Goal: Contribute content: Contribute content

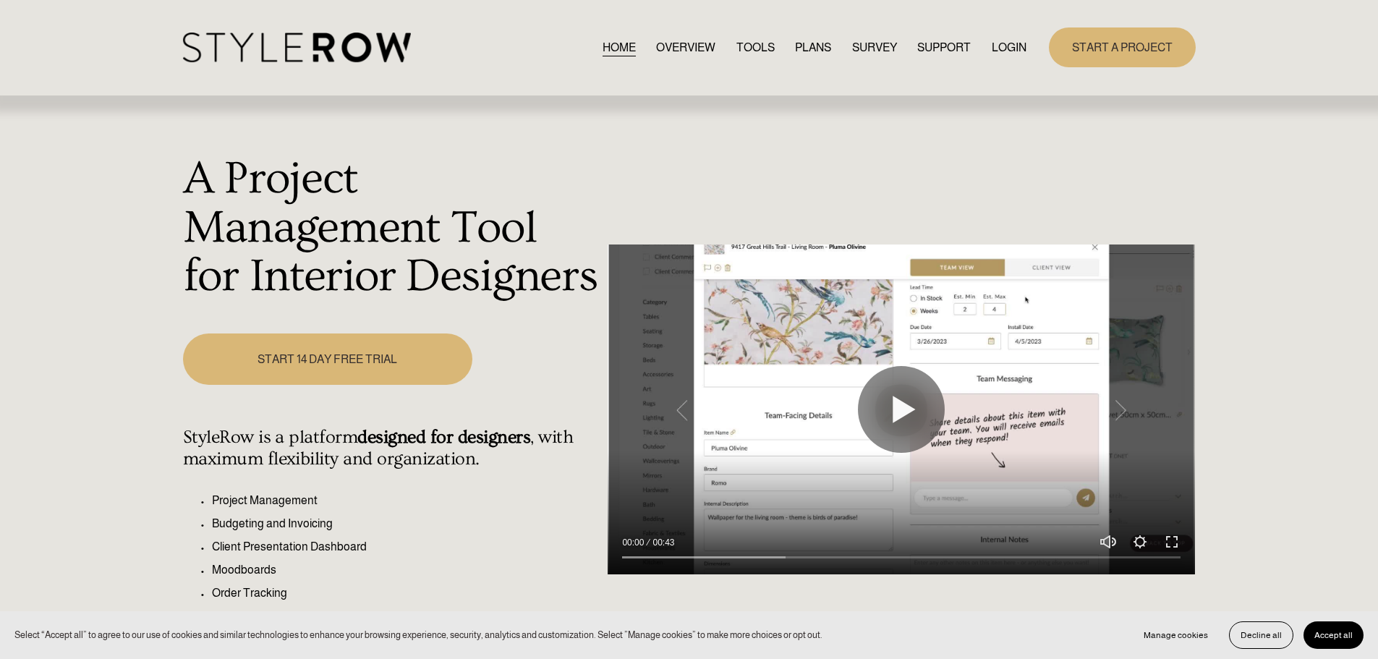
click at [1024, 44] on link "LOGIN" at bounding box center [1009, 48] width 35 height 20
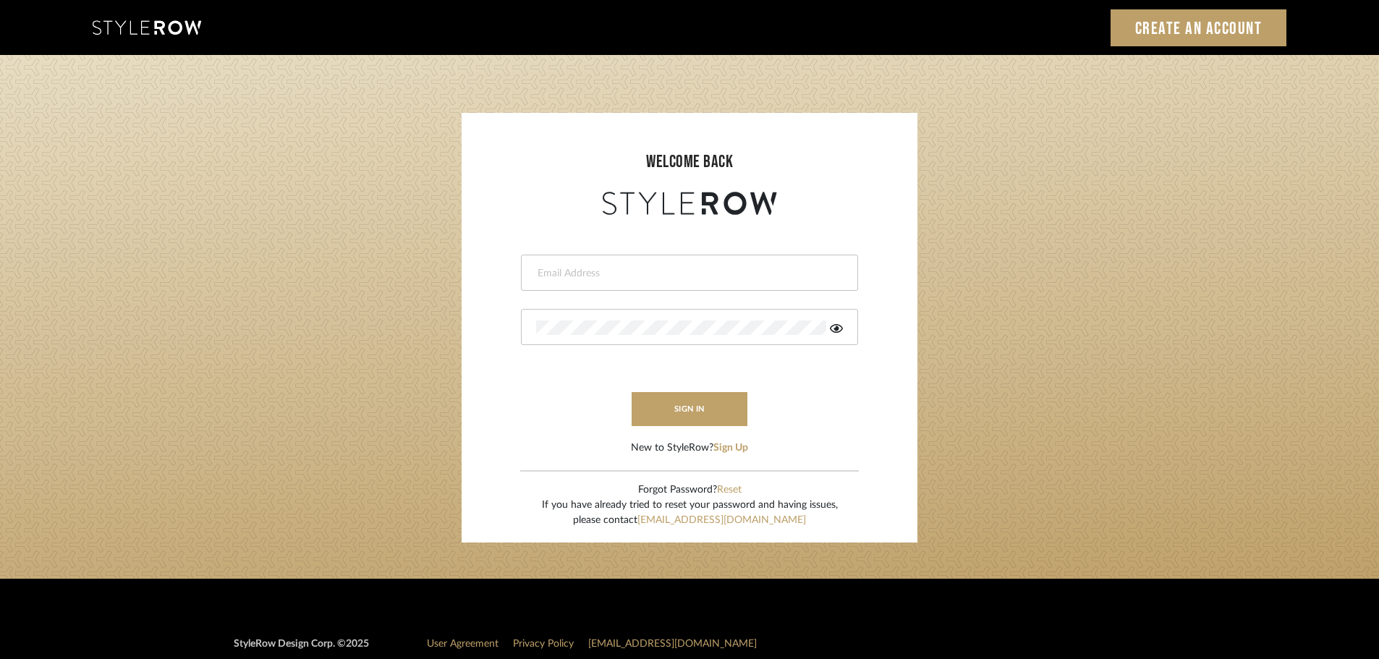
click at [589, 270] on input "email" at bounding box center [687, 273] width 303 height 14
type input "[EMAIL_ADDRESS][DOMAIN_NAME]"
click at [621, 336] on div at bounding box center [689, 327] width 337 height 36
click at [836, 324] on icon at bounding box center [836, 328] width 13 height 9
click at [689, 414] on button "sign in" at bounding box center [689, 409] width 116 height 34
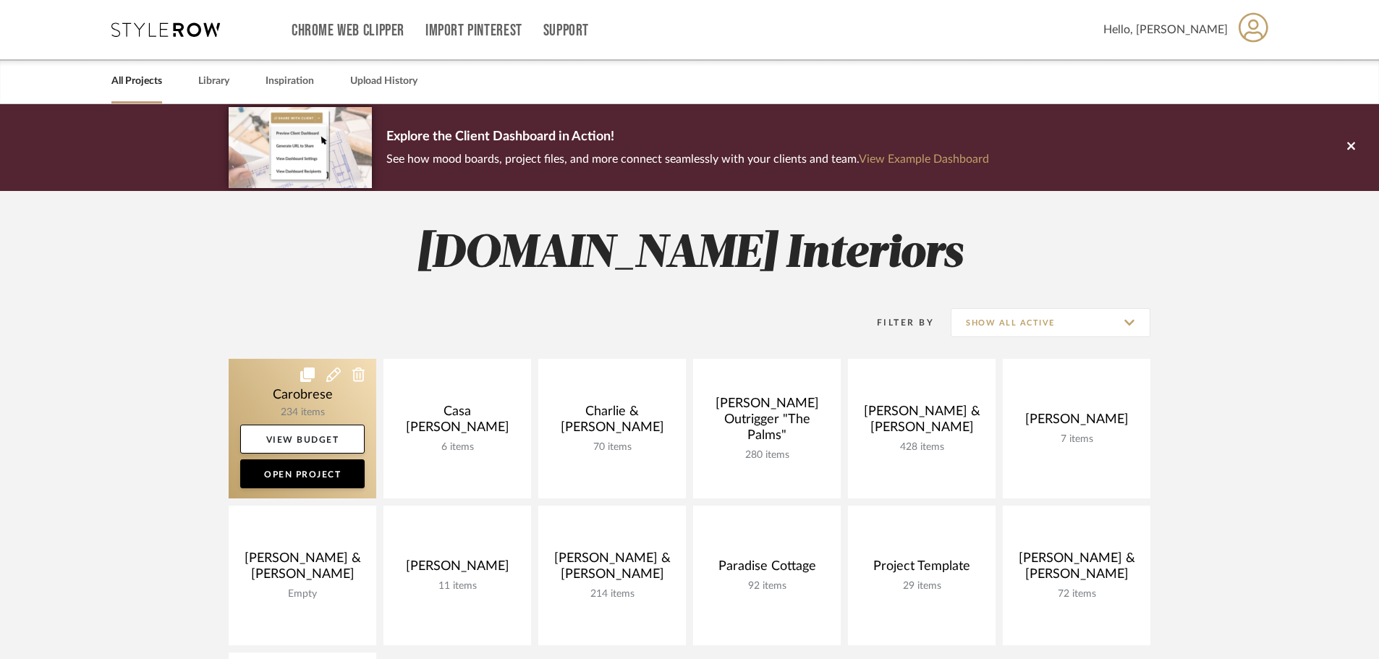
click at [297, 402] on link at bounding box center [303, 429] width 148 height 140
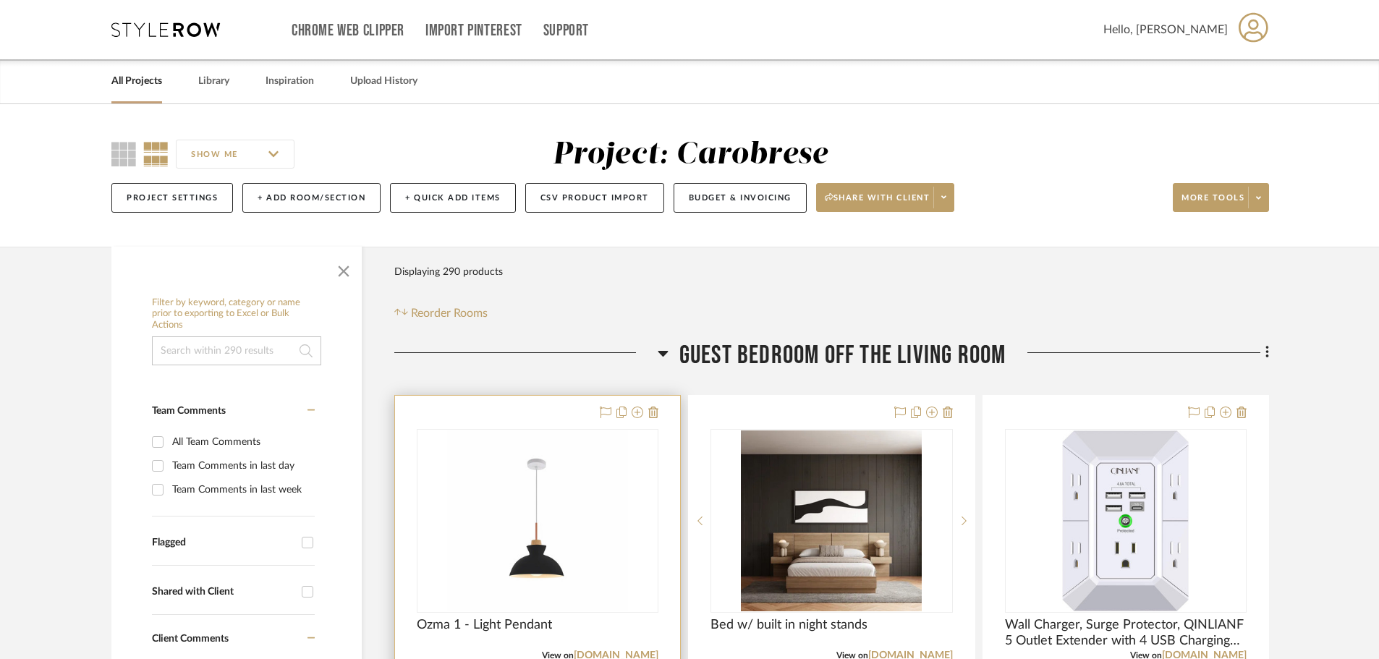
click at [537, 489] on img "0" at bounding box center [537, 520] width 181 height 181
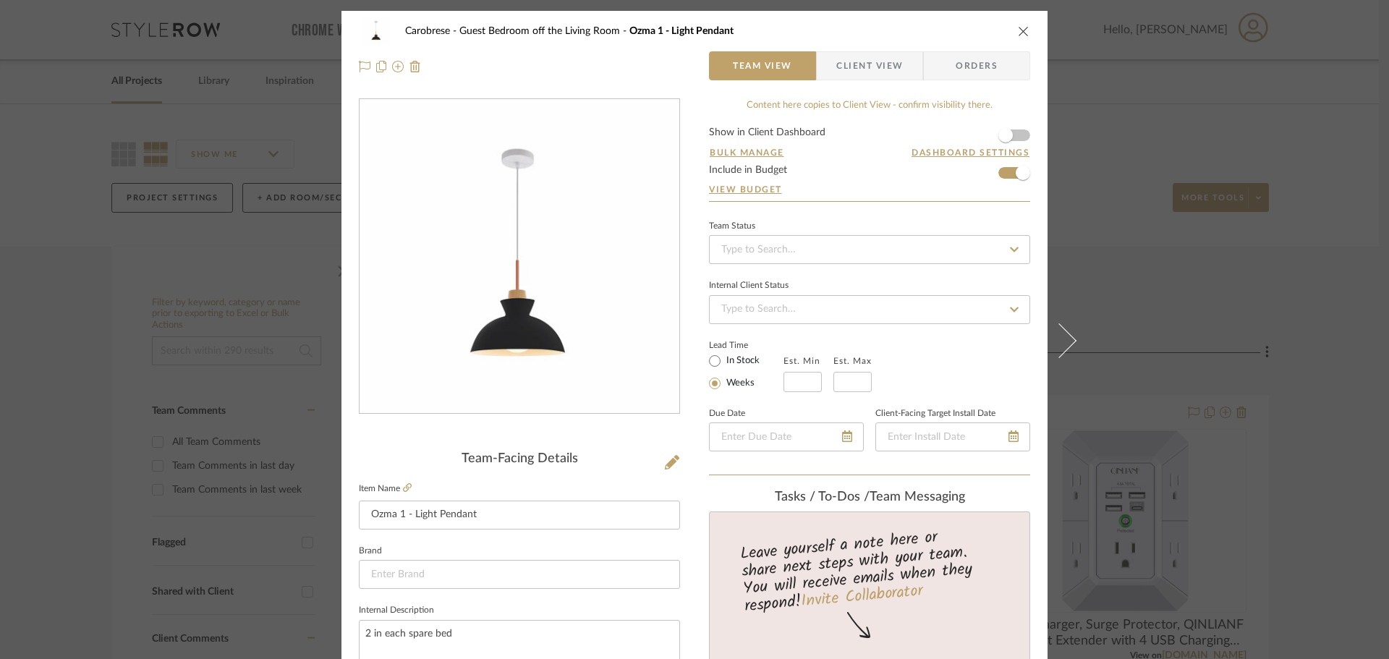
click at [1018, 35] on icon "close" at bounding box center [1024, 31] width 12 height 12
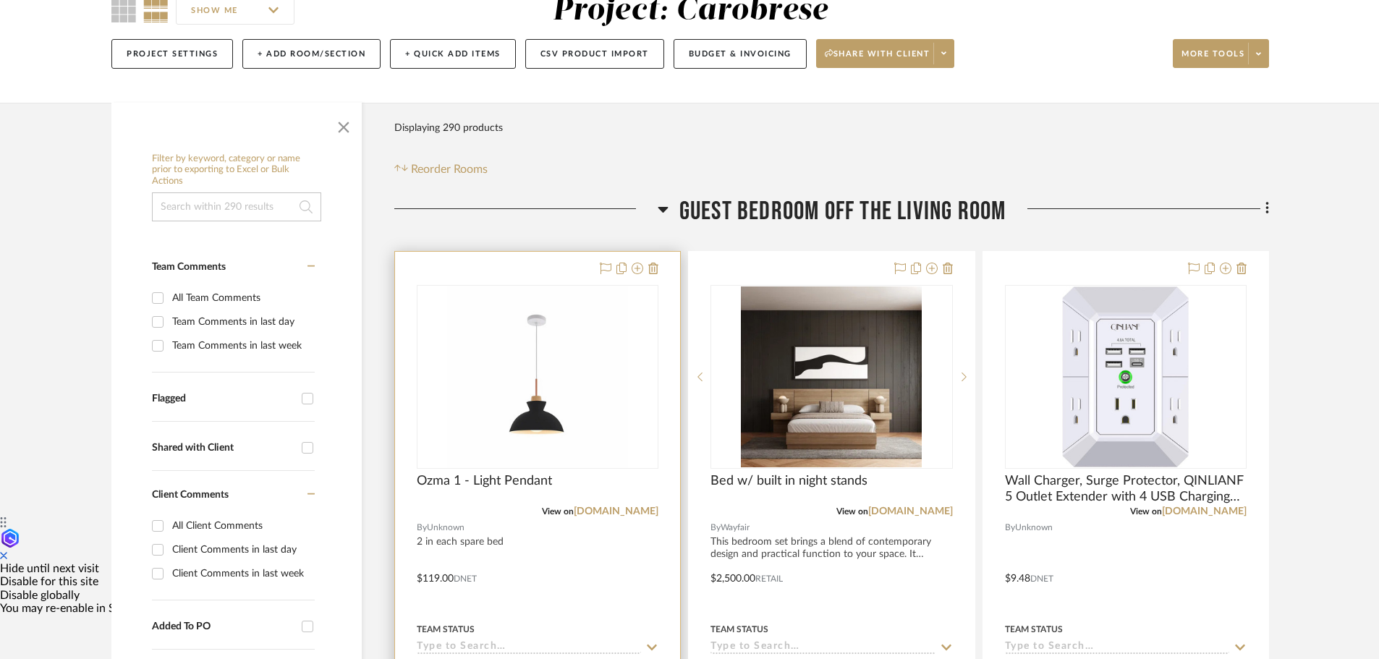
scroll to position [145, 0]
click at [632, 509] on link "wayfair.com" at bounding box center [616, 511] width 85 height 10
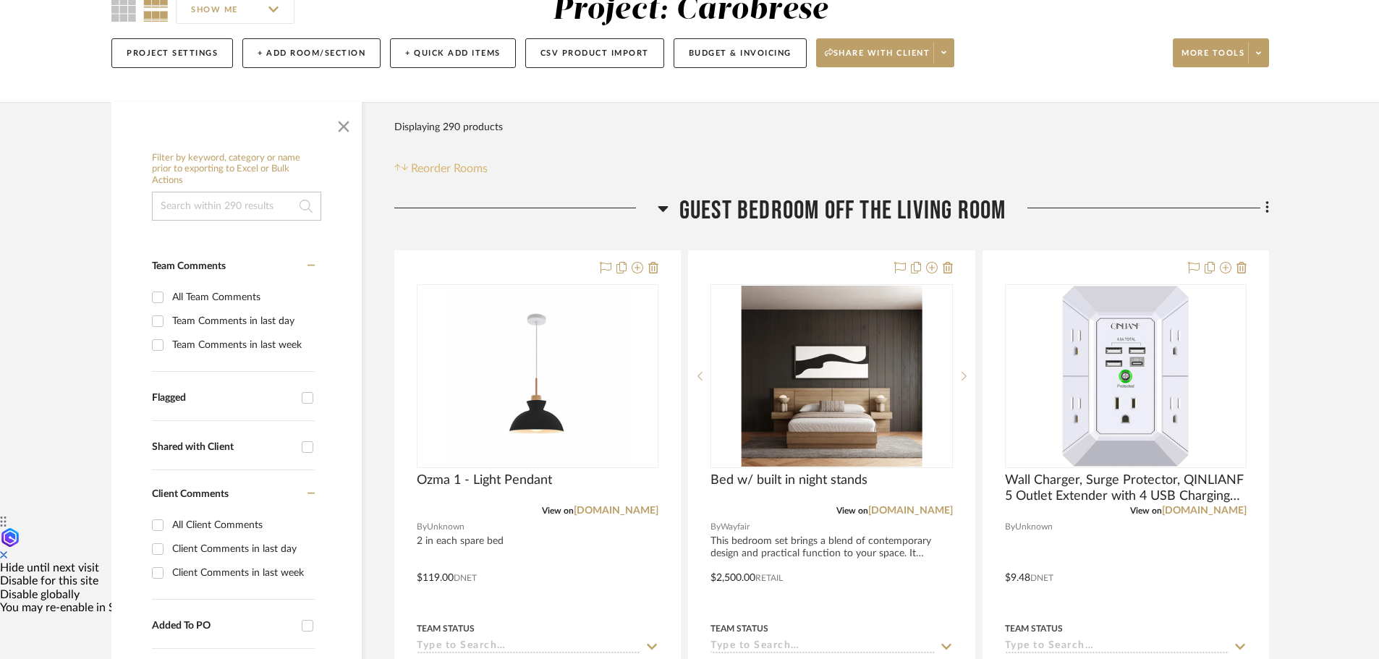
click at [399, 164] on icon at bounding box center [397, 166] width 7 height 7
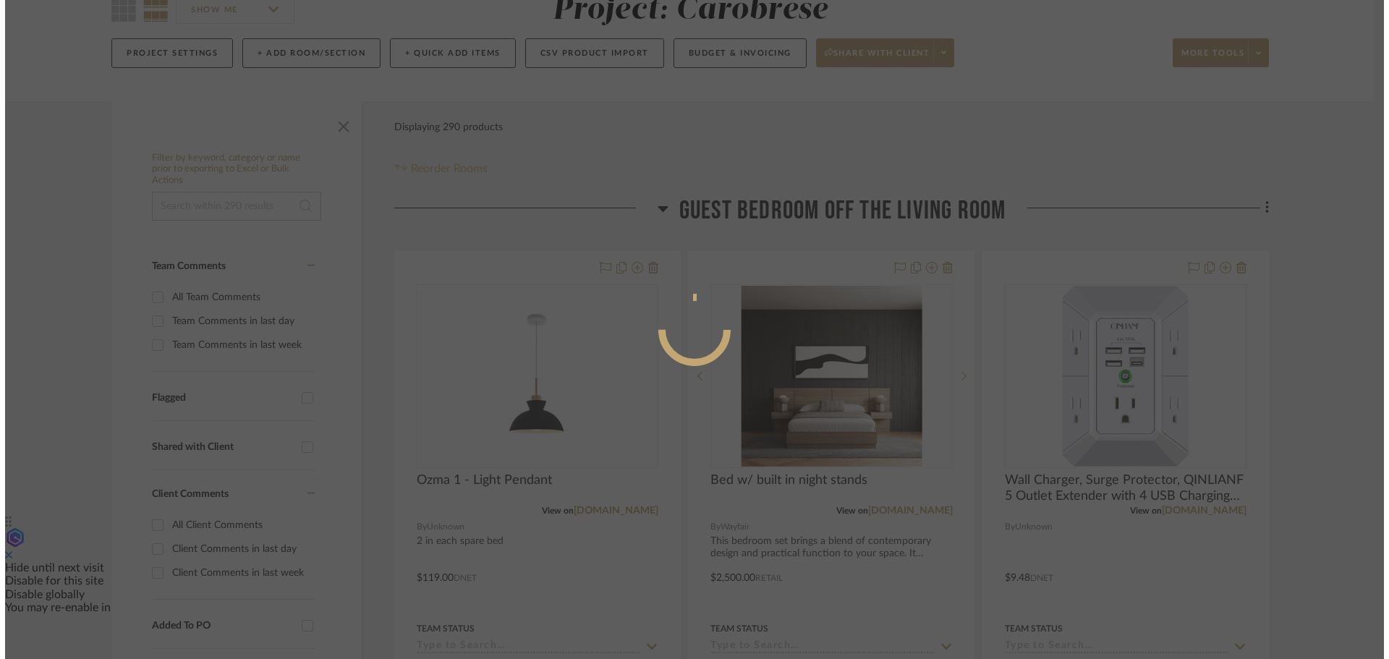
scroll to position [0, 0]
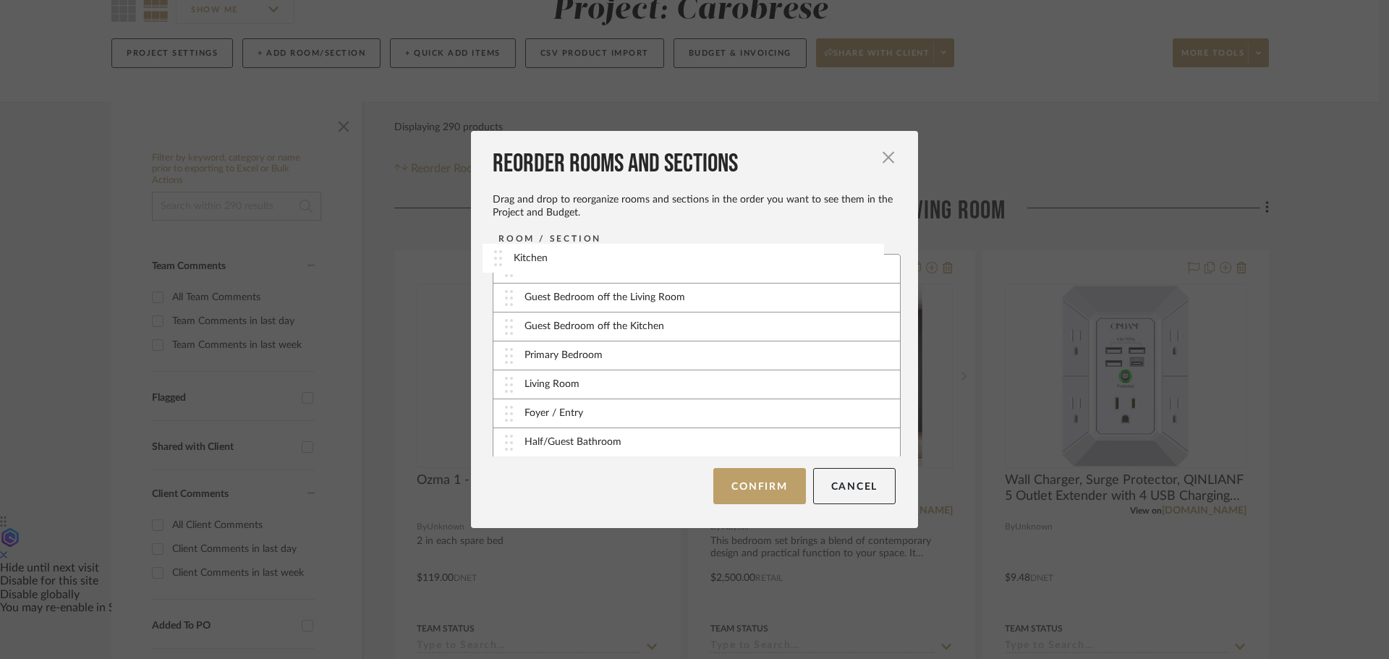
drag, startPoint x: 534, startPoint y: 420, endPoint x: 536, endPoint y: 265, distance: 155.5
click at [739, 482] on button "Confirm" at bounding box center [759, 486] width 92 height 36
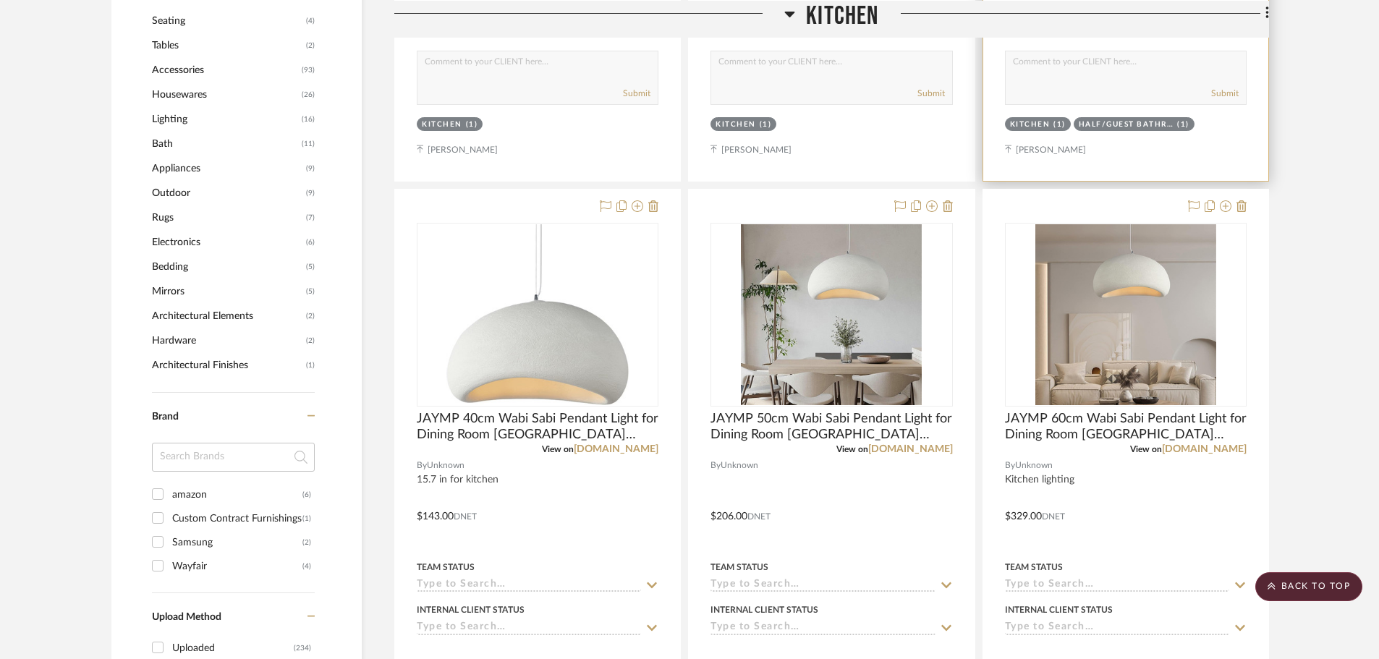
scroll to position [868, 0]
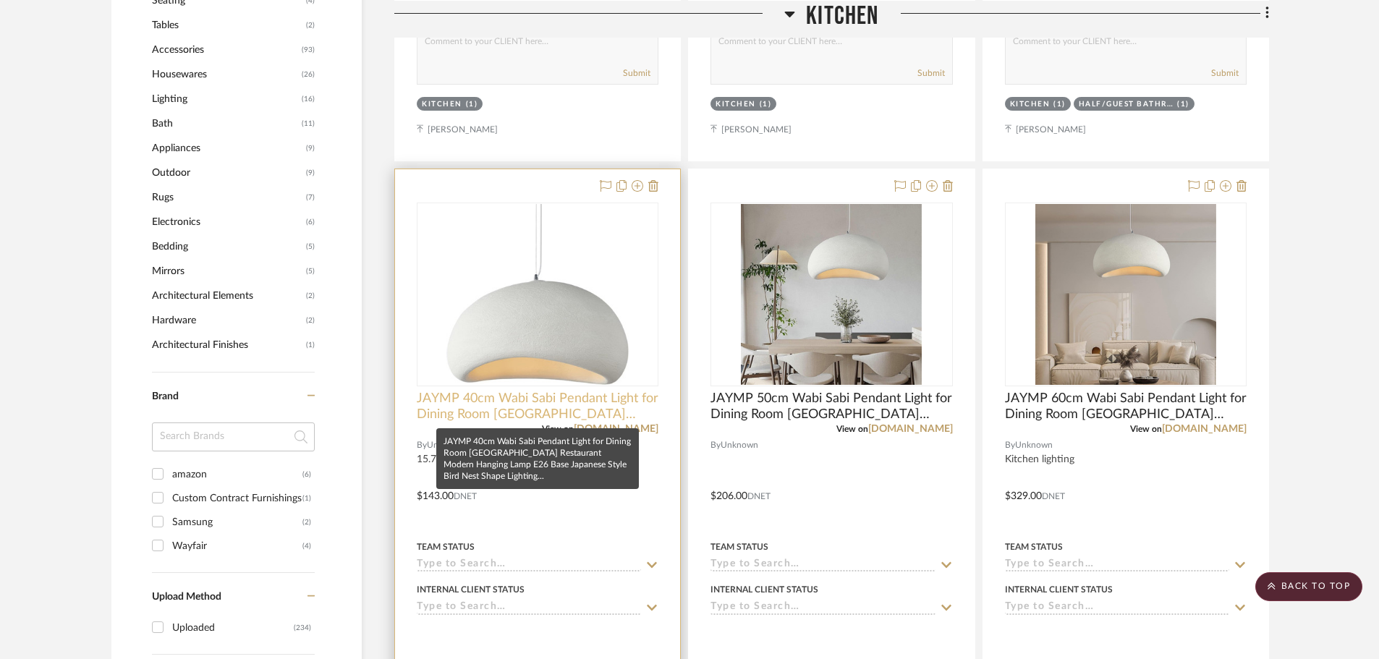
click at [555, 404] on span "JAYMP 40cm Wabi Sabi Pendant Light for Dining Room Kitchen Island Hallway Resta…" at bounding box center [538, 407] width 242 height 32
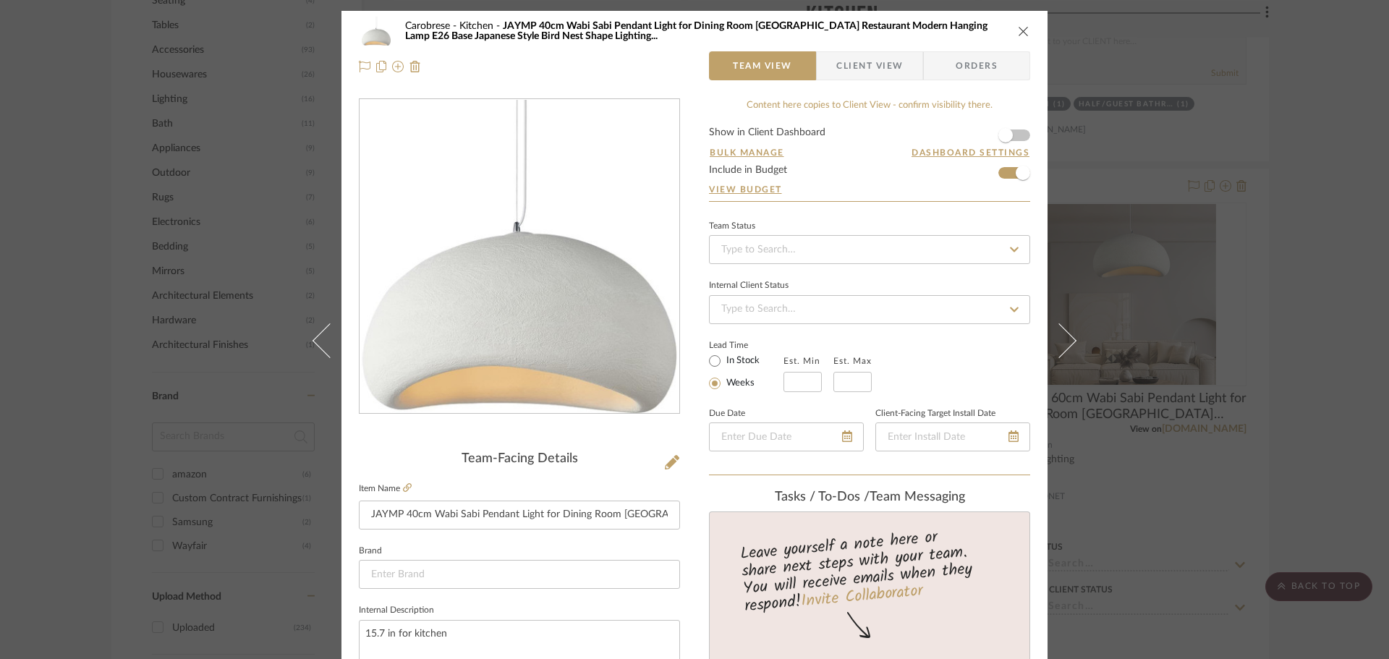
click at [1024, 32] on button "close" at bounding box center [1023, 31] width 13 height 13
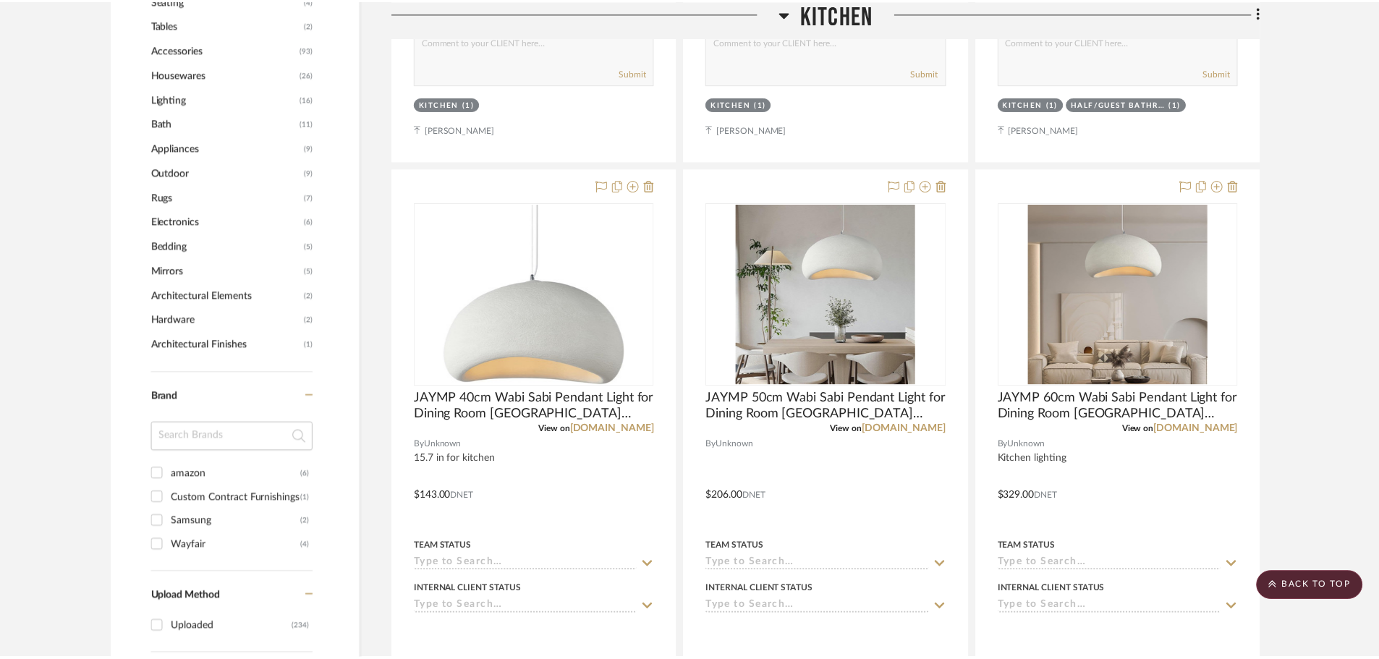
scroll to position [868, 0]
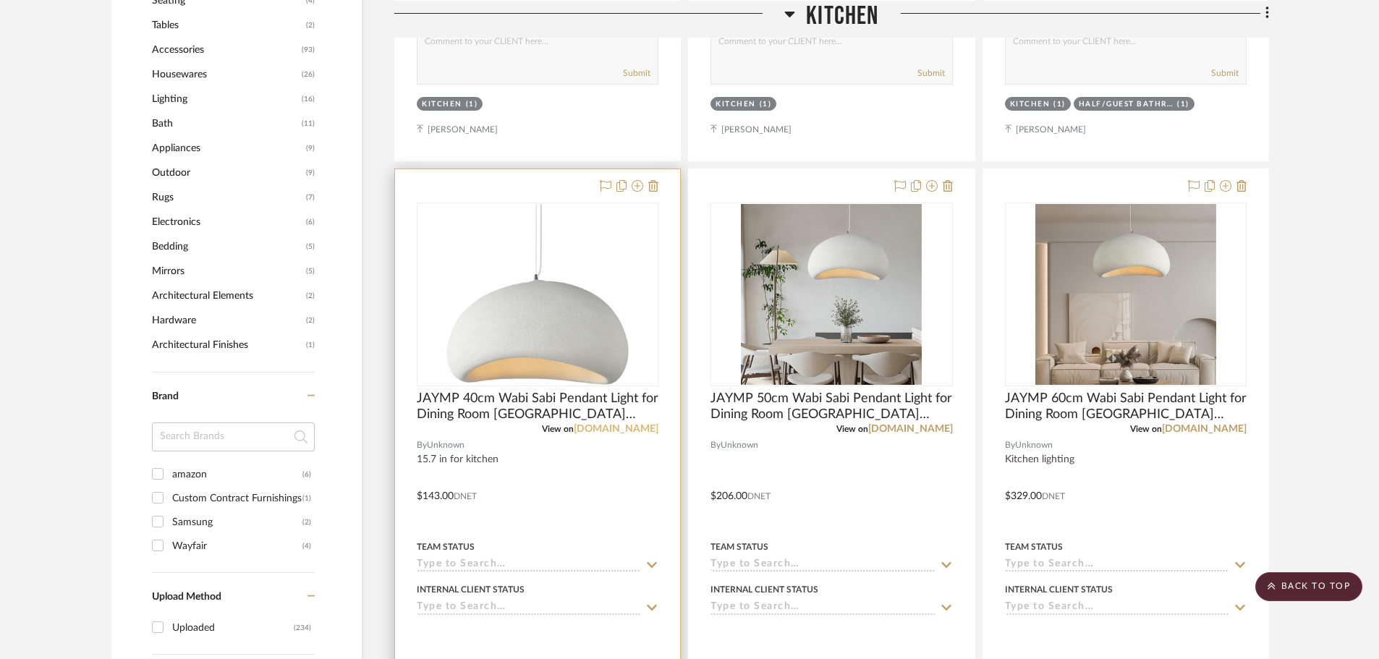
click at [648, 429] on link "a.co" at bounding box center [616, 429] width 85 height 10
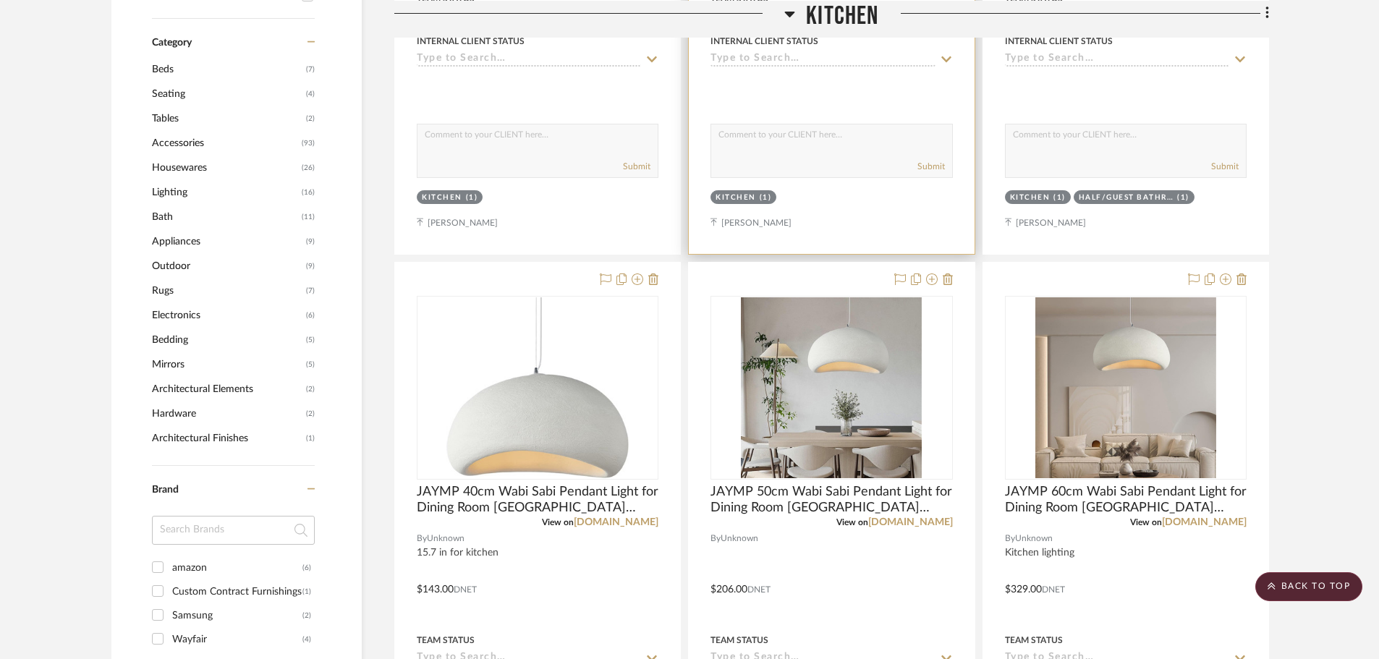
scroll to position [796, 0]
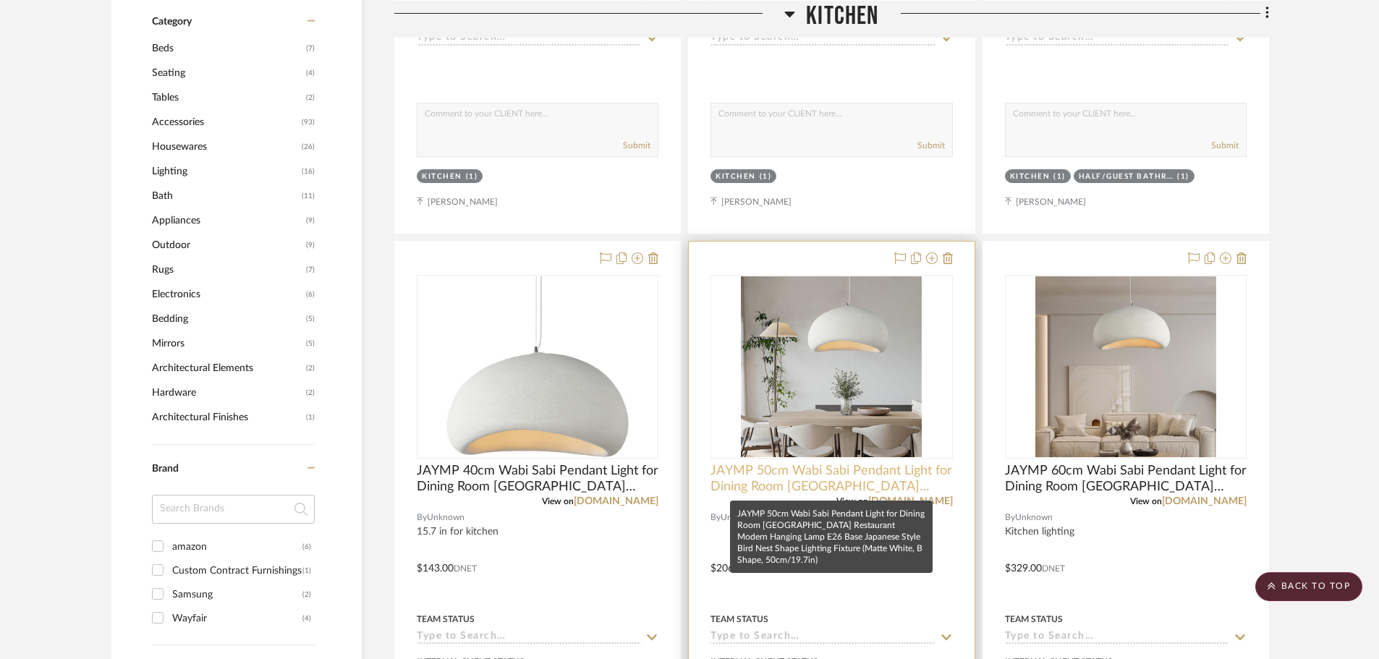
click at [813, 478] on span "JAYMP 50cm Wabi Sabi Pendant Light for Dining Room Kitchen Island Hallway Resta…" at bounding box center [831, 479] width 242 height 32
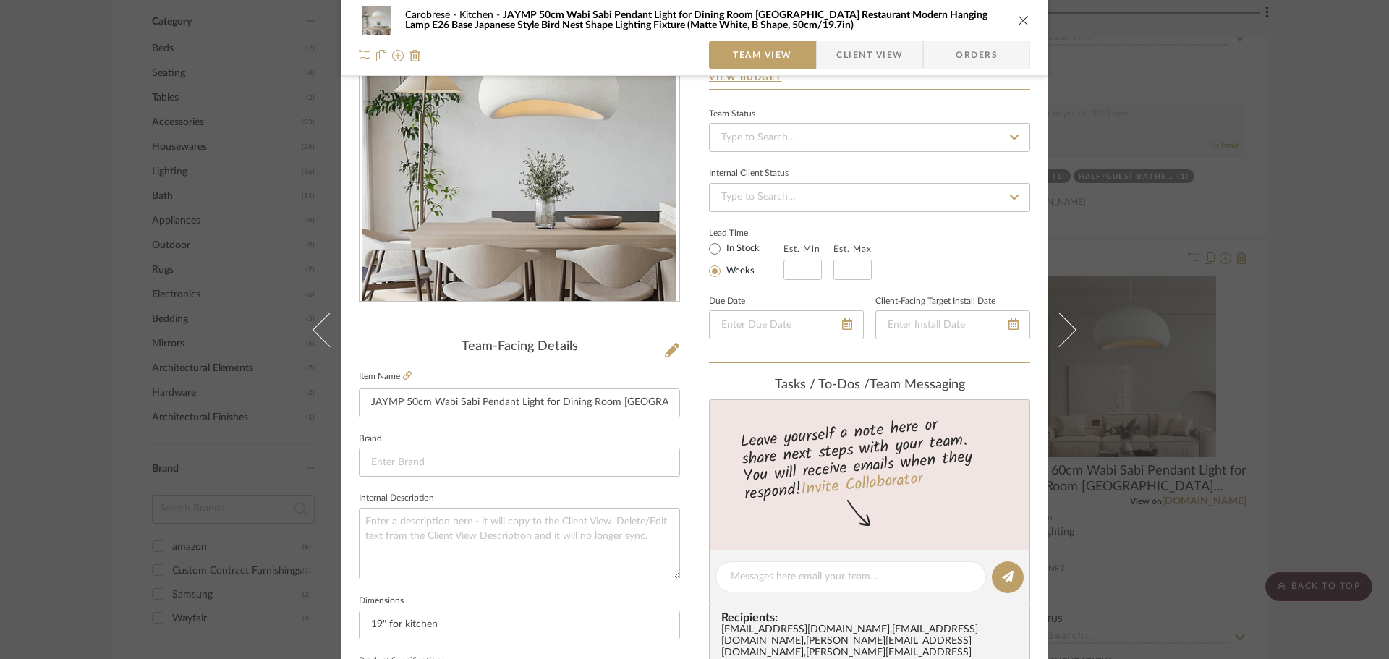
scroll to position [0, 0]
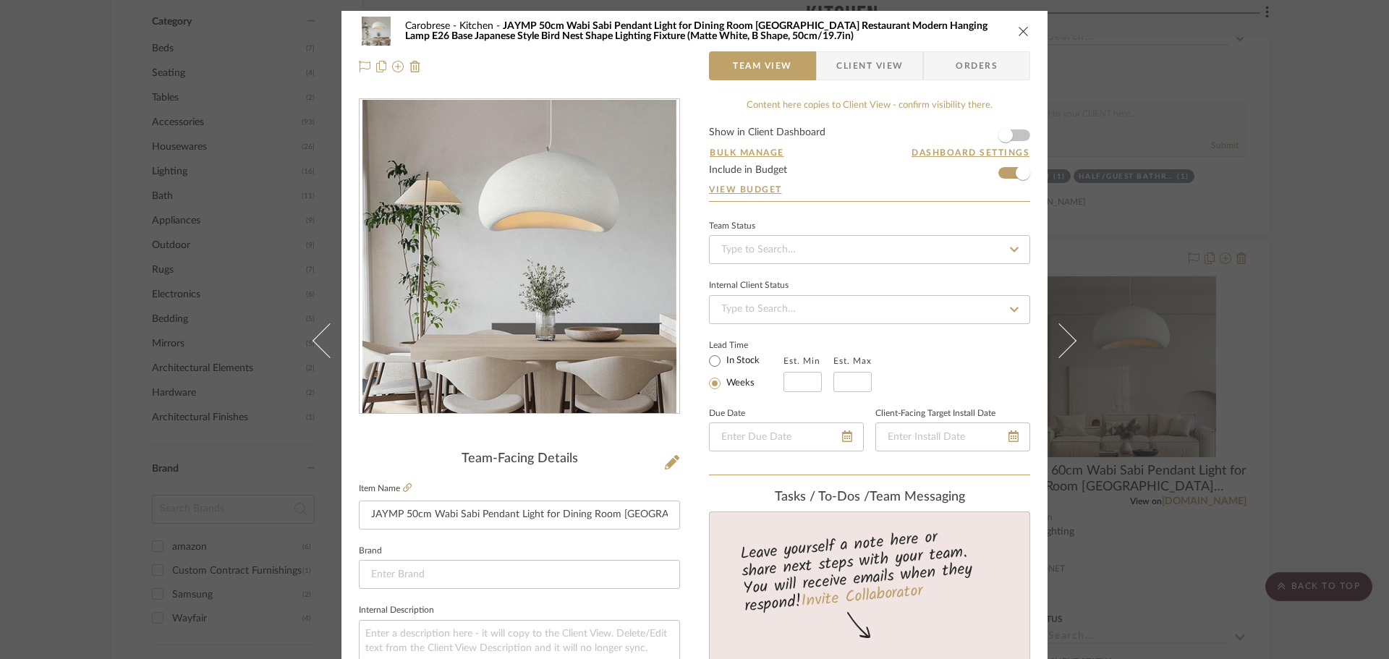
click at [864, 63] on span "Client View" at bounding box center [869, 65] width 67 height 29
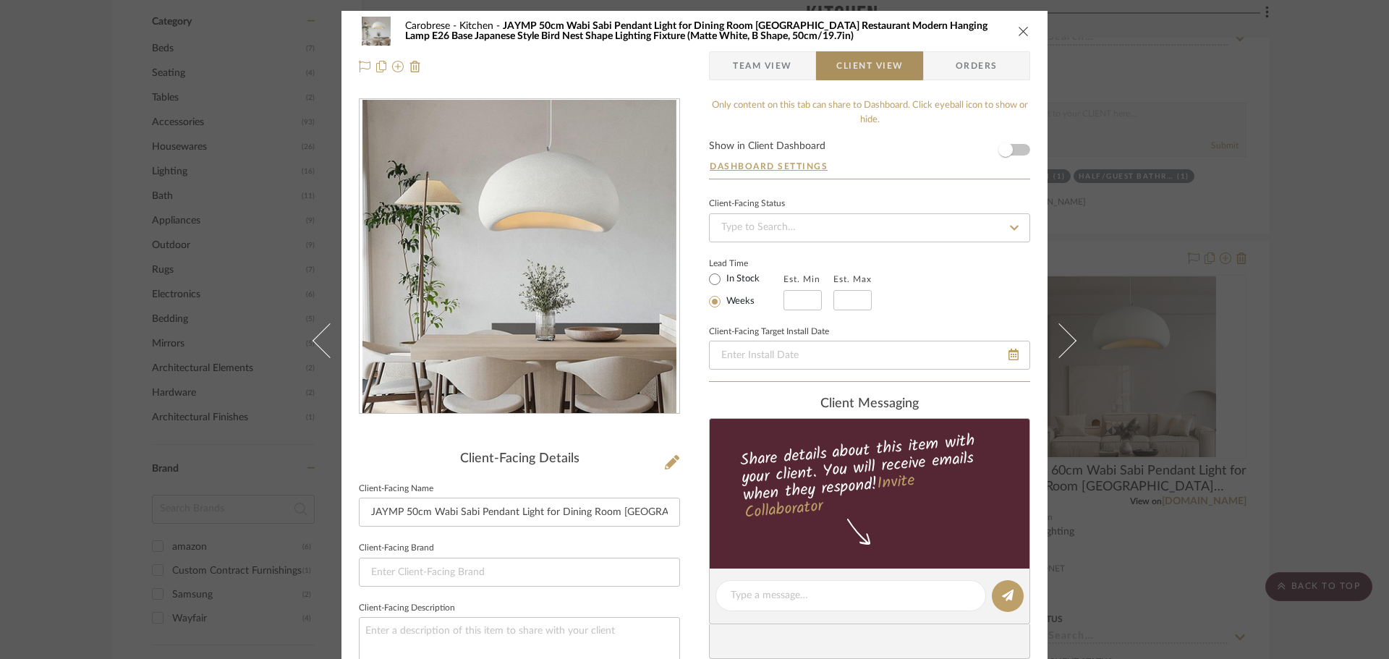
click at [864, 63] on span "Client View" at bounding box center [869, 65] width 67 height 29
click at [772, 70] on span "Team View" at bounding box center [762, 65] width 59 height 29
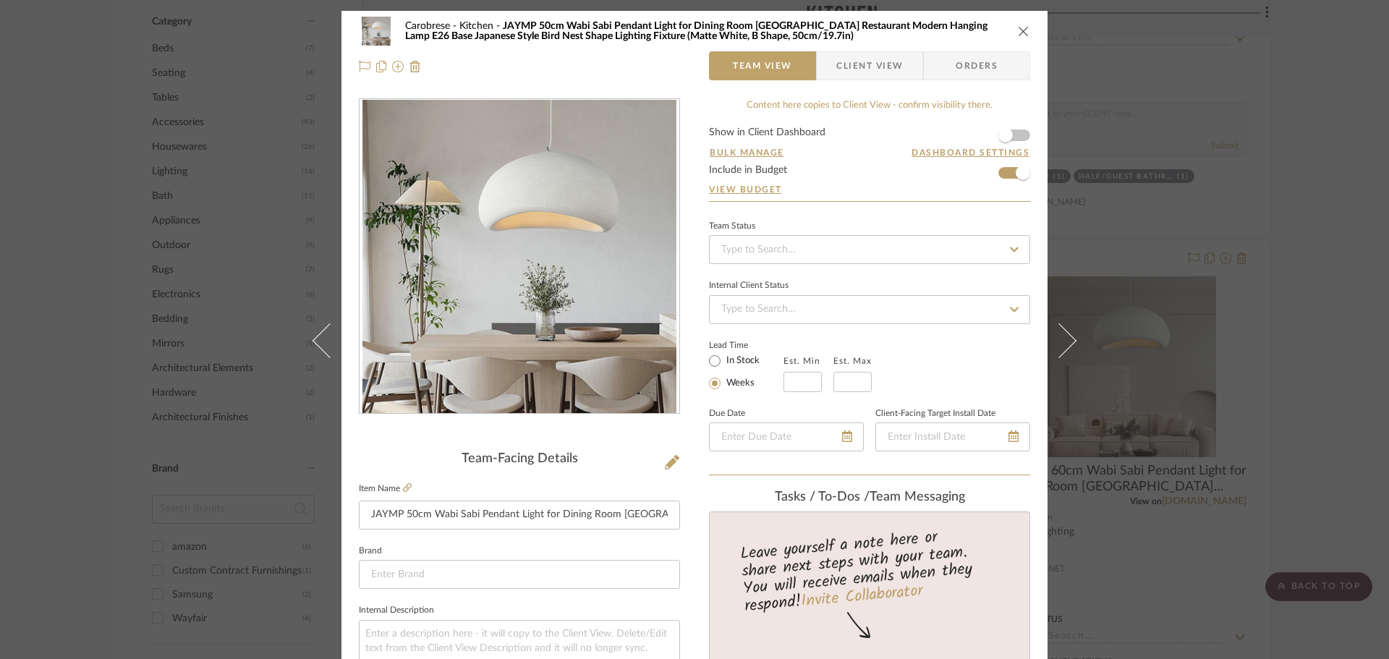
click at [837, 67] on span "Client View" at bounding box center [869, 65] width 67 height 29
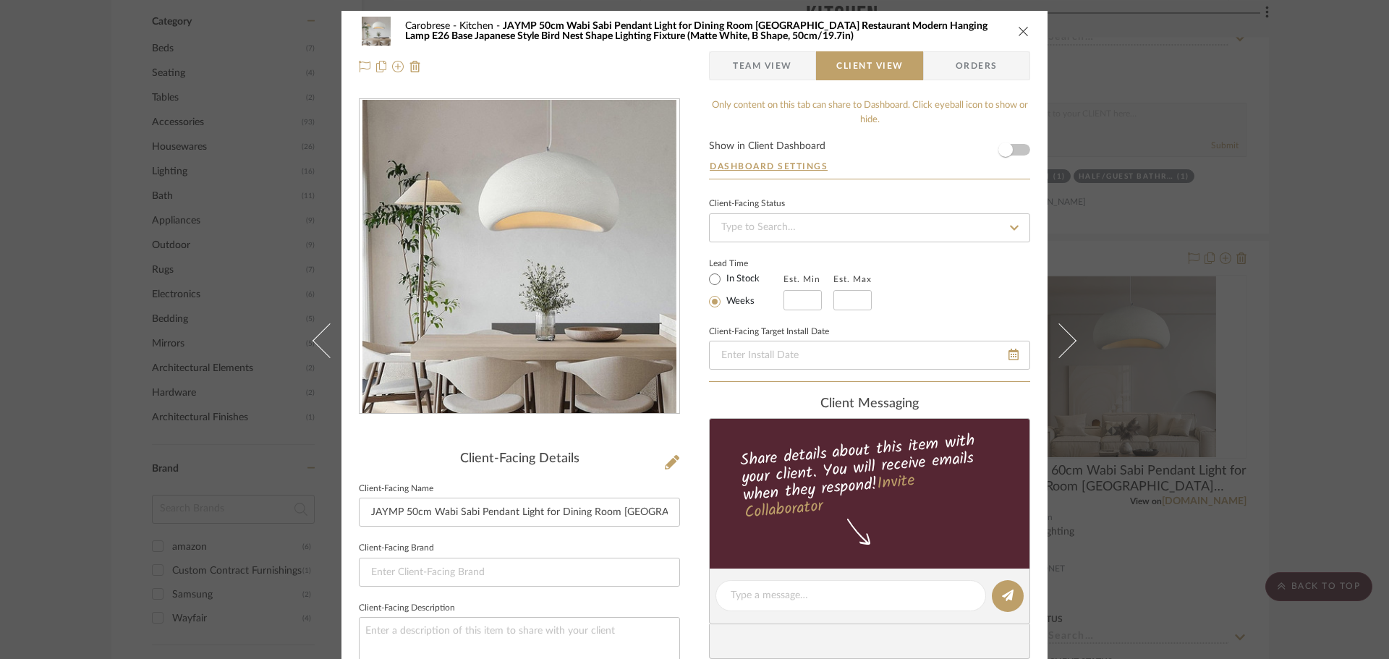
click at [1017, 31] on button "close" at bounding box center [1023, 31] width 13 height 13
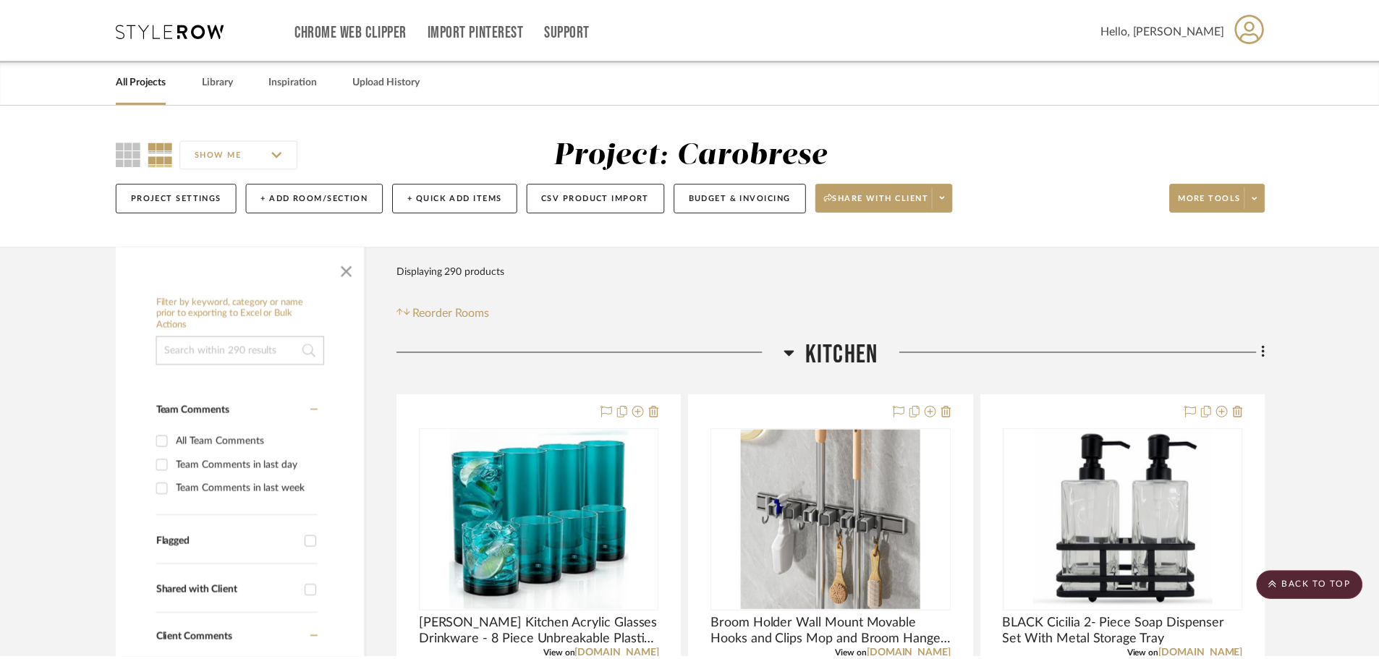
scroll to position [796, 0]
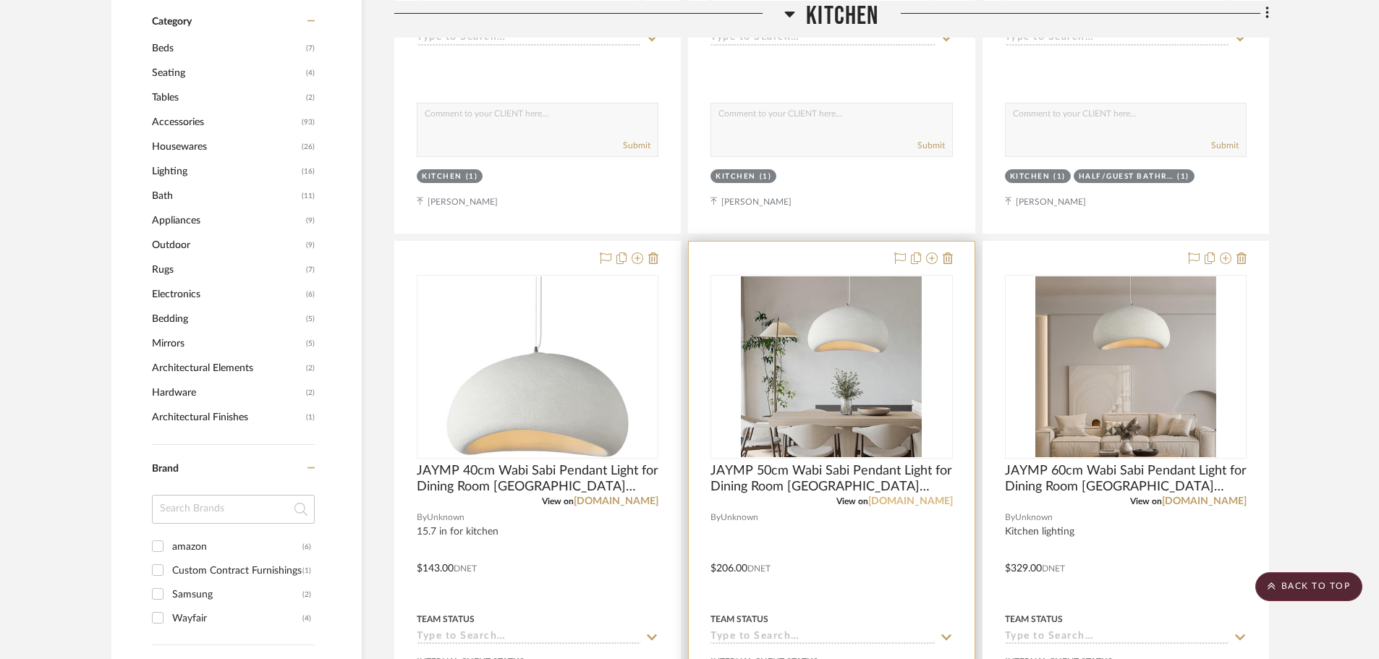
click at [936, 501] on link "a.co" at bounding box center [910, 501] width 85 height 10
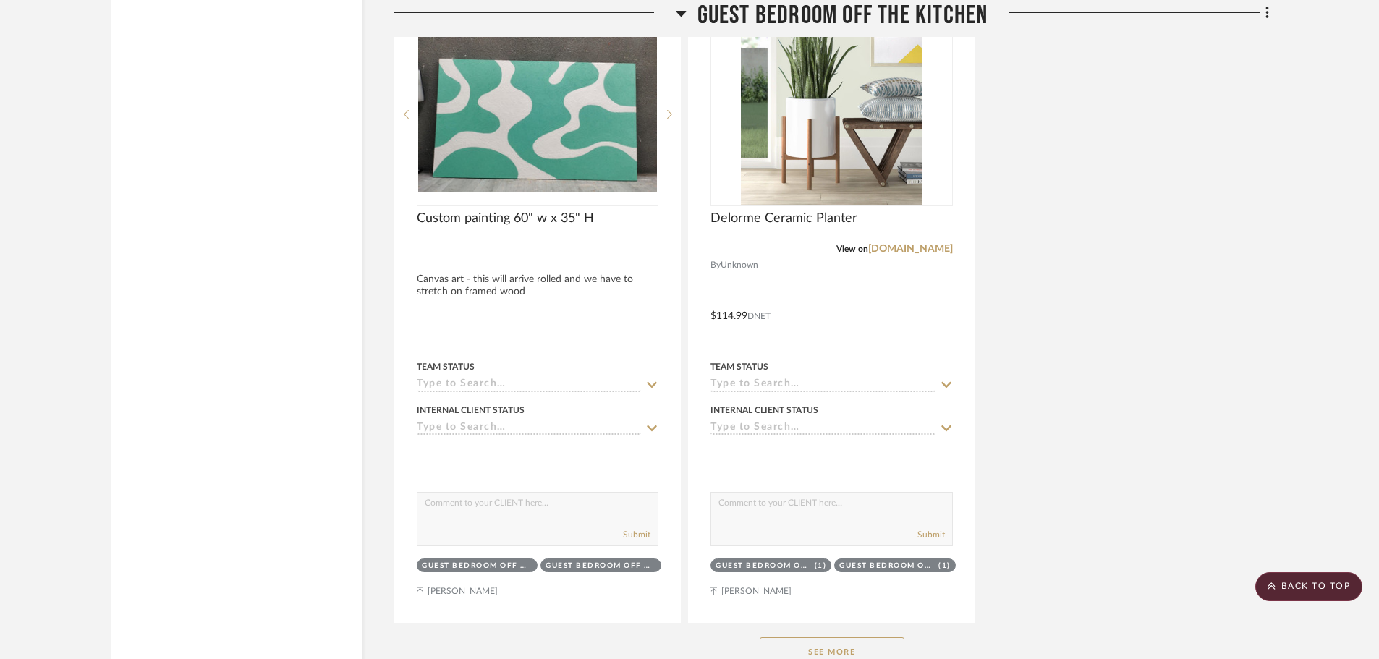
scroll to position [5569, 0]
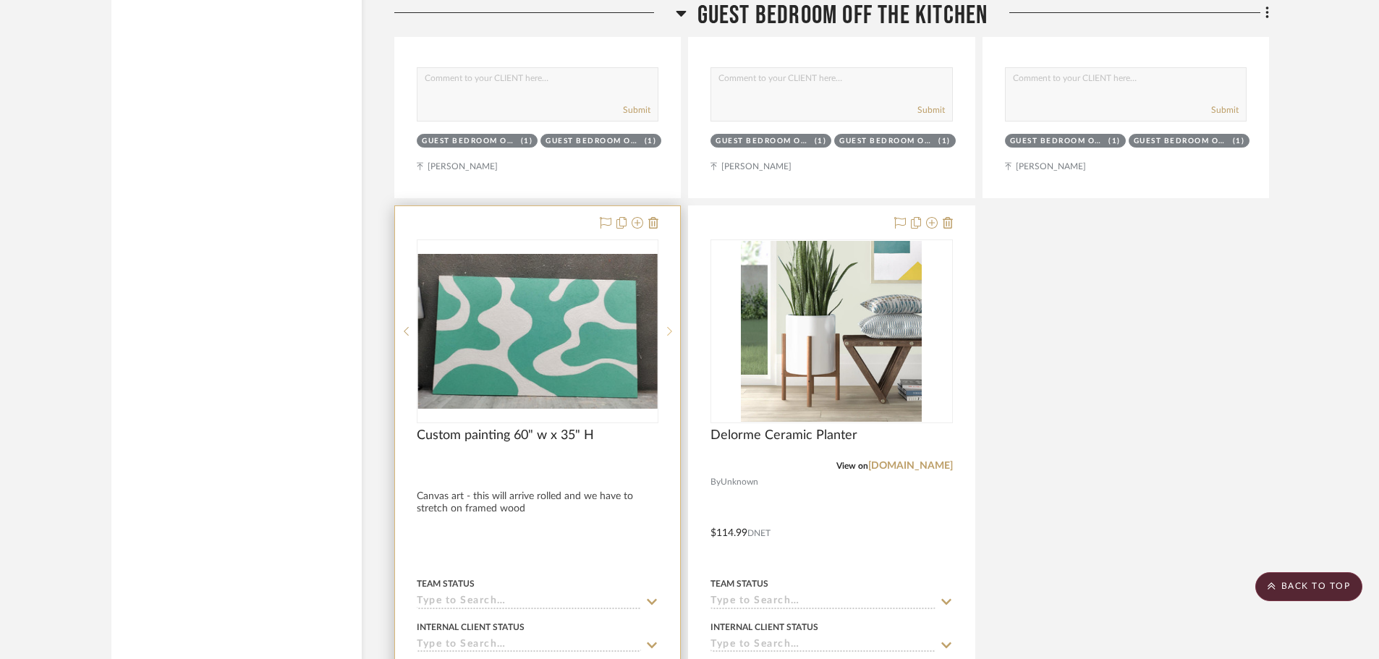
click at [670, 326] on icon at bounding box center [669, 331] width 5 height 10
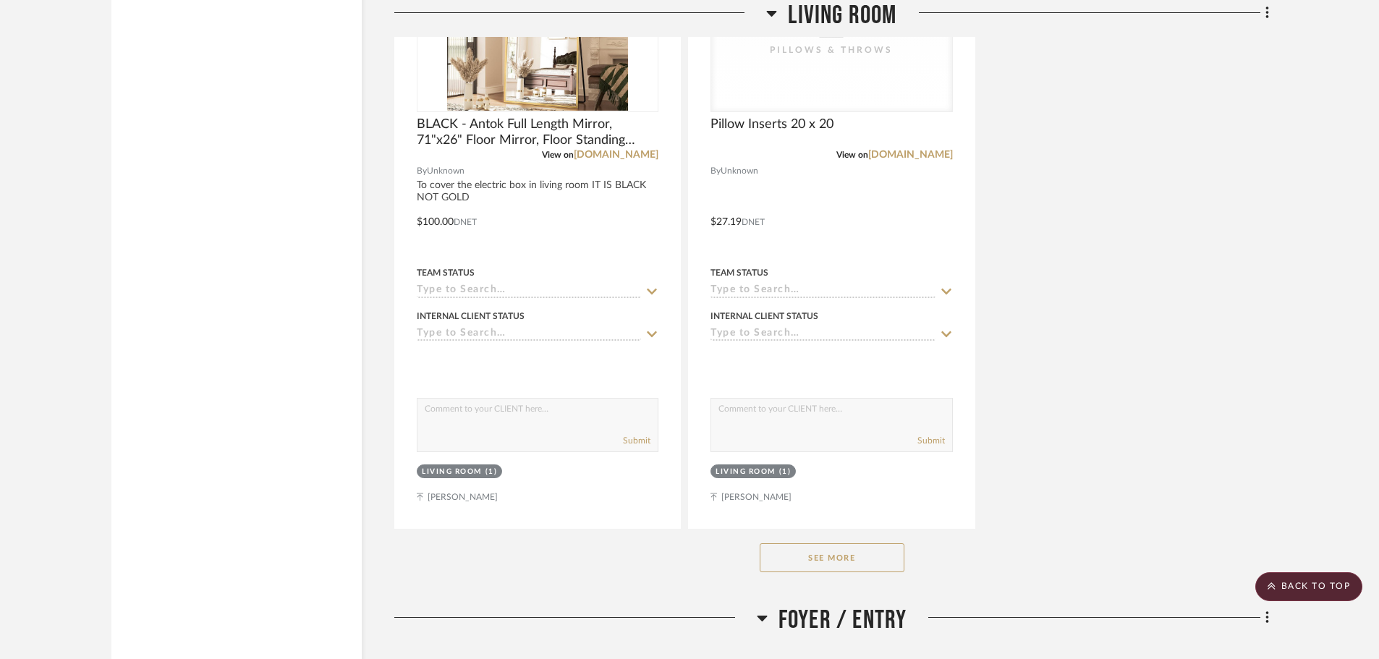
scroll to position [9981, 0]
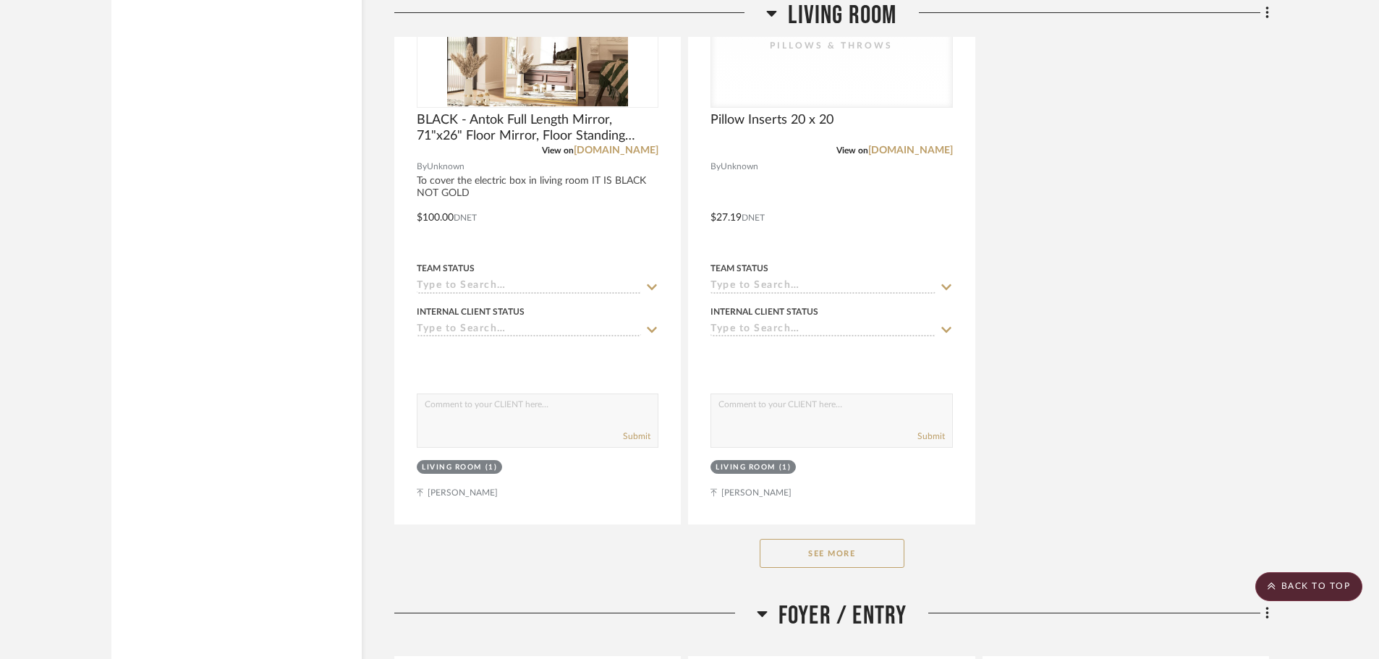
click at [826, 557] on button "See More" at bounding box center [831, 553] width 145 height 29
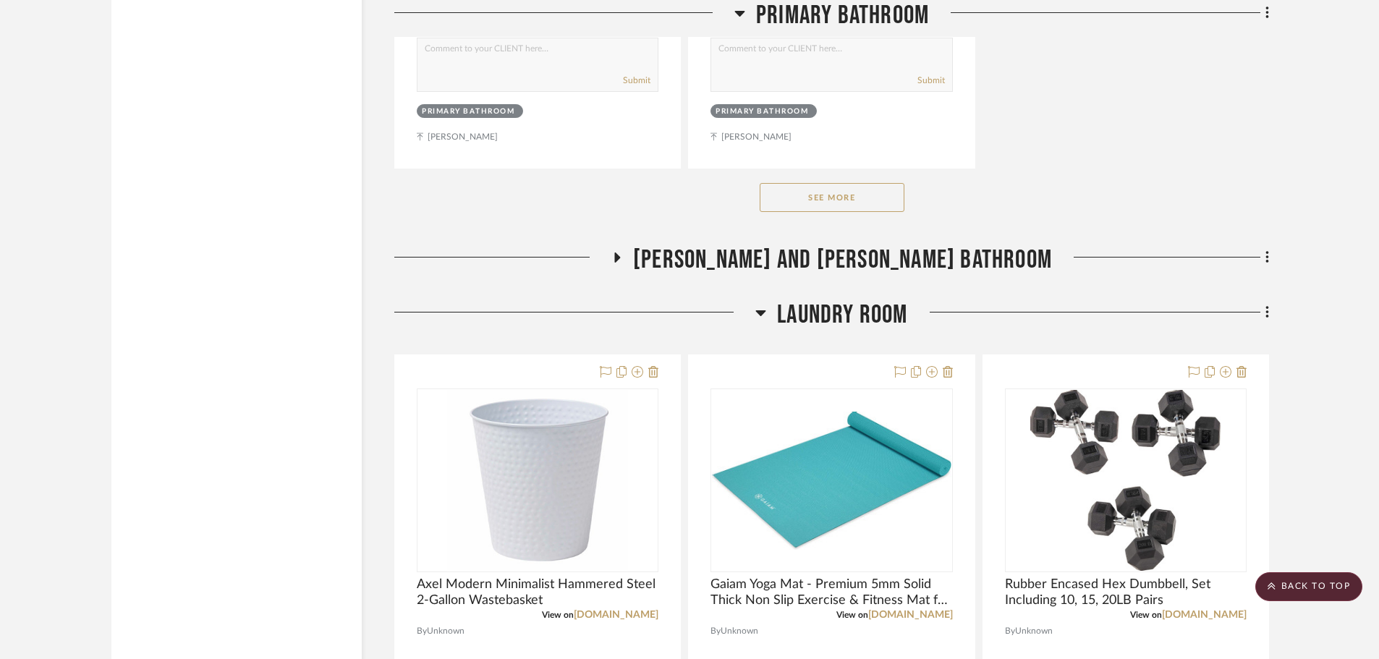
scroll to position [20975, 0]
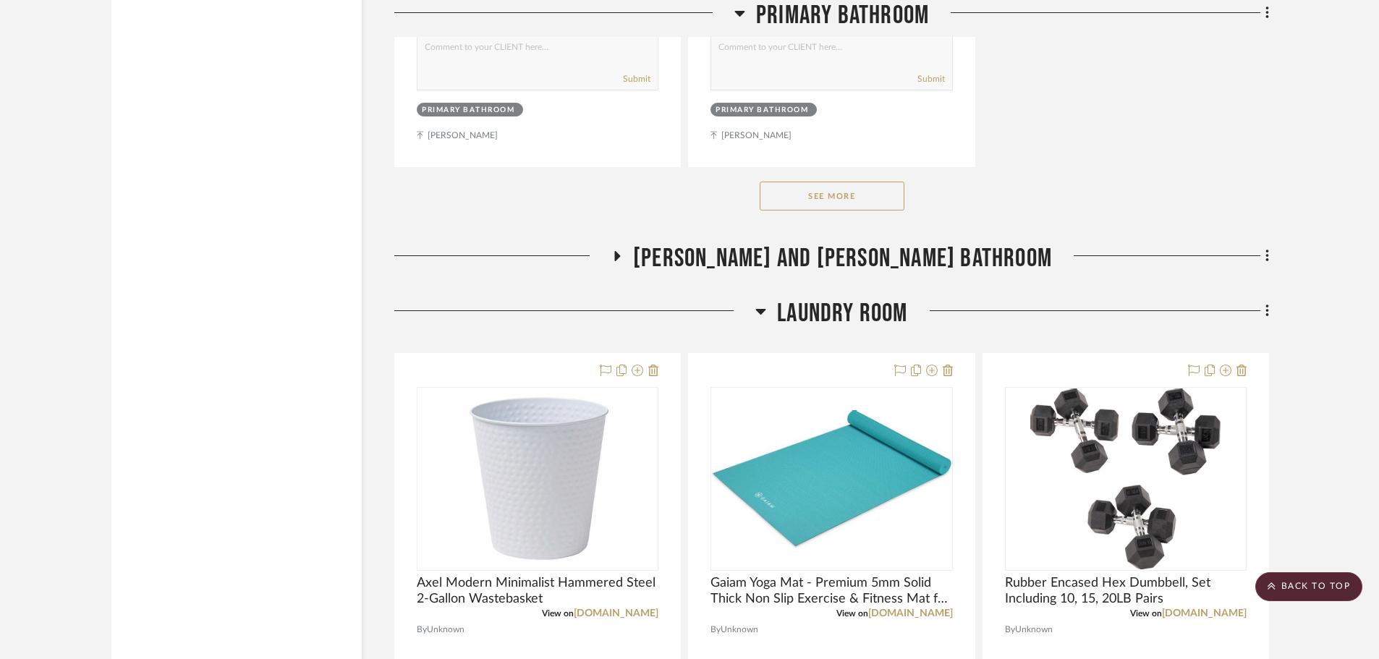
click at [626, 260] on icon at bounding box center [616, 256] width 17 height 11
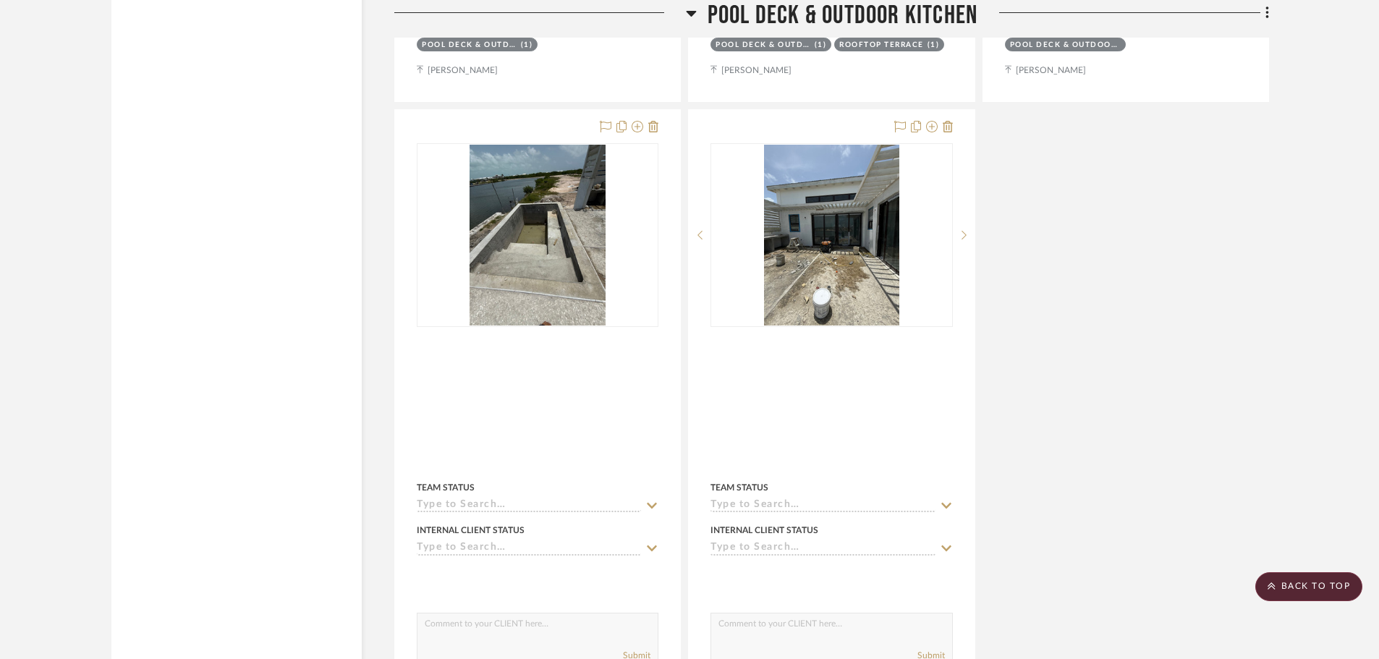
scroll to position [26761, 0]
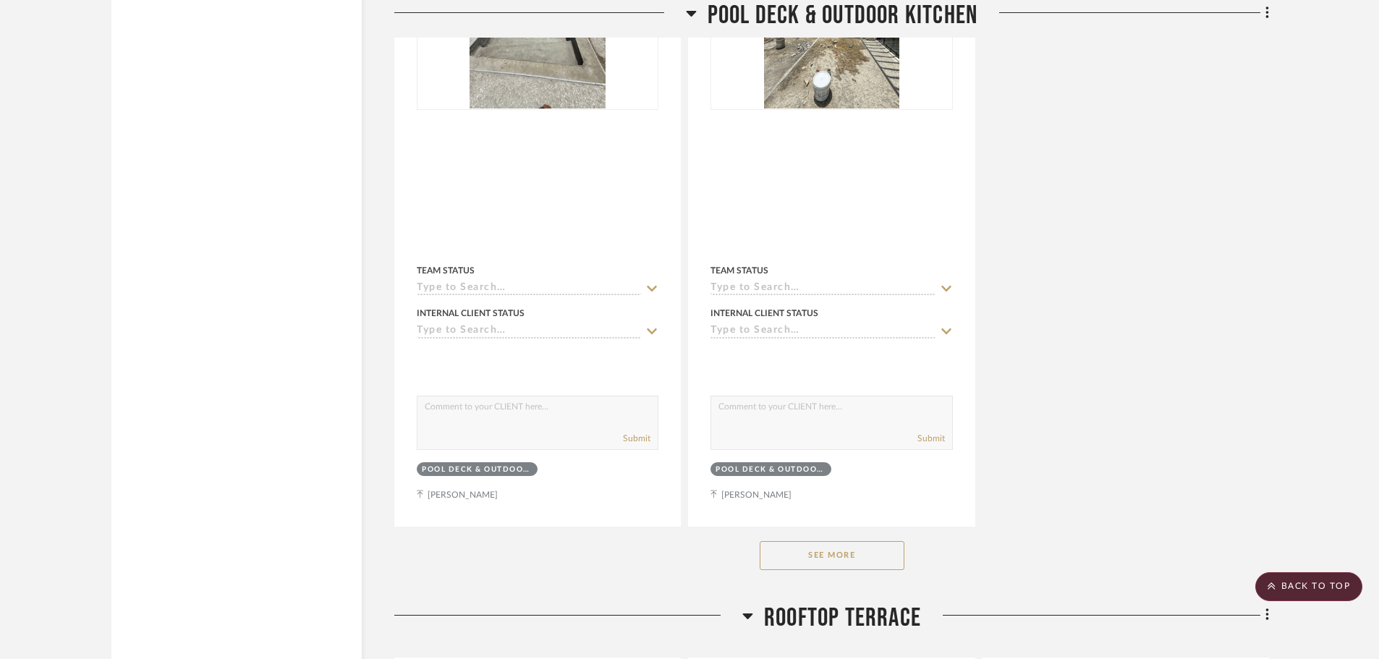
click at [840, 563] on button "See More" at bounding box center [831, 555] width 145 height 29
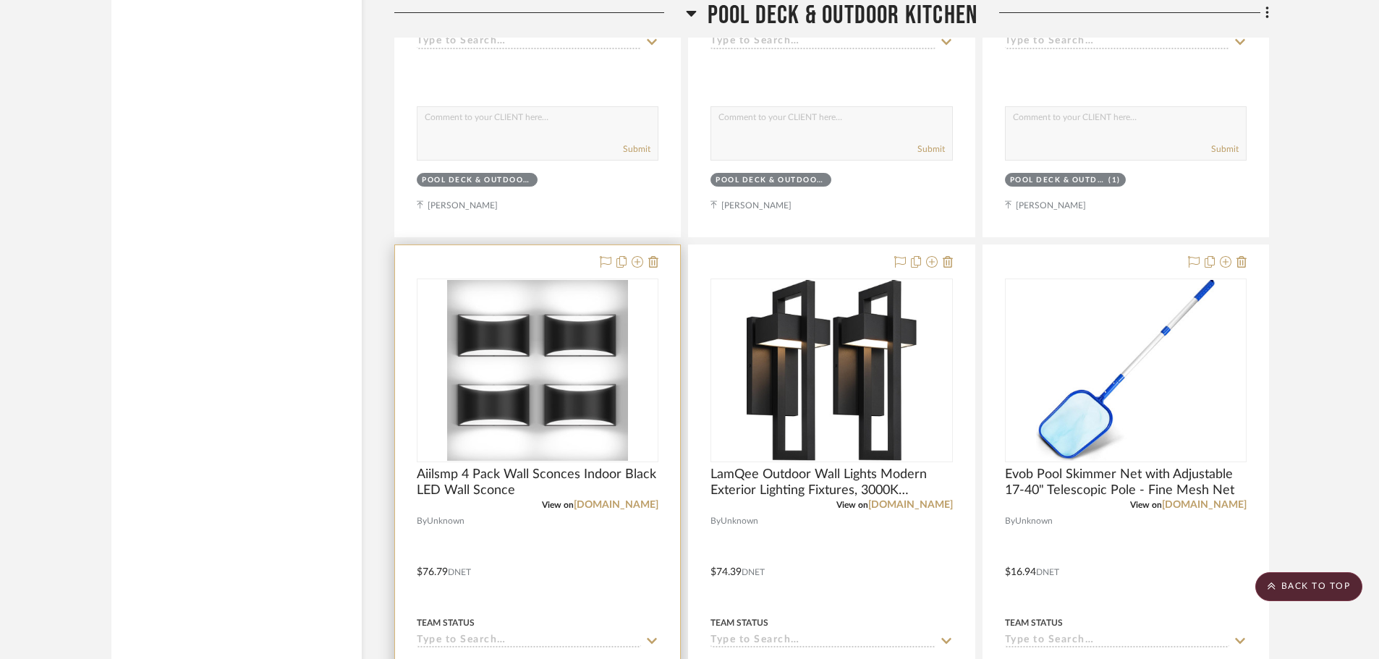
scroll to position [27122, 0]
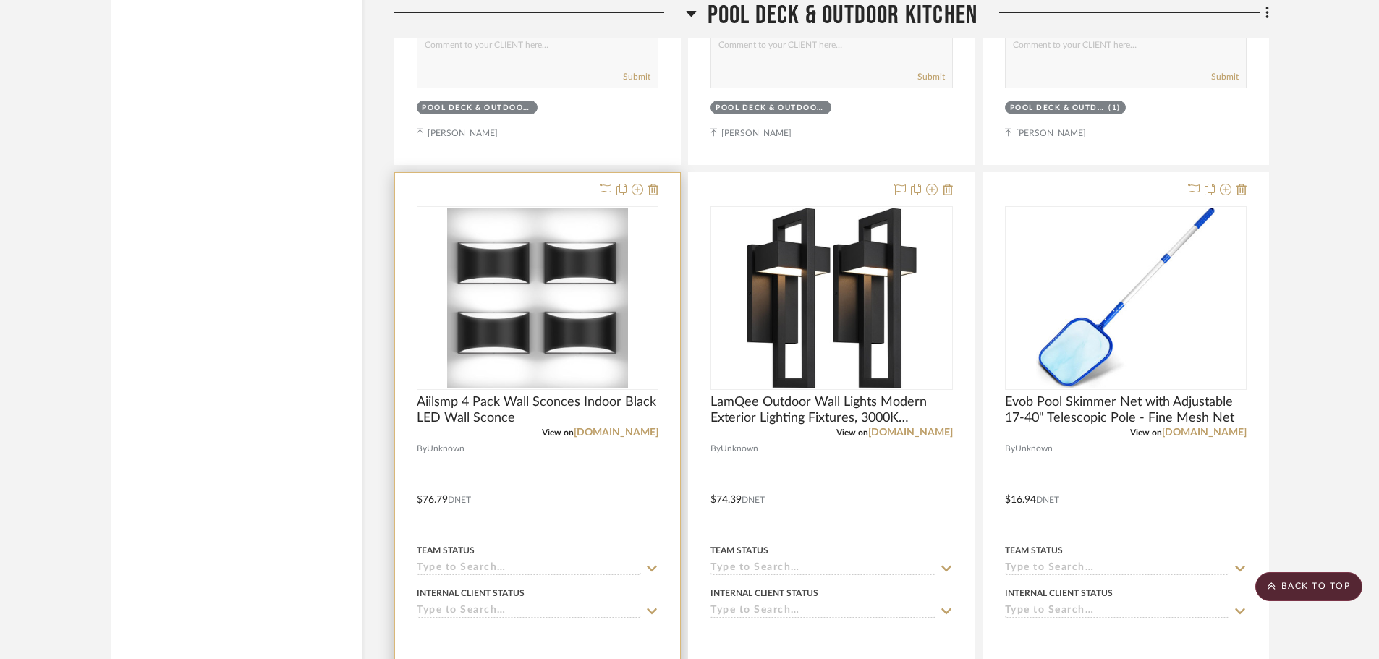
click at [528, 273] on img "0" at bounding box center [537, 298] width 181 height 181
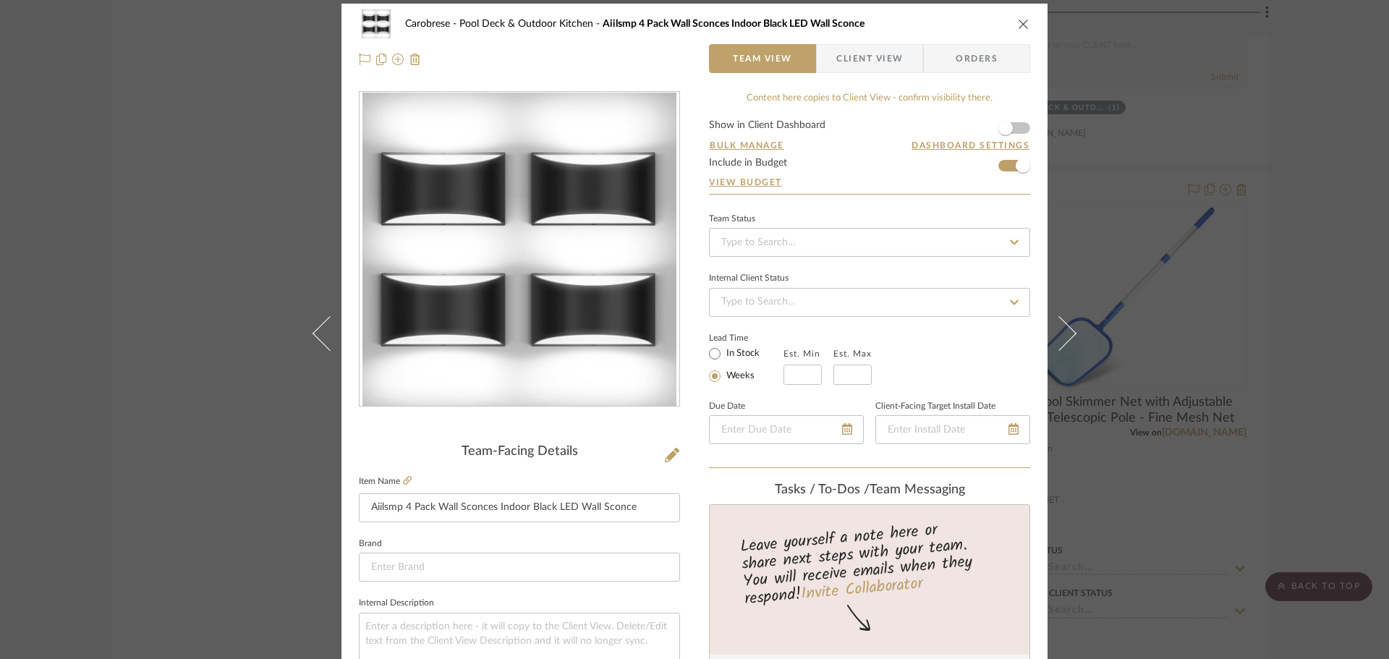
scroll to position [0, 0]
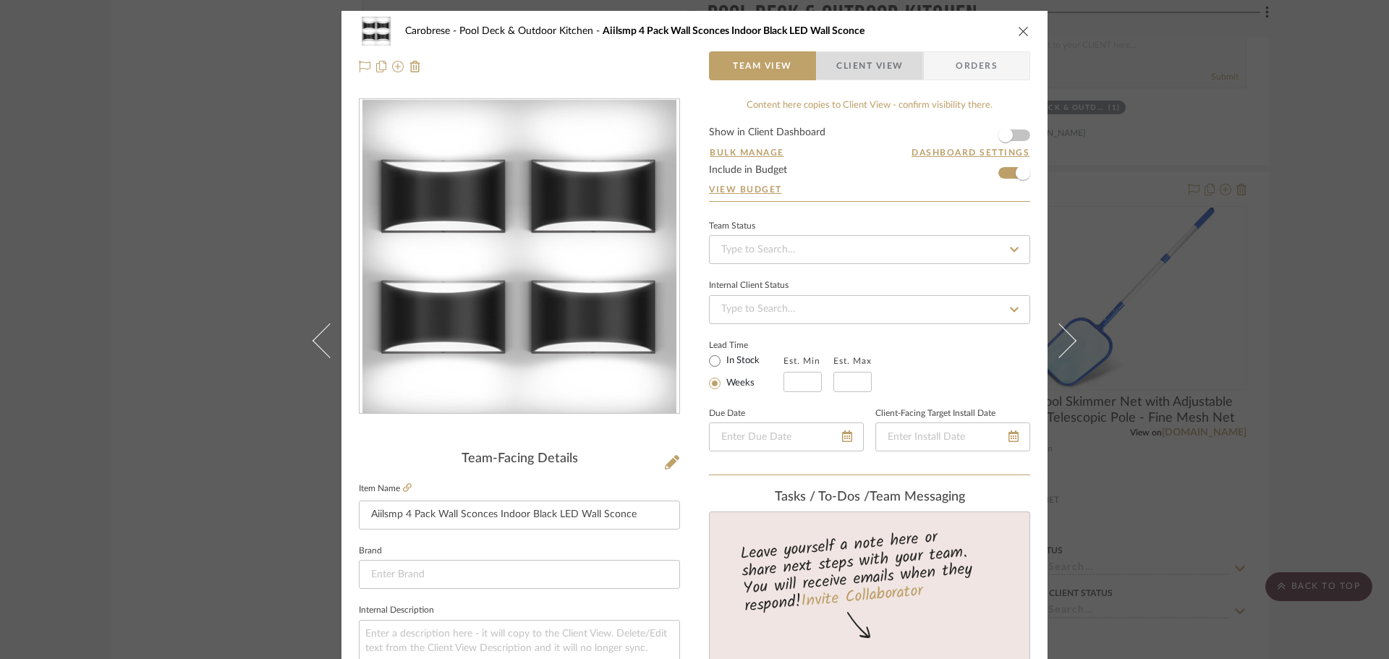
click at [872, 63] on span "Client View" at bounding box center [869, 65] width 67 height 29
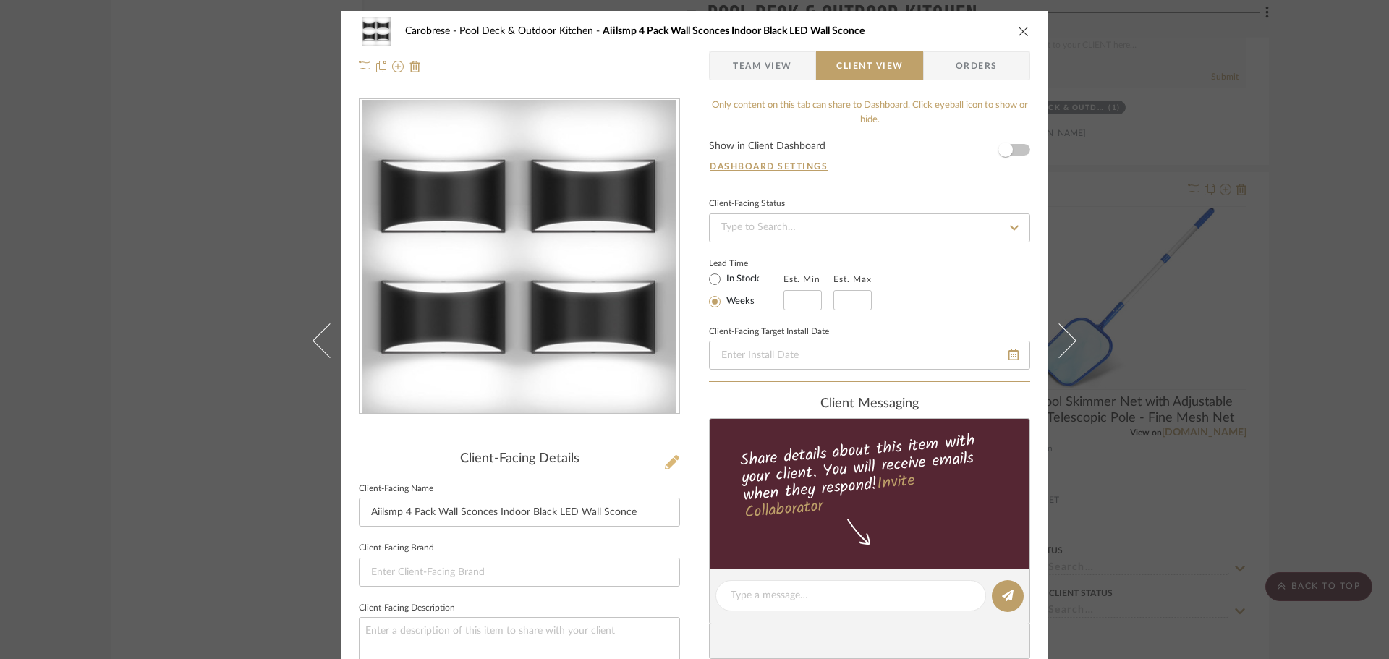
click at [666, 461] on icon at bounding box center [672, 462] width 14 height 14
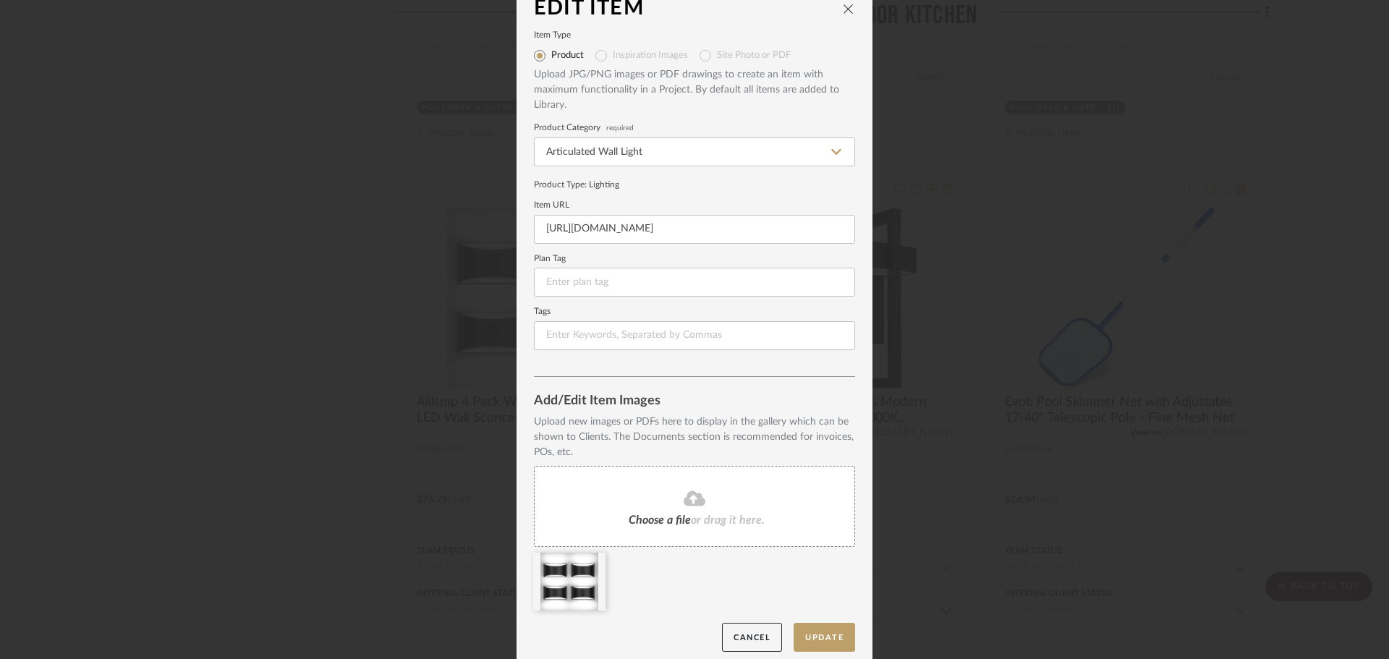
scroll to position [30, 0]
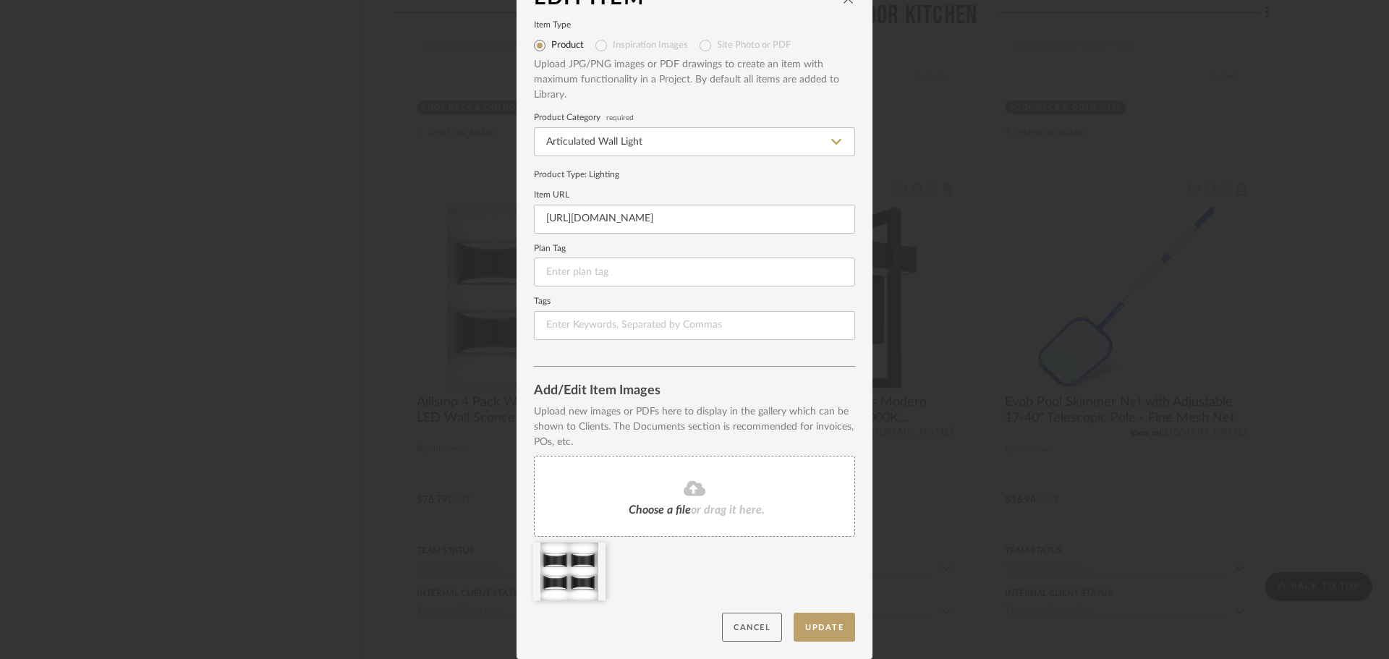
click at [740, 625] on button "Cancel" at bounding box center [752, 628] width 60 height 30
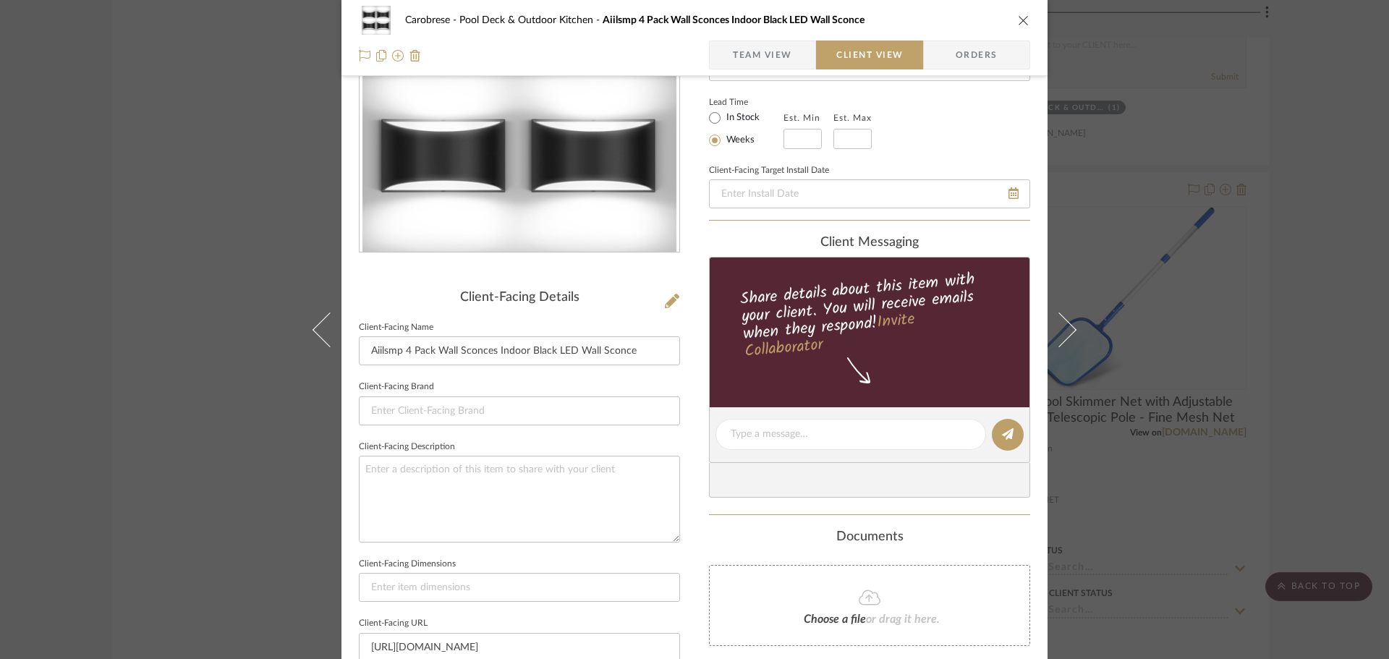
scroll to position [0, 0]
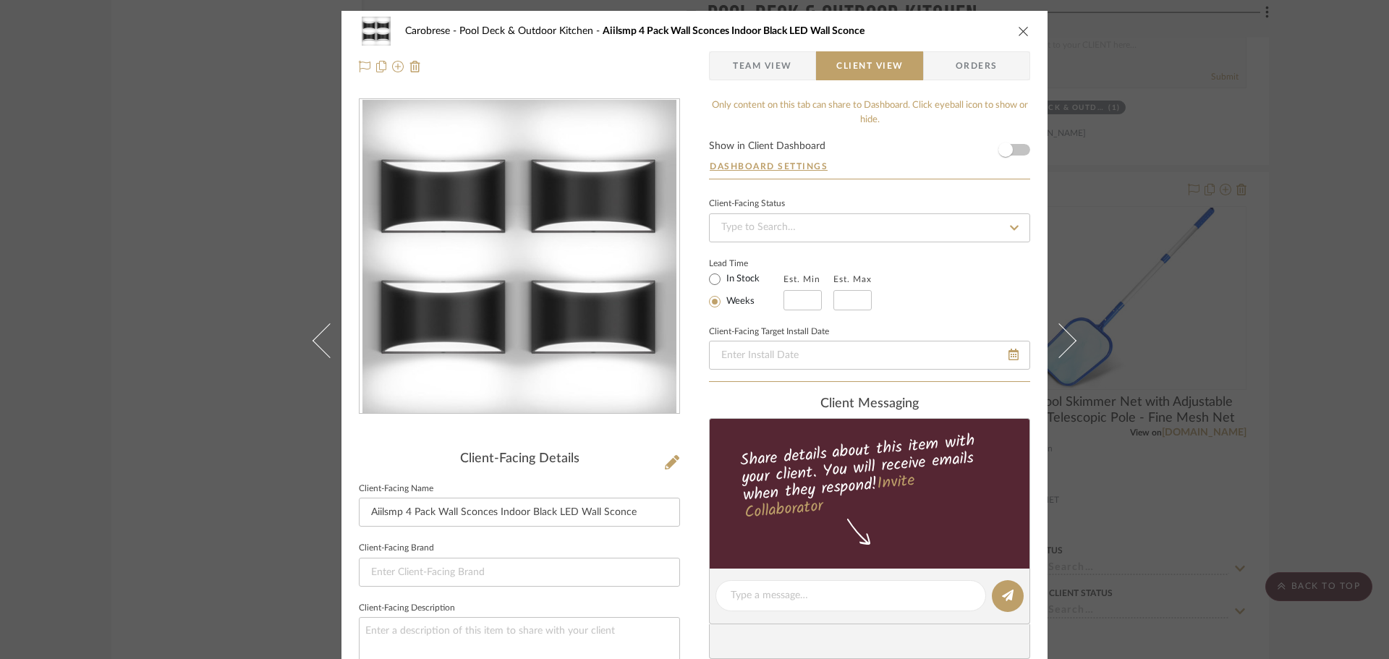
click at [1018, 32] on icon "close" at bounding box center [1024, 31] width 12 height 12
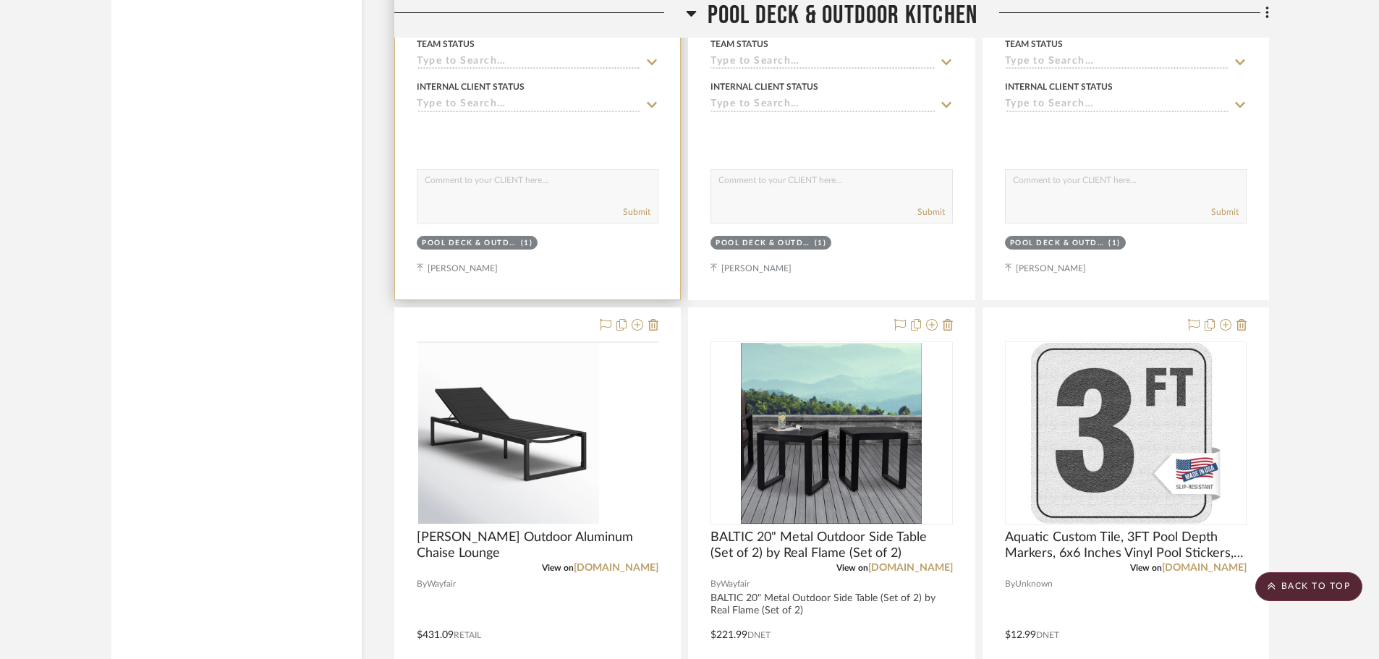
scroll to position [27412, 0]
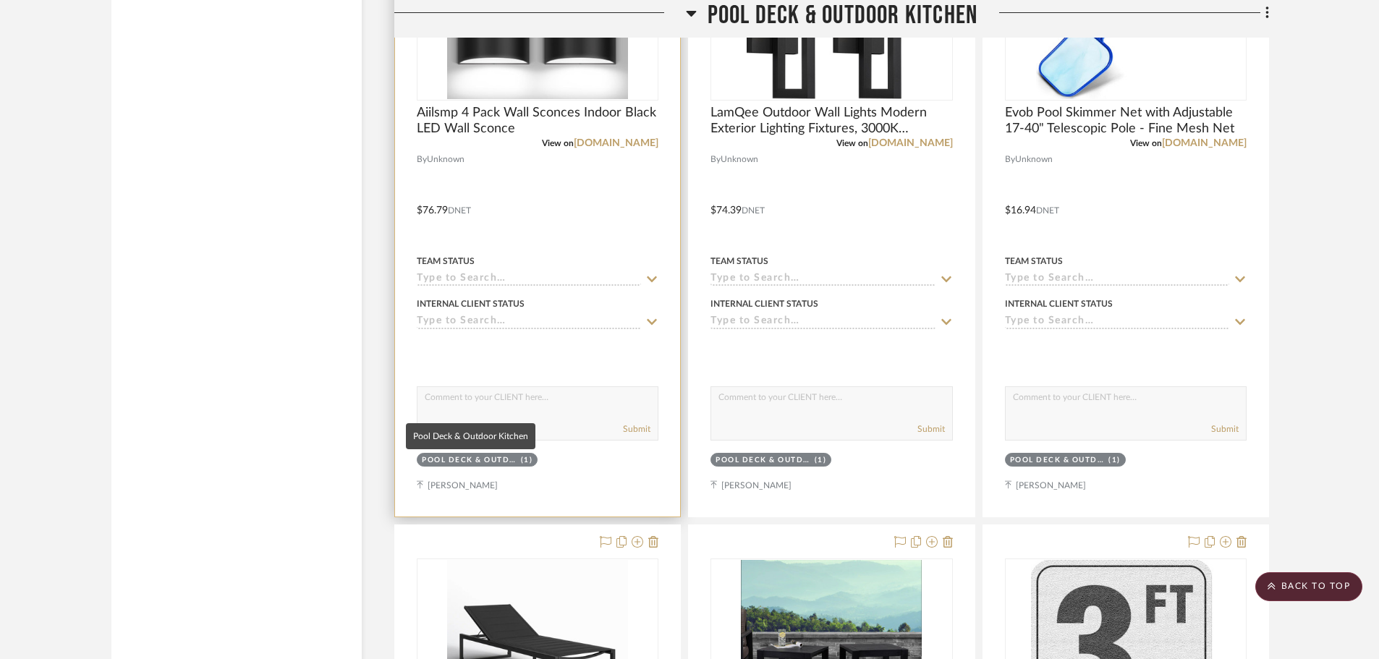
click at [469, 456] on div "Pool Deck & Outdoor Kitchen" at bounding box center [469, 460] width 95 height 11
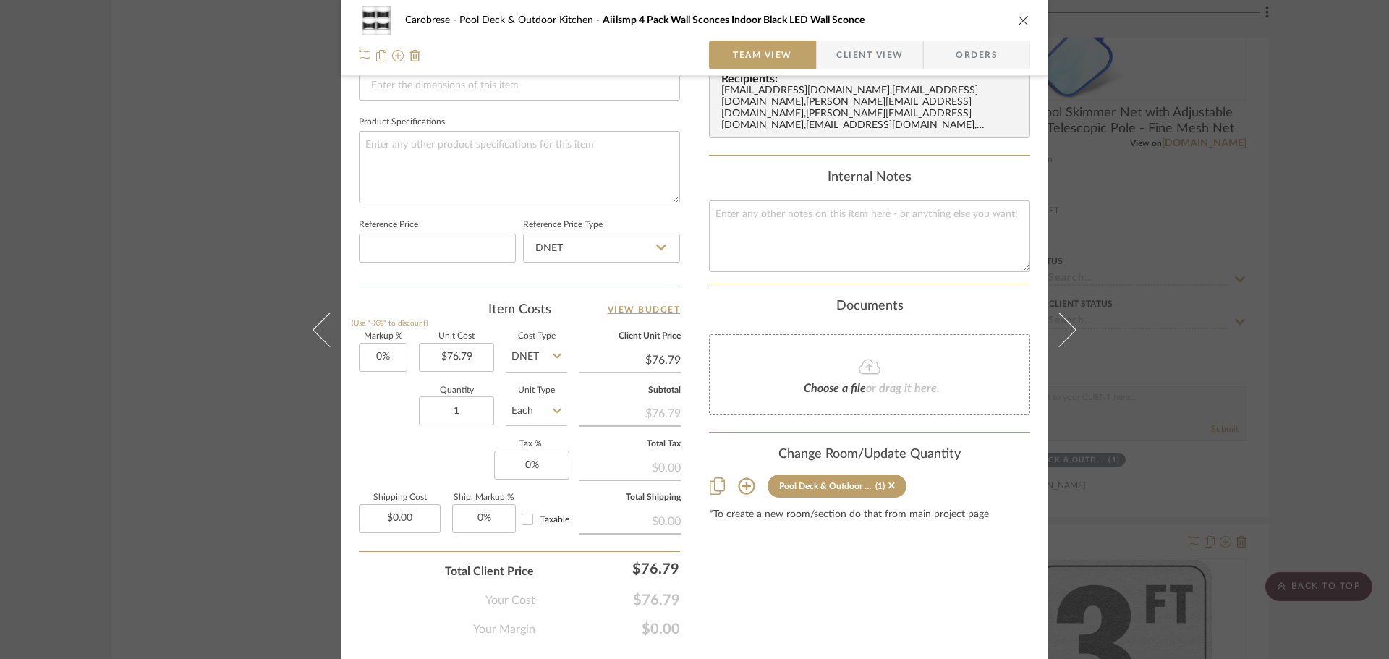
scroll to position [688, 0]
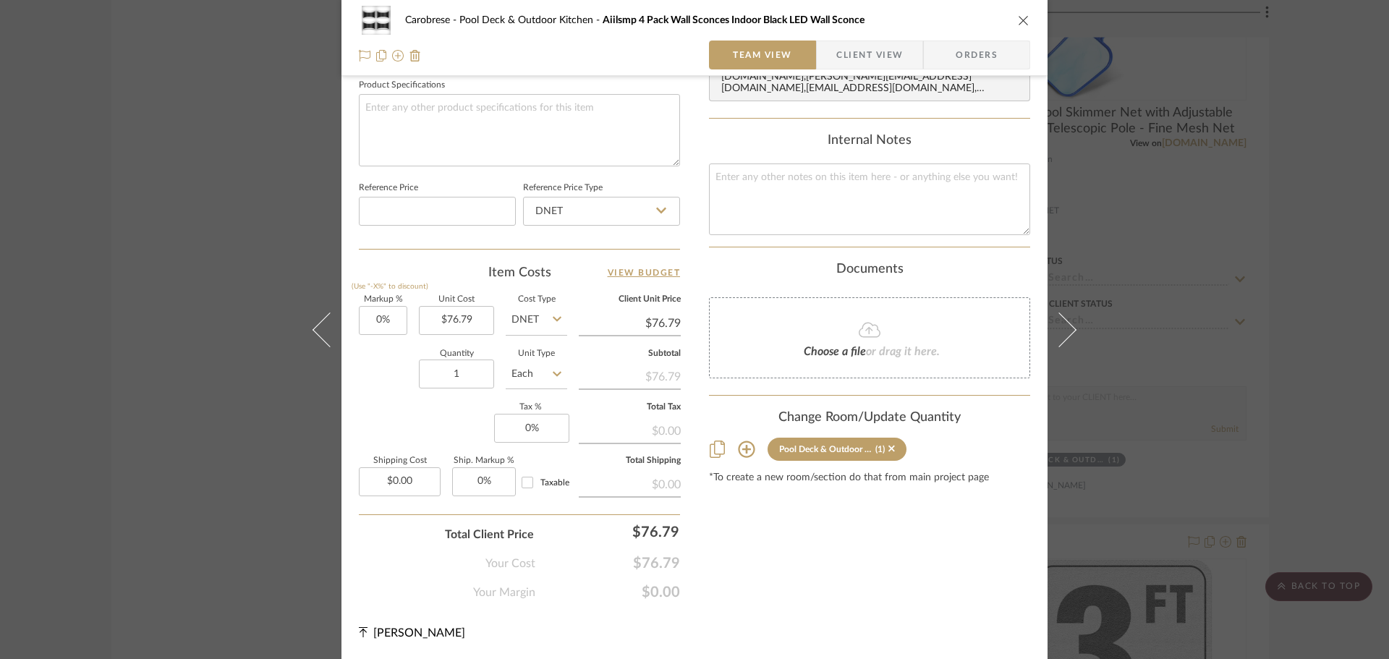
click at [742, 441] on icon at bounding box center [746, 449] width 17 height 17
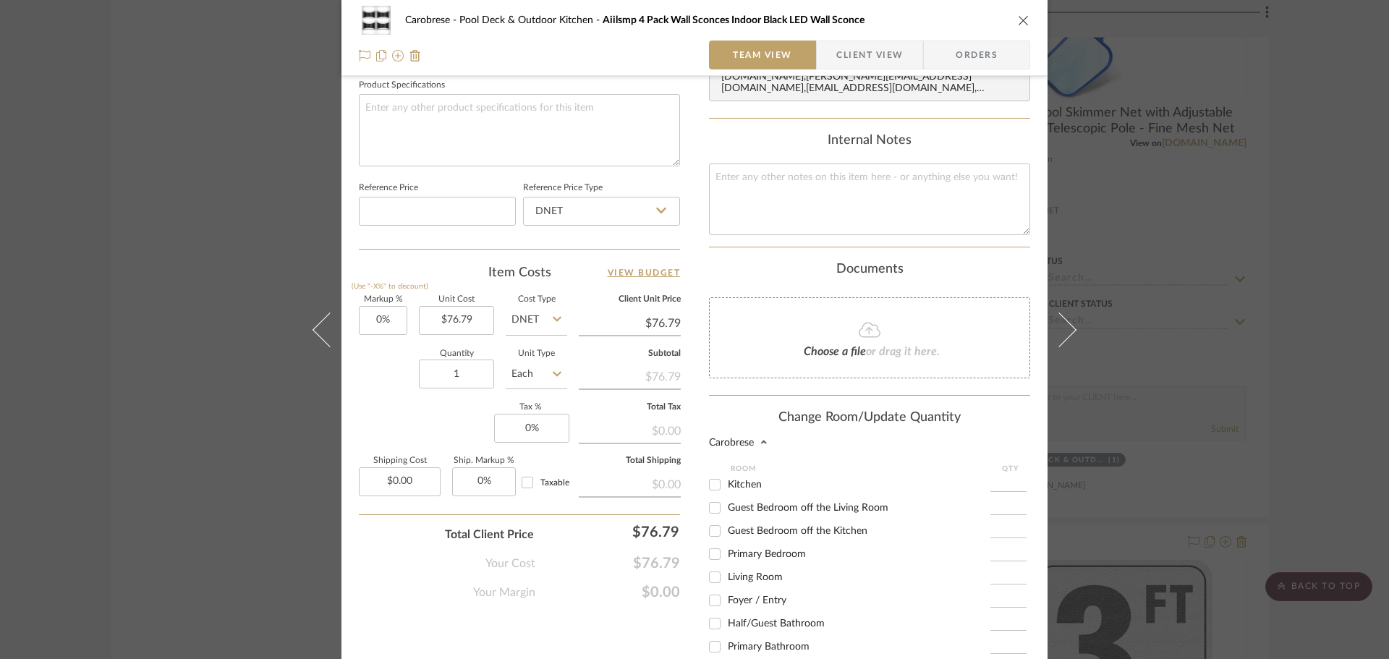
scroll to position [72, 0]
click at [707, 495] on input "Living Room" at bounding box center [714, 504] width 23 height 23
checkbox input "true"
type input "1"
click at [705, 633] on input "Pool Deck & Outdoor Kitchen" at bounding box center [714, 643] width 23 height 23
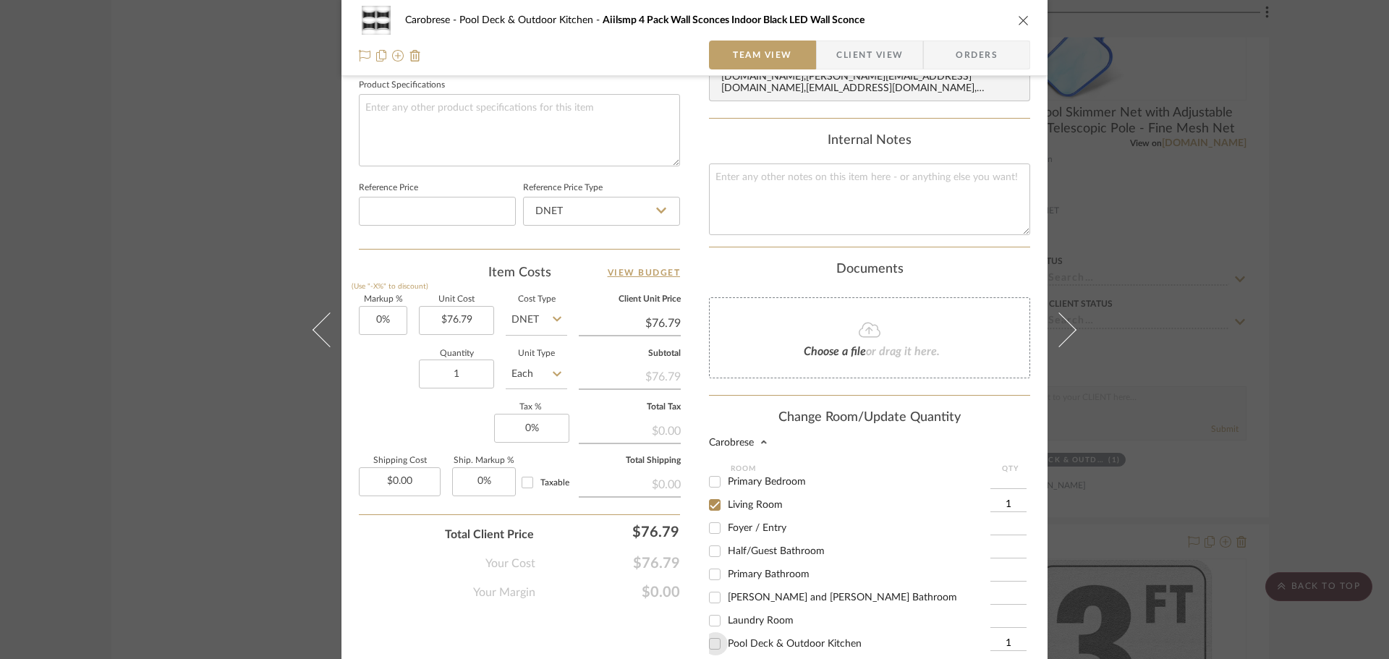
checkbox input "false"
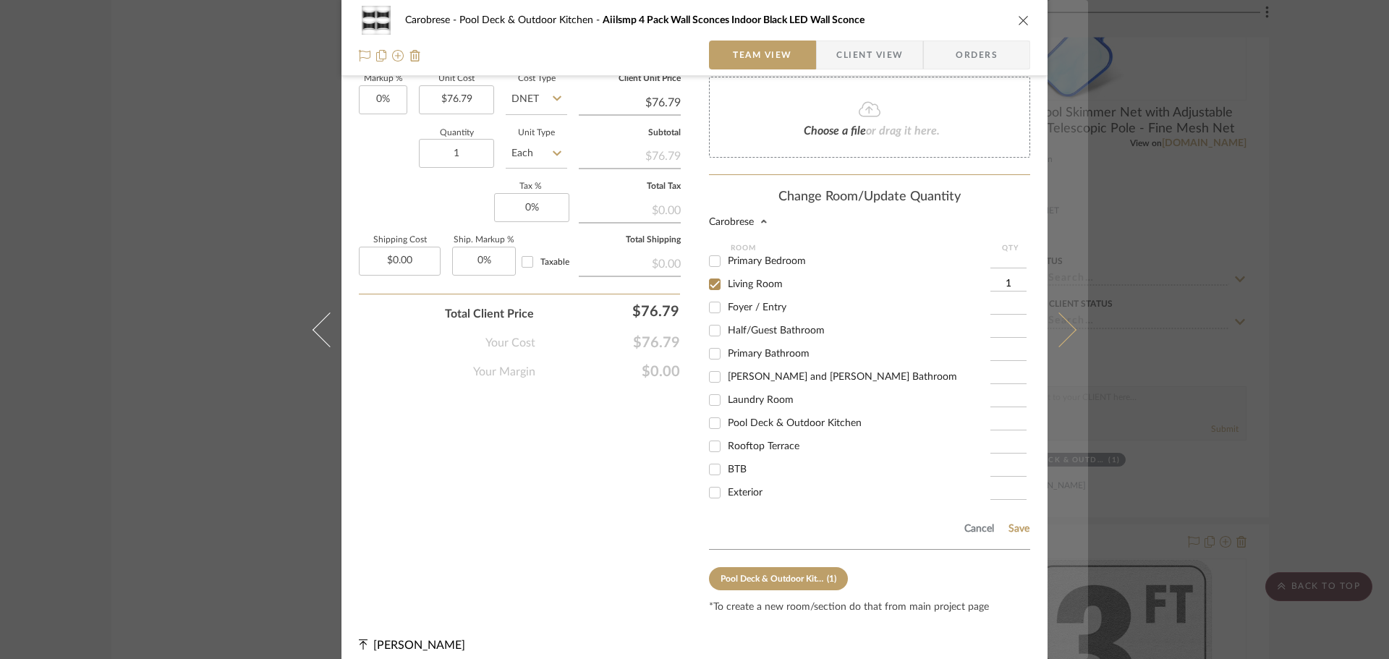
scroll to position [909, 0]
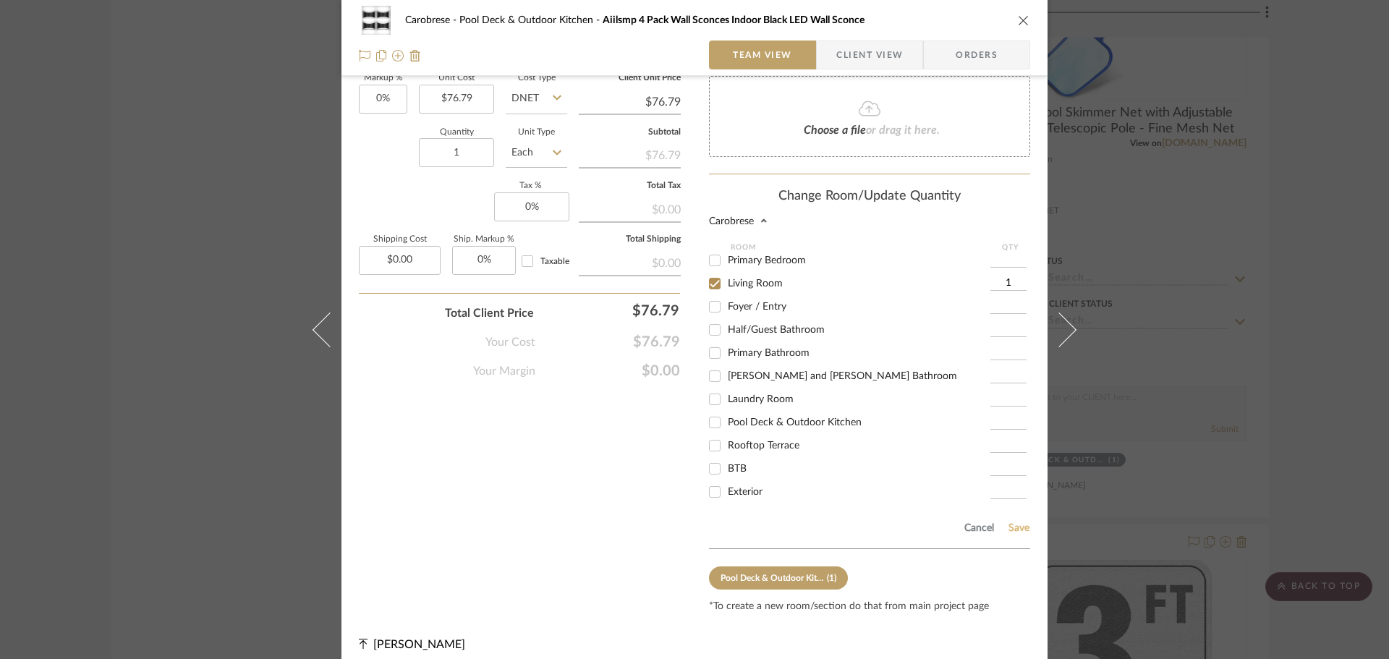
click at [1021, 522] on button "Save" at bounding box center [1019, 528] width 22 height 12
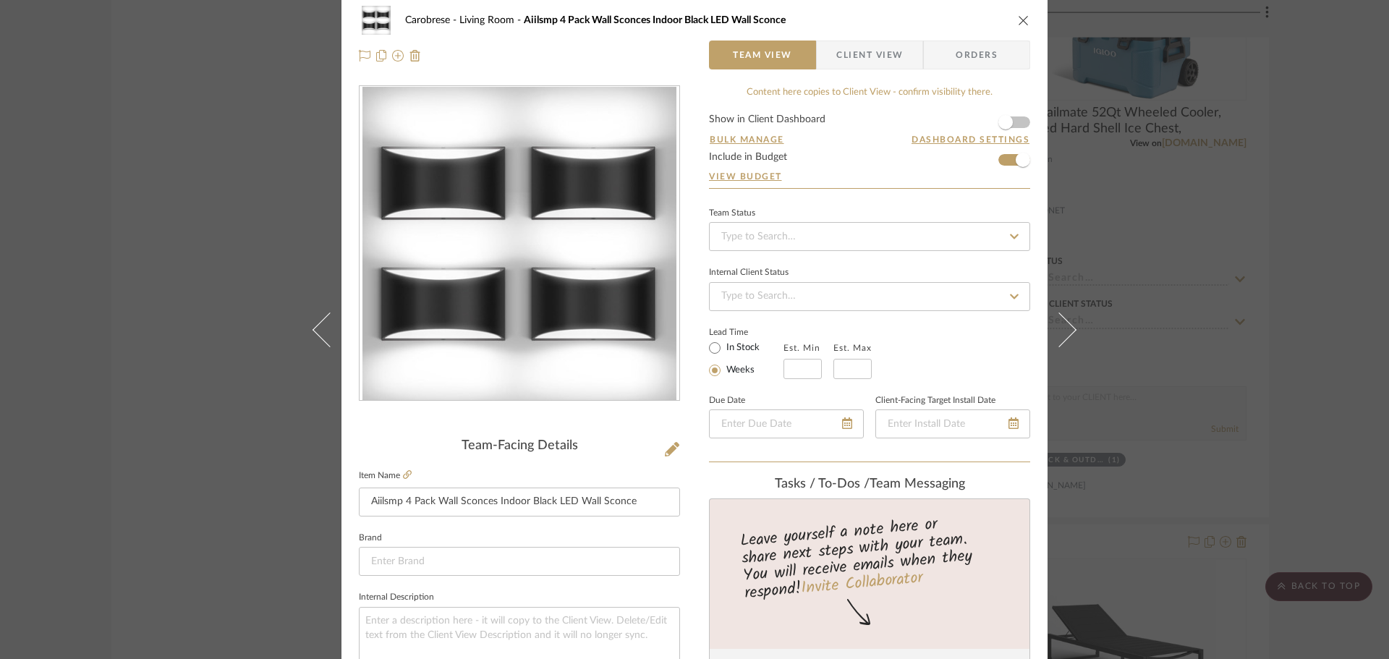
scroll to position [0, 0]
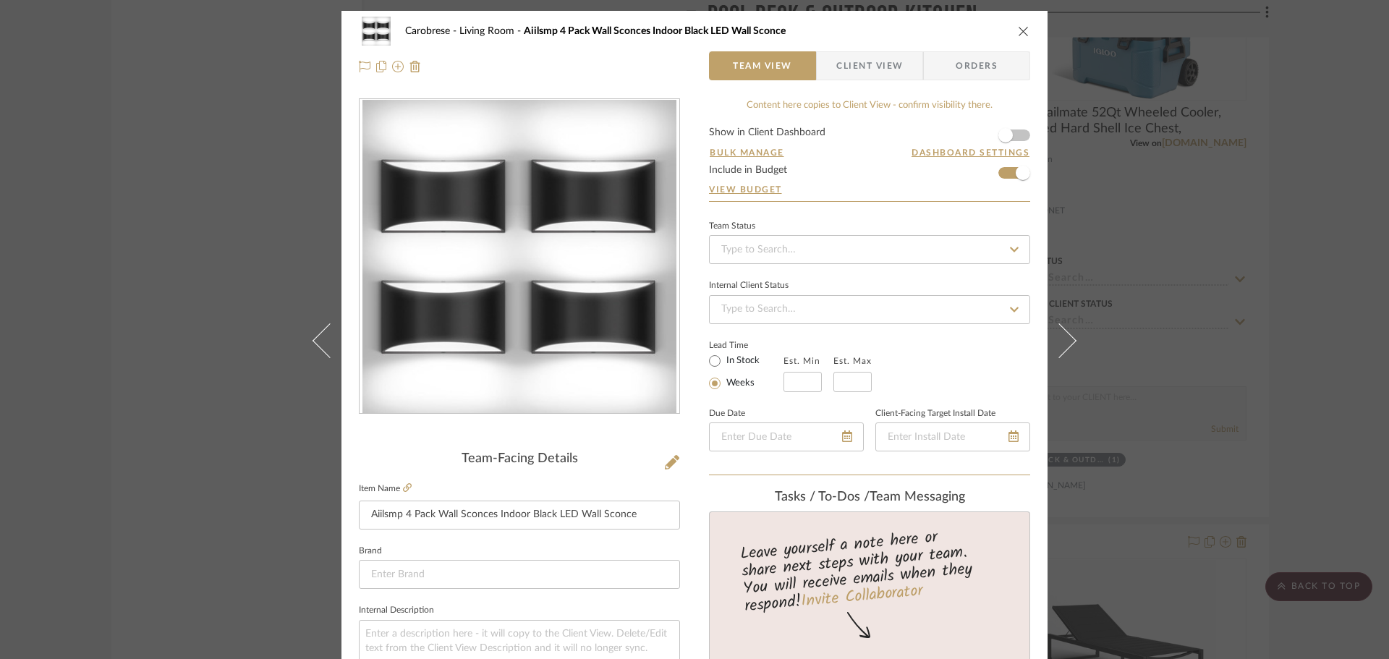
click at [1018, 30] on icon "close" at bounding box center [1024, 31] width 12 height 12
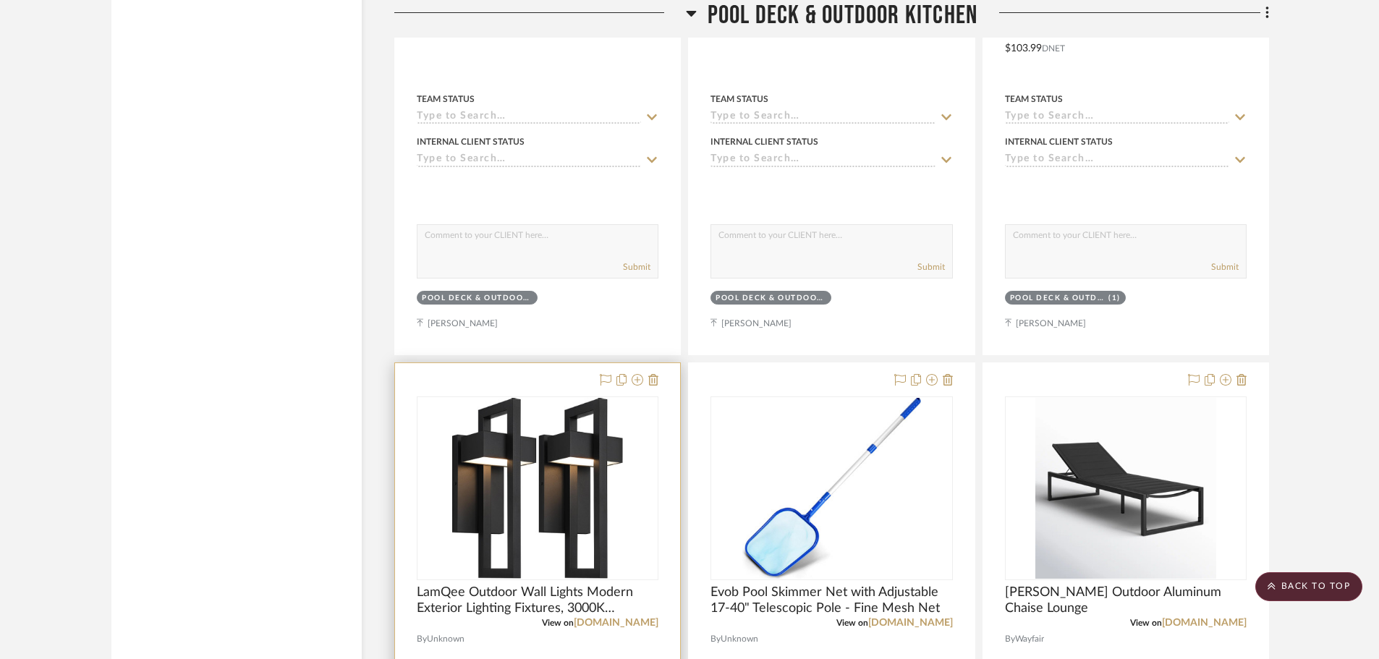
scroll to position [27629, 0]
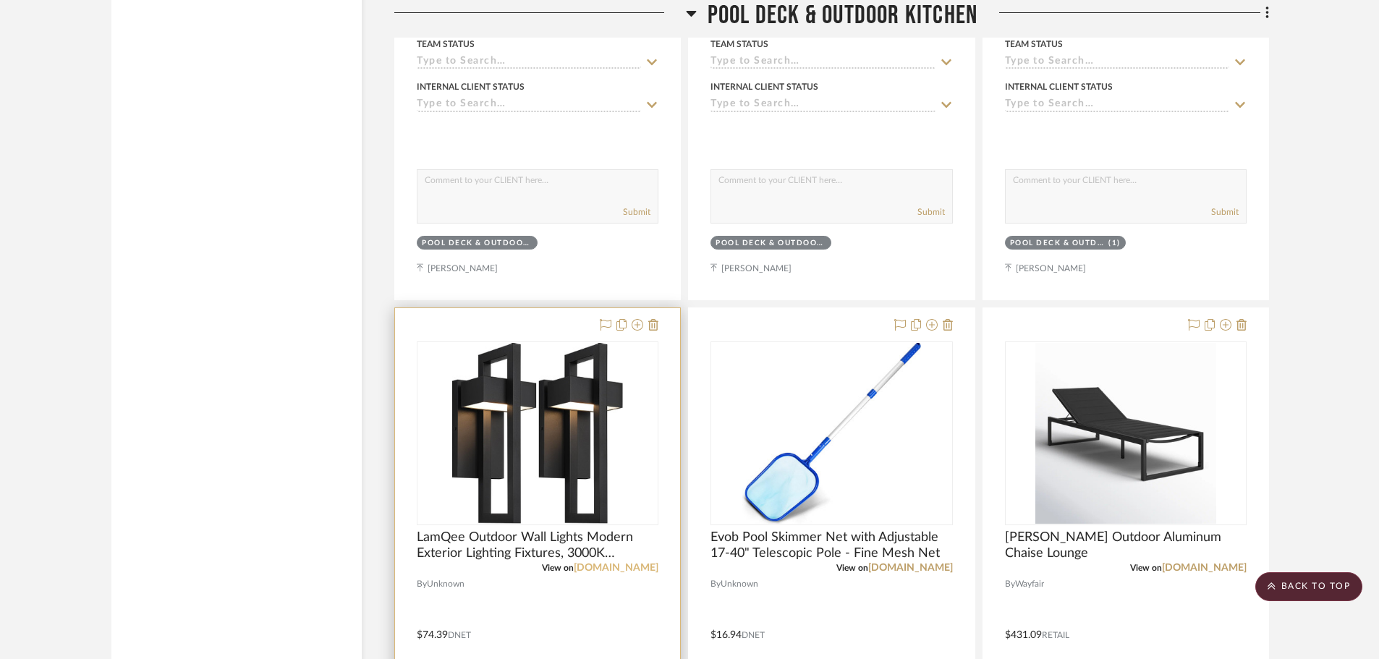
click at [642, 569] on link "a.co" at bounding box center [616, 568] width 85 height 10
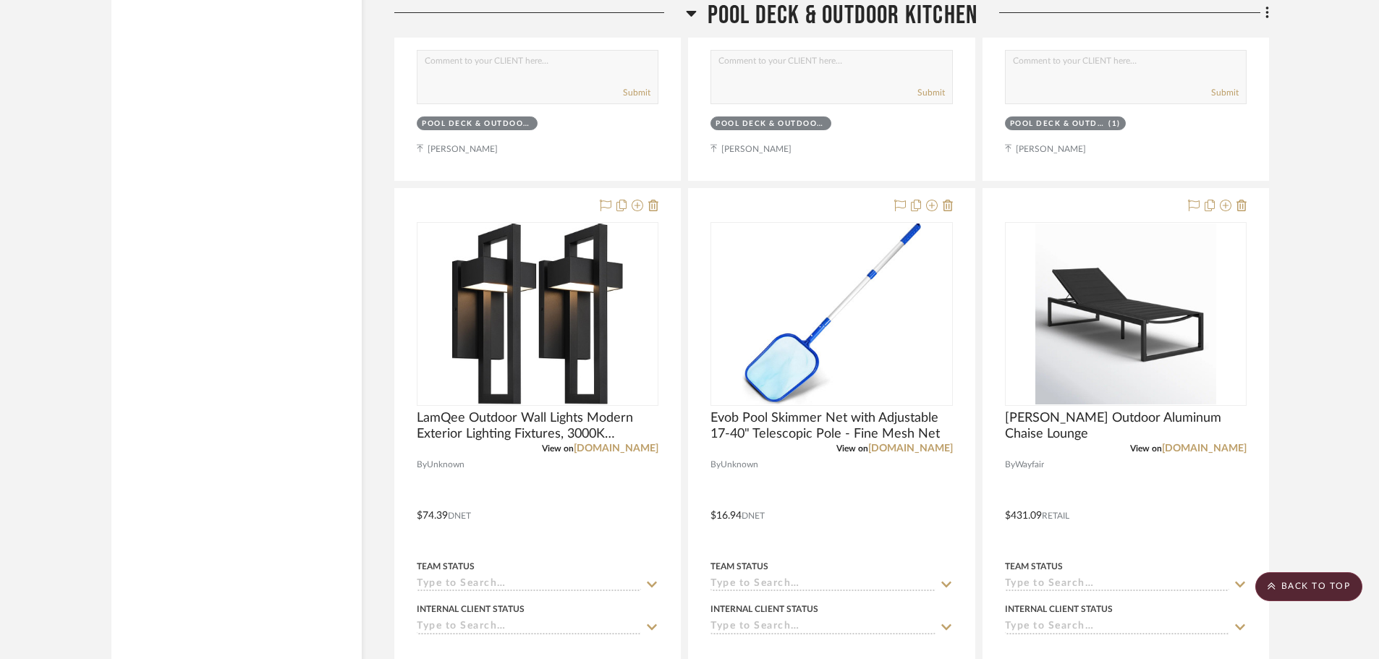
scroll to position [27773, 0]
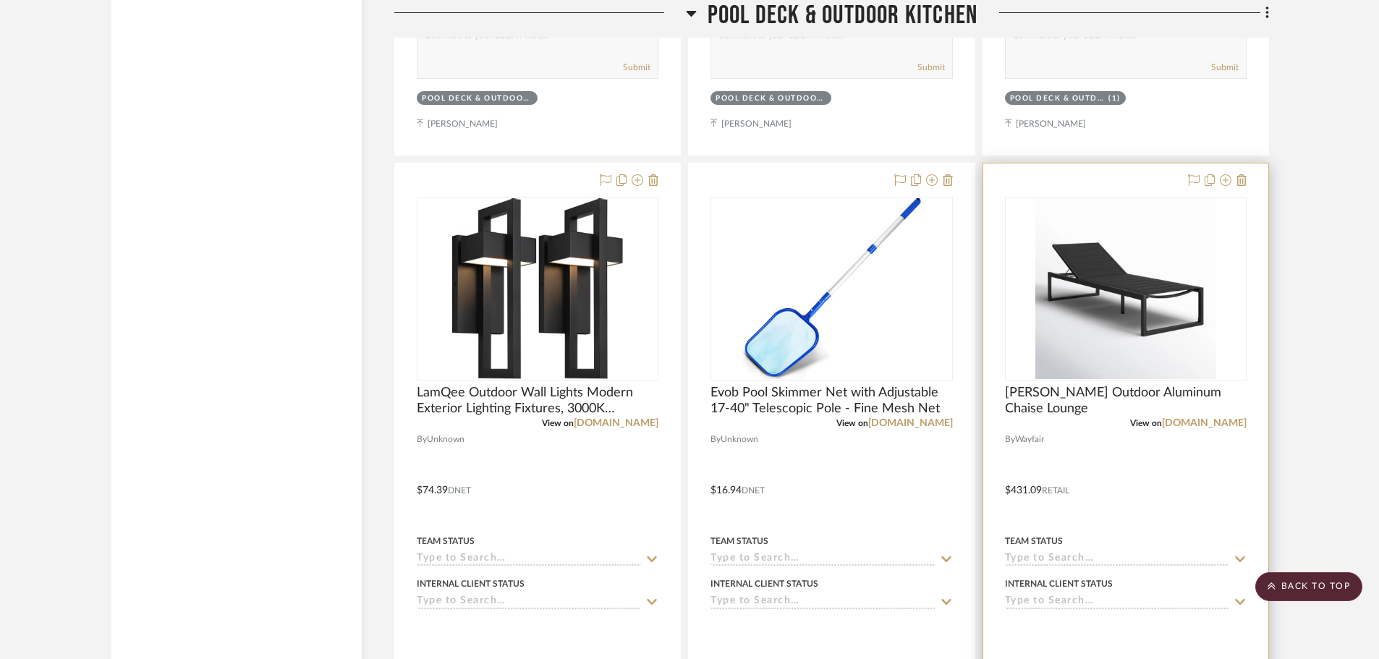
click at [1125, 286] on img "0" at bounding box center [1125, 288] width 181 height 181
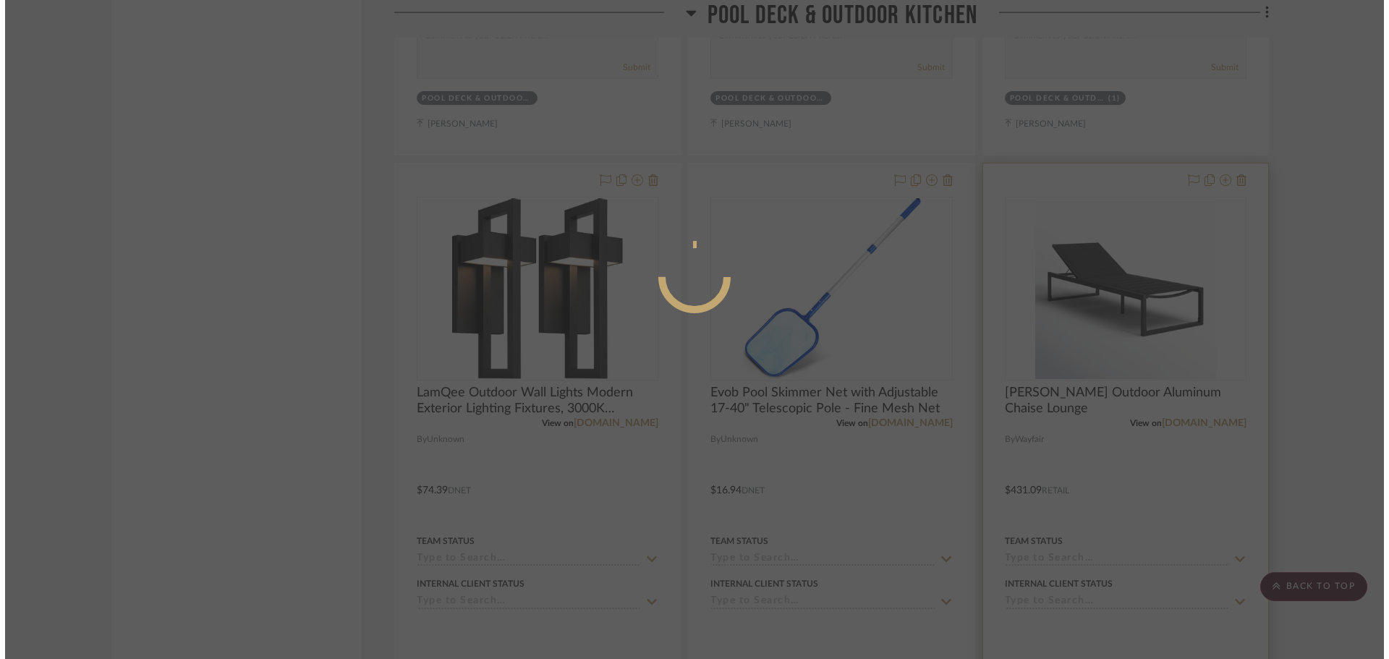
scroll to position [0, 0]
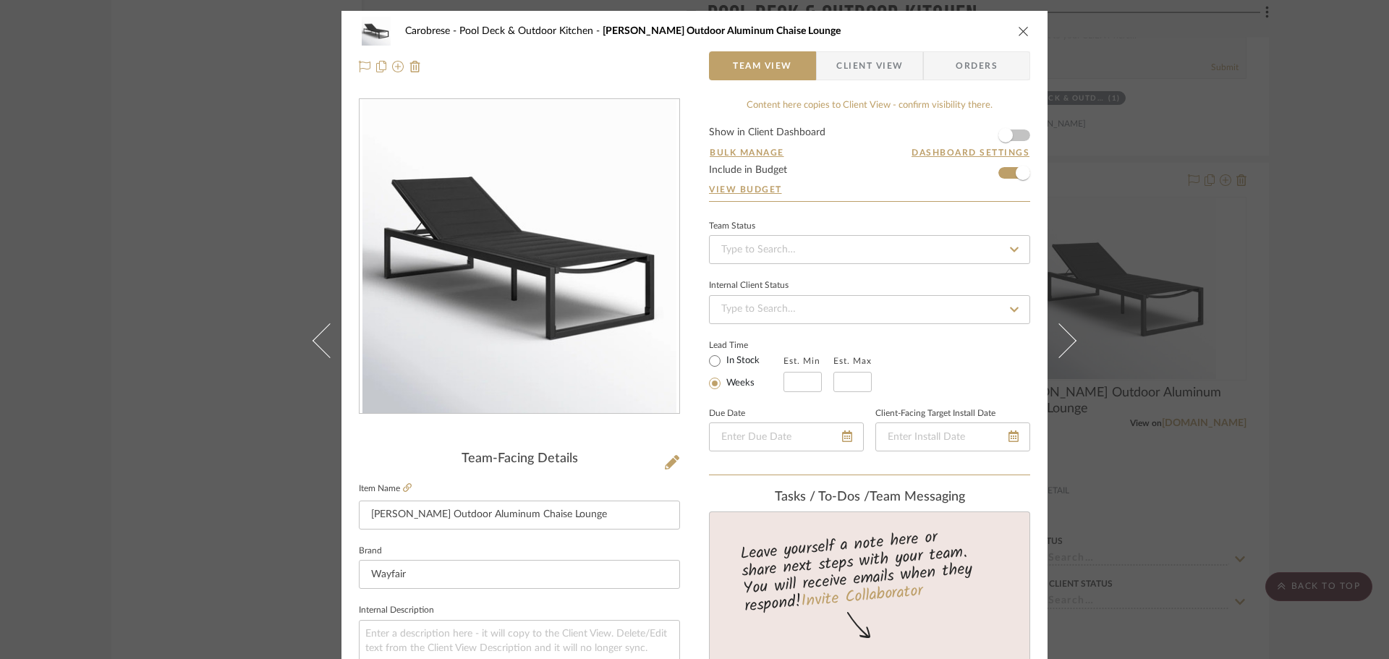
click at [1018, 28] on icon "close" at bounding box center [1024, 31] width 12 height 12
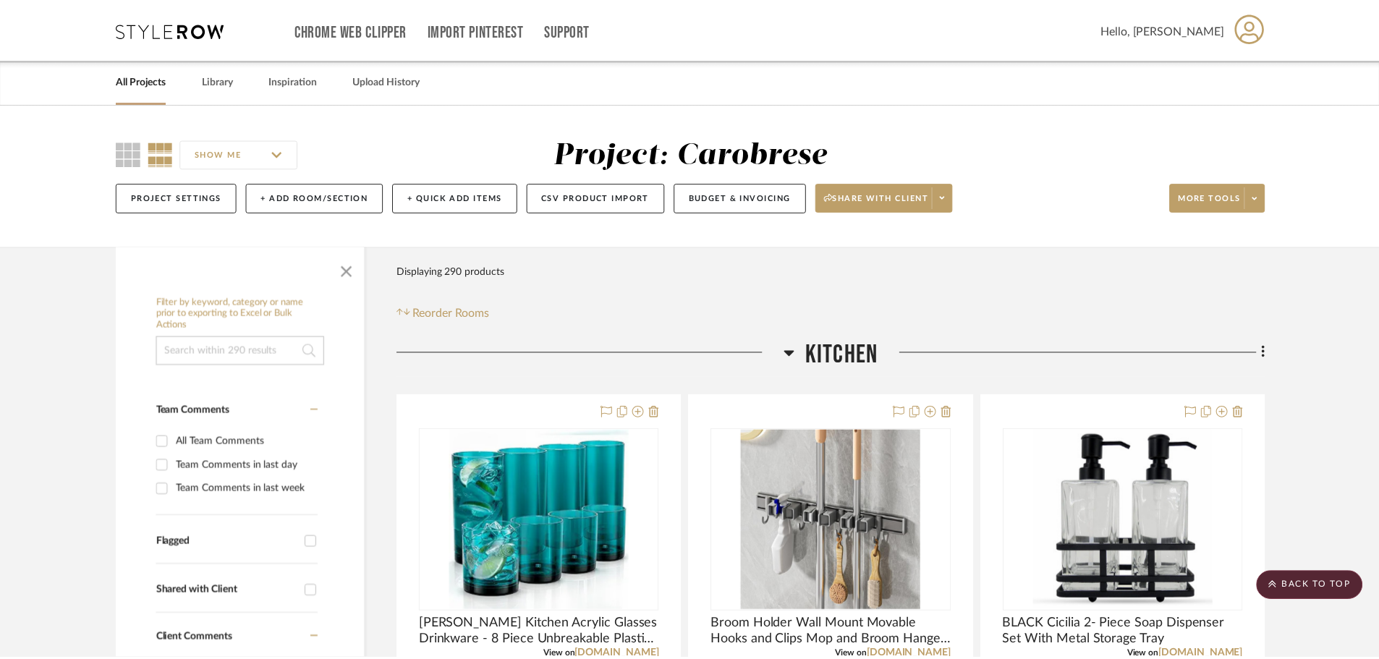
scroll to position [27773, 0]
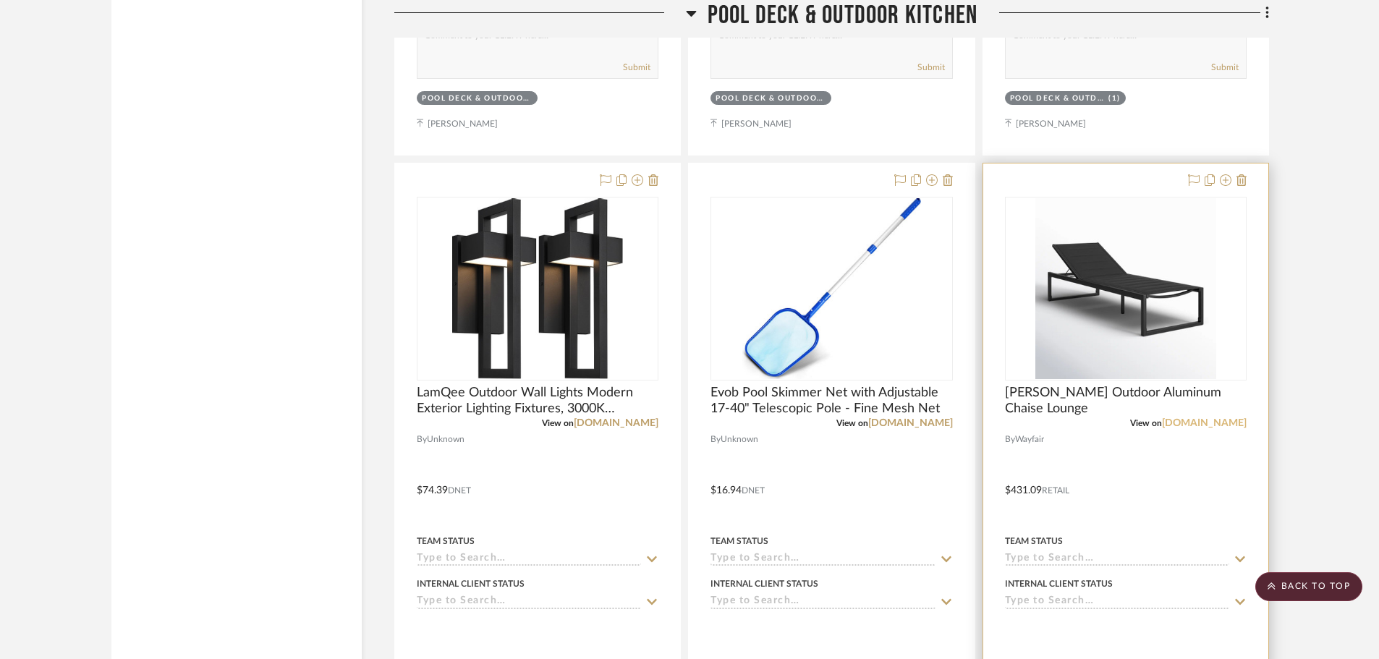
click at [1216, 419] on link "wayfair.com" at bounding box center [1204, 423] width 85 height 10
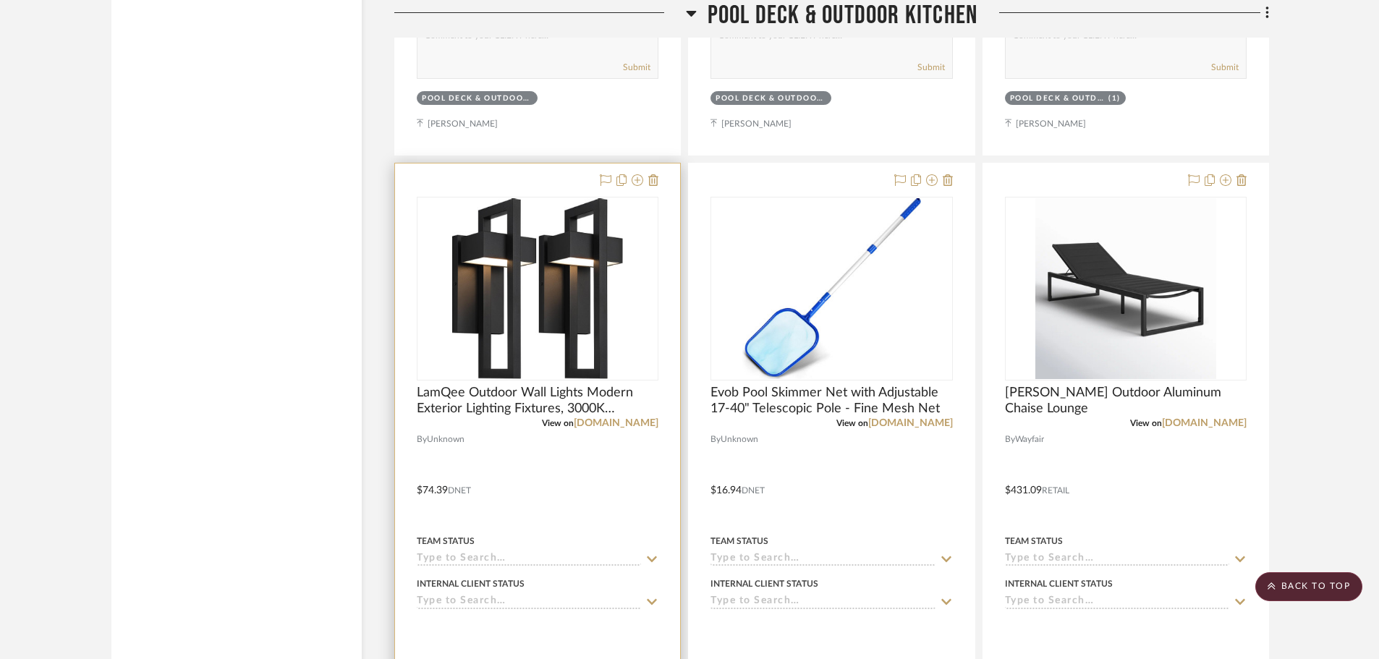
click at [542, 259] on img "0" at bounding box center [537, 288] width 171 height 181
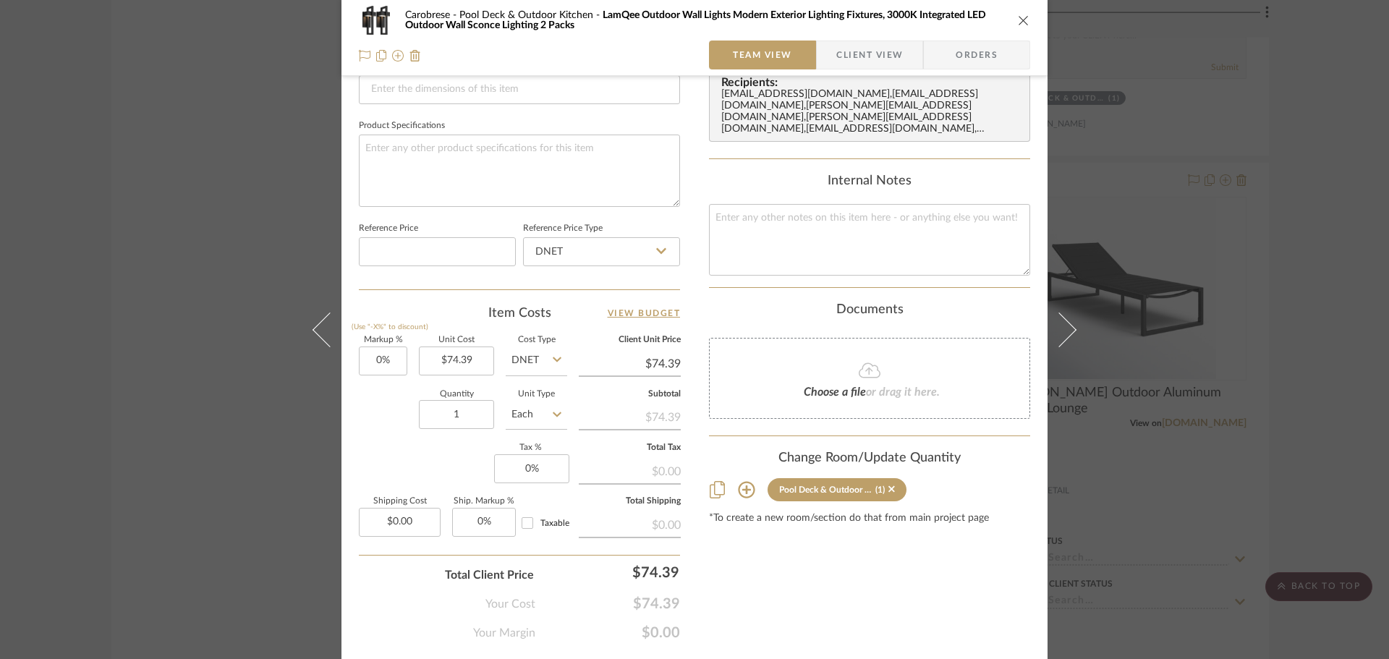
scroll to position [651, 0]
click at [464, 408] on input "1" at bounding box center [456, 410] width 75 height 29
type input "2"
click at [234, 407] on div "Carobrese Pool Deck & Outdoor Kitchen LamQee Outdoor Wall Lights Modern Exterio…" at bounding box center [694, 329] width 1389 height 659
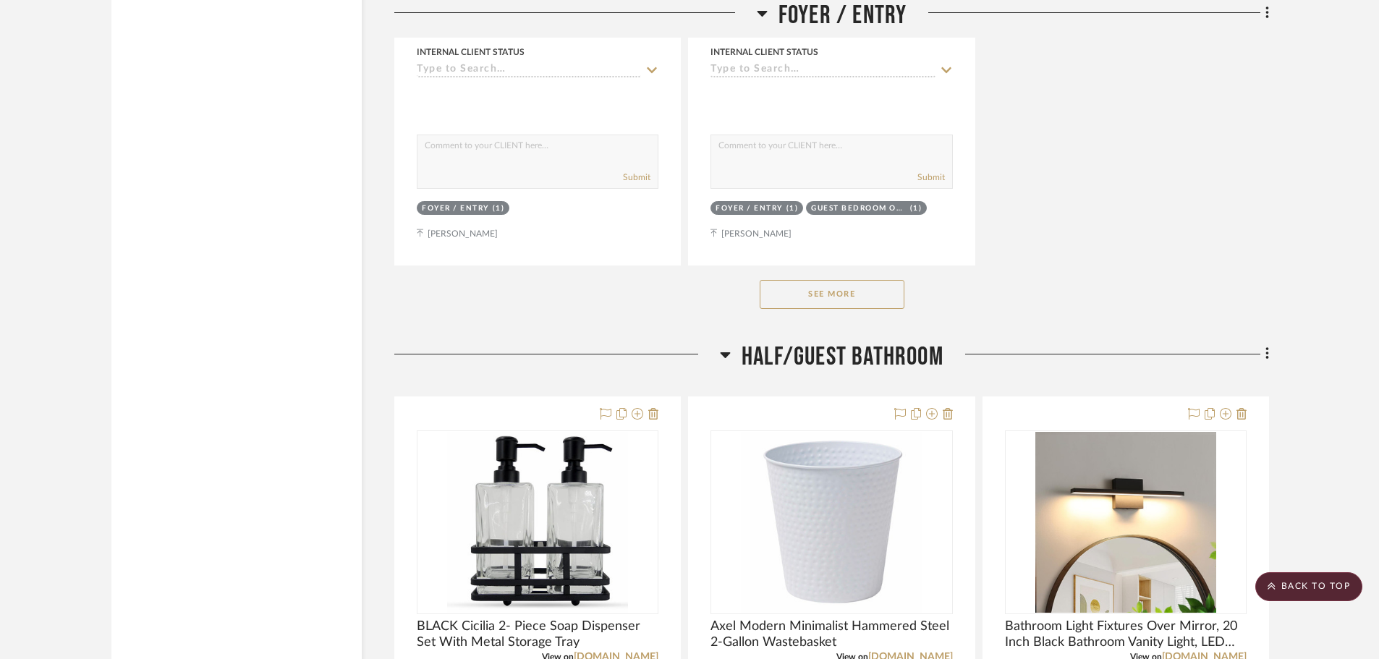
scroll to position [17503, 0]
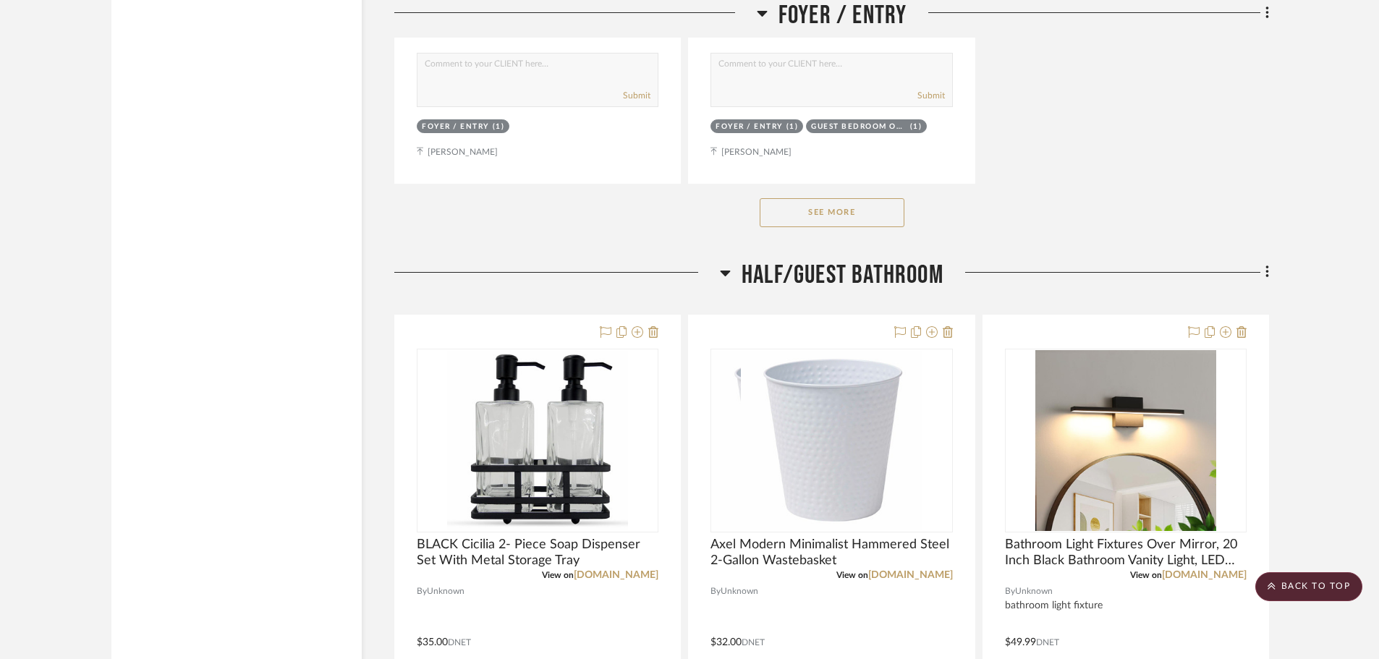
click at [840, 207] on button "See More" at bounding box center [831, 212] width 145 height 29
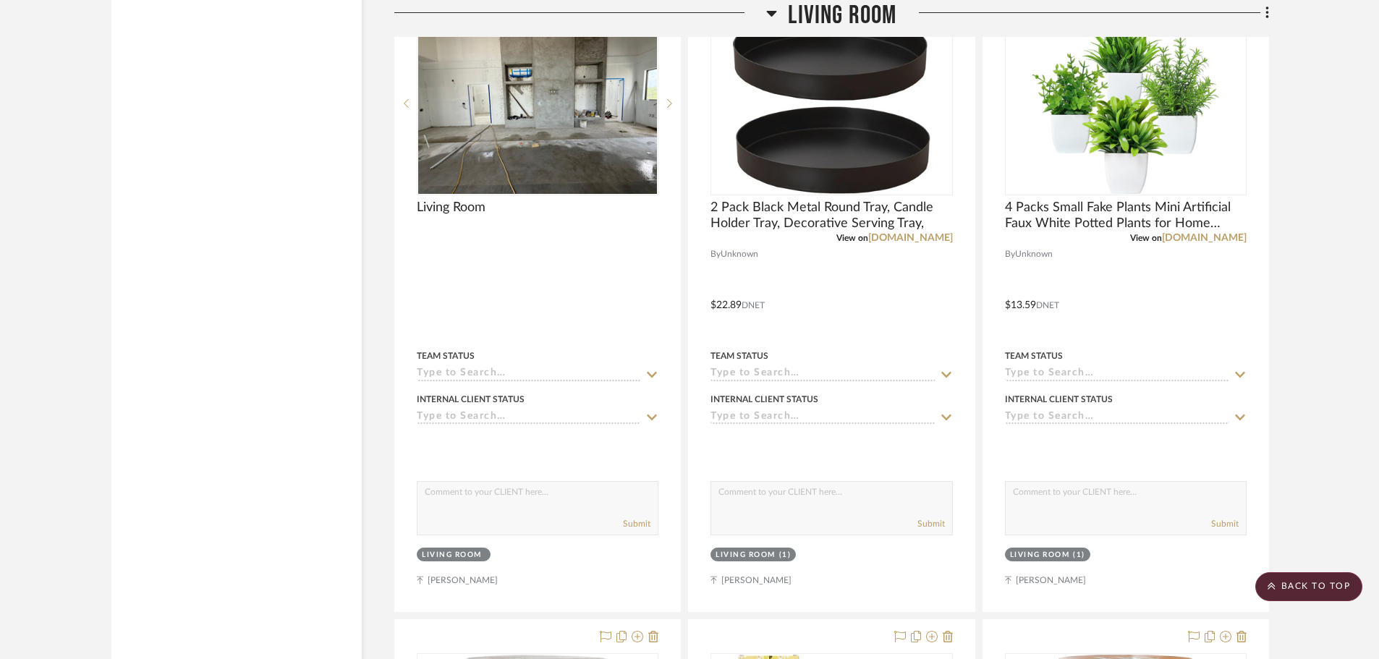
scroll to position [12946, 0]
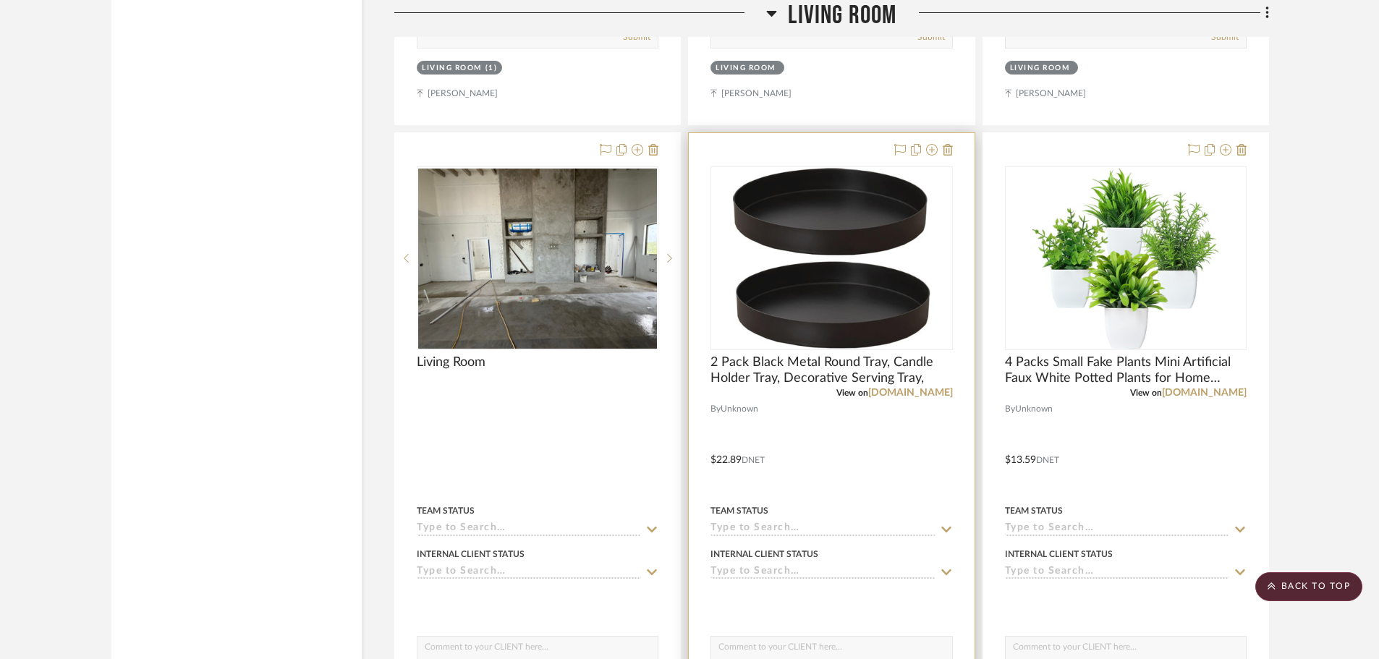
click at [840, 223] on img "0" at bounding box center [831, 258] width 197 height 181
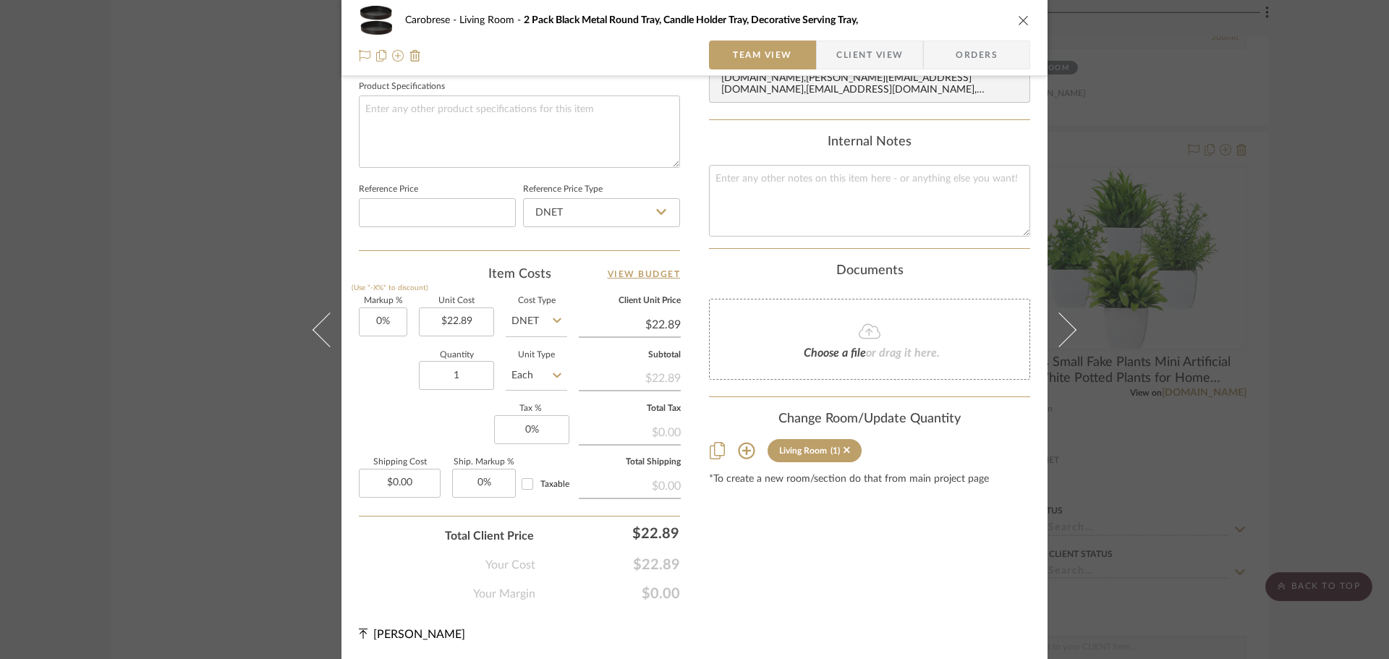
scroll to position [688, 0]
click at [743, 441] on icon at bounding box center [746, 449] width 17 height 17
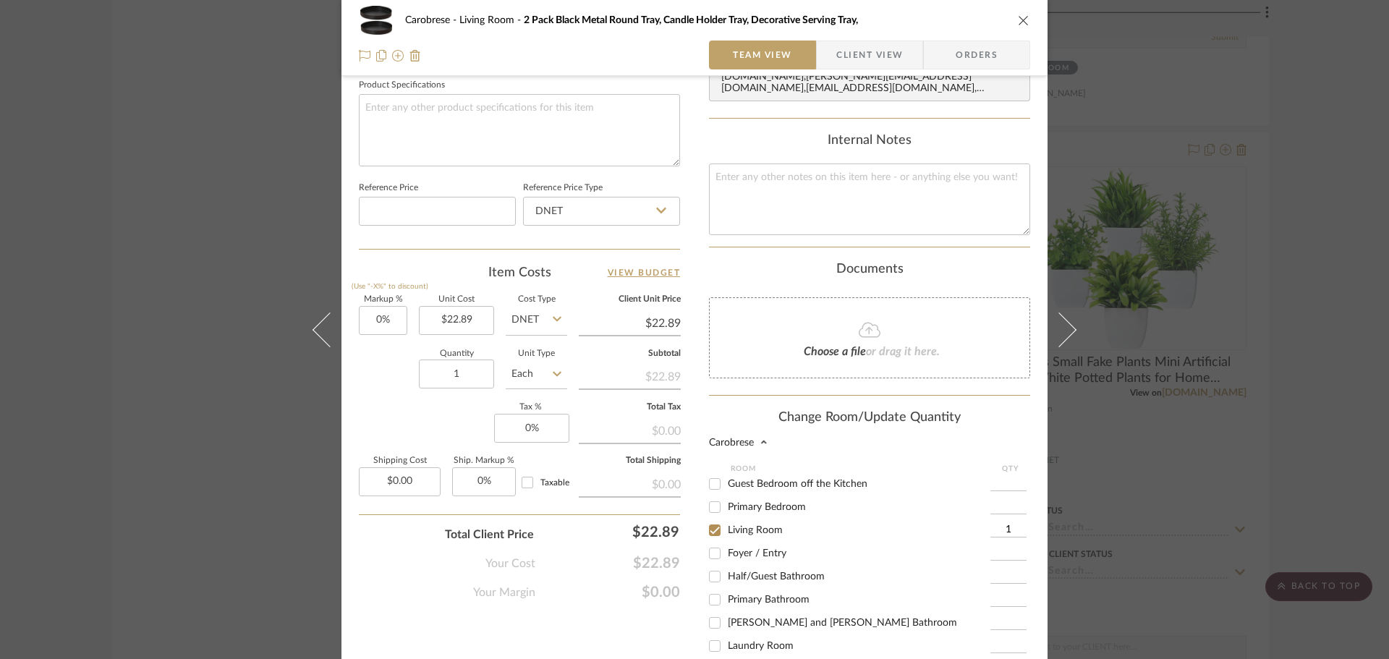
scroll to position [72, 0]
click at [706, 540] on input "Half/Guest Bathroom" at bounding box center [714, 551] width 23 height 23
checkbox input "true"
type input "1"
click at [712, 497] on input "Living Room" at bounding box center [714, 504] width 23 height 23
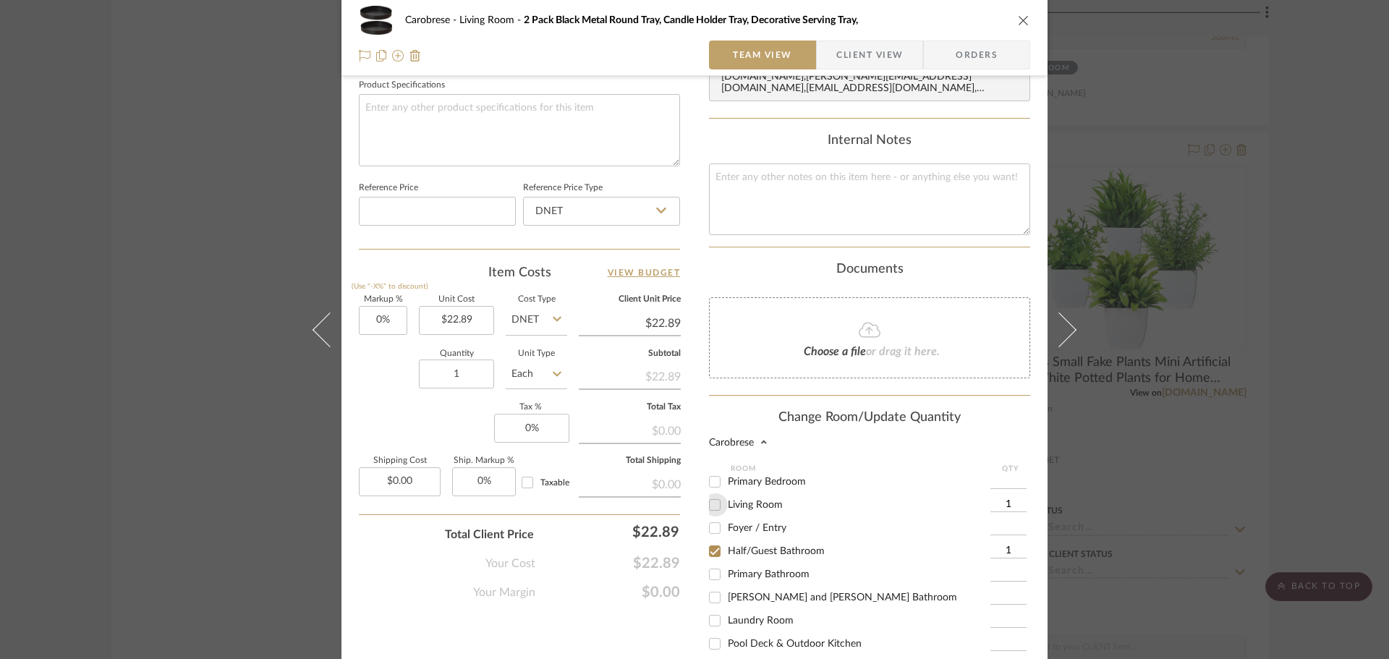
checkbox input "false"
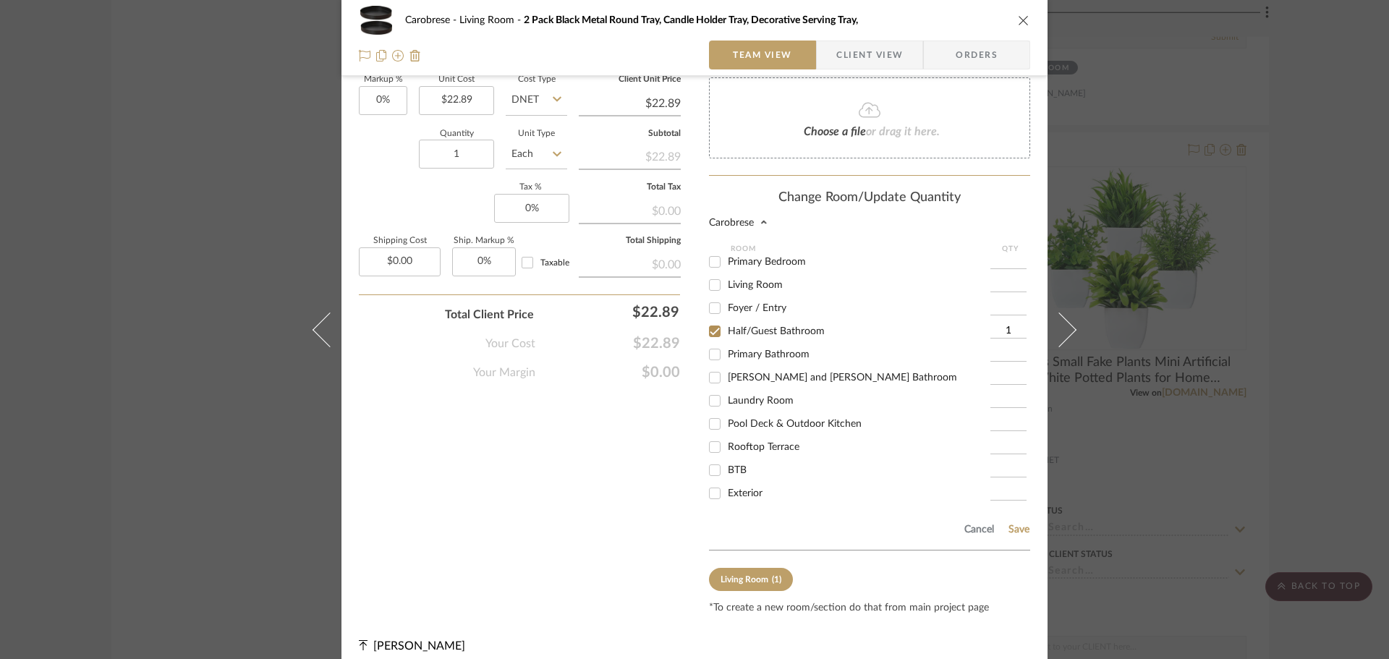
scroll to position [909, 0]
click at [1013, 522] on button "Save" at bounding box center [1019, 528] width 22 height 12
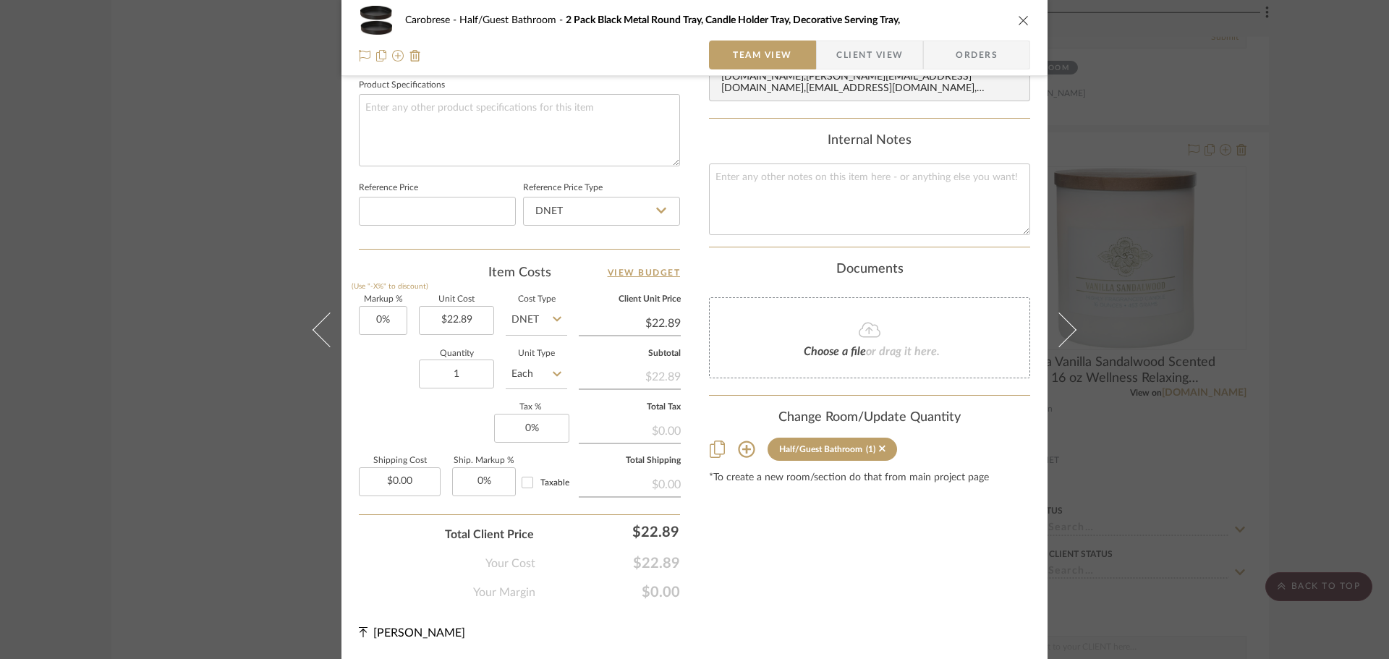
click at [1009, 22] on div "Carobrese Half/Guest Bathroom 2 Pack Black Metal Round Tray, Candle Holder Tray…" at bounding box center [694, 20] width 671 height 29
click at [1018, 21] on icon "close" at bounding box center [1024, 20] width 12 height 12
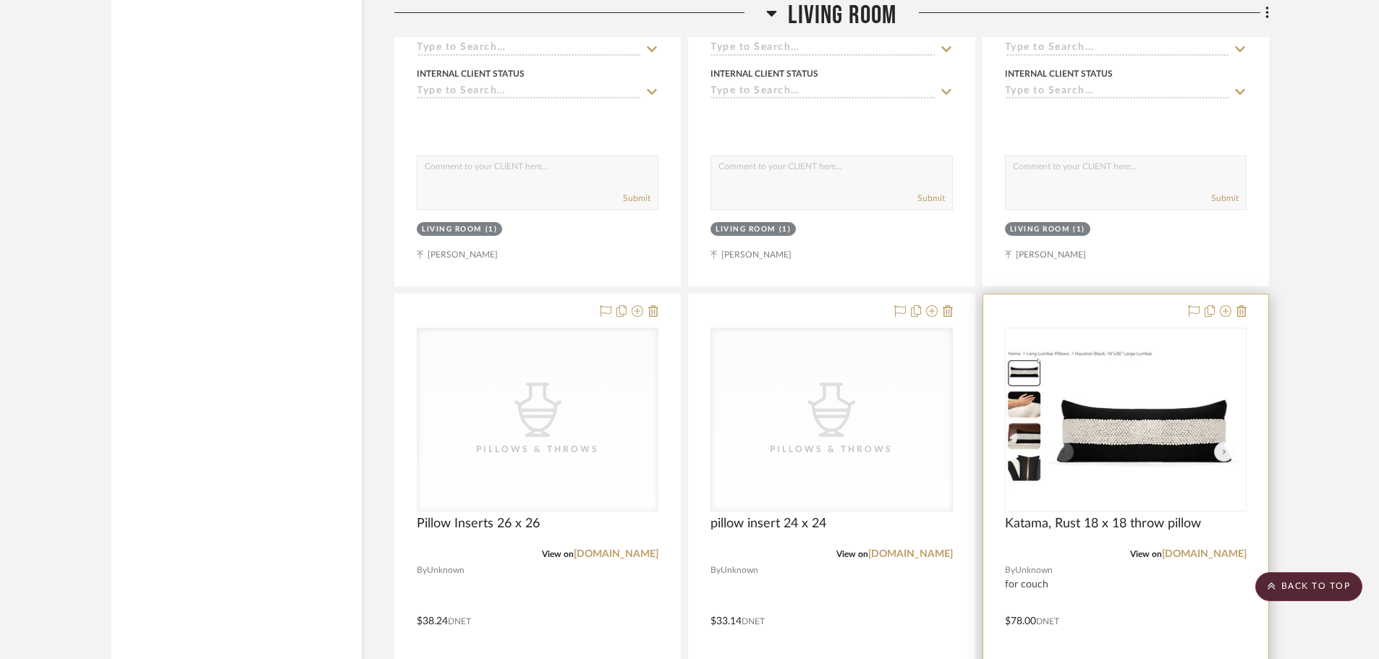
scroll to position [9981, 0]
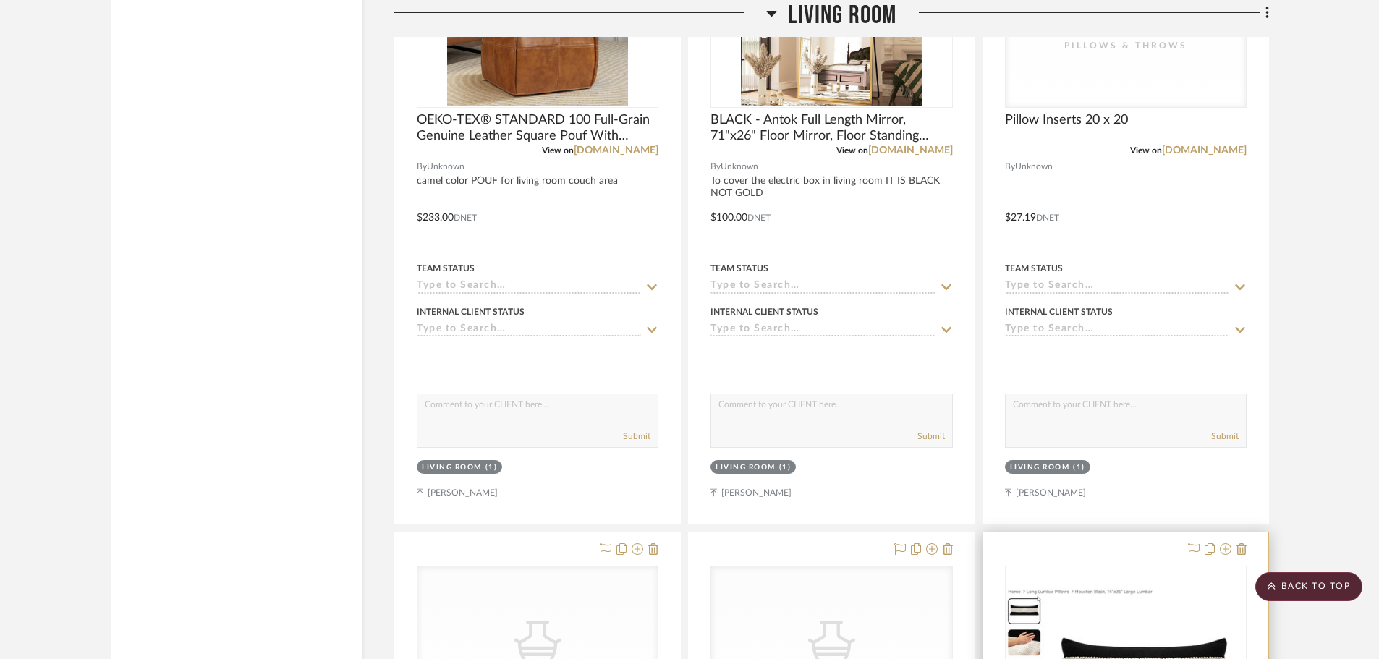
click at [1162, 588] on img "0" at bounding box center [1125, 658] width 239 height 140
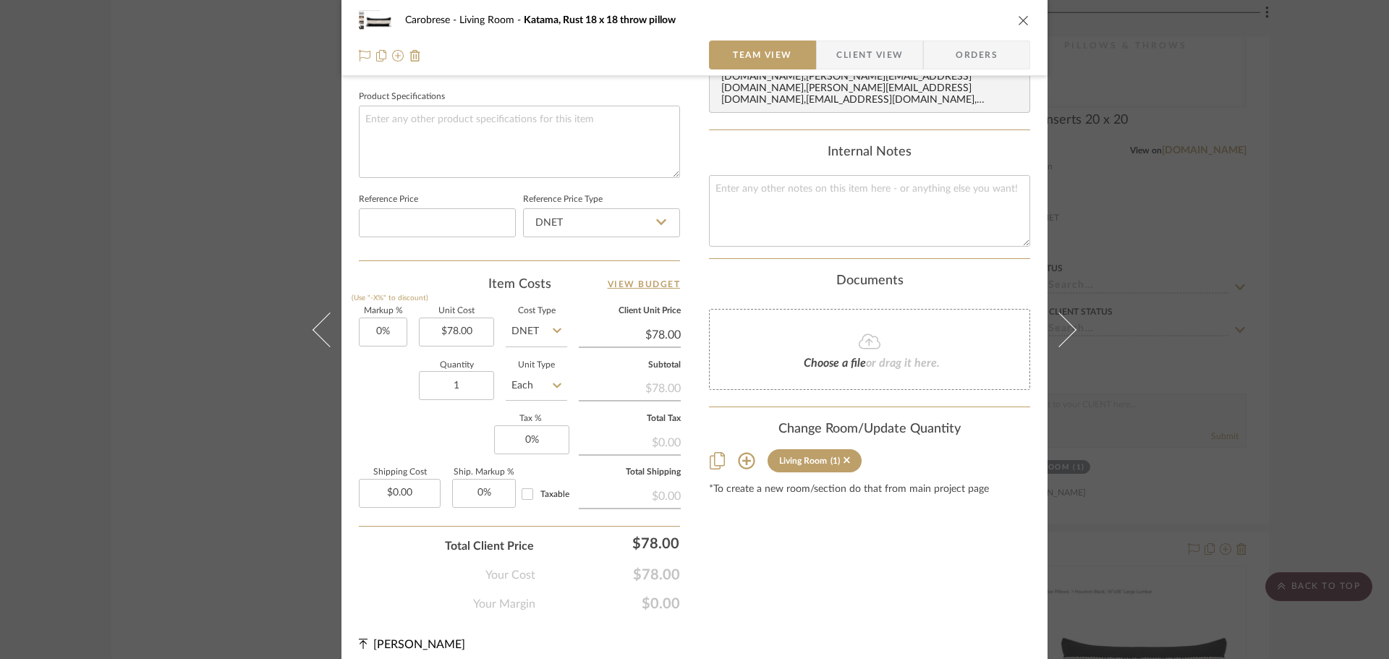
scroll to position [688, 0]
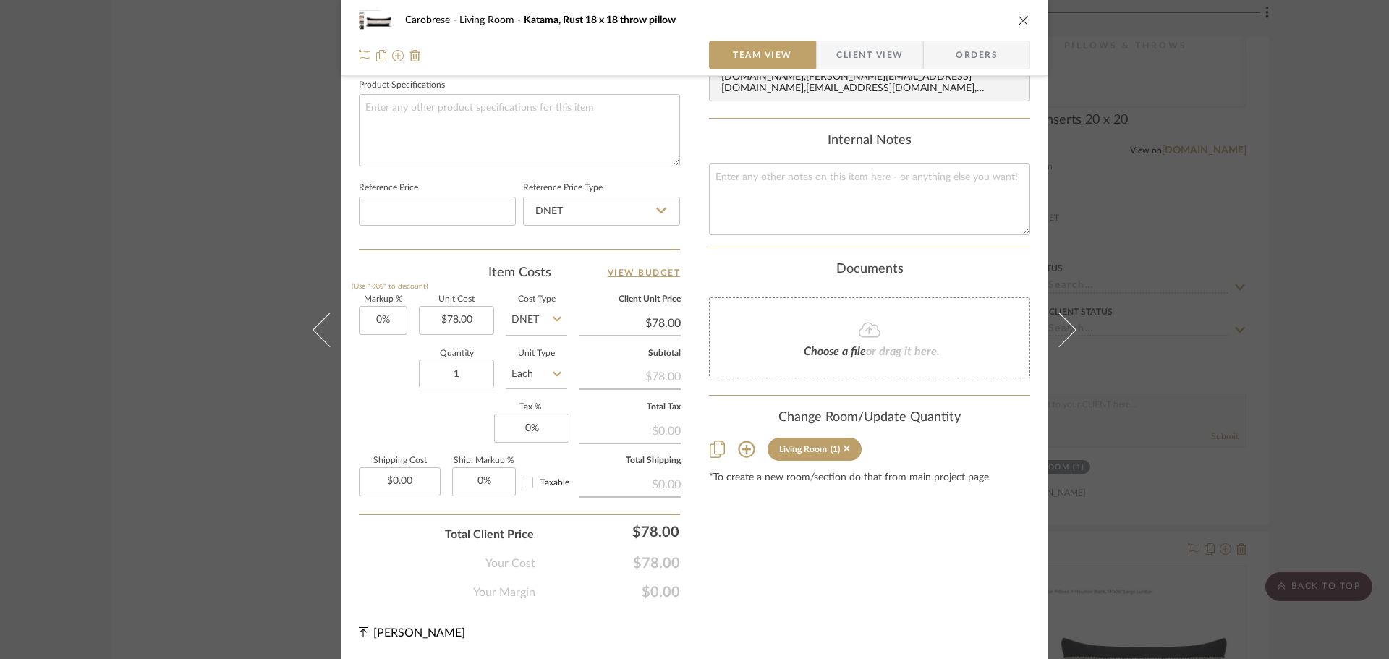
click at [738, 441] on icon at bounding box center [746, 449] width 17 height 17
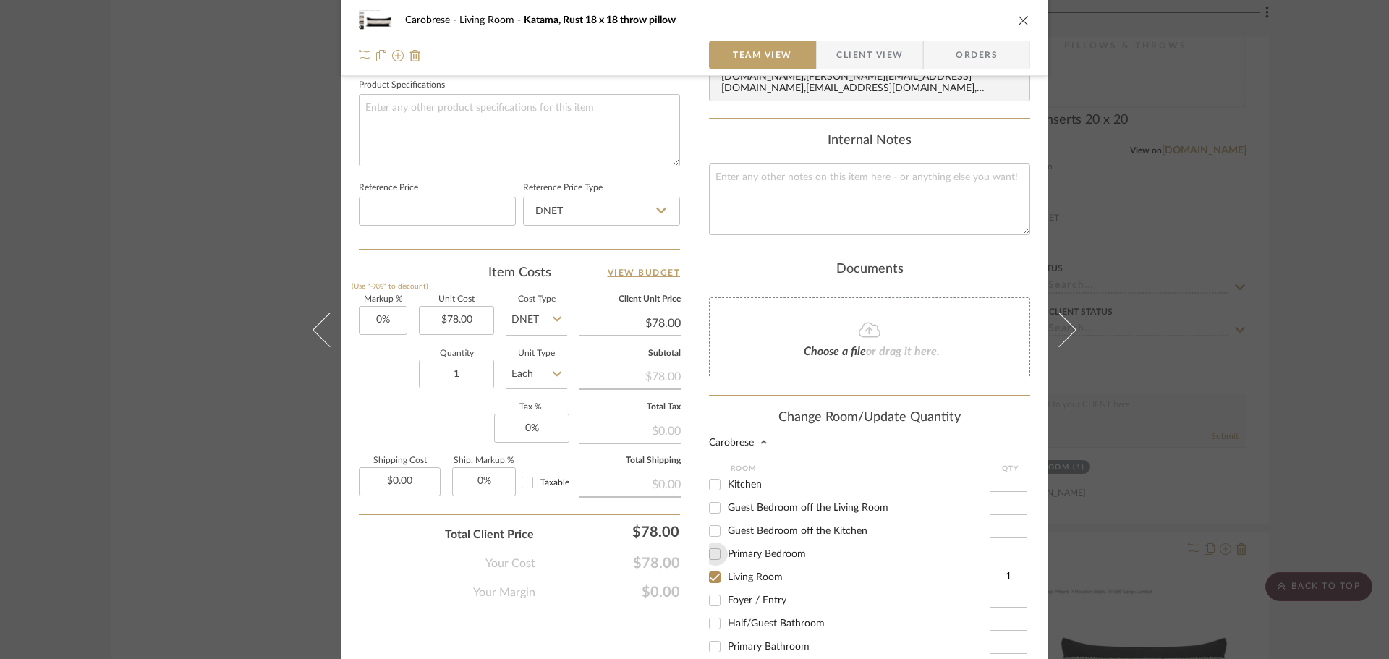
drag, startPoint x: 708, startPoint y: 539, endPoint x: 709, endPoint y: 546, distance: 7.3
click at [708, 542] on input "Primary Bedroom" at bounding box center [714, 553] width 23 height 23
checkbox input "true"
type input "1"
click at [714, 566] on input "Living Room" at bounding box center [714, 577] width 23 height 23
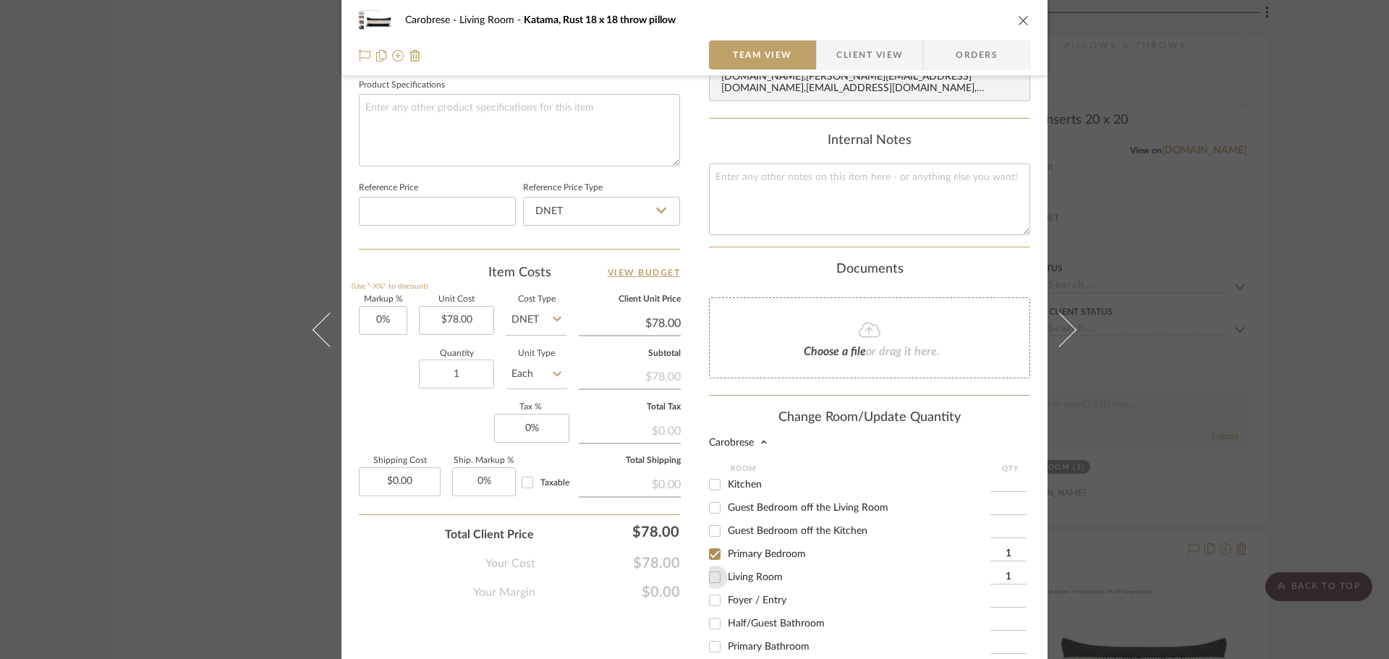
checkbox input "false"
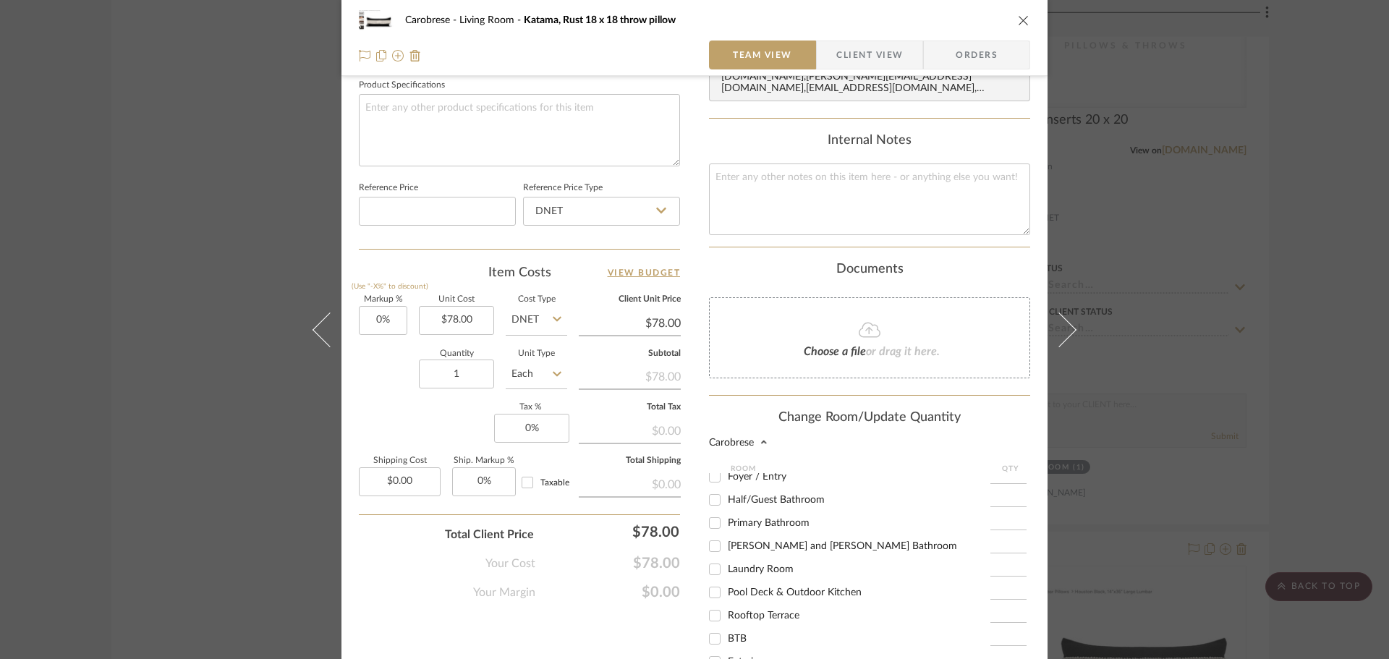
scroll to position [909, 0]
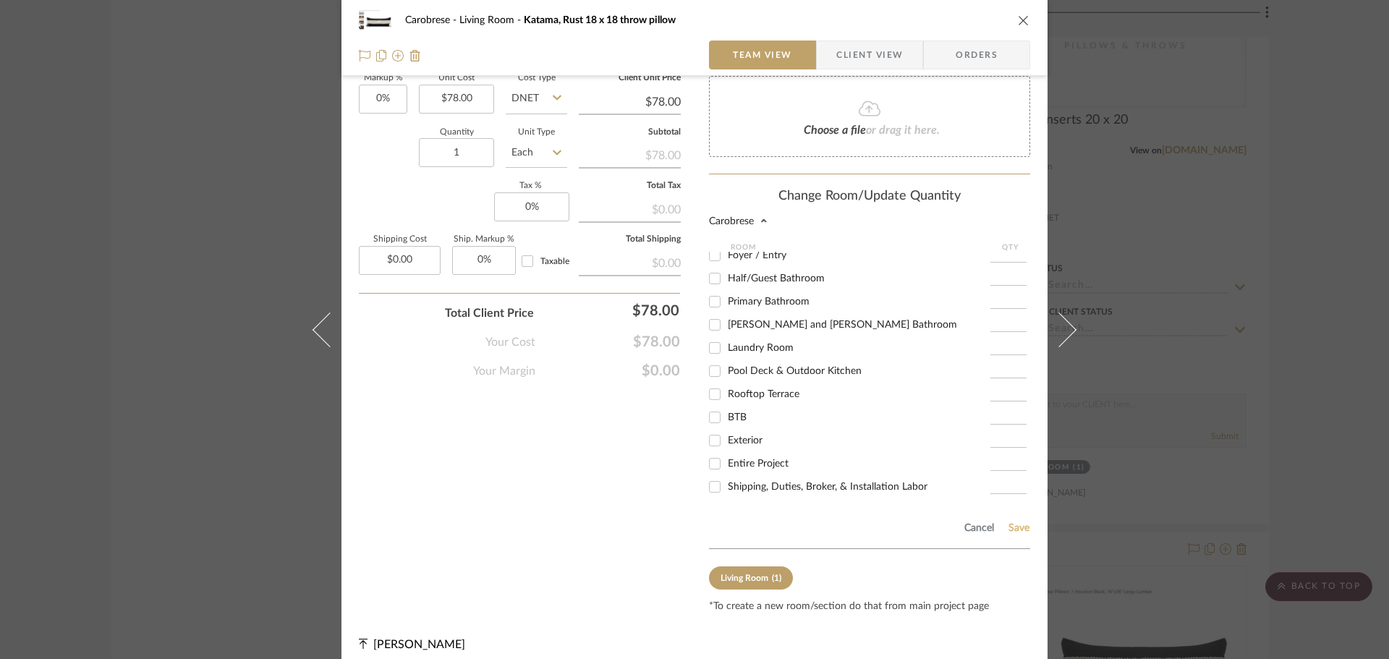
click at [1008, 522] on button "Save" at bounding box center [1019, 528] width 22 height 12
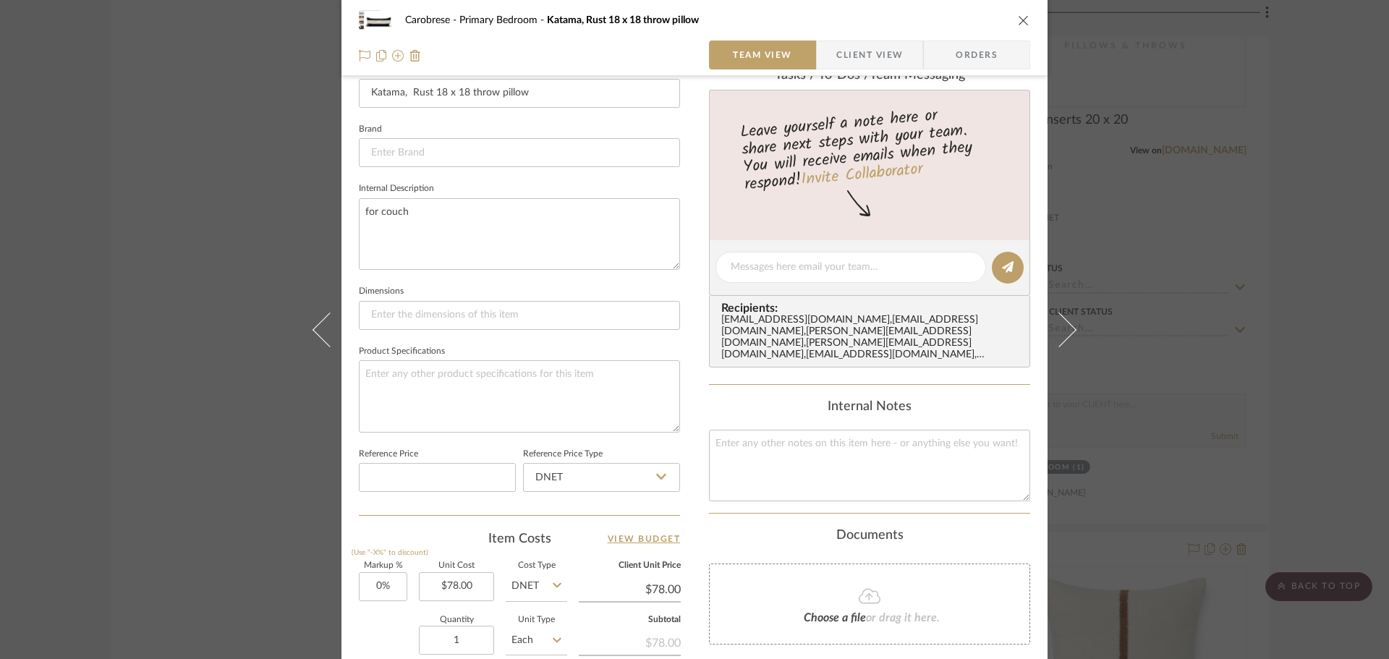
scroll to position [0, 0]
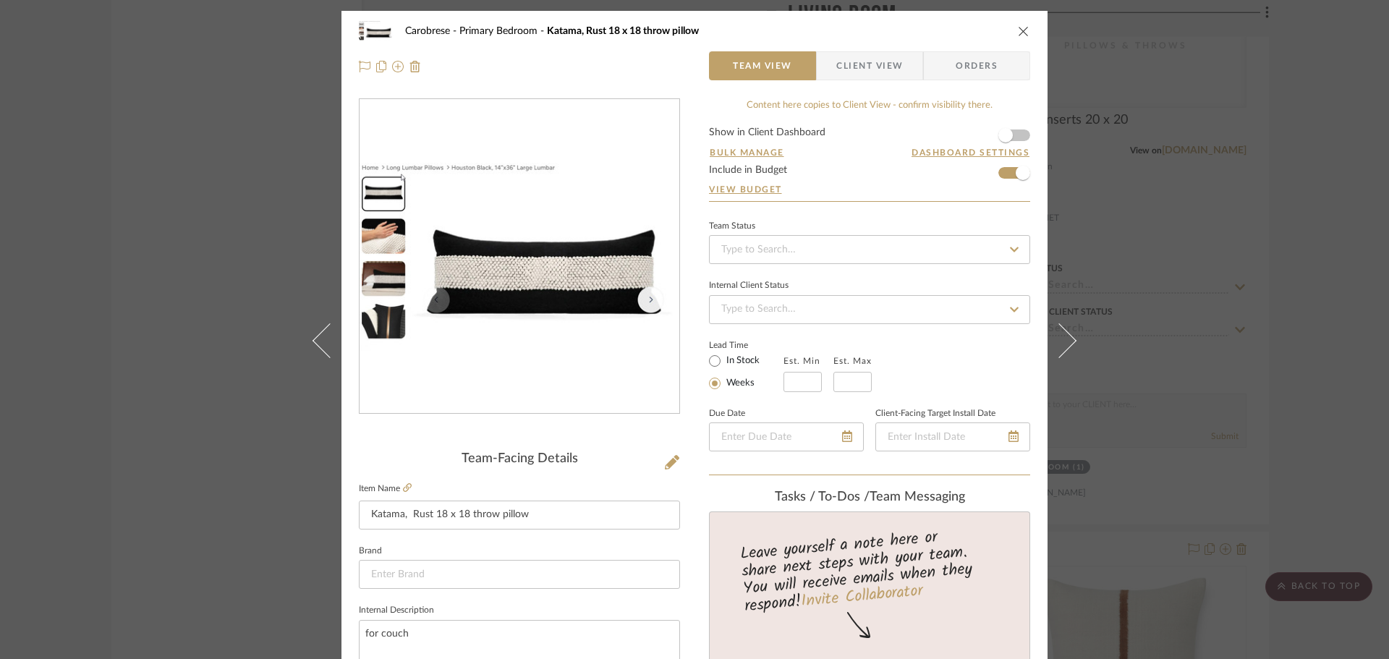
click at [1022, 30] on icon "close" at bounding box center [1024, 31] width 12 height 12
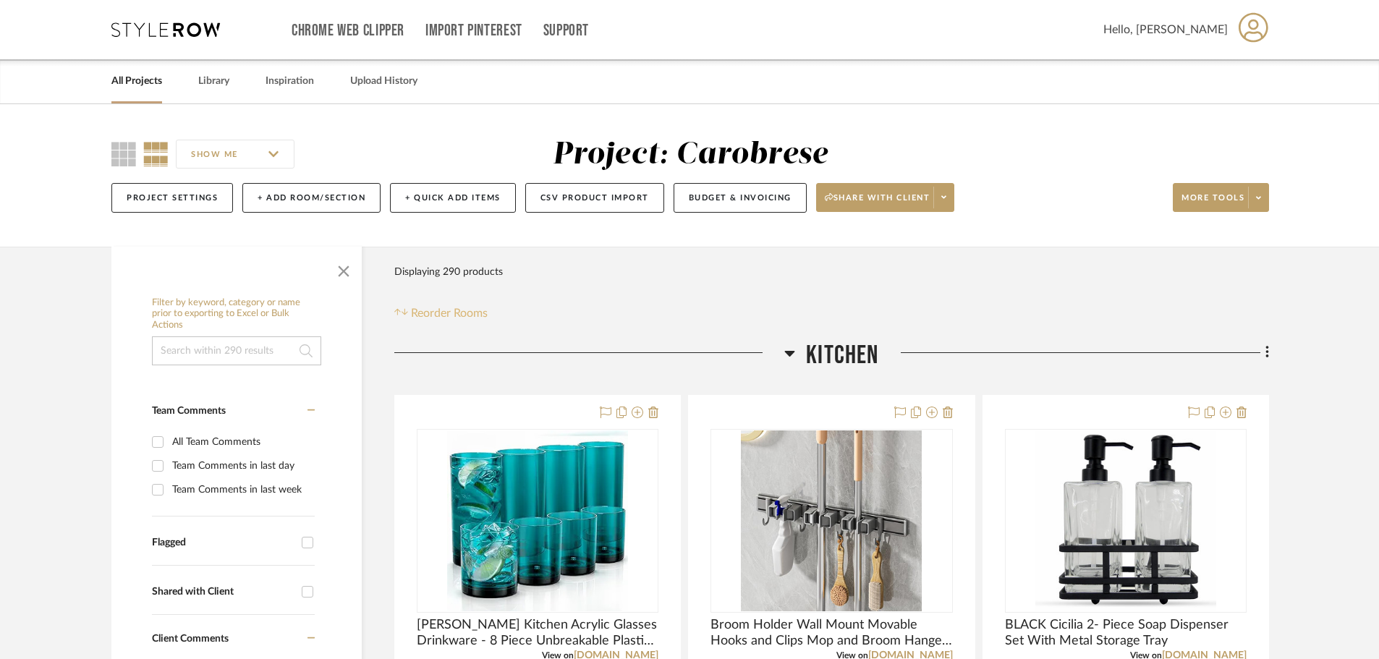
click at [452, 311] on span "Reorder Rooms" at bounding box center [449, 312] width 77 height 17
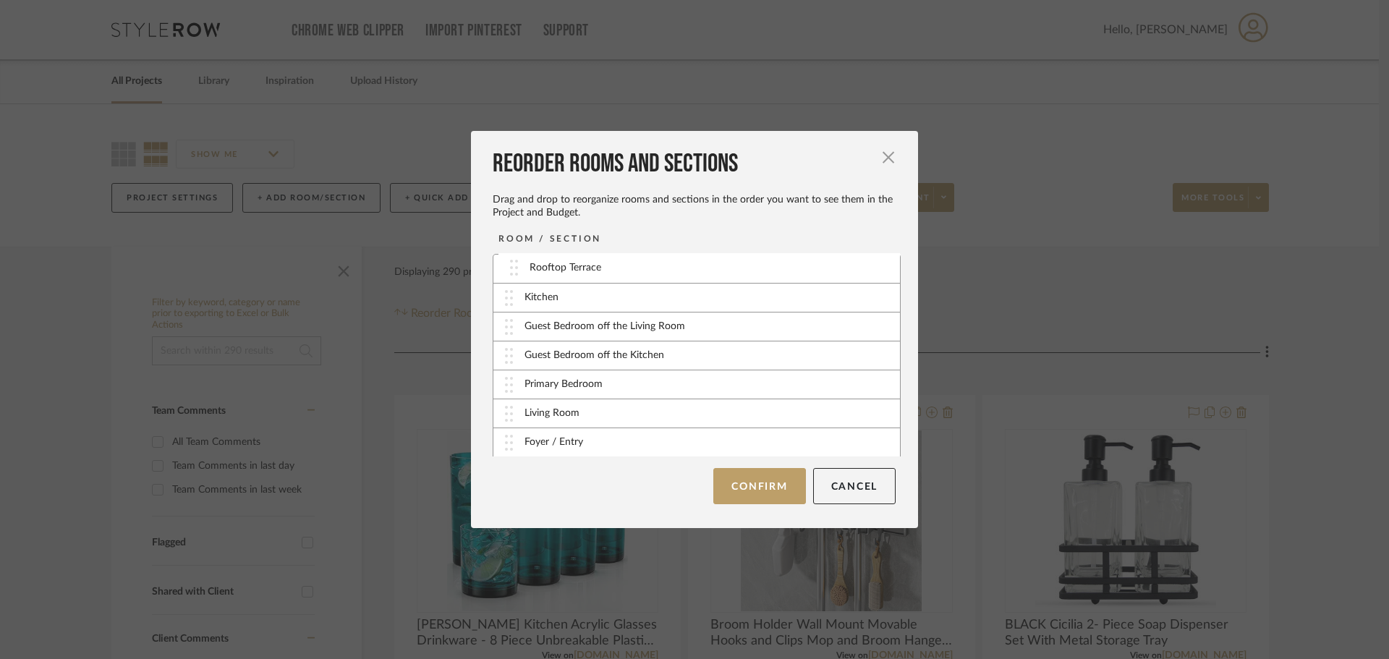
drag, startPoint x: 561, startPoint y: 442, endPoint x: 571, endPoint y: 267, distance: 175.3
click at [746, 485] on button "Confirm" at bounding box center [759, 486] width 92 height 36
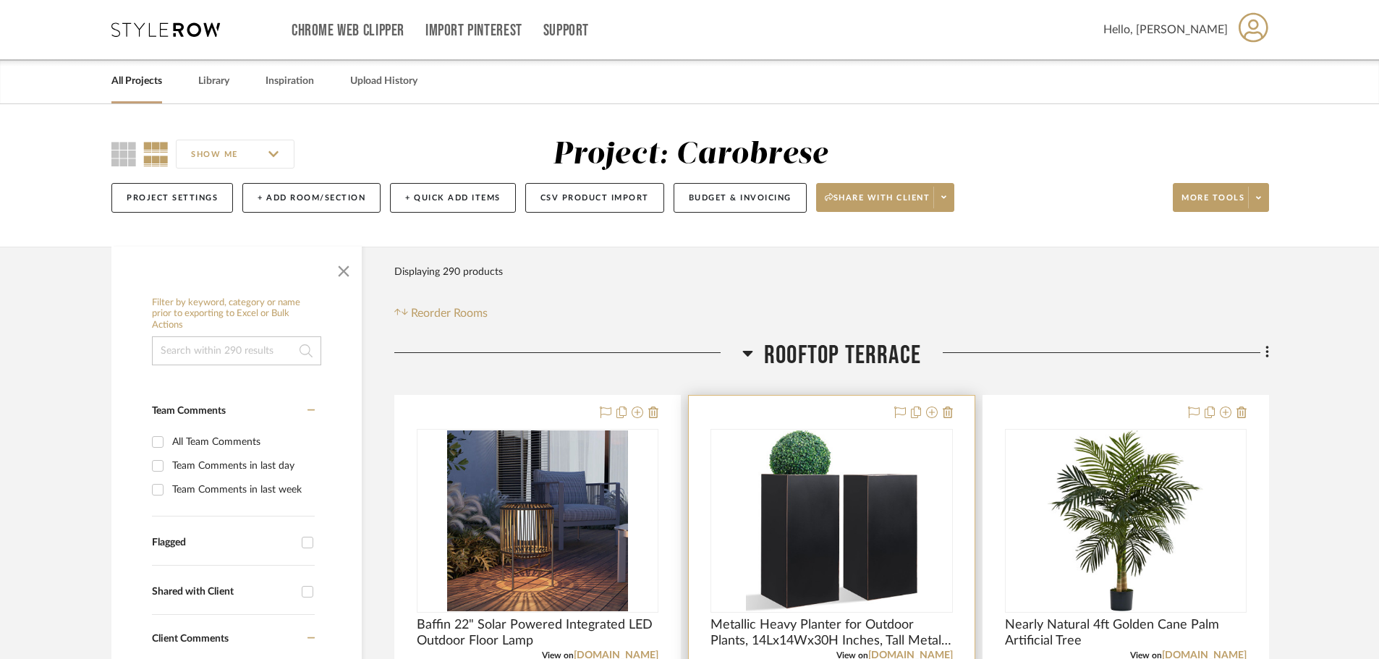
click at [848, 516] on img "0" at bounding box center [832, 520] width 172 height 181
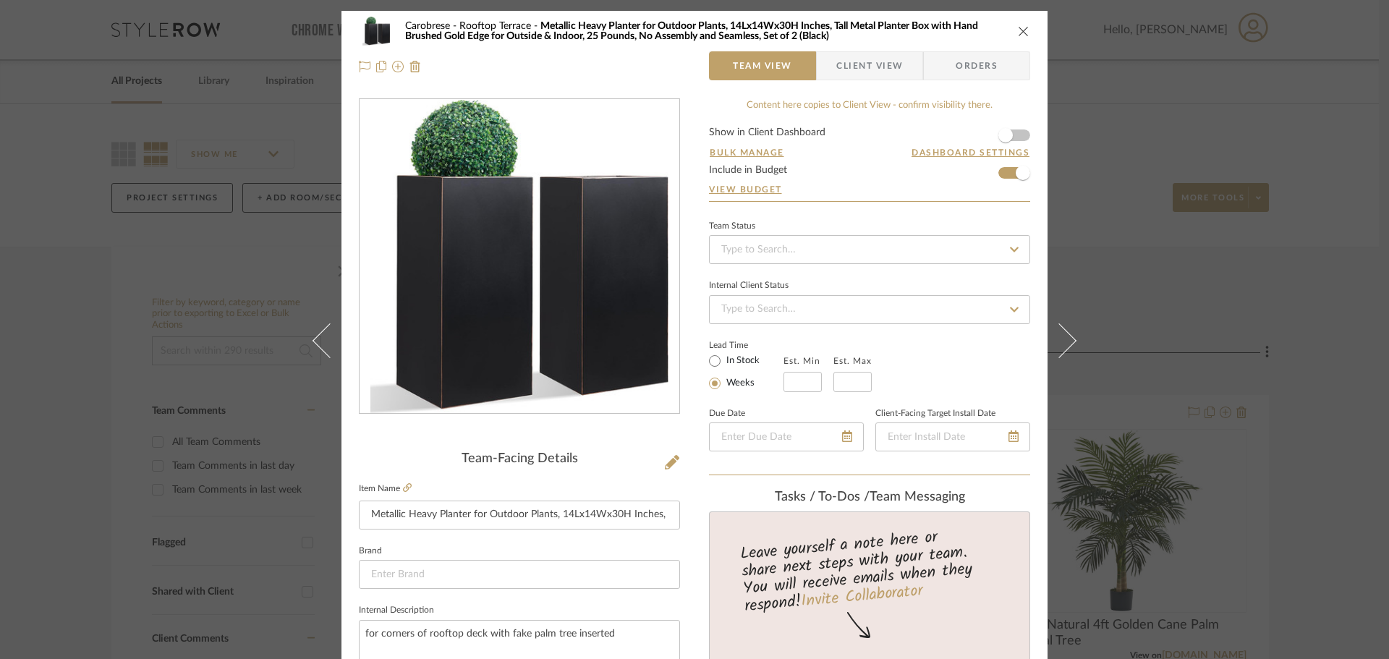
click at [1020, 31] on icon "close" at bounding box center [1024, 31] width 12 height 12
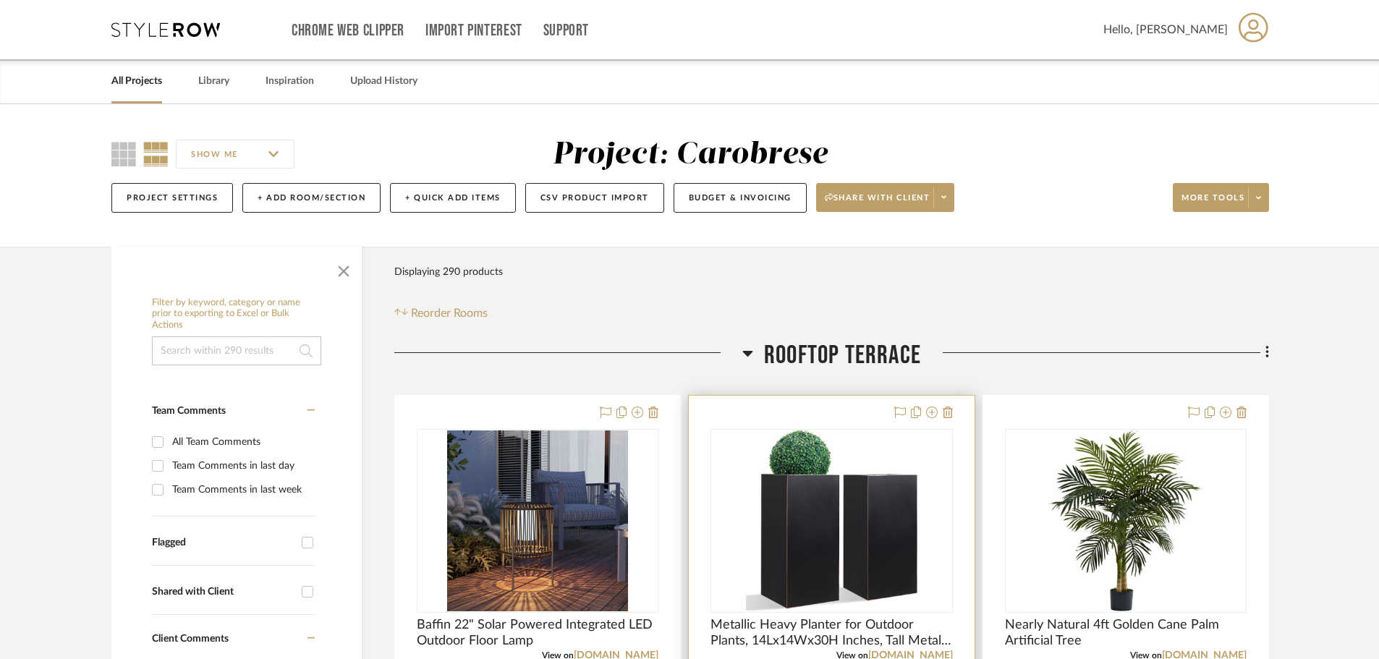
scroll to position [217, 0]
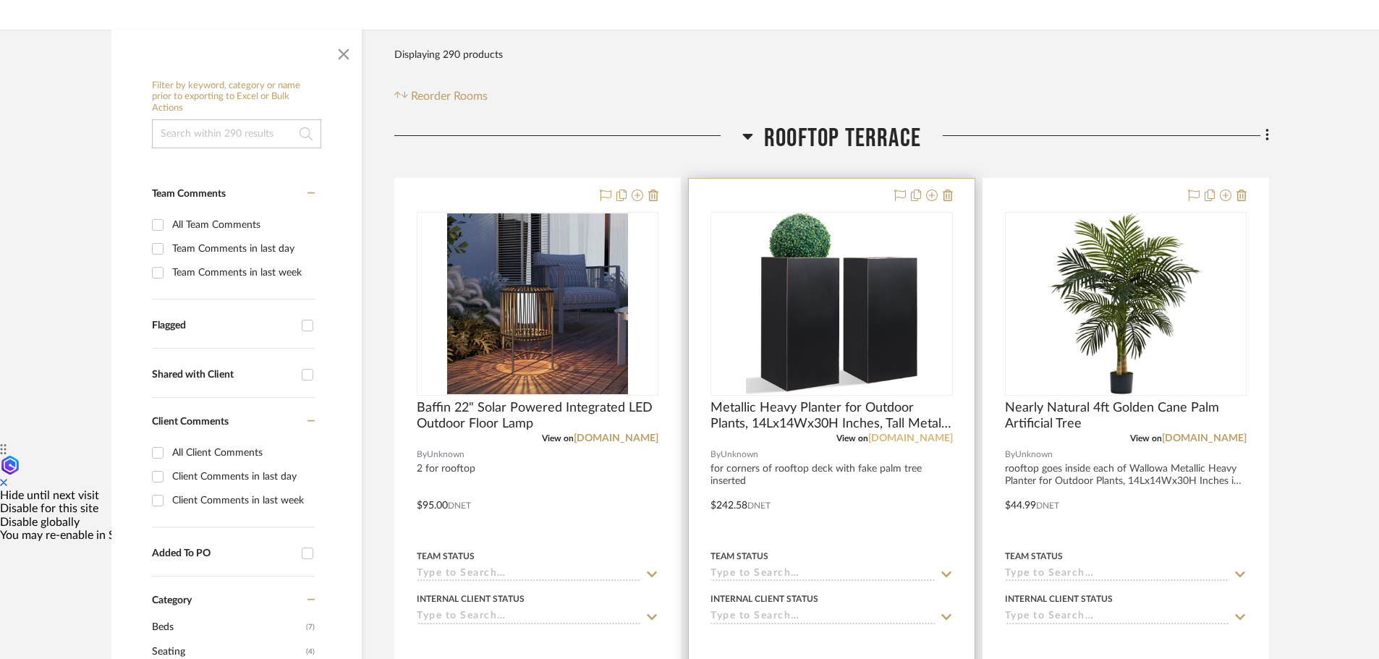
click at [940, 437] on link "a.co" at bounding box center [910, 438] width 85 height 10
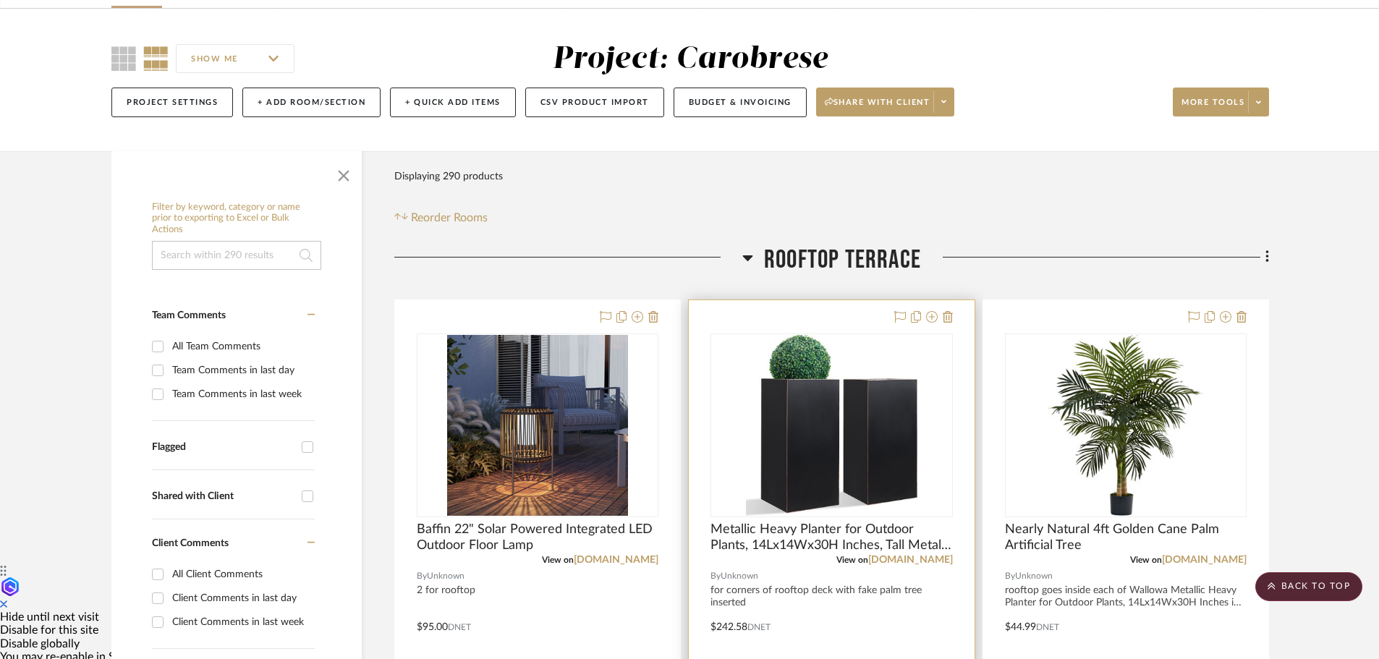
scroll to position [72, 0]
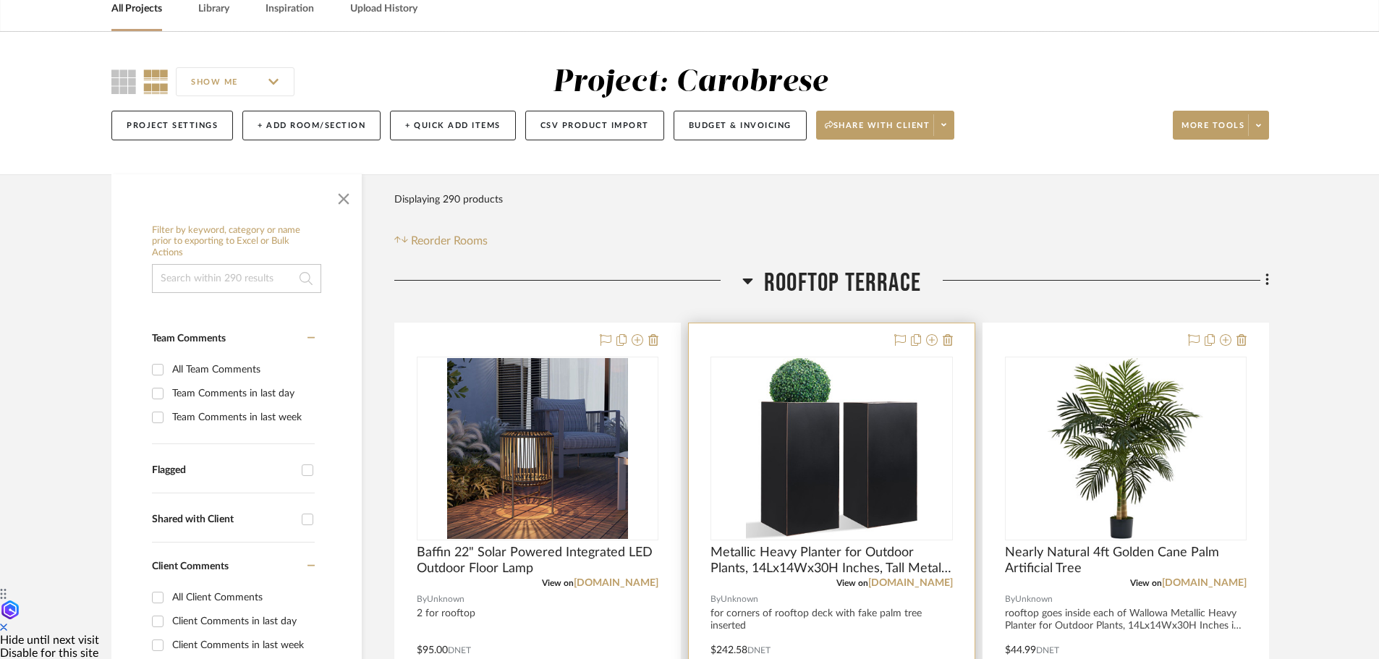
click at [859, 376] on img "0" at bounding box center [832, 448] width 172 height 181
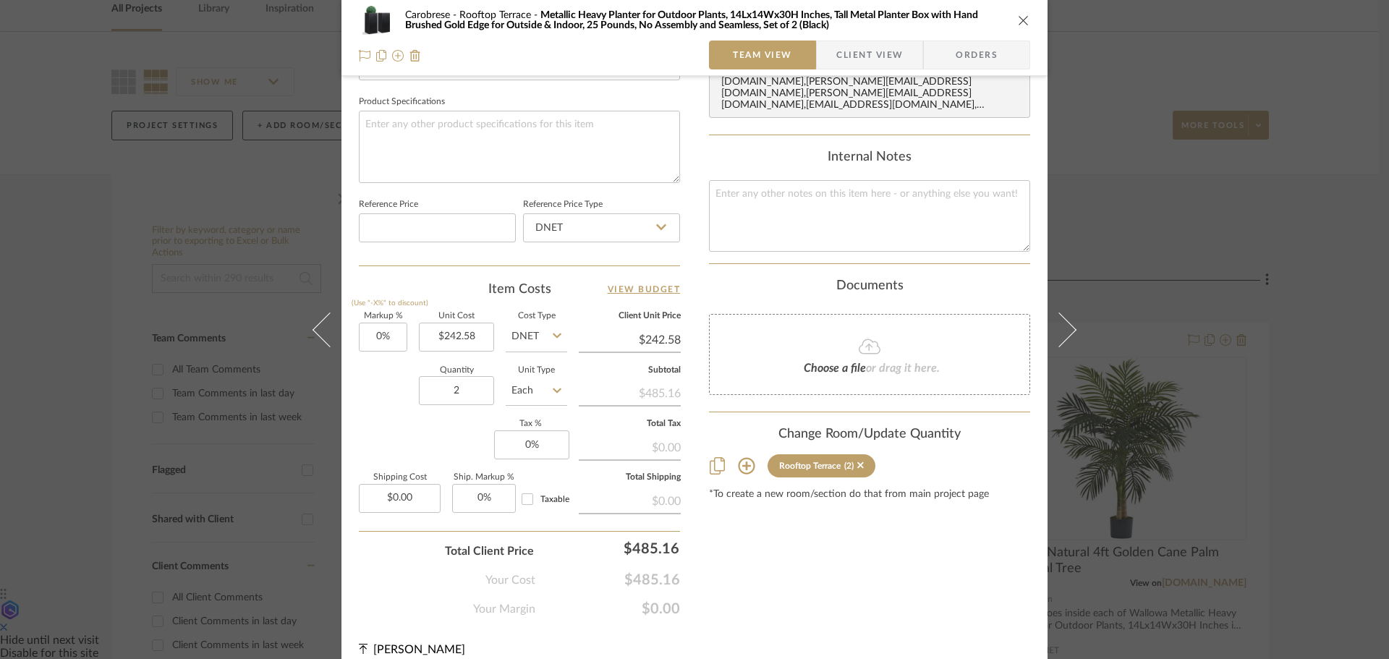
scroll to position [688, 0]
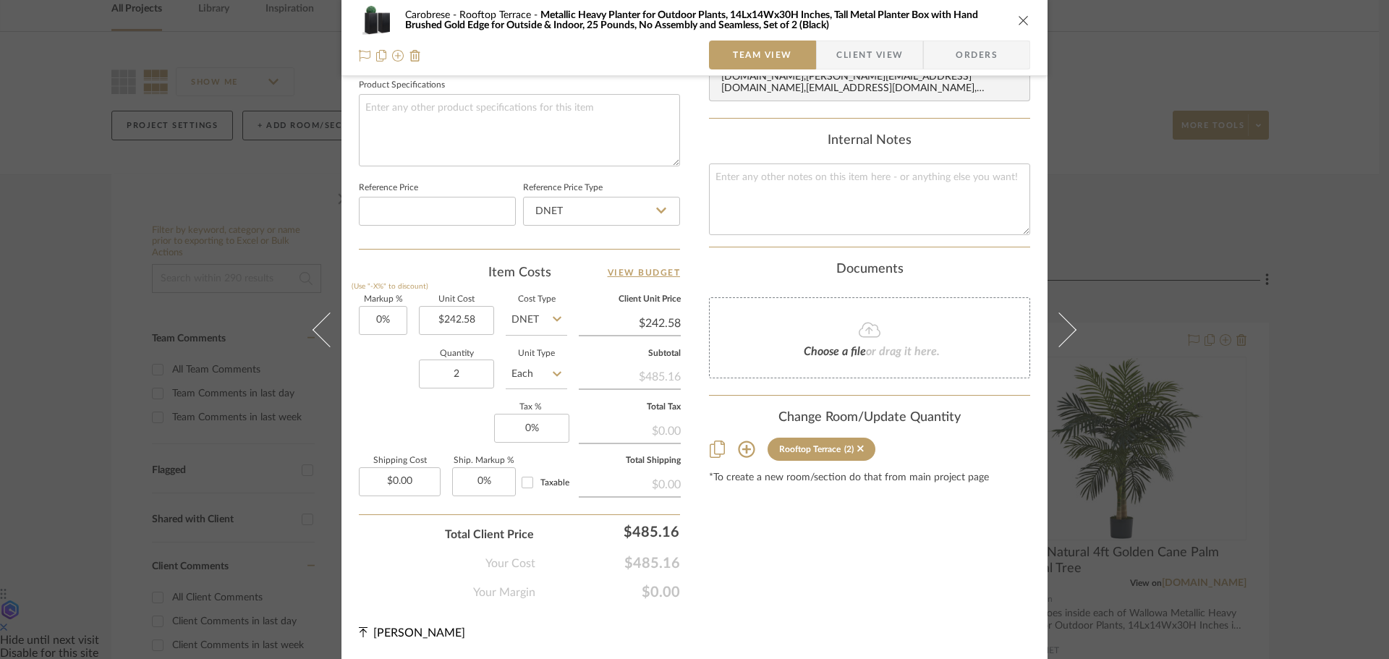
click at [744, 440] on icon at bounding box center [746, 448] width 17 height 17
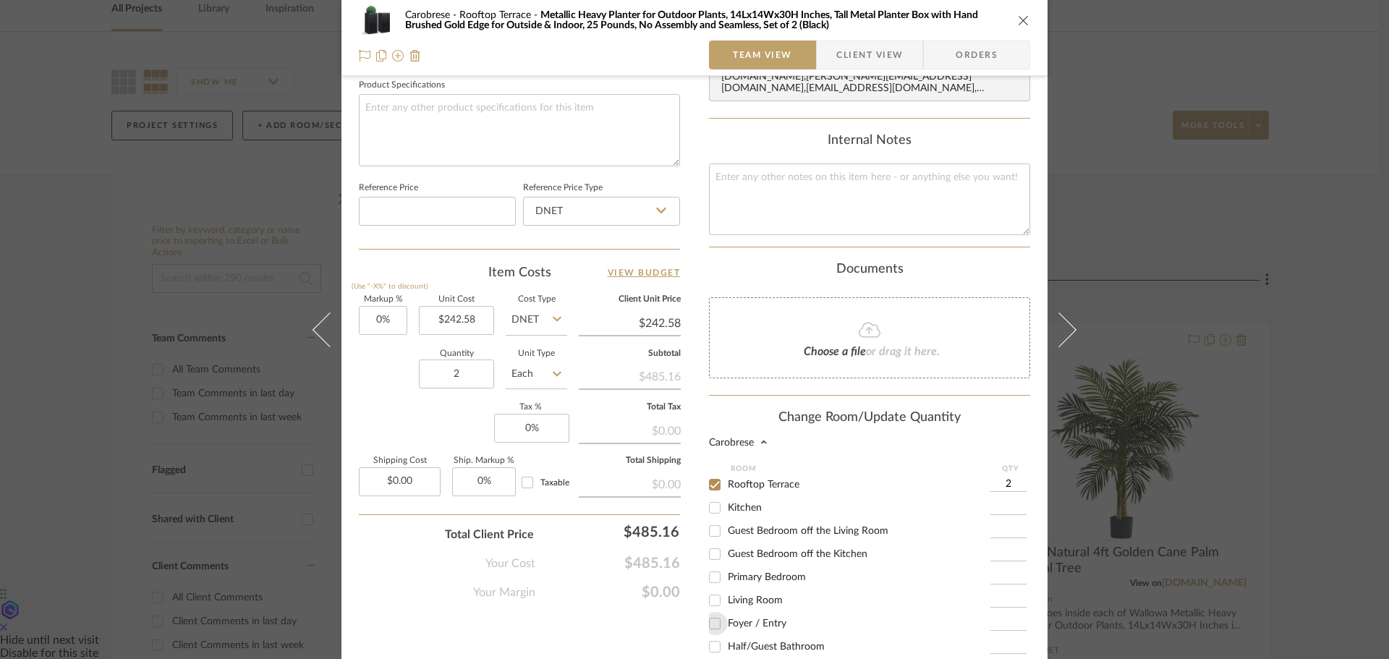
click at [716, 612] on input "Foyer / Entry" at bounding box center [714, 623] width 23 height 23
checkbox input "true"
type input "1"
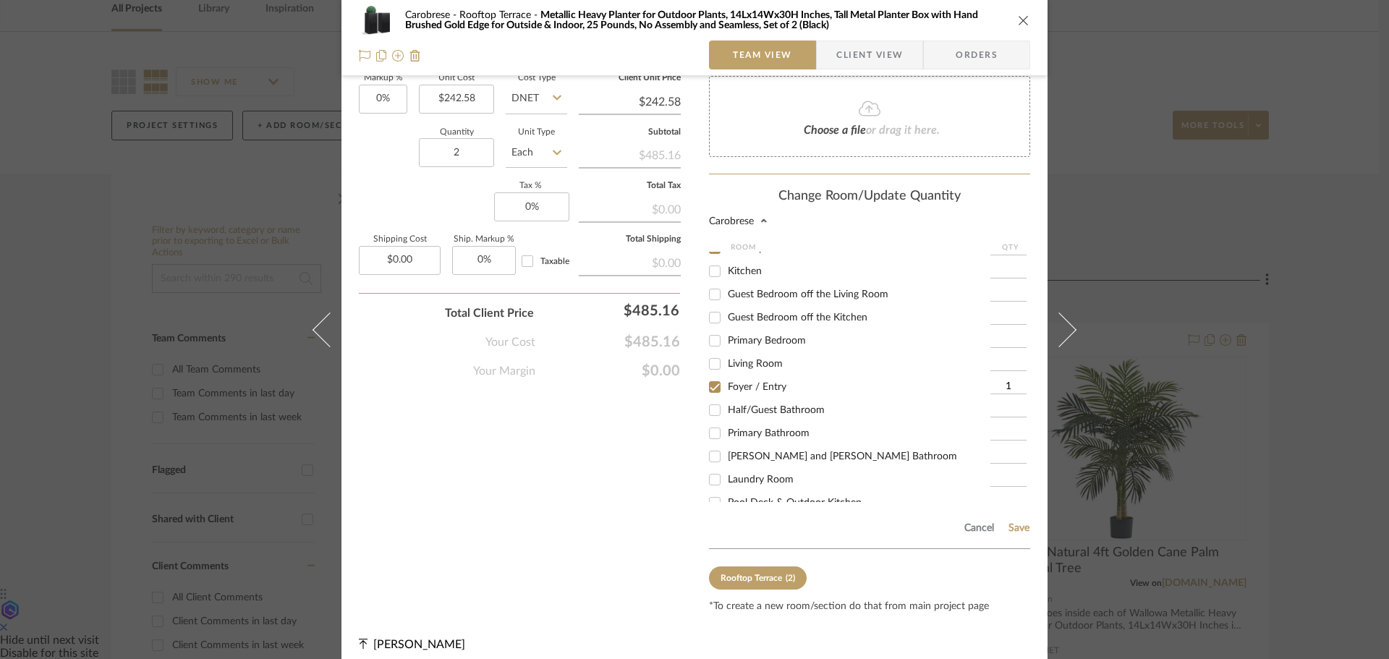
scroll to position [0, 0]
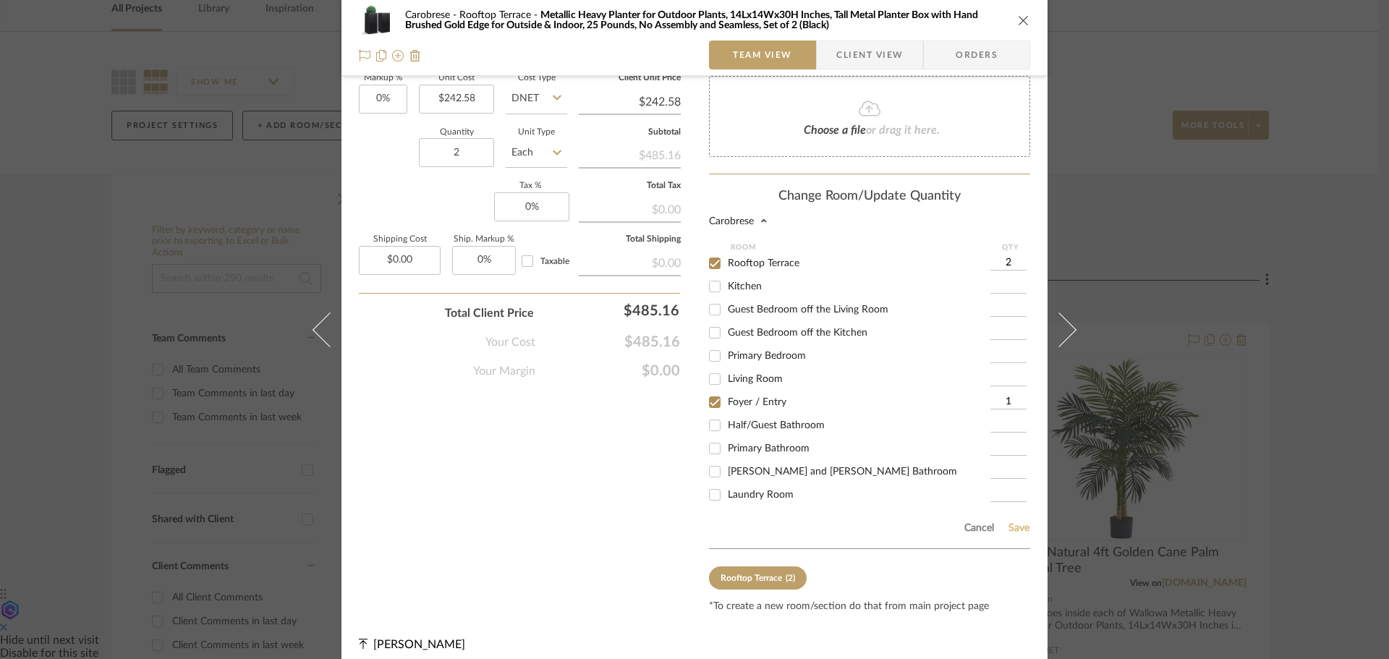
click at [1023, 522] on button "Save" at bounding box center [1019, 528] width 22 height 12
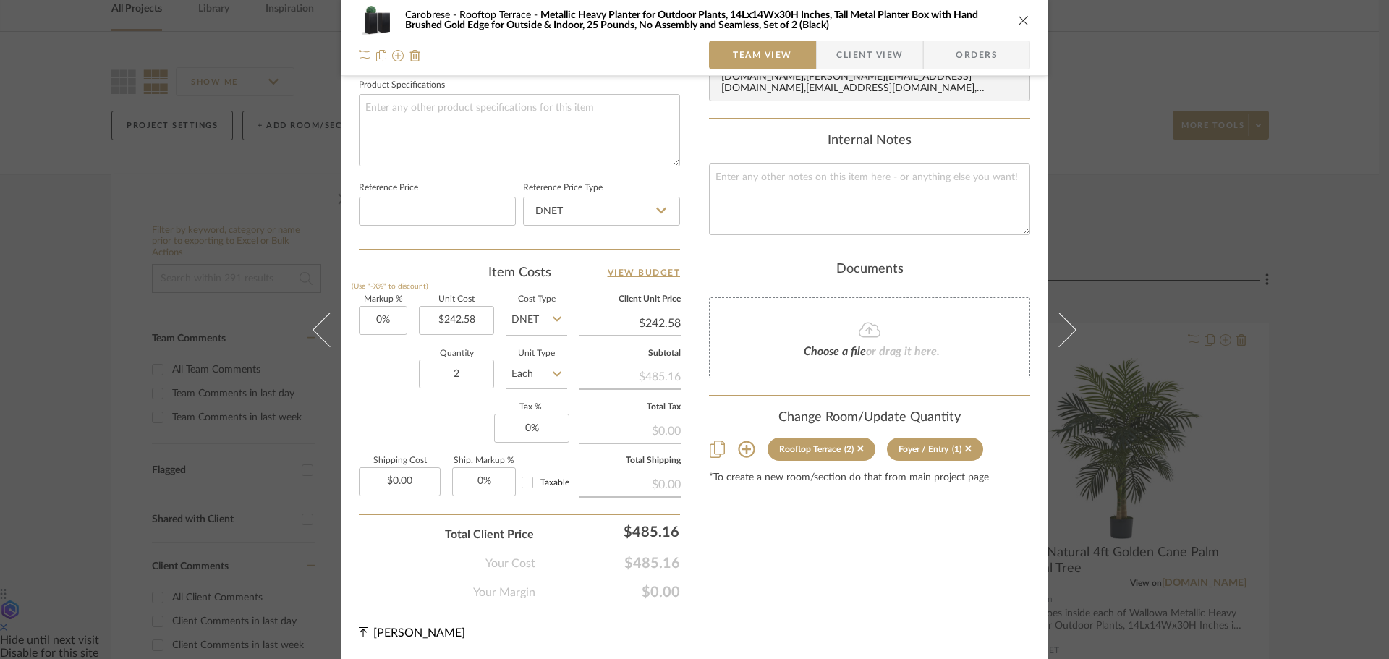
scroll to position [688, 0]
click at [1020, 21] on icon "close" at bounding box center [1024, 20] width 12 height 12
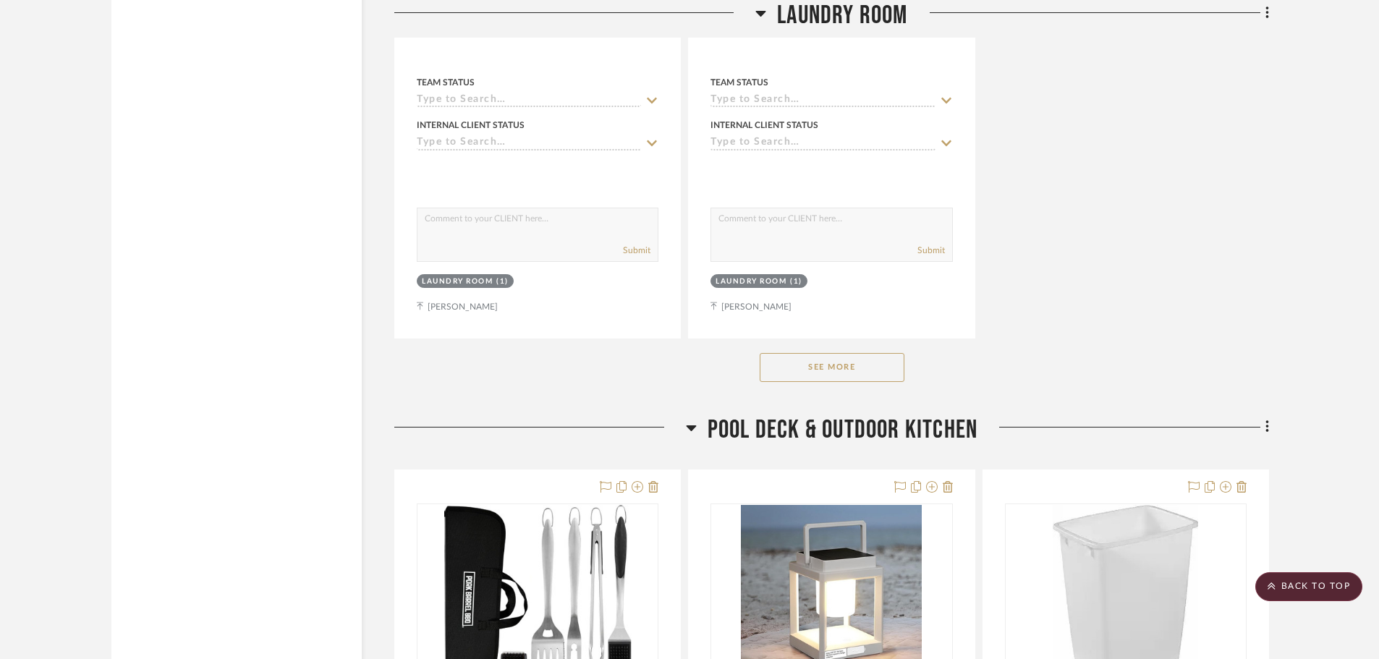
scroll to position [27701, 0]
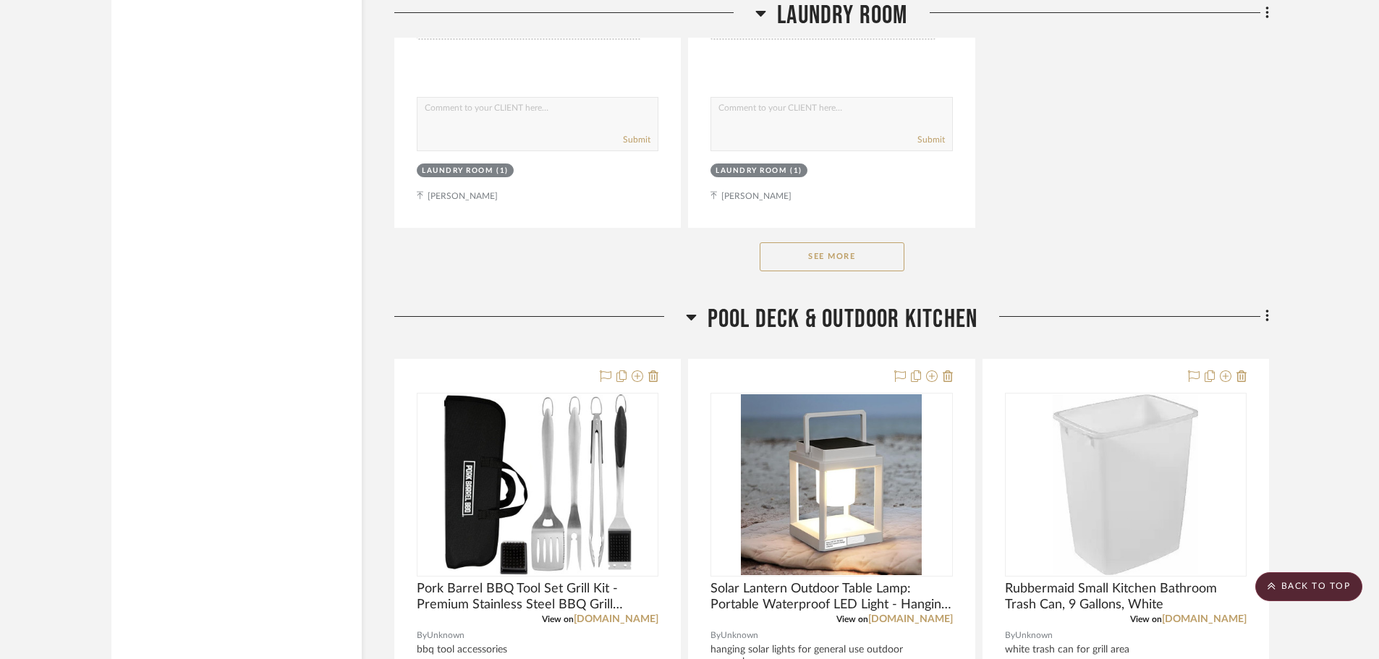
click at [1265, 317] on icon at bounding box center [1267, 316] width 4 height 16
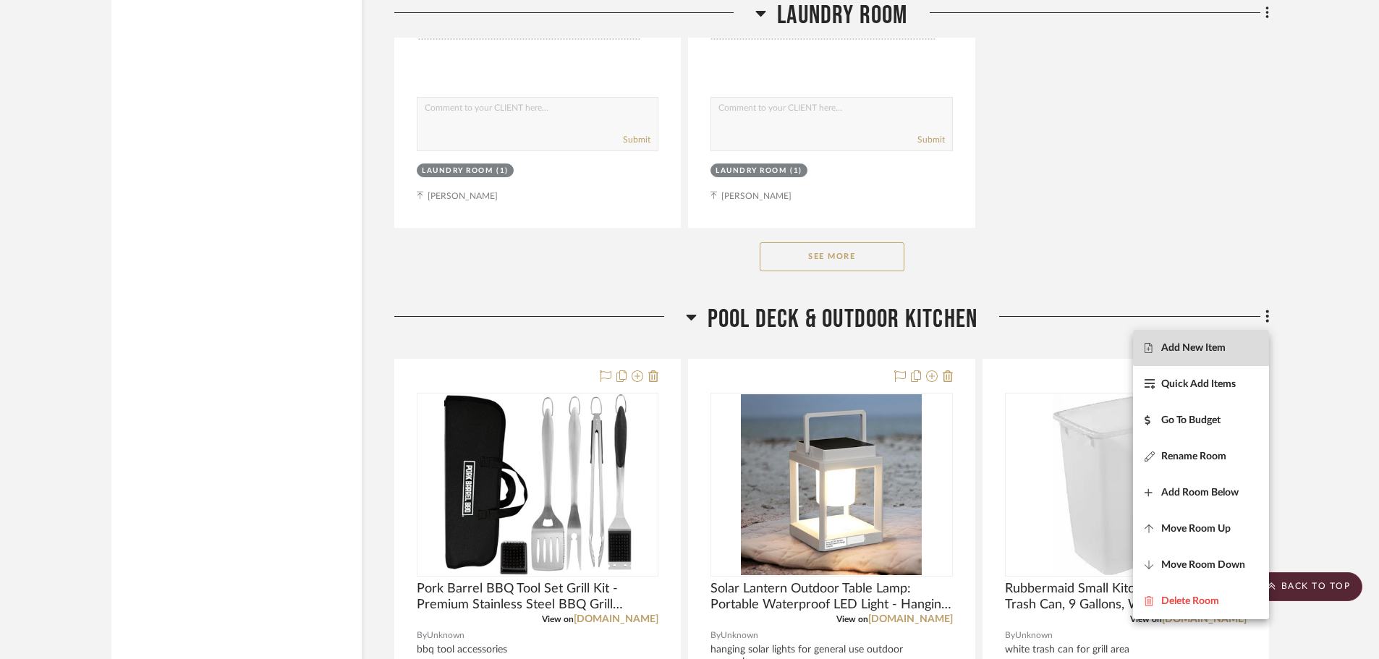
click at [1204, 346] on span "Add New Item" at bounding box center [1193, 347] width 64 height 12
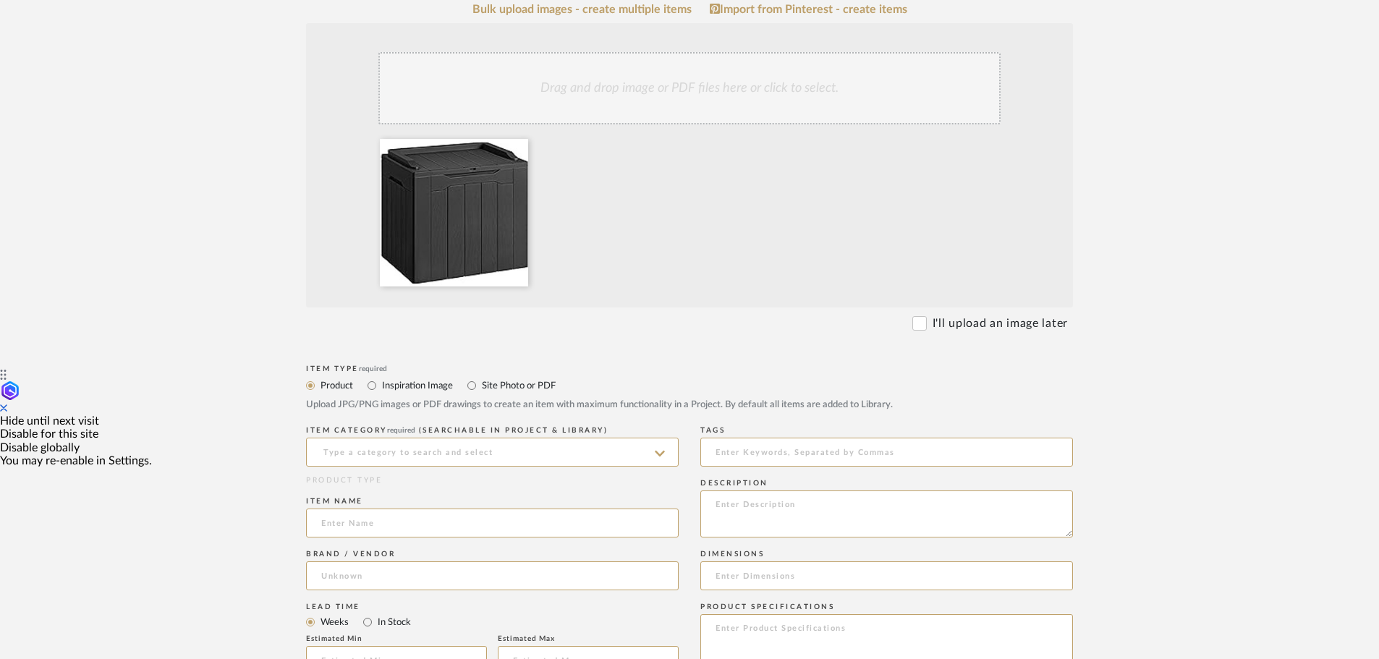
scroll to position [362, 0]
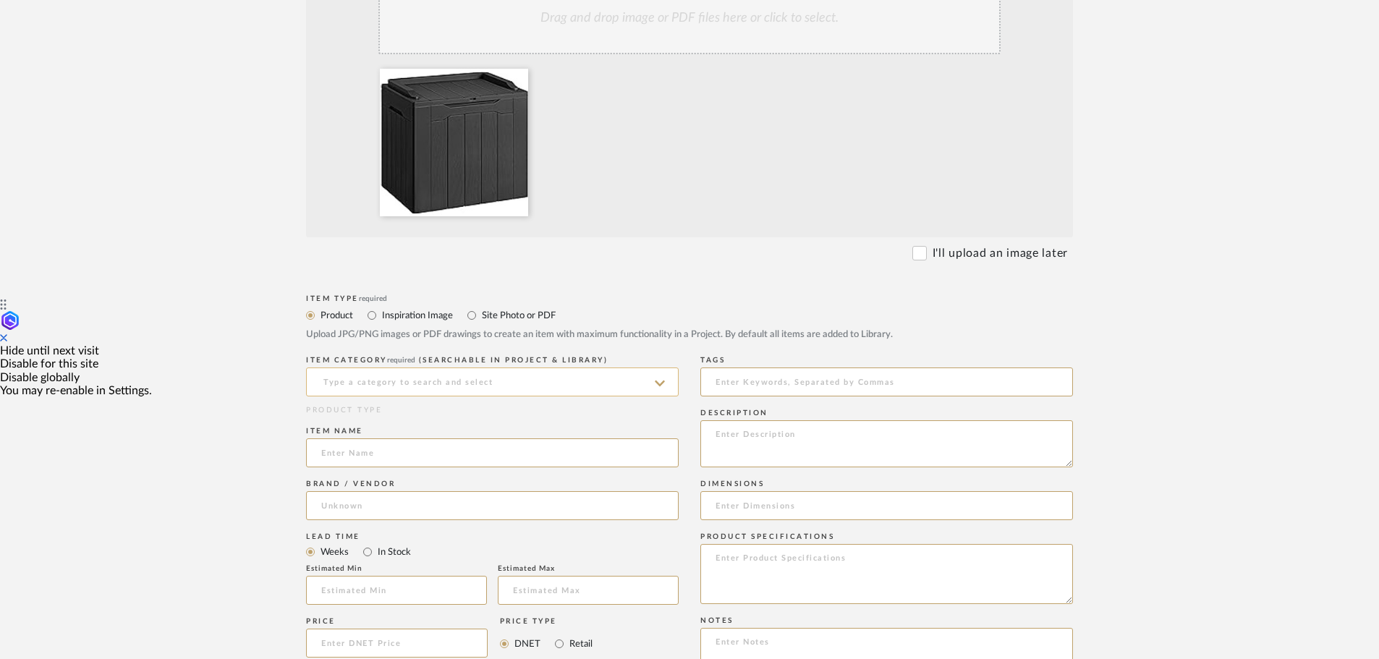
click at [354, 382] on input at bounding box center [492, 381] width 372 height 29
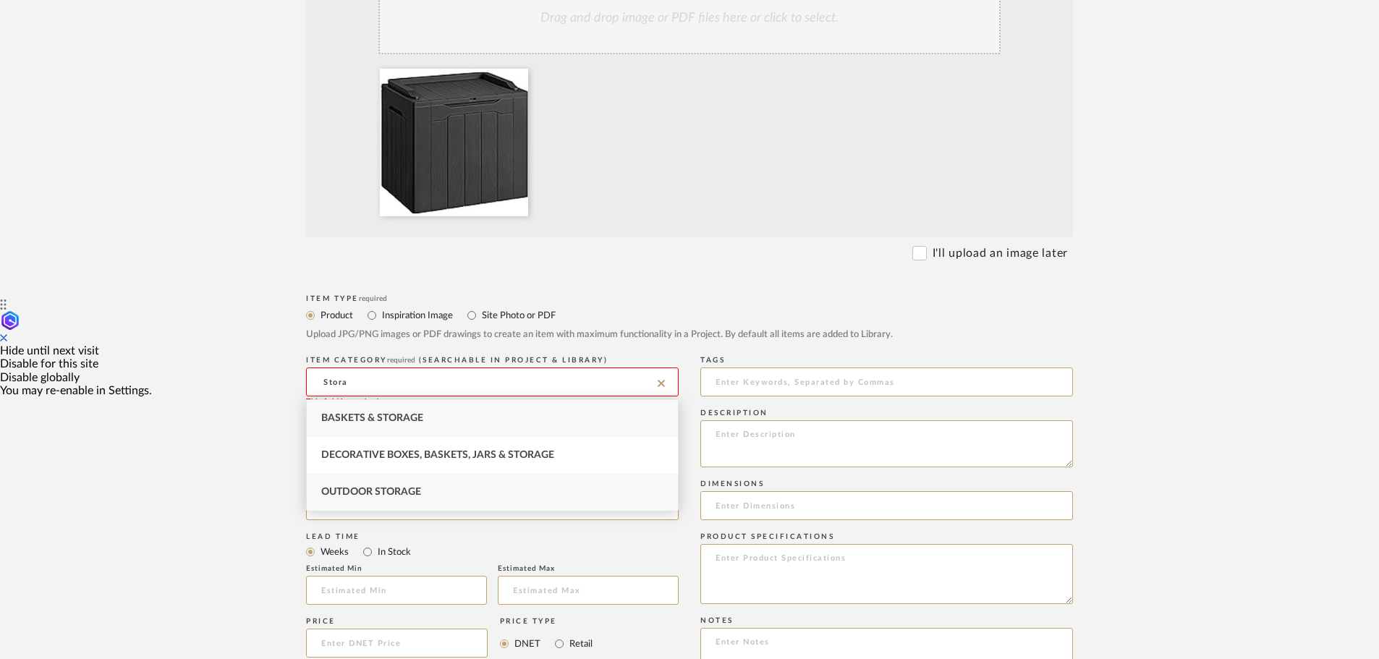
click at [356, 491] on span "Outdoor Storage" at bounding box center [371, 492] width 100 height 10
type input "Outdoor Storage"
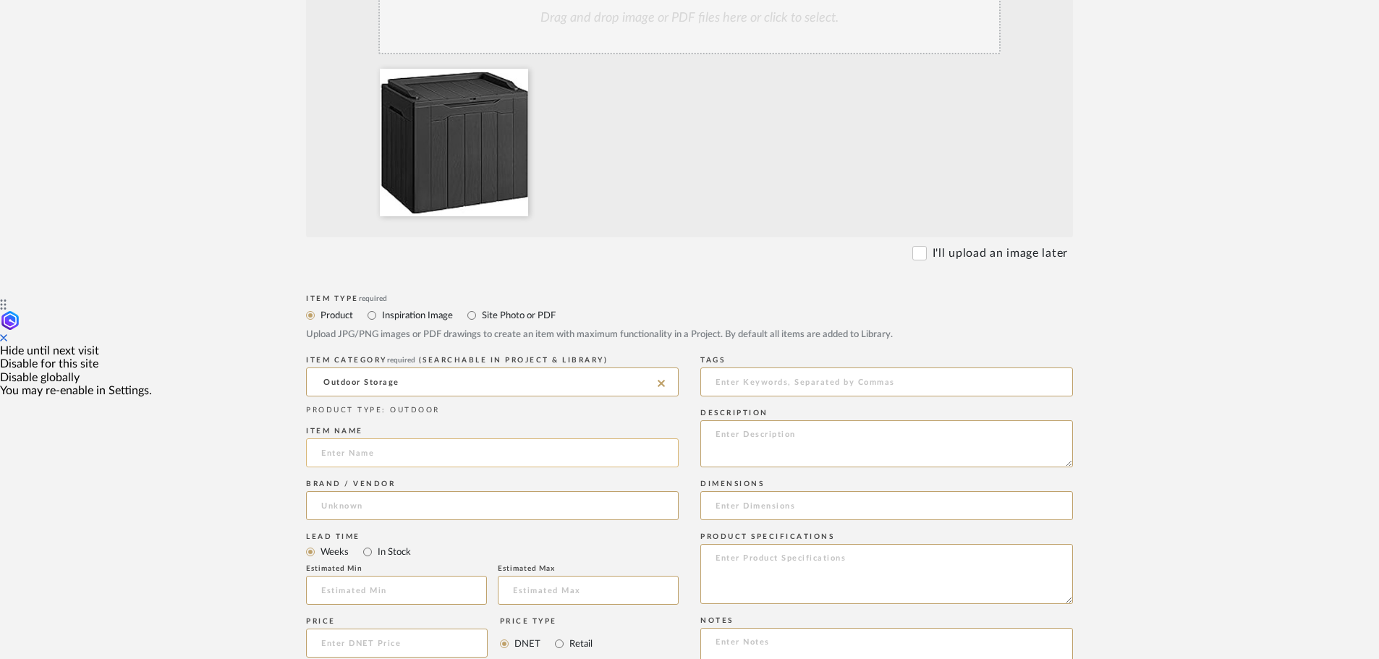
click at [346, 456] on input at bounding box center [492, 452] width 372 height 29
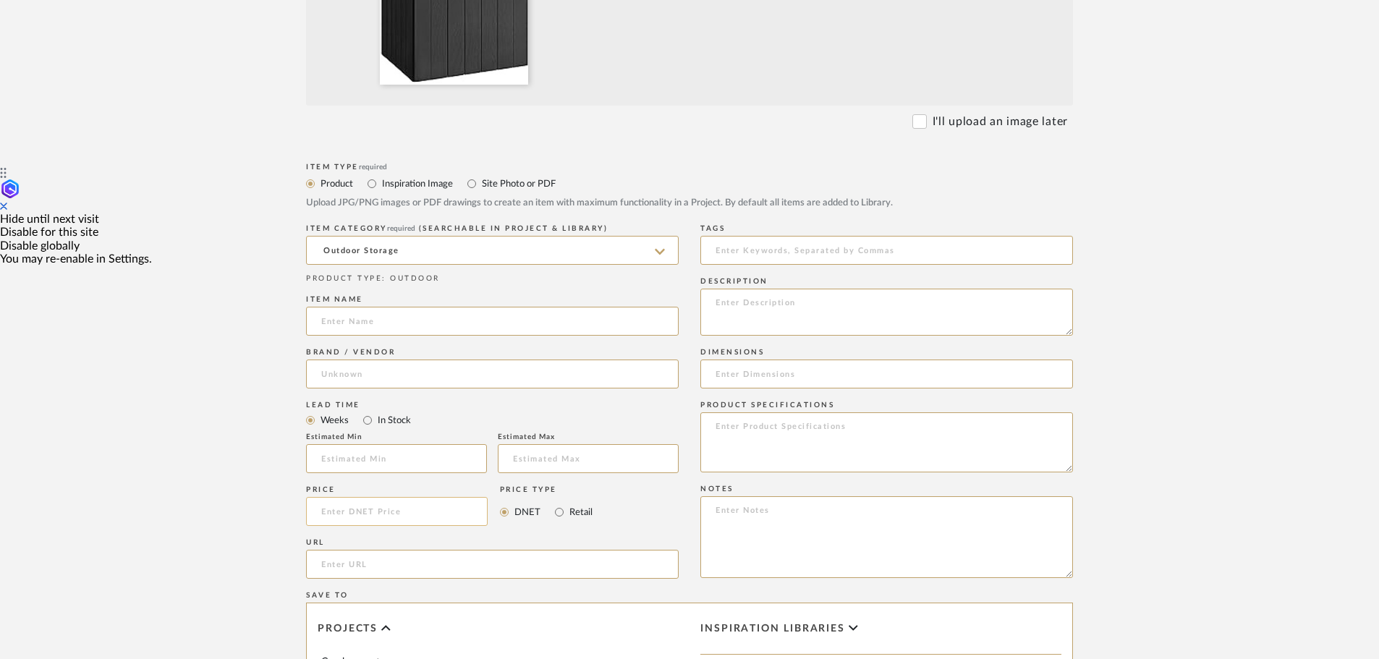
scroll to position [506, 0]
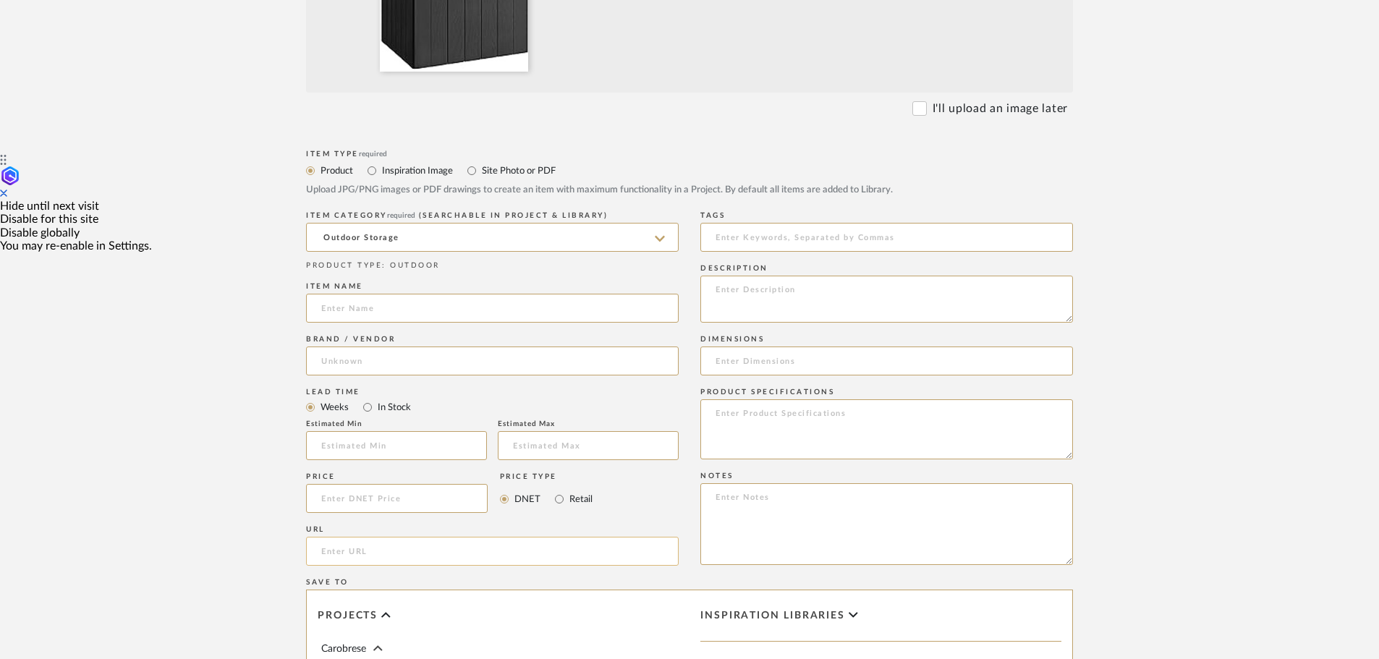
click at [339, 556] on input "url" at bounding box center [492, 551] width 372 height 29
paste input "https://www.amazon.com/gp/product/B0BRX7K8LZ/ref=ewc_pr_img_2?smid=A3EB4ZXSK8UU…"
type input "https://www.amazon.com/gp/product/B0BRX7K8LZ/ref=ewc_pr_img_2?smid=A3EB4ZXSK8UU…"
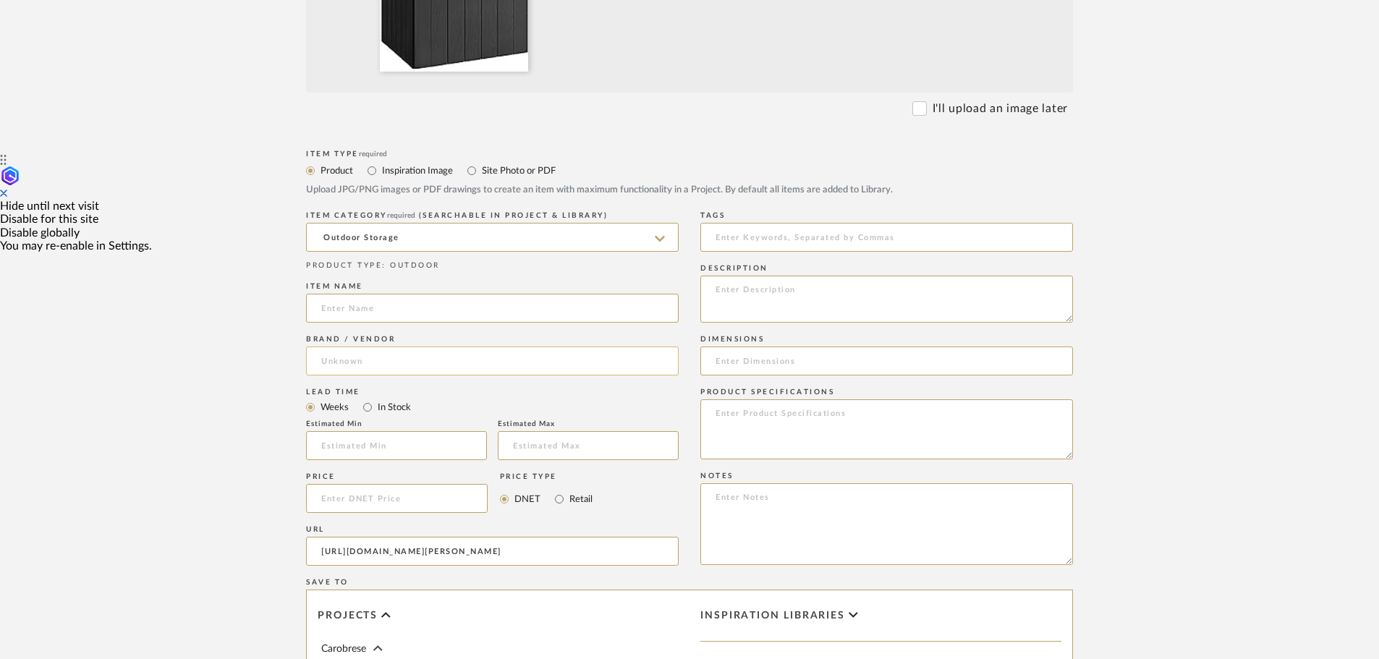
click at [348, 357] on input at bounding box center [492, 360] width 372 height 29
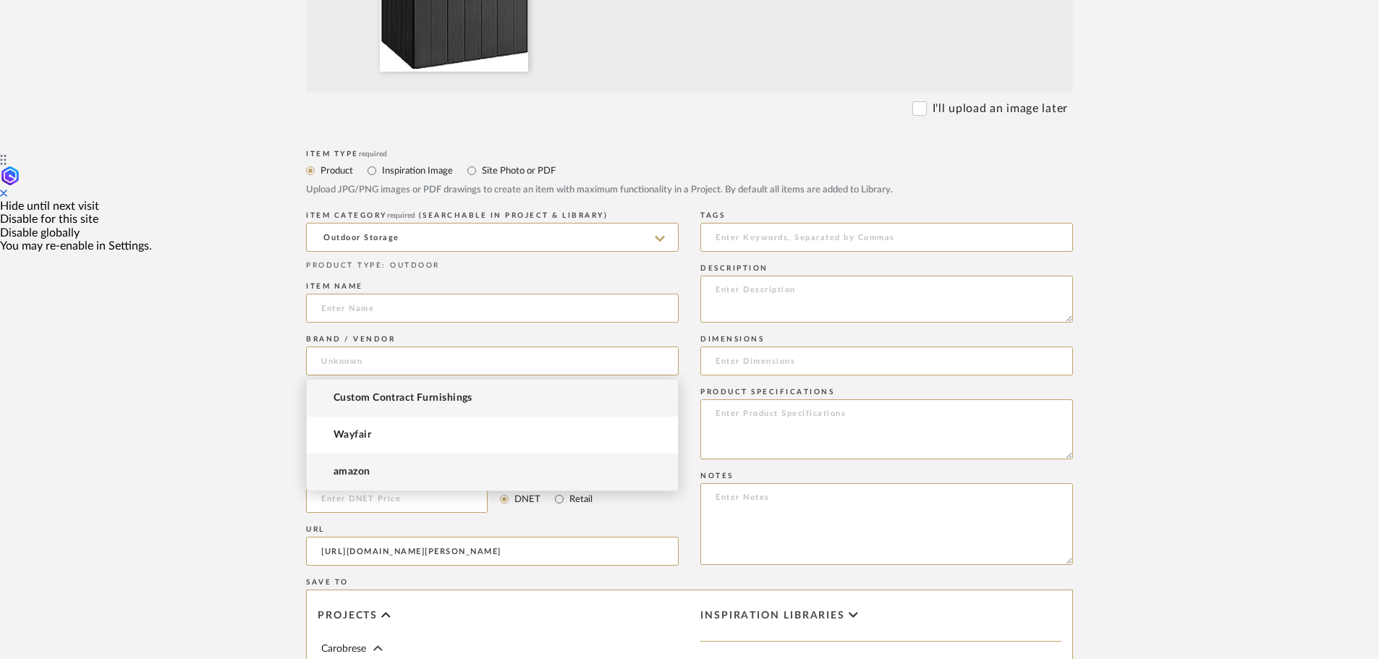
click at [349, 465] on mat-option "amazon" at bounding box center [492, 471] width 371 height 37
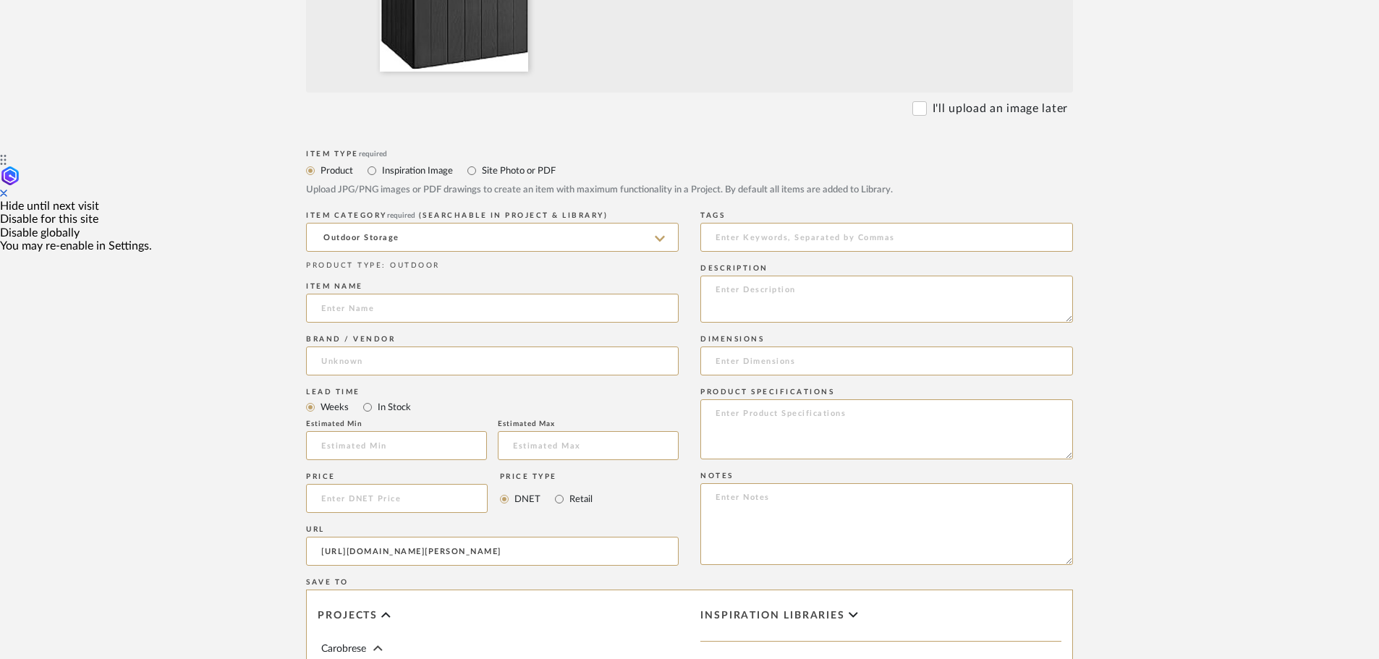
type input "amazon"
click at [345, 500] on input at bounding box center [397, 498] width 182 height 29
drag, startPoint x: 553, startPoint y: 496, endPoint x: 590, endPoint y: 499, distance: 37.7
click at [553, 496] on input "Retail" at bounding box center [558, 498] width 17 height 17
radio input "true"
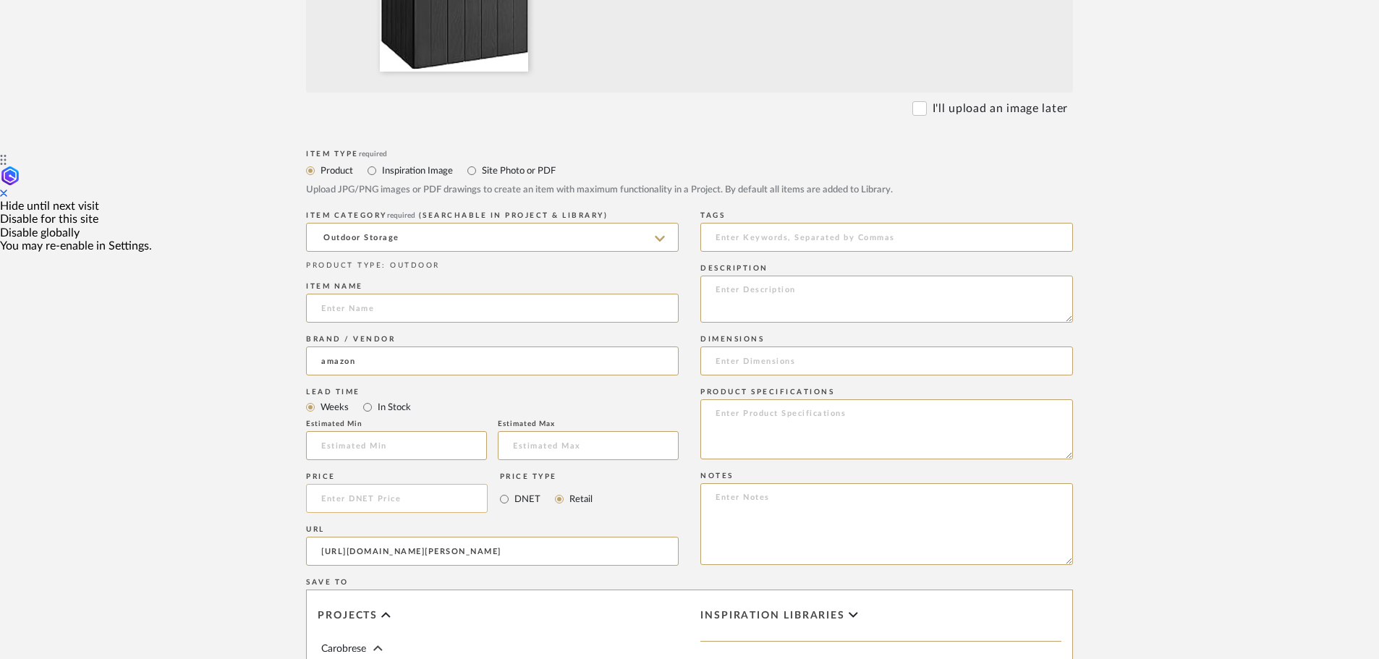
click at [359, 495] on input at bounding box center [397, 498] width 182 height 29
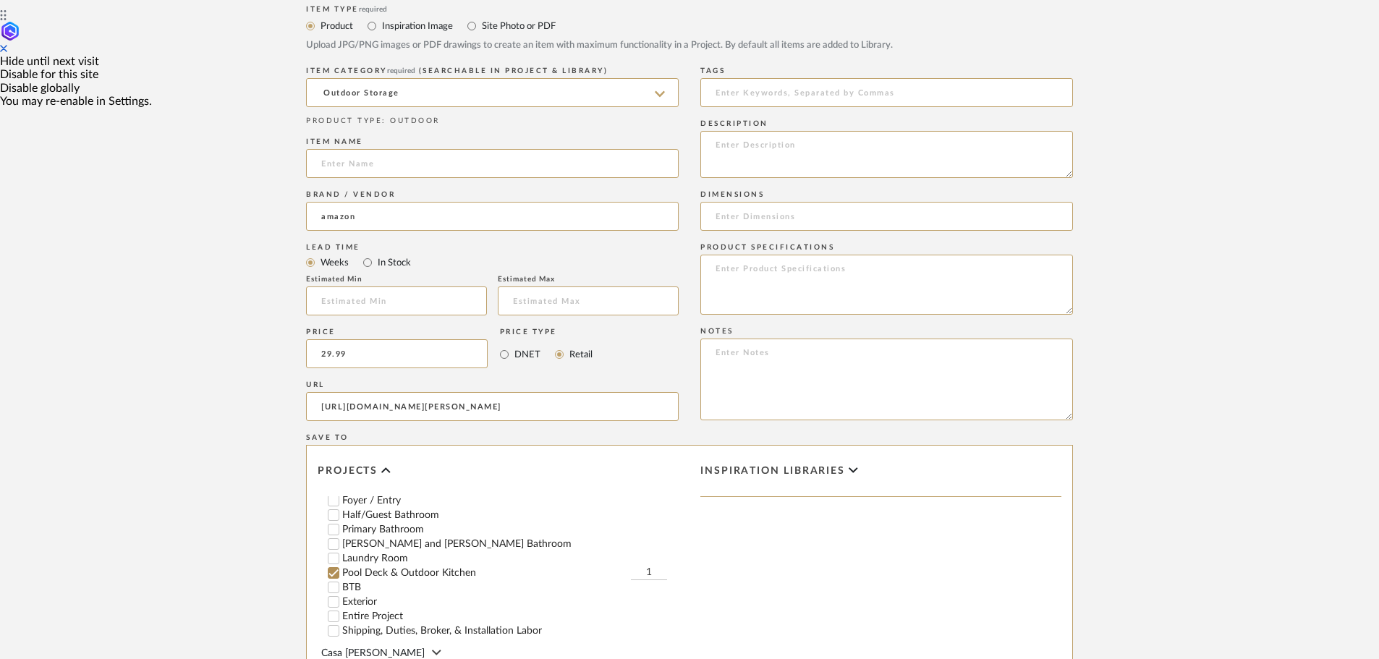
scroll to position [434, 0]
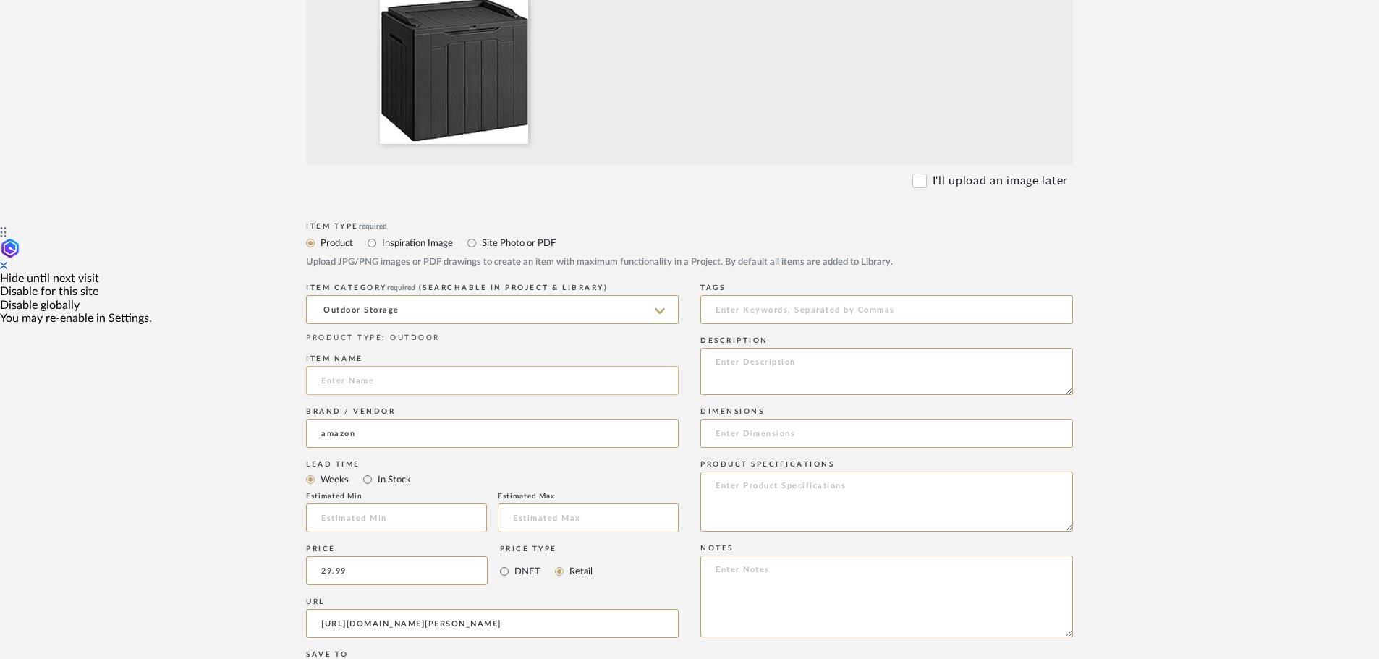
type input "$29.99"
click at [336, 386] on input at bounding box center [492, 380] width 372 height 29
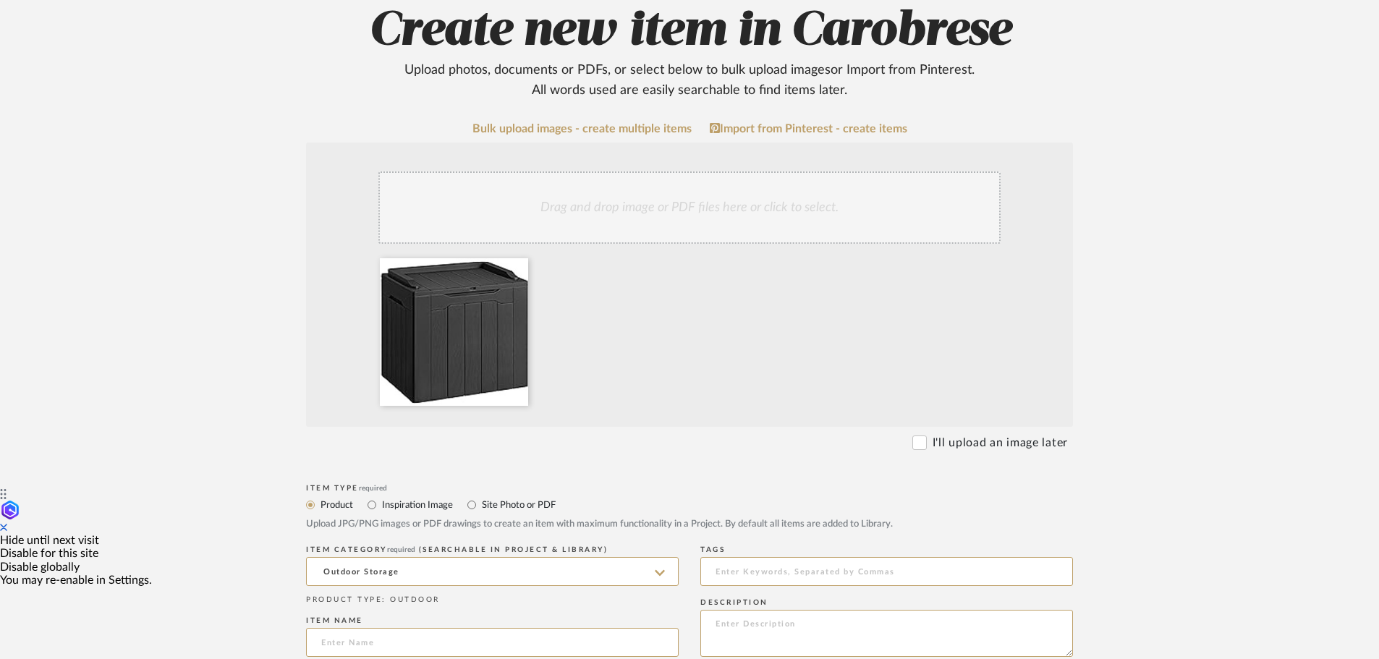
scroll to position [362, 0]
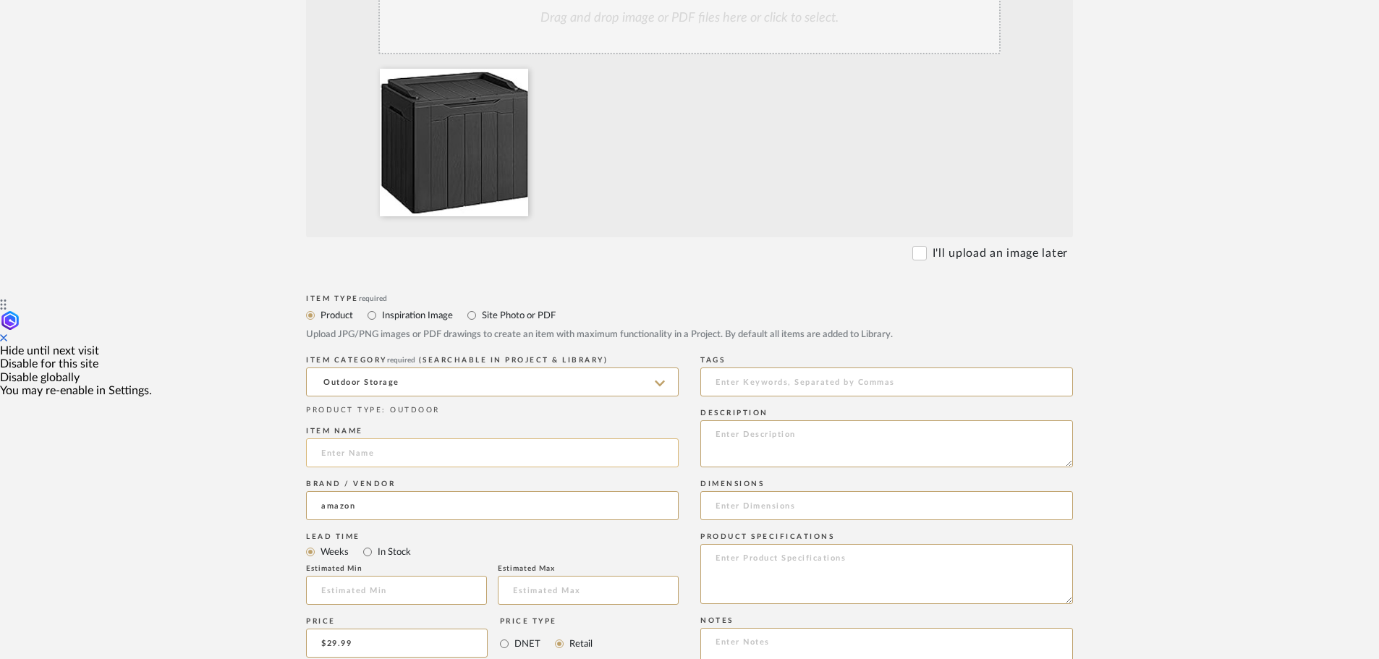
paste input "Waterproof Storage Box for Patio Furniture Pool"
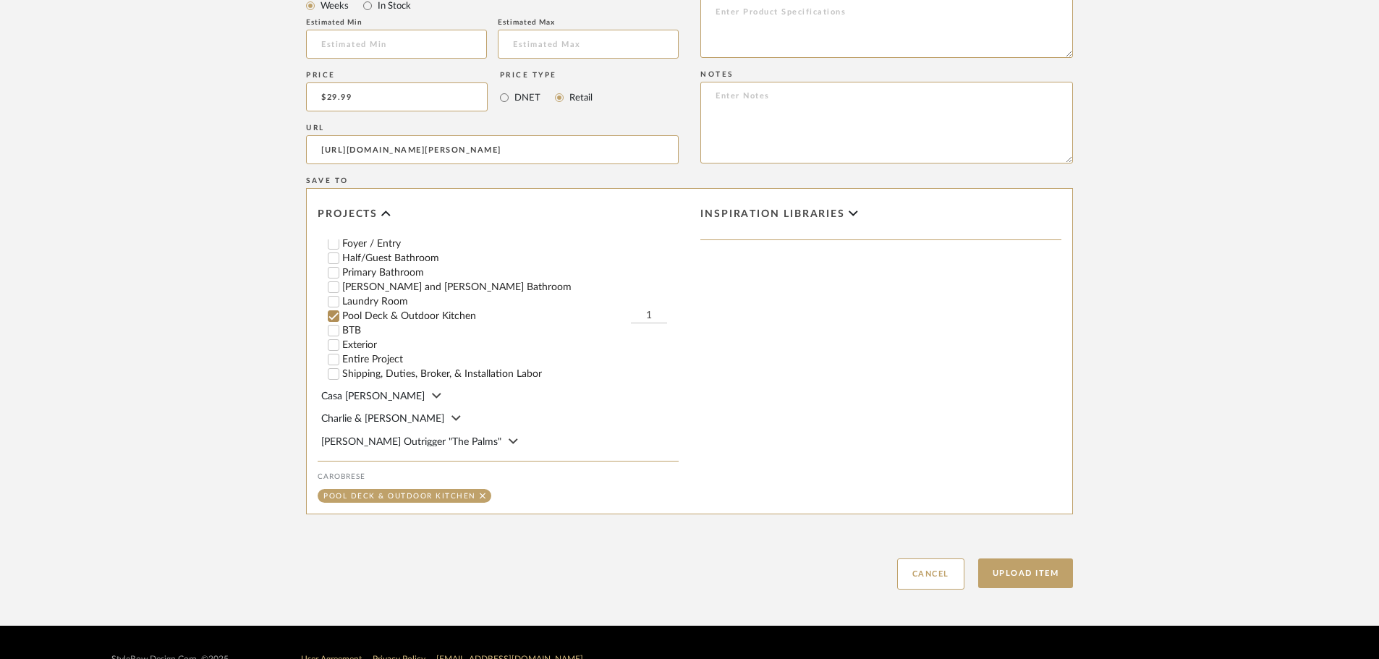
scroll to position [941, 0]
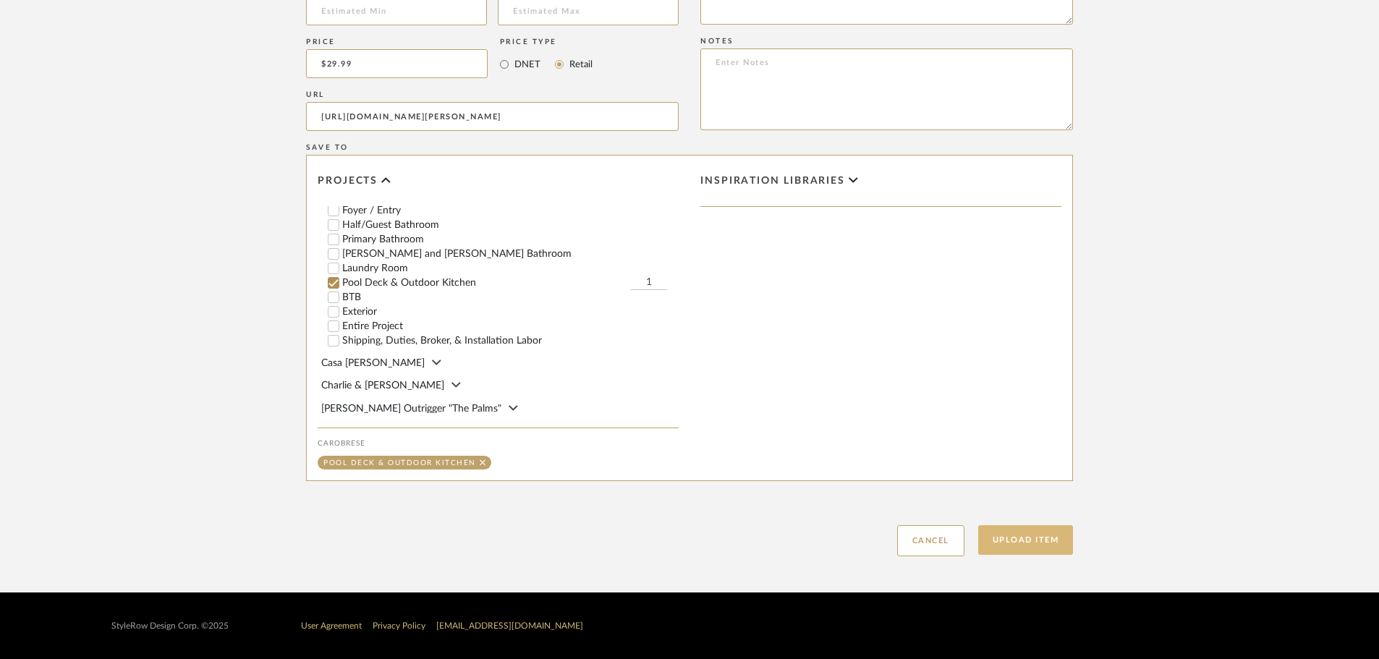
type input "Waterproof Storage Box for Patio Furniture Pool"
click at [1030, 540] on button "Upload Item" at bounding box center [1025, 540] width 95 height 30
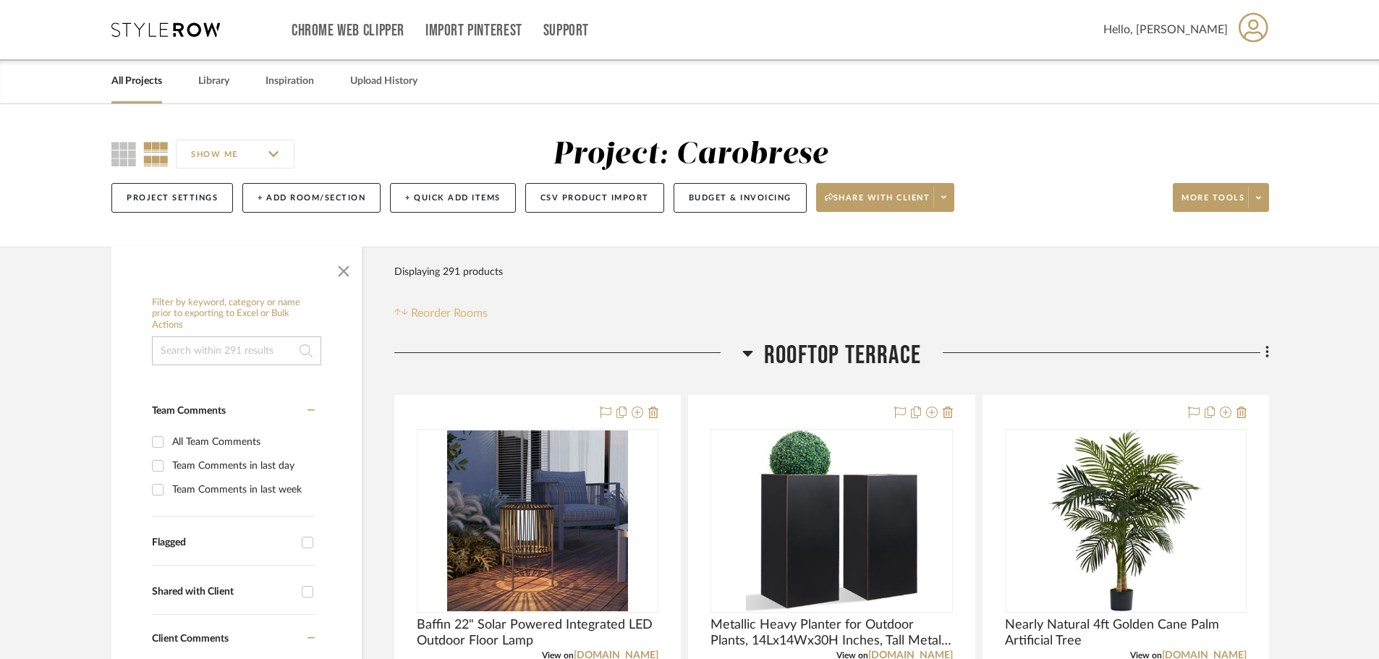
click at [442, 311] on span "Reorder Rooms" at bounding box center [449, 312] width 77 height 17
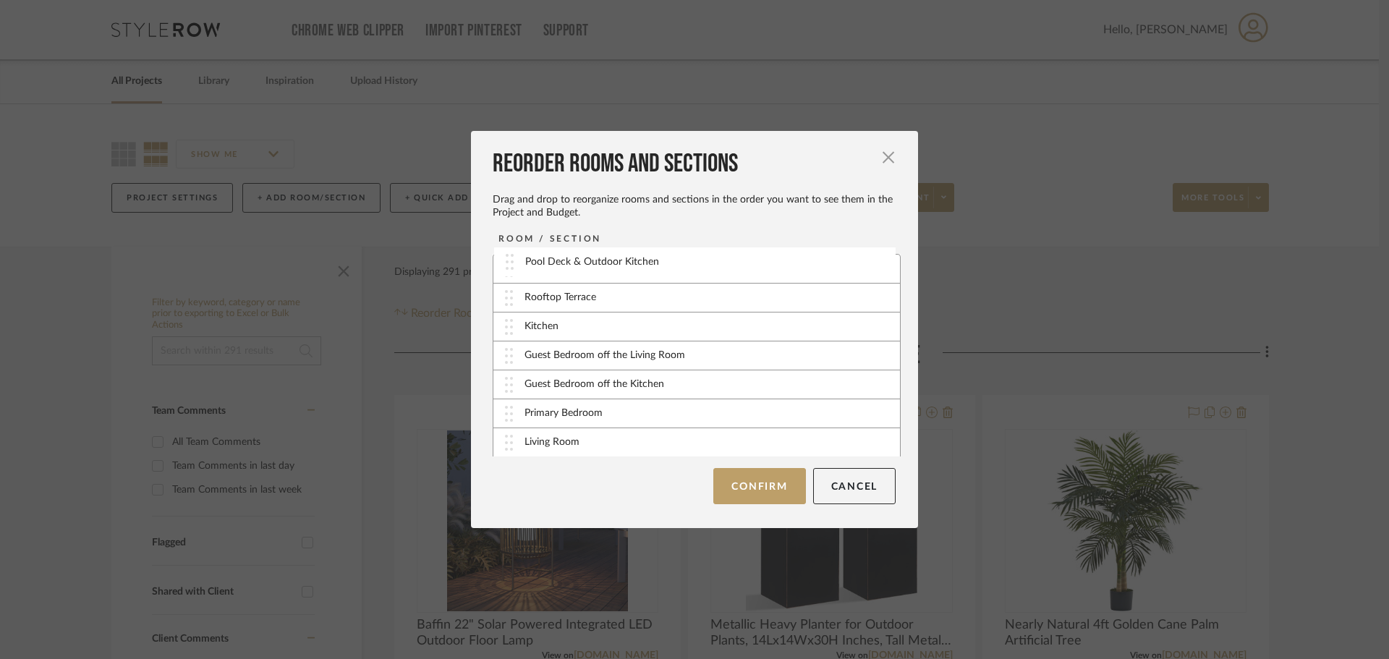
drag, startPoint x: 578, startPoint y: 372, endPoint x: 584, endPoint y: 263, distance: 108.6
click at [762, 487] on button "Confirm" at bounding box center [759, 486] width 92 height 36
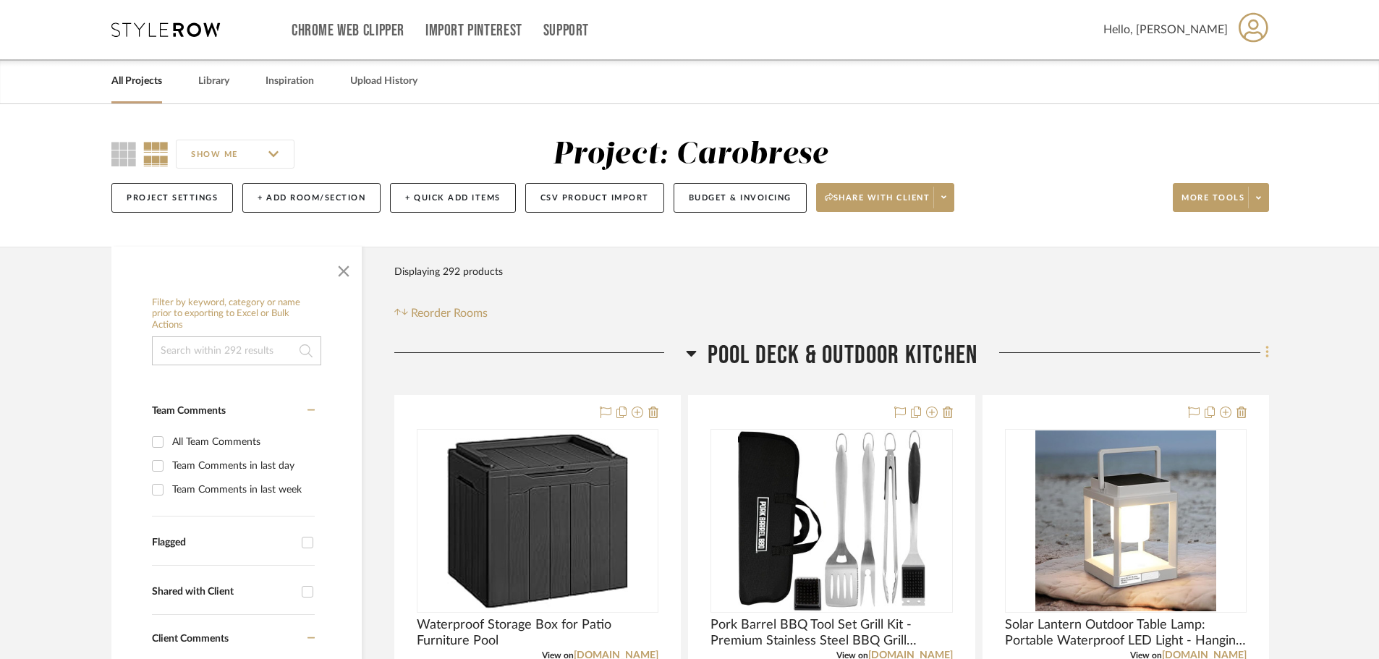
click at [1265, 352] on icon at bounding box center [1267, 352] width 4 height 16
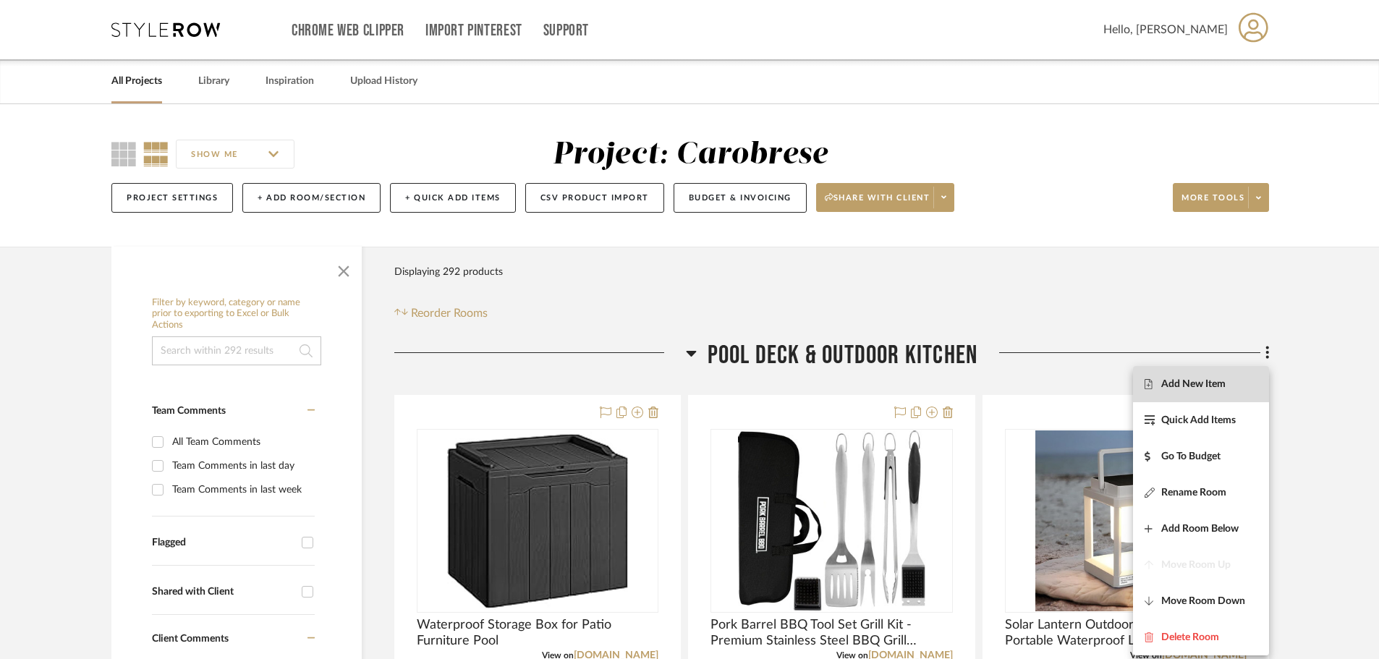
click at [1194, 385] on span "Add New Item" at bounding box center [1193, 384] width 64 height 12
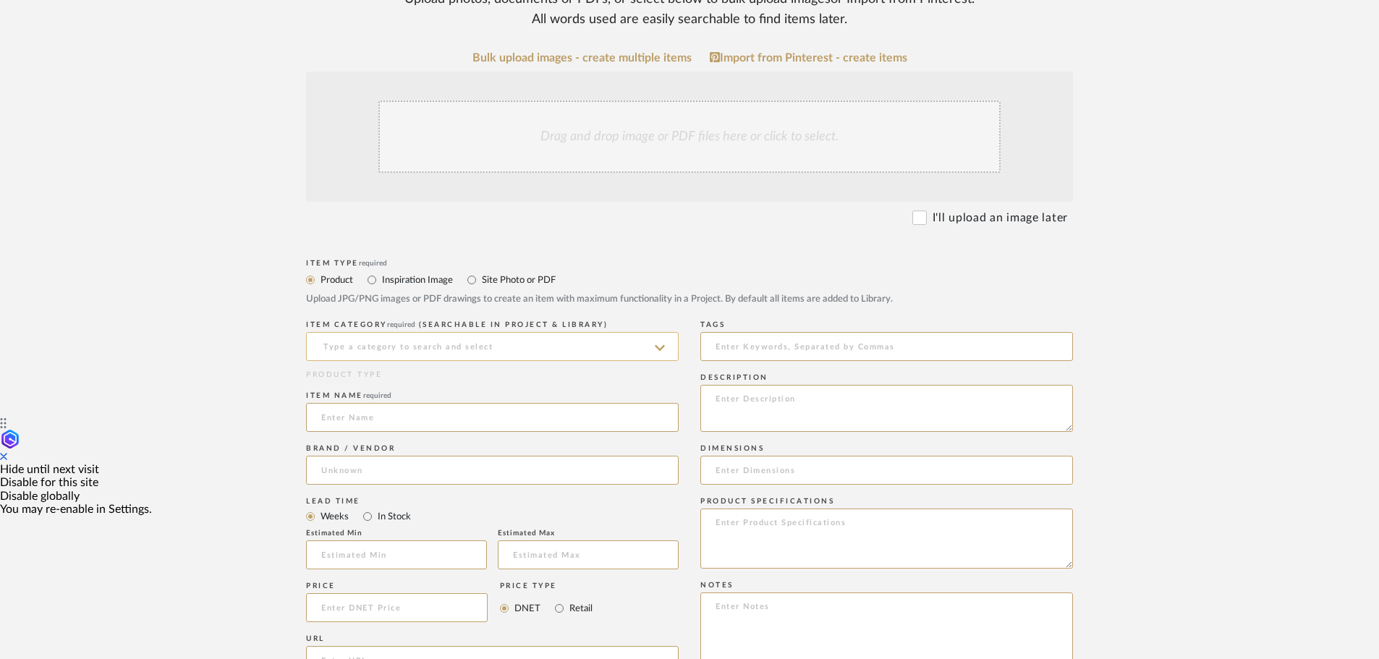
scroll to position [289, 0]
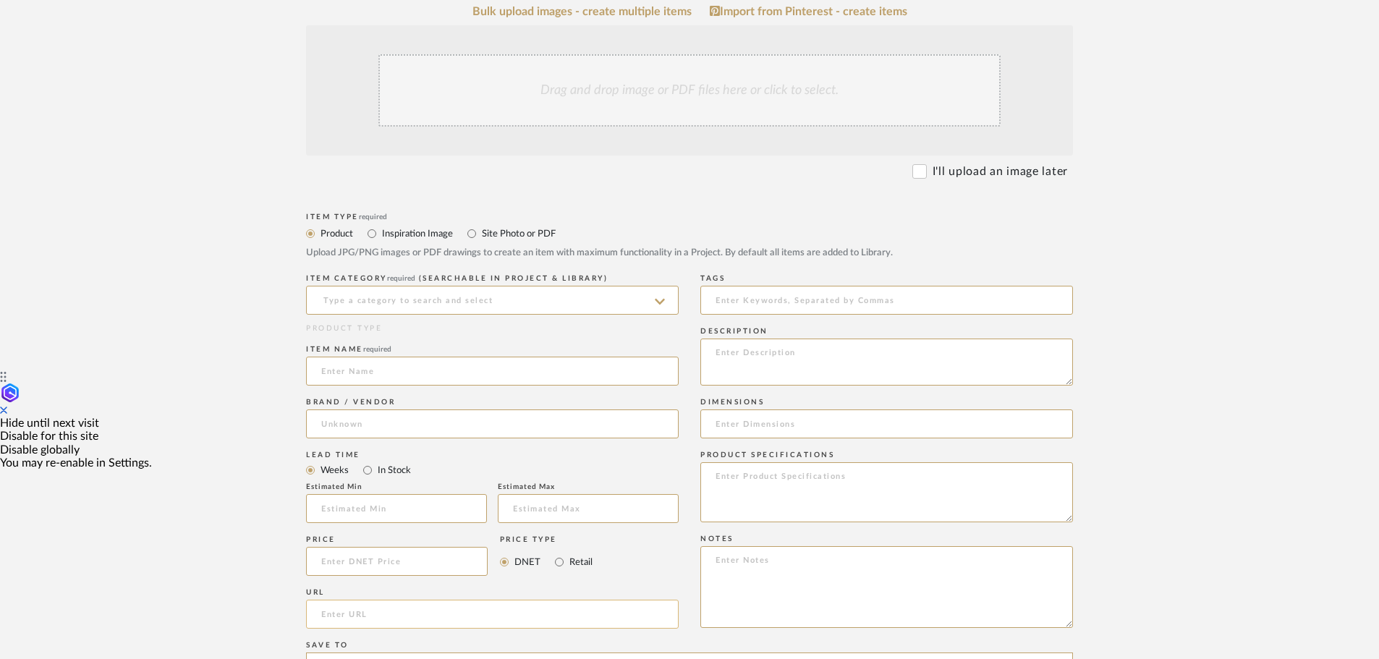
click at [335, 618] on input "url" at bounding box center [492, 614] width 372 height 29
paste input "https://www.amazon.com/gp/product/B0DNYZTJNW/ref=ox_sc_act_image_2?smid=ANSGDQC…"
type input "https://www.amazon.com/gp/product/B0DNYZTJNW/ref=ox_sc_act_image_2?smid=ANSGDQC…"
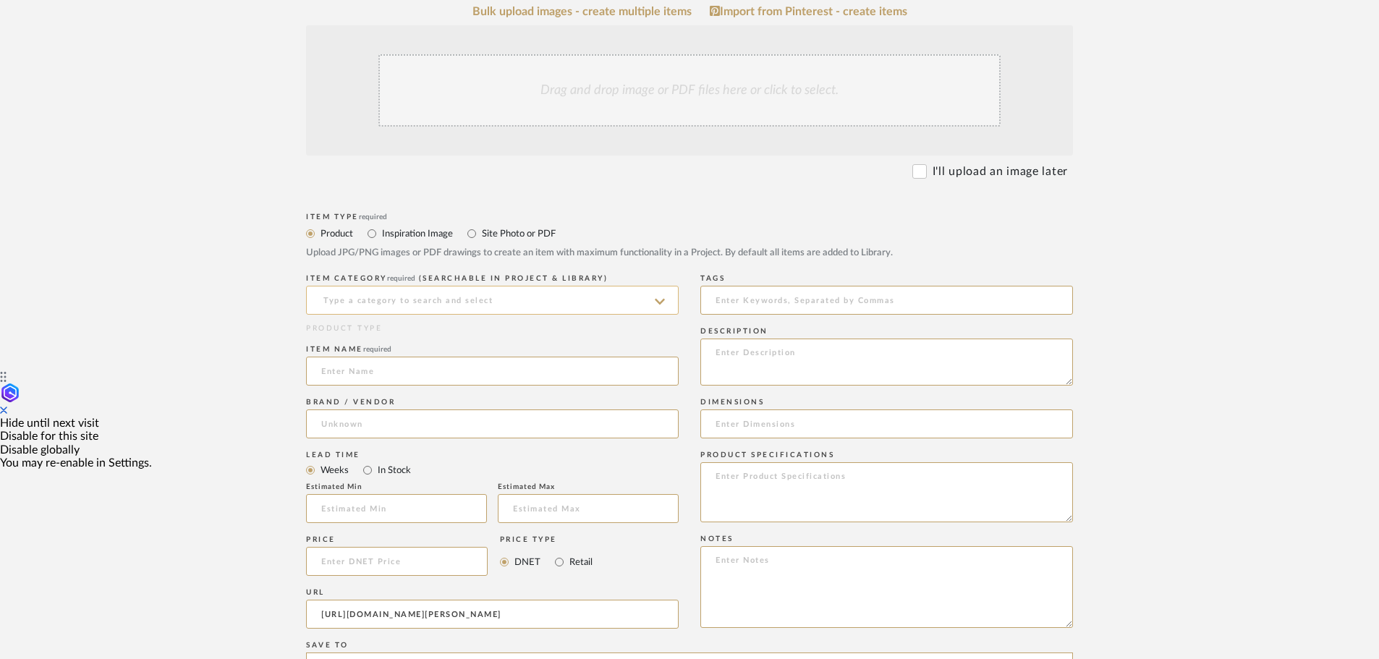
click at [349, 300] on input at bounding box center [492, 300] width 372 height 29
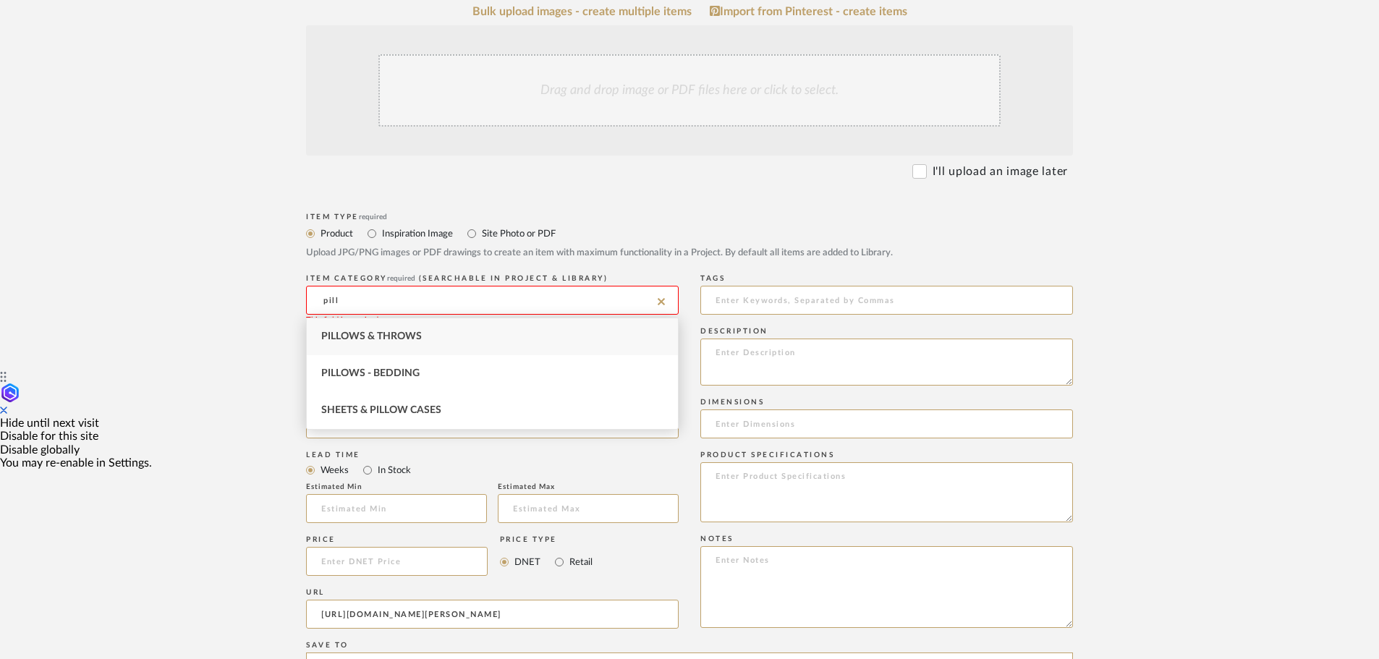
click at [335, 337] on span "Pillows & Throws" at bounding box center [371, 336] width 101 height 10
type input "Pillows & Throws"
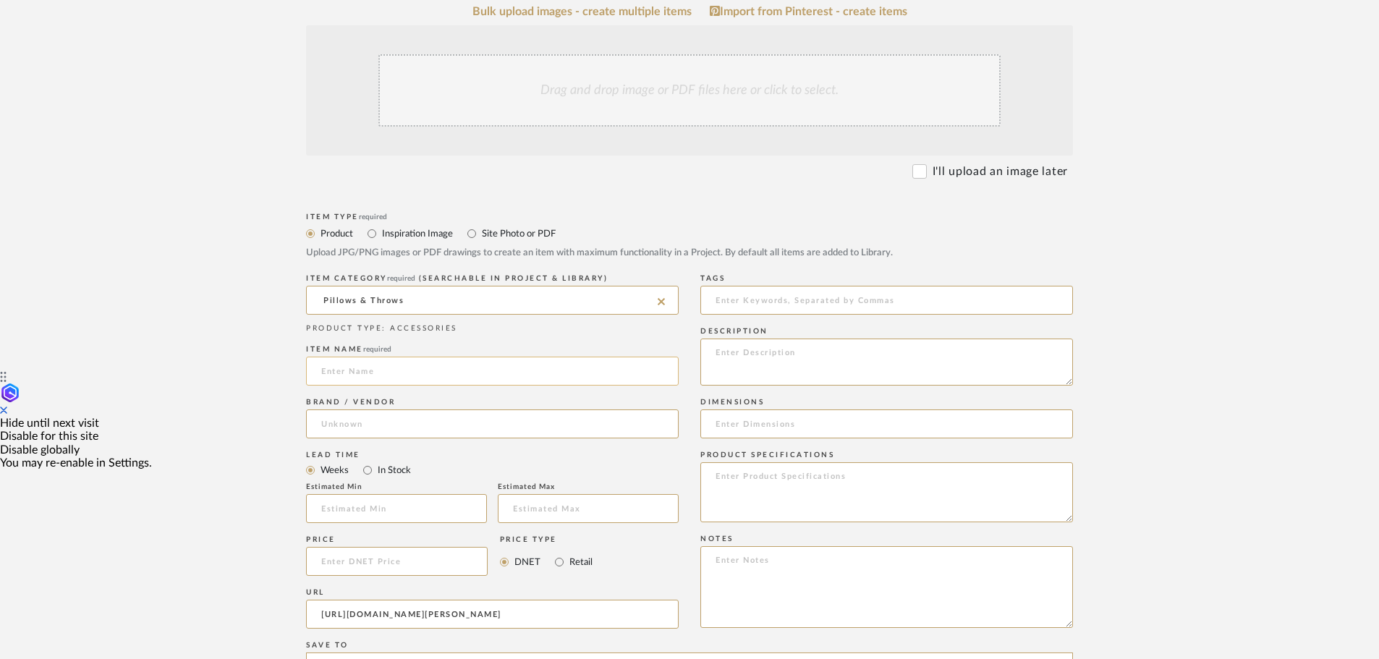
click at [351, 377] on input at bounding box center [492, 371] width 372 height 29
type input "Pillows for Chaise loungers"
click at [333, 425] on input at bounding box center [492, 423] width 372 height 29
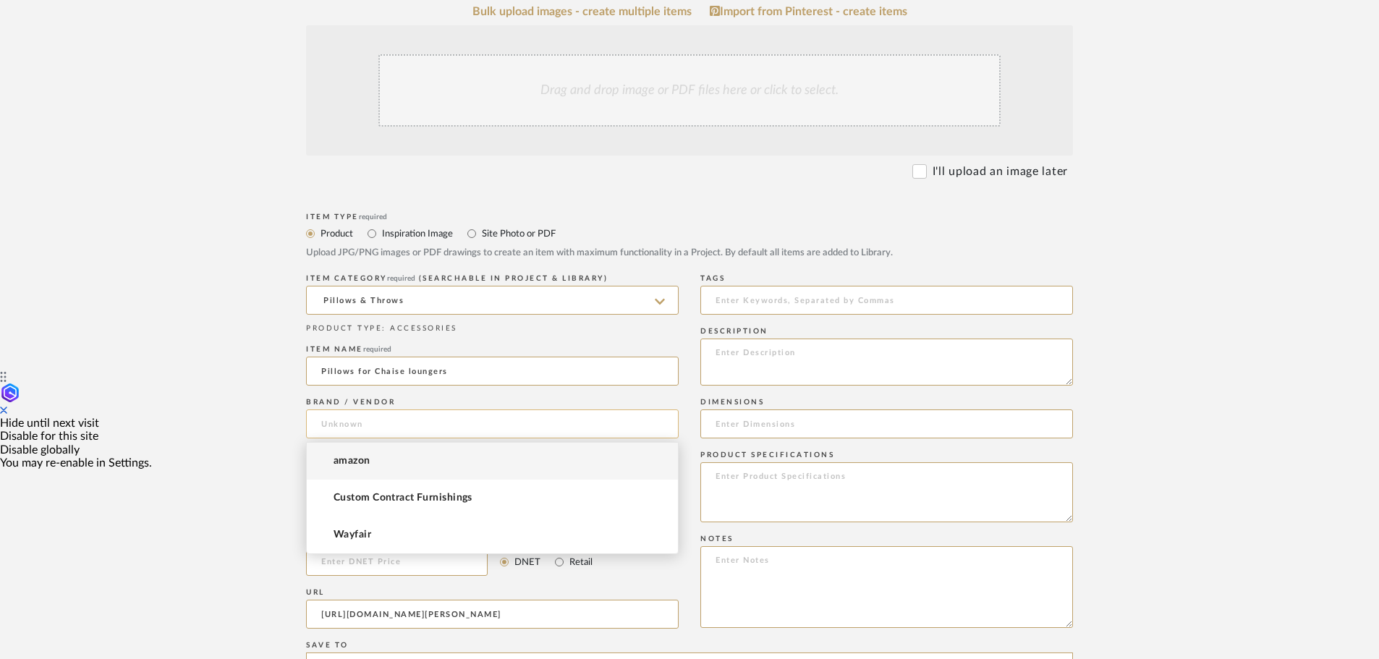
paste input "Phantoscope Pack of 2 Outdoor Waterproof Throw Pillow"
type input "Phantoscope Pack of 2 Outdoor Waterproof Throw Pillow"
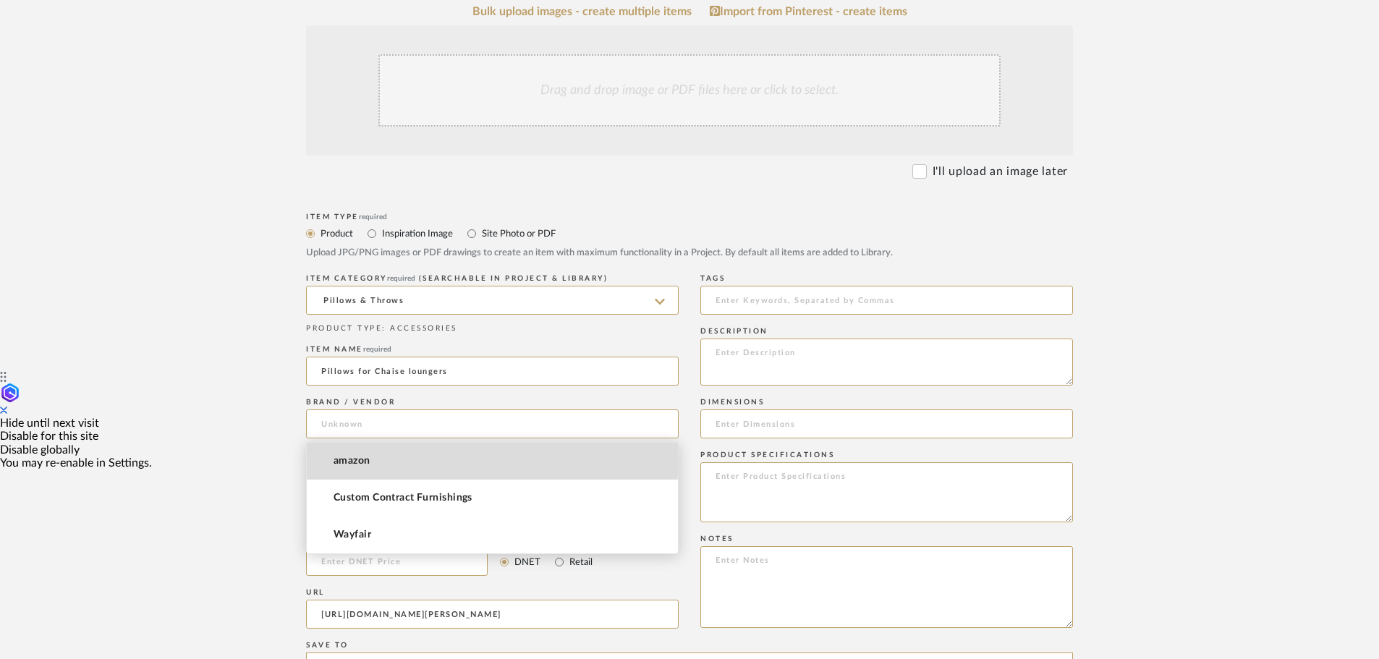
click at [347, 455] on mat-option "amazon" at bounding box center [492, 461] width 371 height 37
type input "amazon"
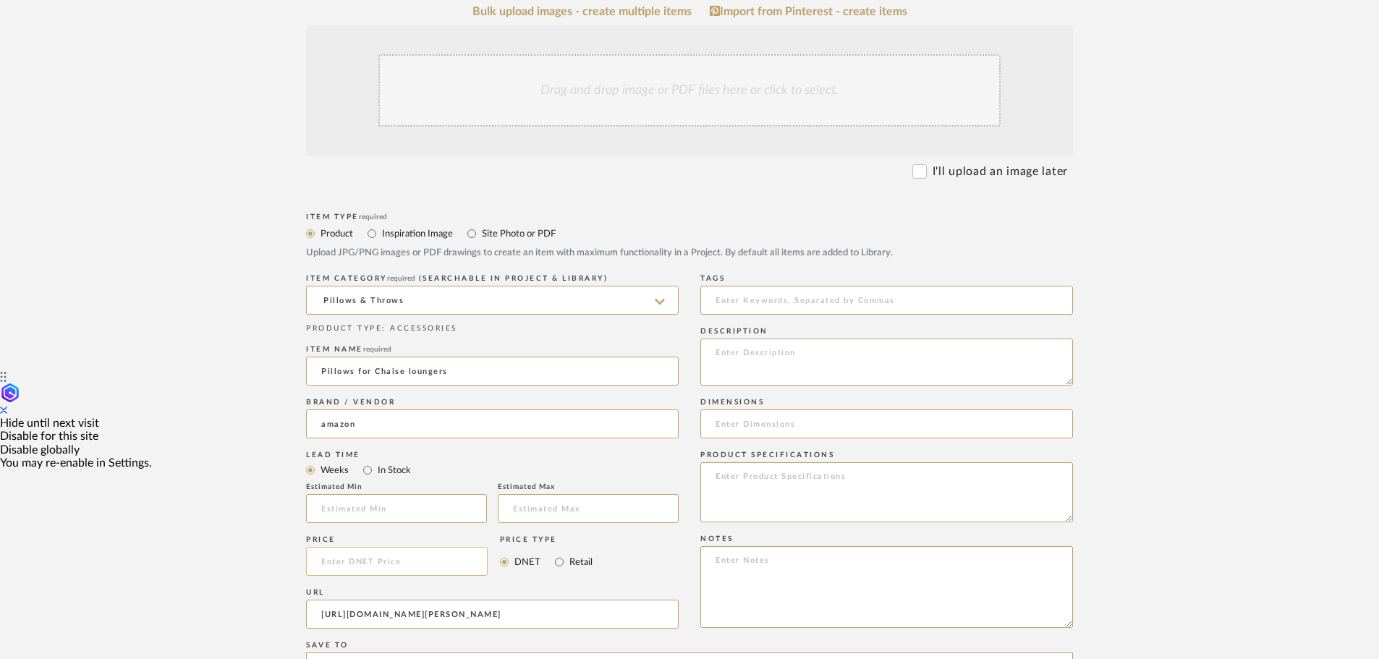
click at [347, 567] on input at bounding box center [397, 561] width 182 height 29
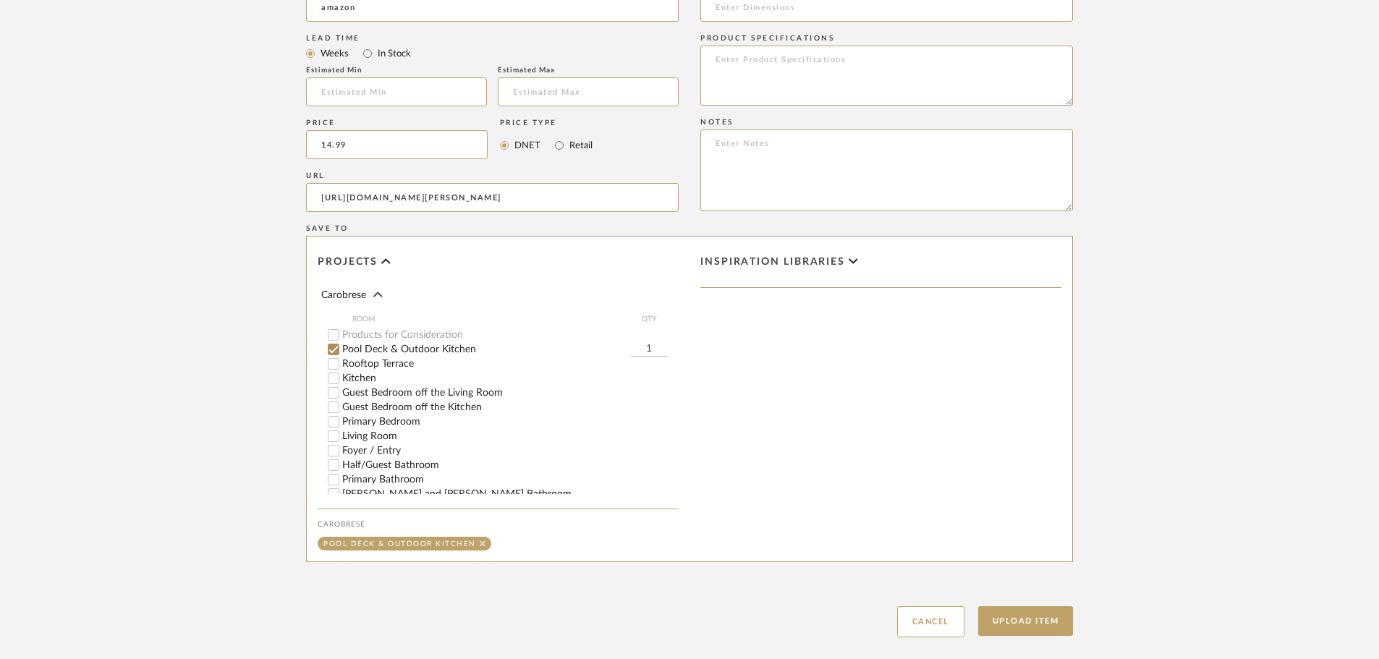
scroll to position [941, 0]
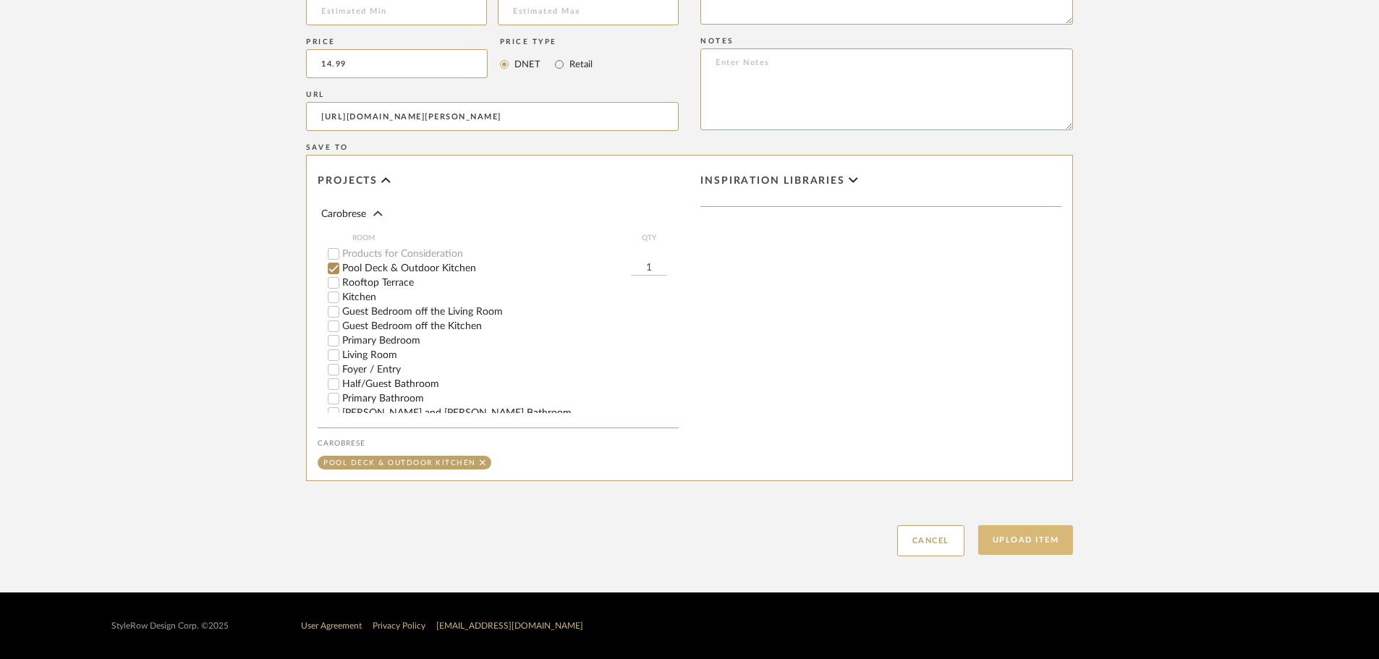
type input "$14.99"
click at [1031, 541] on button "Upload Item" at bounding box center [1025, 540] width 95 height 30
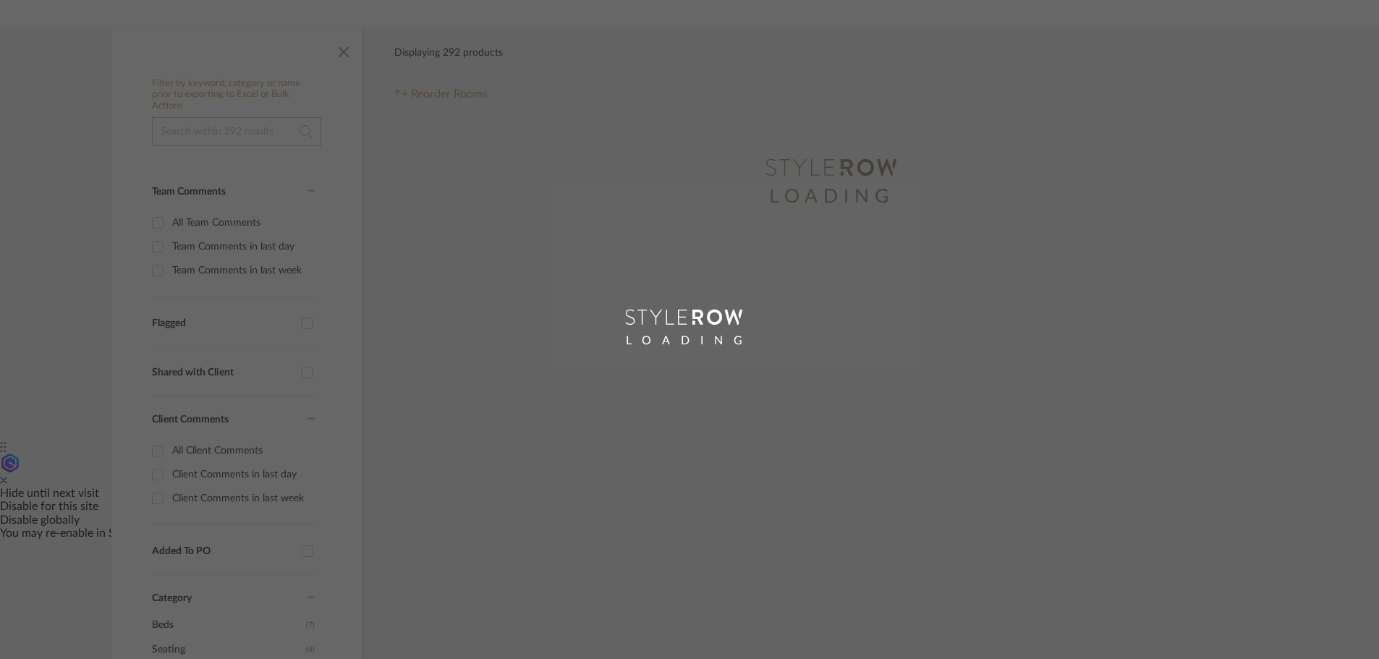
scroll to position [23, 0]
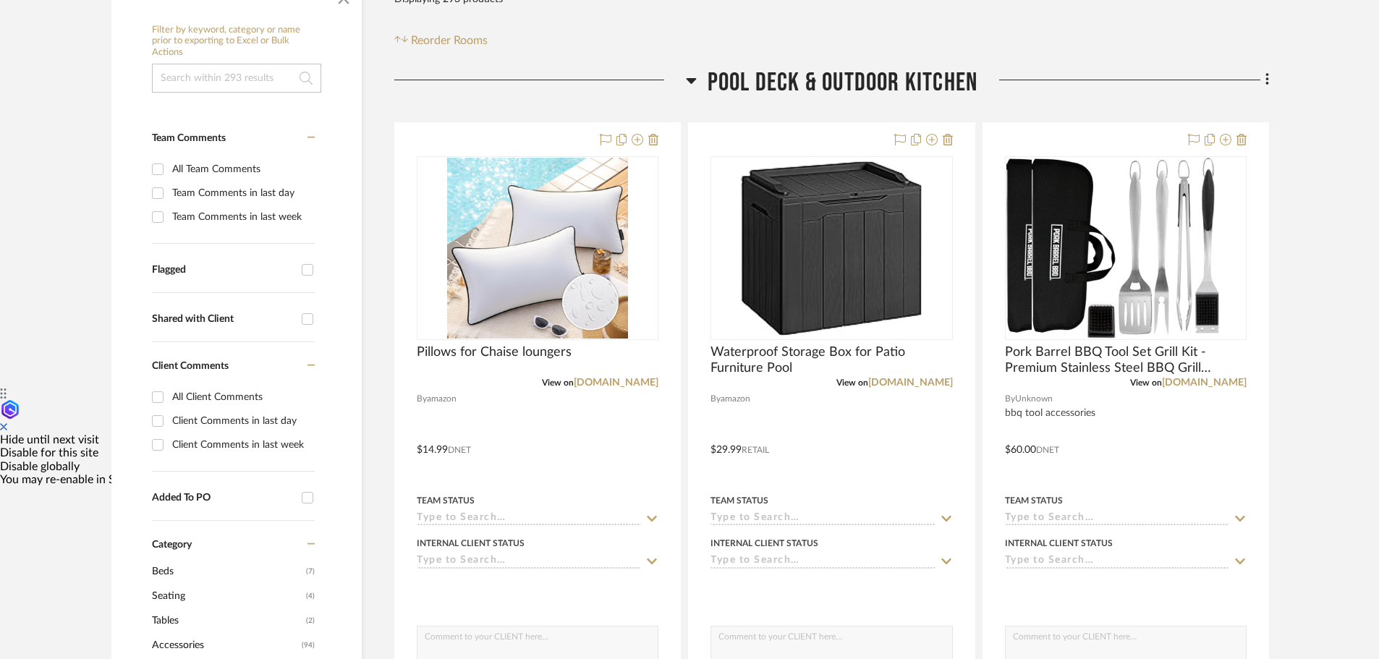
scroll to position [340, 0]
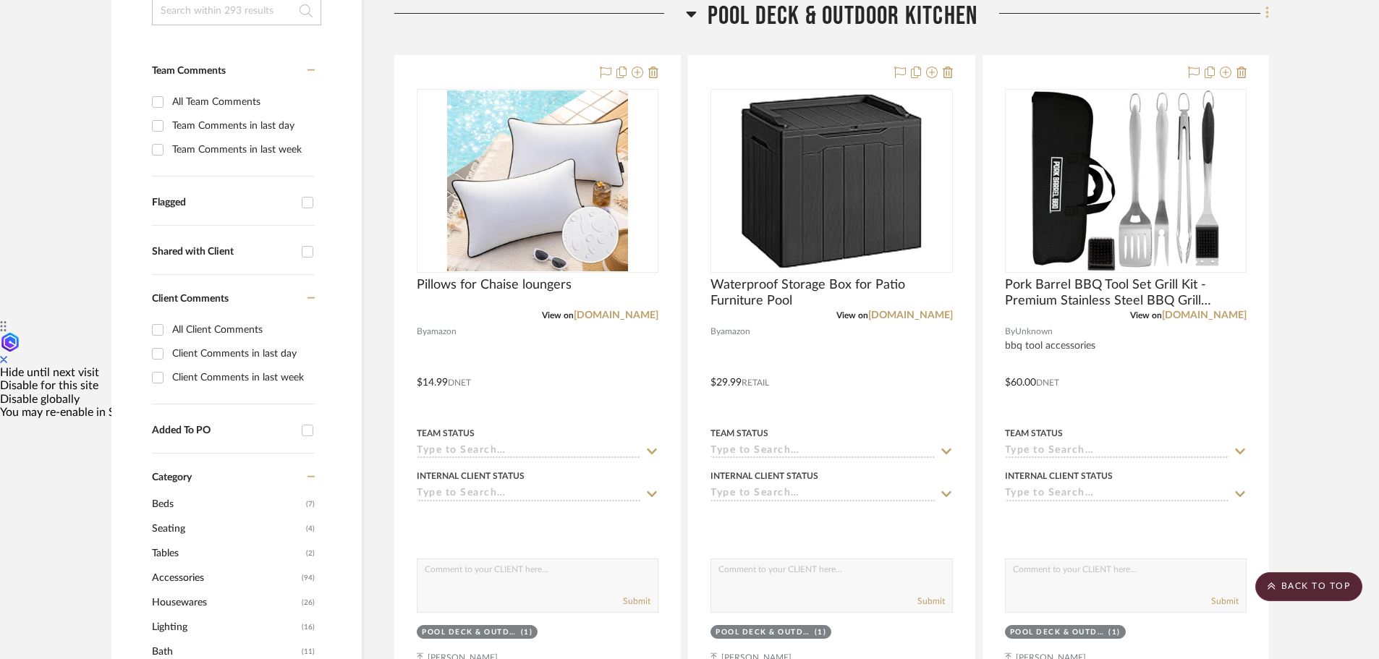
click at [1265, 9] on icon at bounding box center [1267, 13] width 4 height 16
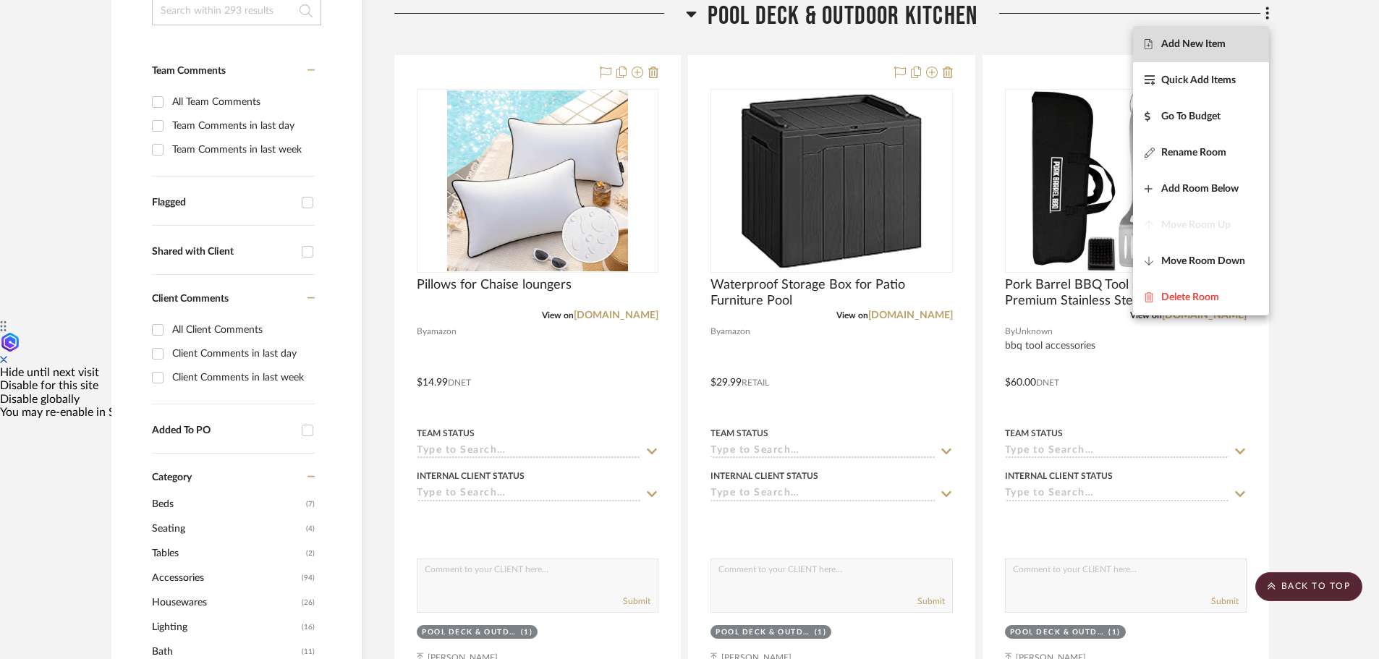
click at [1193, 49] on span "Add New Item" at bounding box center [1193, 44] width 64 height 12
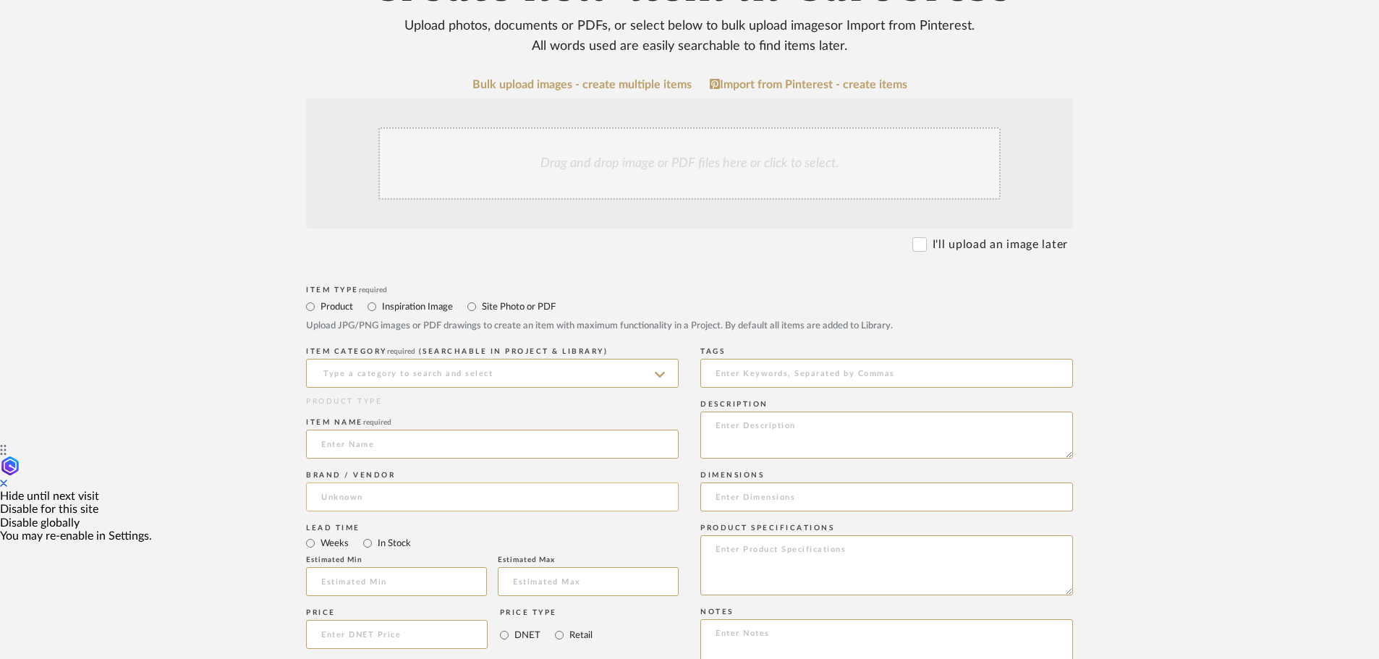
scroll to position [217, 0]
click at [359, 443] on input at bounding box center [492, 443] width 372 height 29
type input "Pillow filler"
click at [328, 367] on input at bounding box center [492, 372] width 372 height 29
click at [379, 407] on span "Pillows & Throws" at bounding box center [371, 409] width 101 height 10
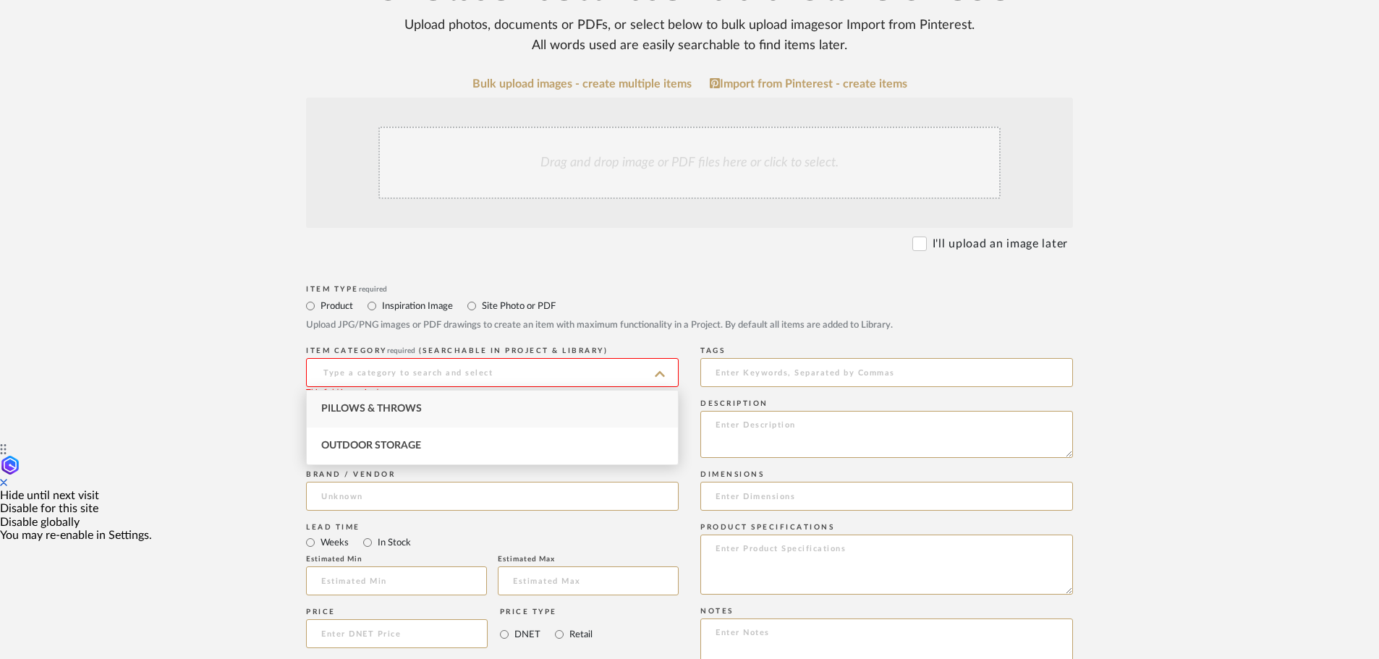
type input "Pillows & Throws"
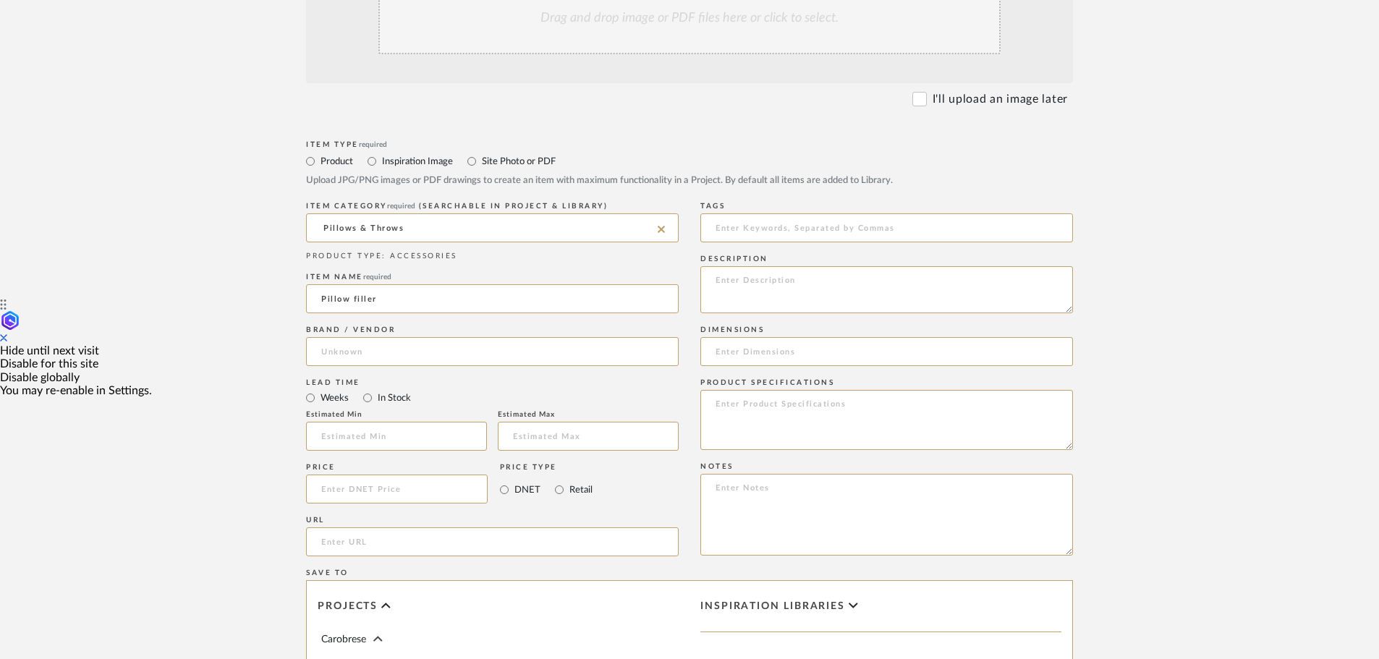
scroll to position [579, 0]
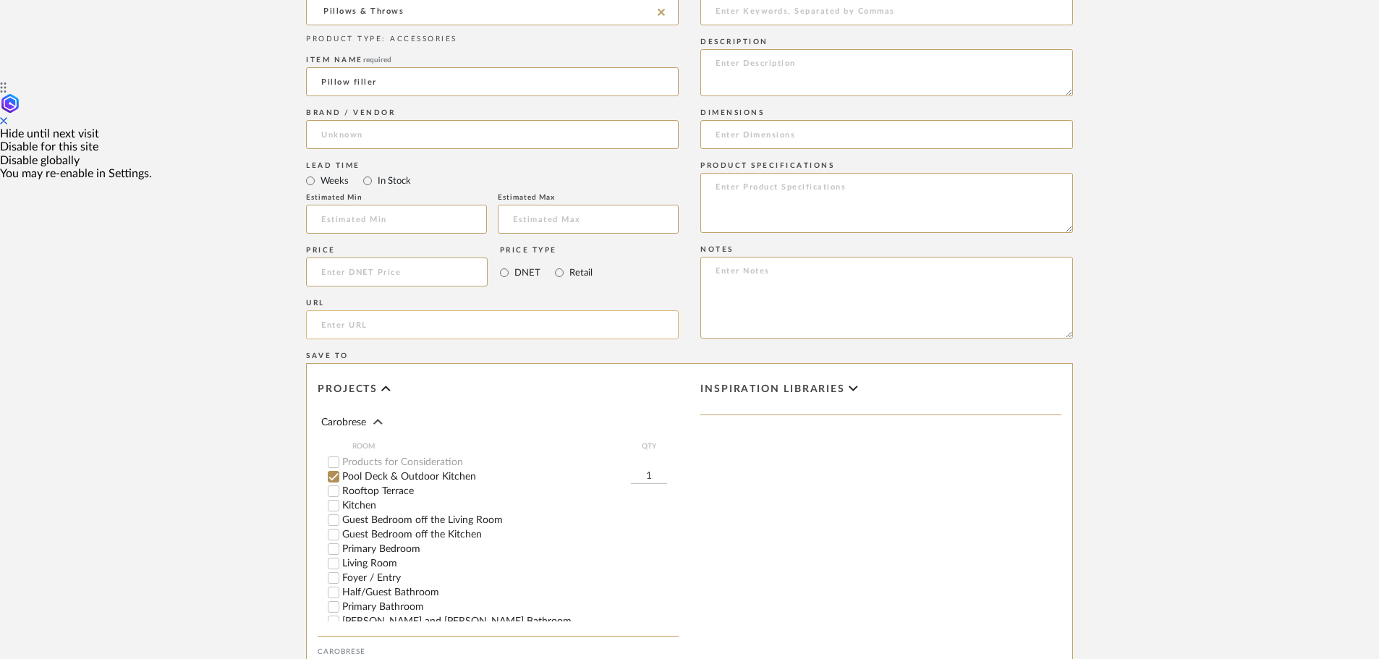
click at [366, 326] on input "url" at bounding box center [492, 324] width 372 height 29
paste input "https://www.amazon.com/gp/product/B09YTXKF4P/ref=ewc_pr_img_1?smid=A13DQ57DOIYQ…"
type input "https://www.amazon.com/gp/product/B09YTXKF4P/ref=ewc_pr_img_1?smid=A13DQ57DOIYQ…"
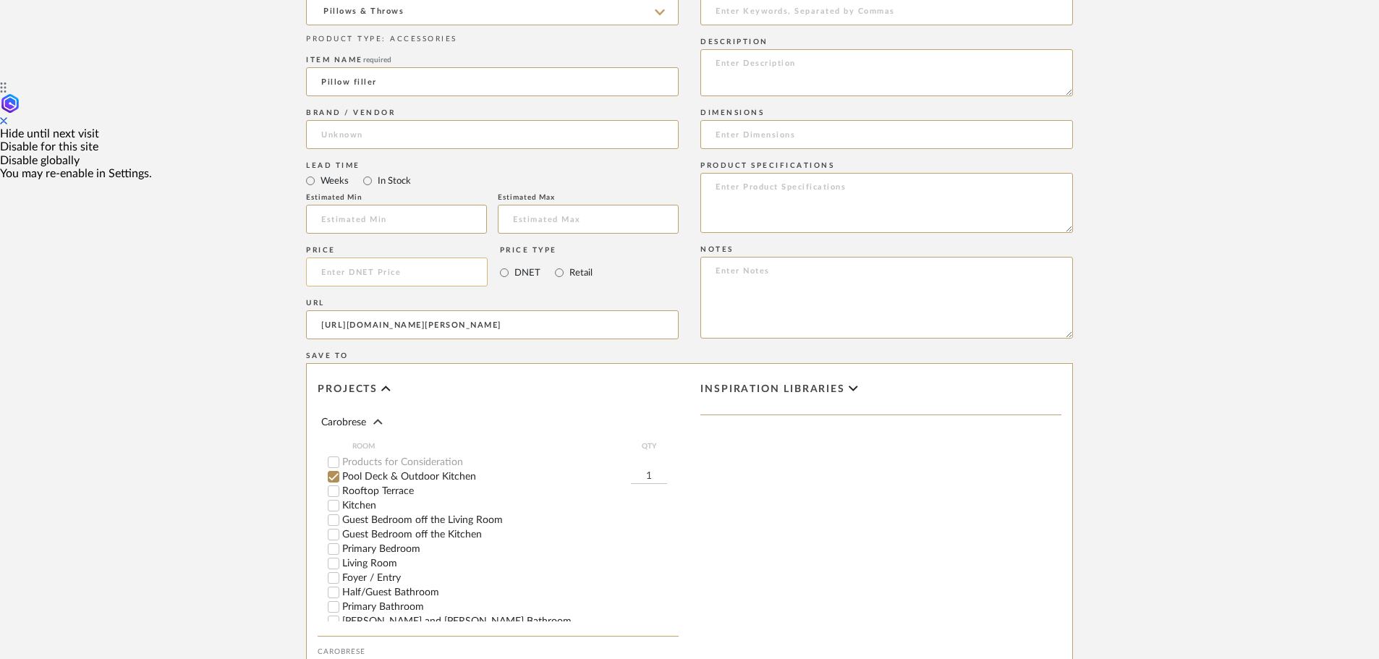
click at [338, 276] on input at bounding box center [397, 271] width 182 height 29
type input "$26.09"
click at [208, 357] on upload-items "Create new item in Carobrese Upload photos, documents or PDFs, or select below …" at bounding box center [689, 163] width 1379 height 1275
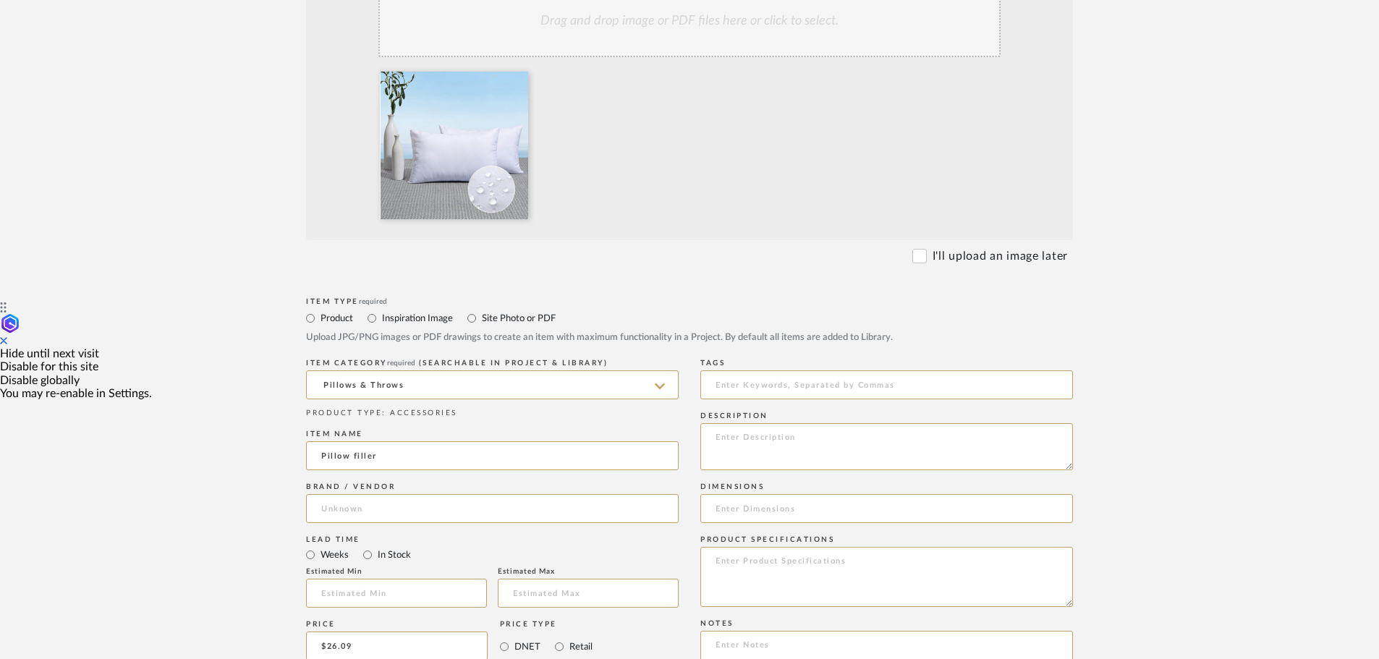
scroll to position [506, 0]
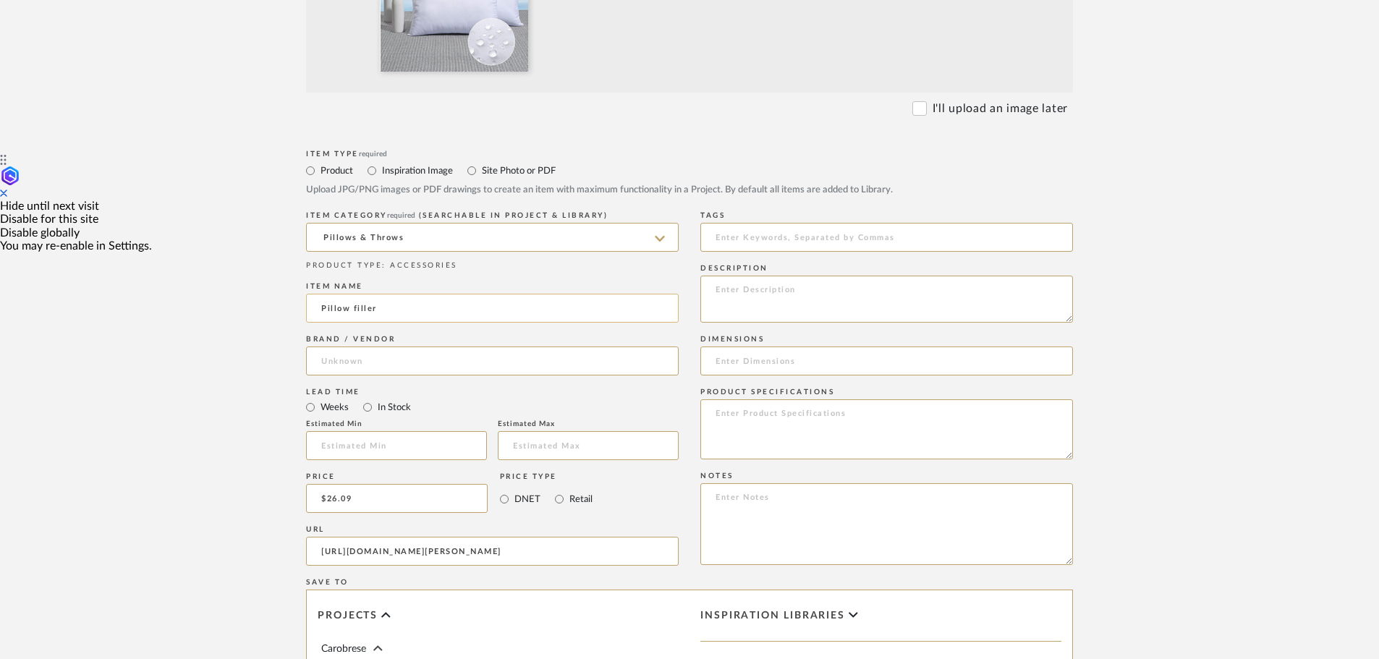
click at [413, 312] on input "Pillow filler" at bounding box center [492, 308] width 372 height 29
click at [418, 309] on input "Pillow filler patio chase pillows" at bounding box center [492, 308] width 372 height 29
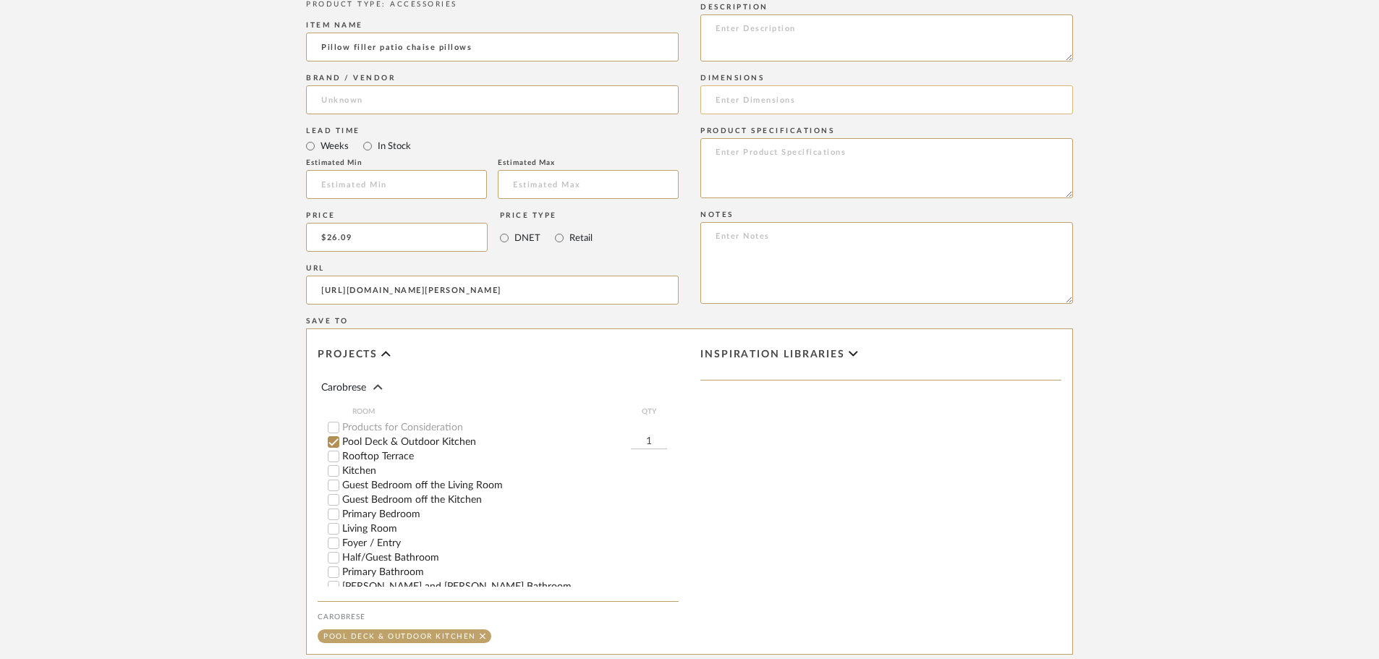
scroll to position [941, 0]
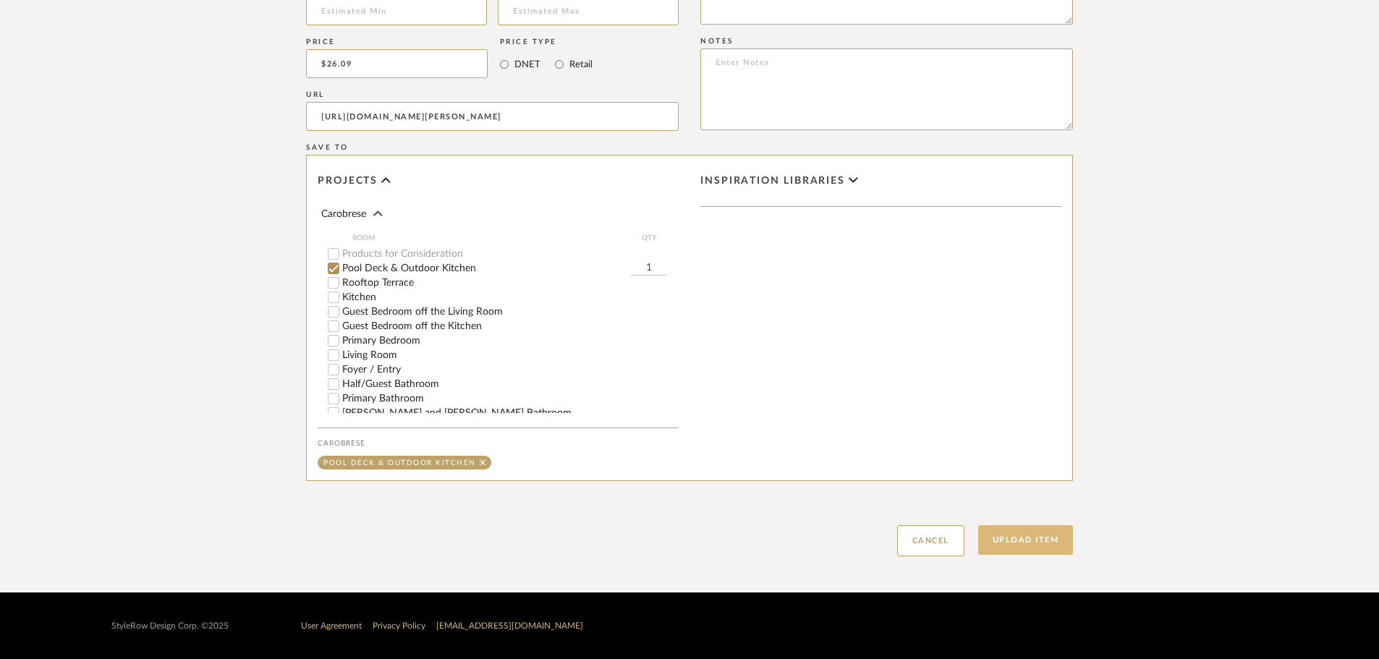
type input "Pillow filler patio chaise pillows"
click at [1029, 538] on button "Upload Item" at bounding box center [1025, 540] width 95 height 30
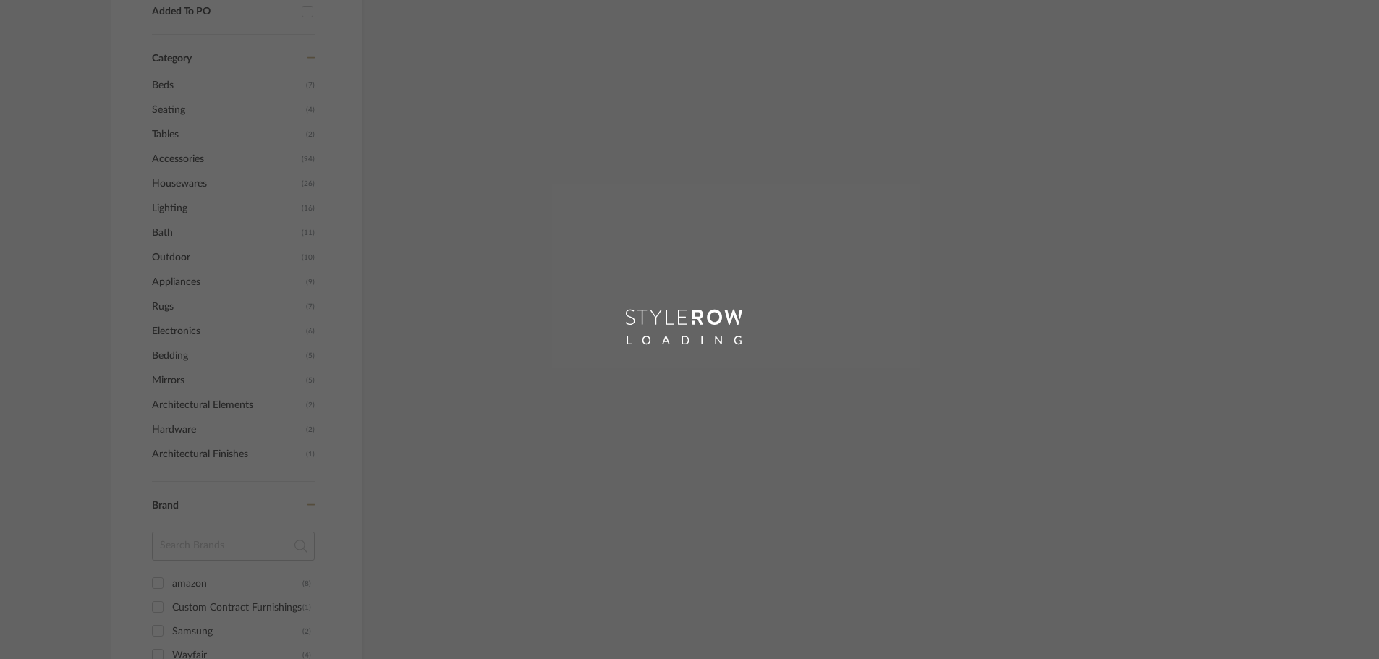
scroll to position [184, 0]
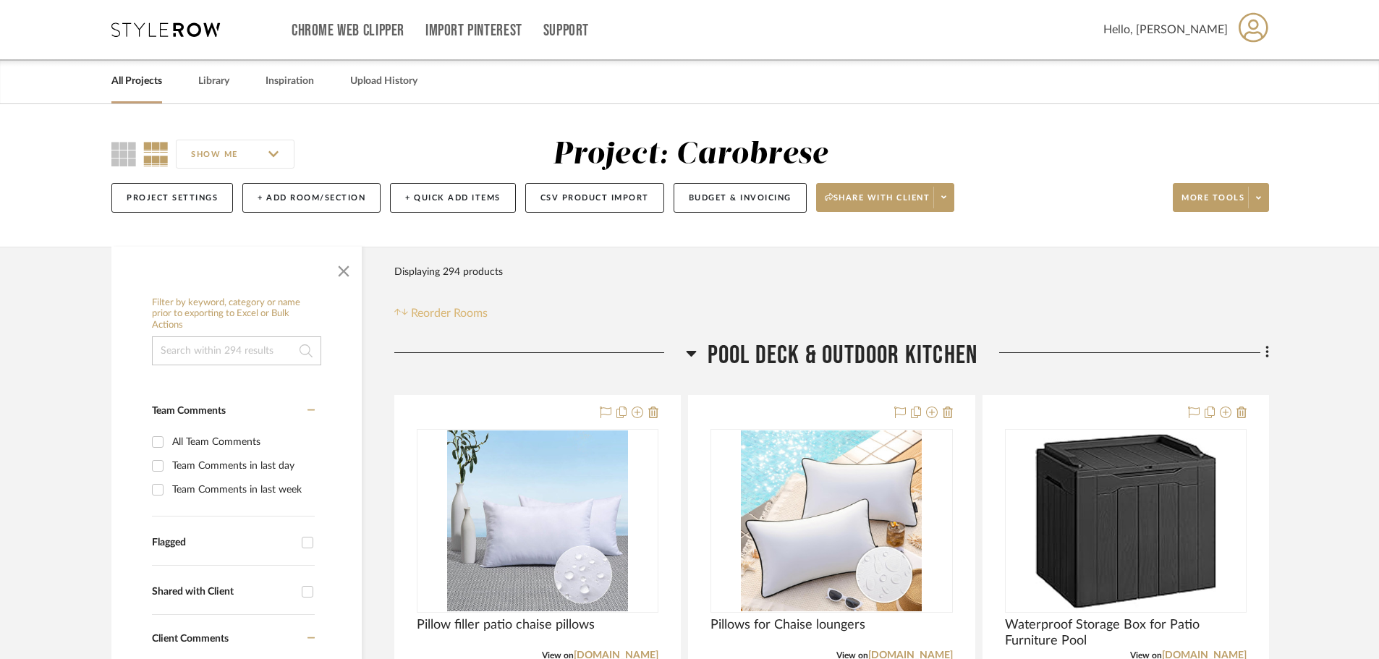
click at [441, 313] on span "Reorder Rooms" at bounding box center [449, 312] width 77 height 17
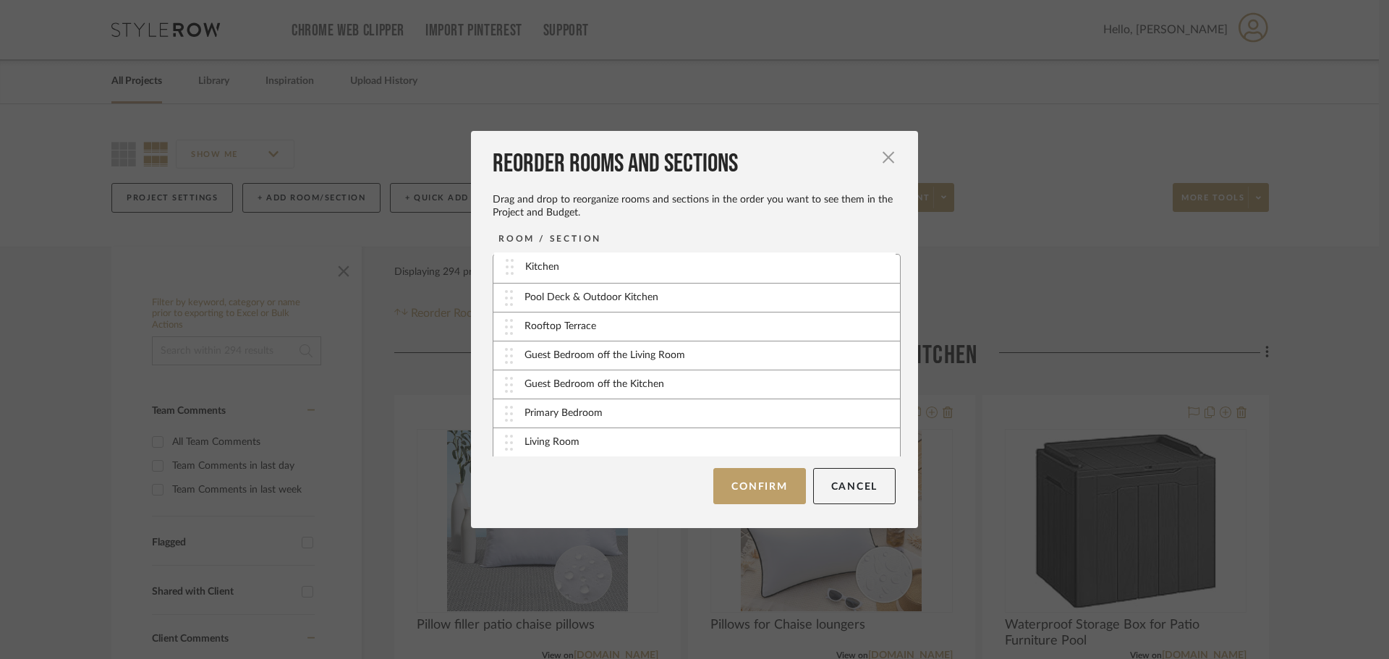
drag, startPoint x: 532, startPoint y: 325, endPoint x: 538, endPoint y: 265, distance: 60.3
click at [759, 485] on button "Confirm" at bounding box center [759, 486] width 92 height 36
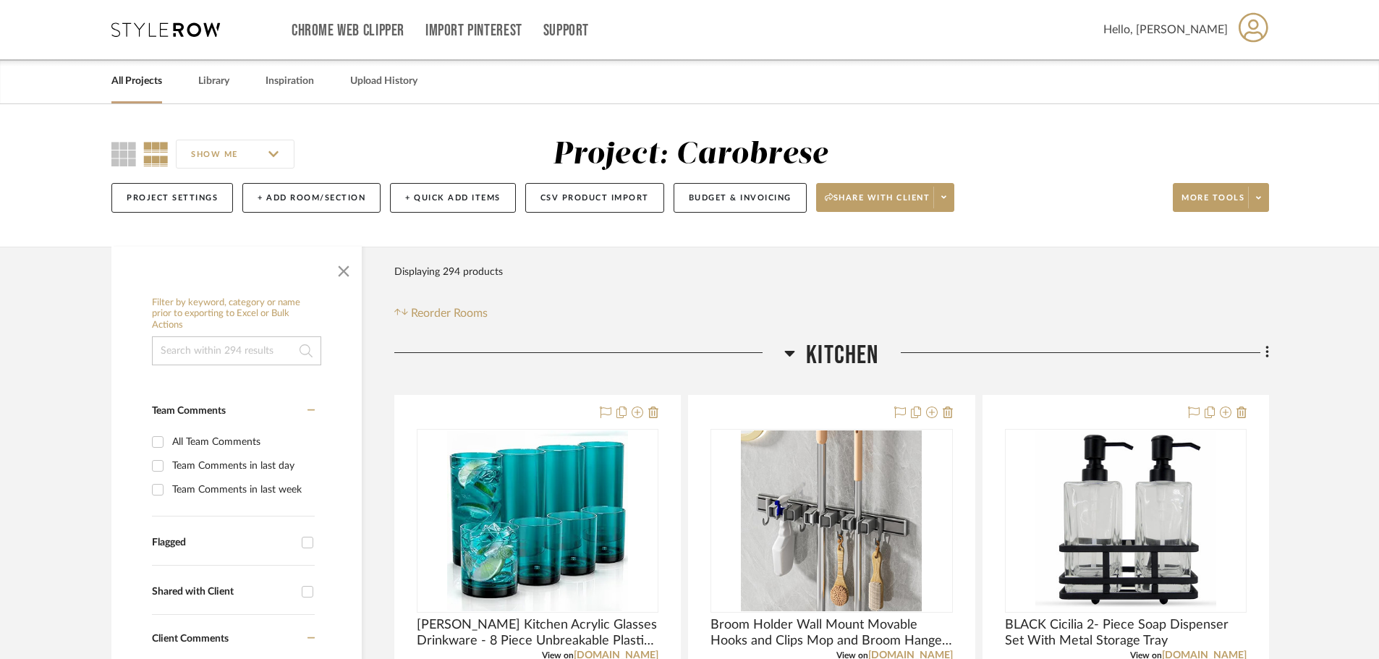
click at [1263, 354] on fa-icon at bounding box center [1264, 354] width 9 height 24
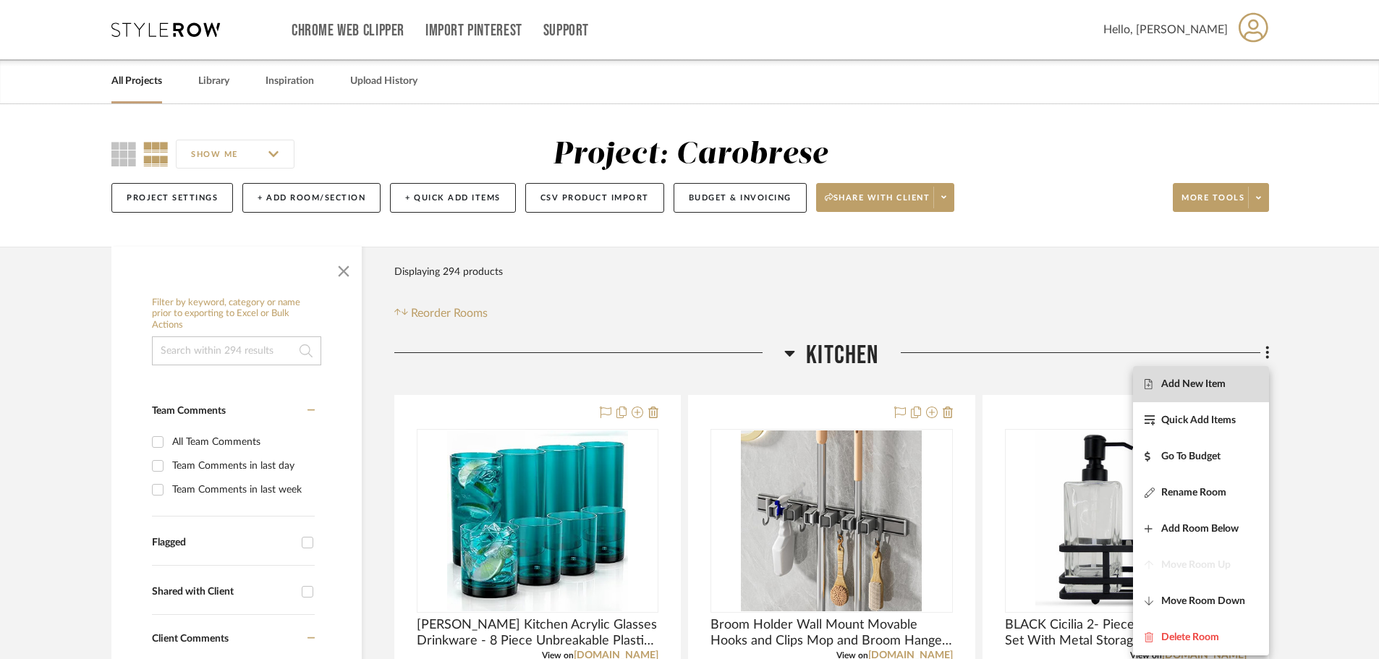
click at [1206, 380] on span "Add New Item" at bounding box center [1193, 384] width 64 height 12
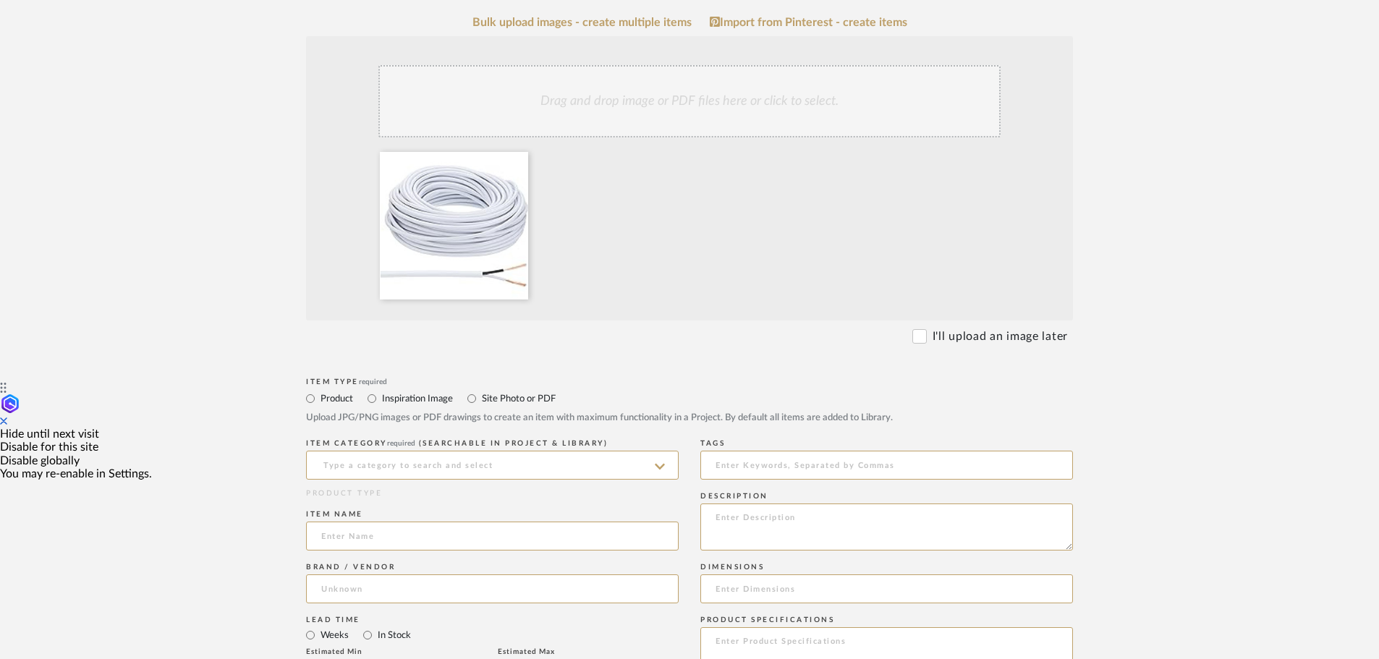
scroll to position [362, 0]
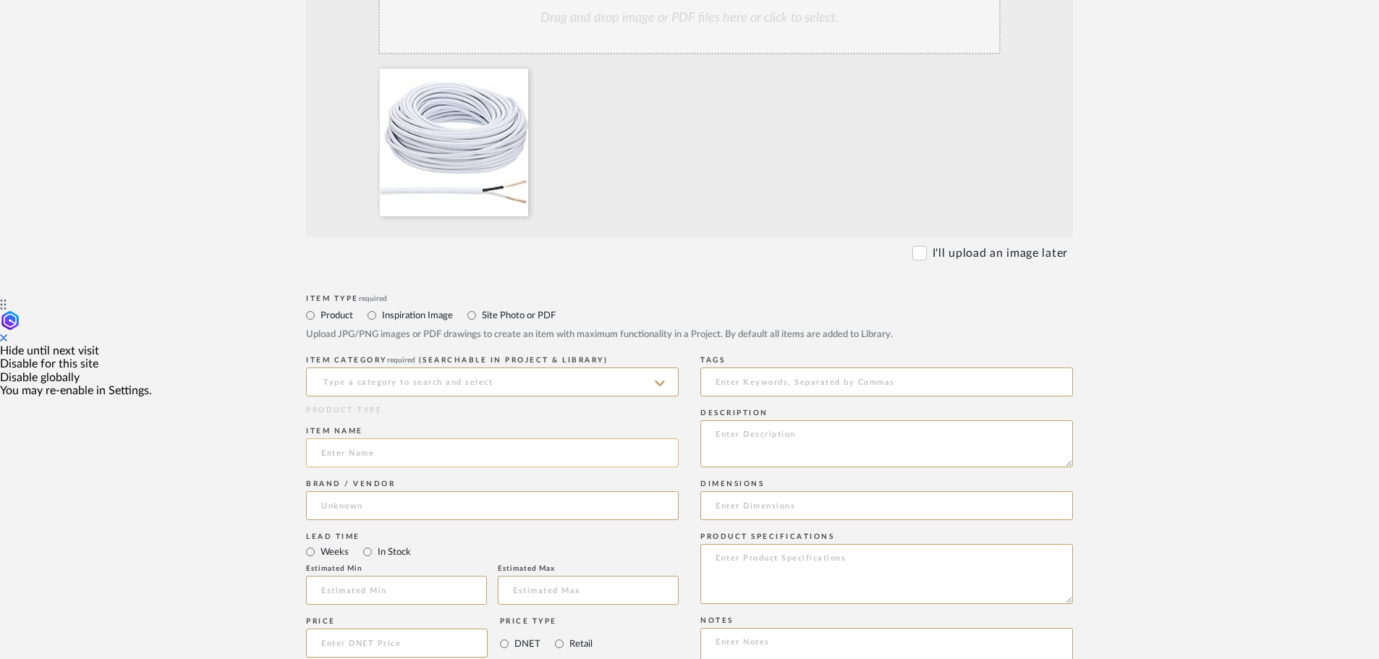
click at [339, 451] on input at bounding box center [492, 452] width 372 height 29
paste input "PATIKIL 100Ft 18/2 PVC Covered Wire, 300V SVT Round Lamp Cord Insulated Heat Re…"
type input "PATIKIL 100Ft 18/2 PVC Covered Wire, 300V SVT Round Lamp Cord Insulated Heat Re…"
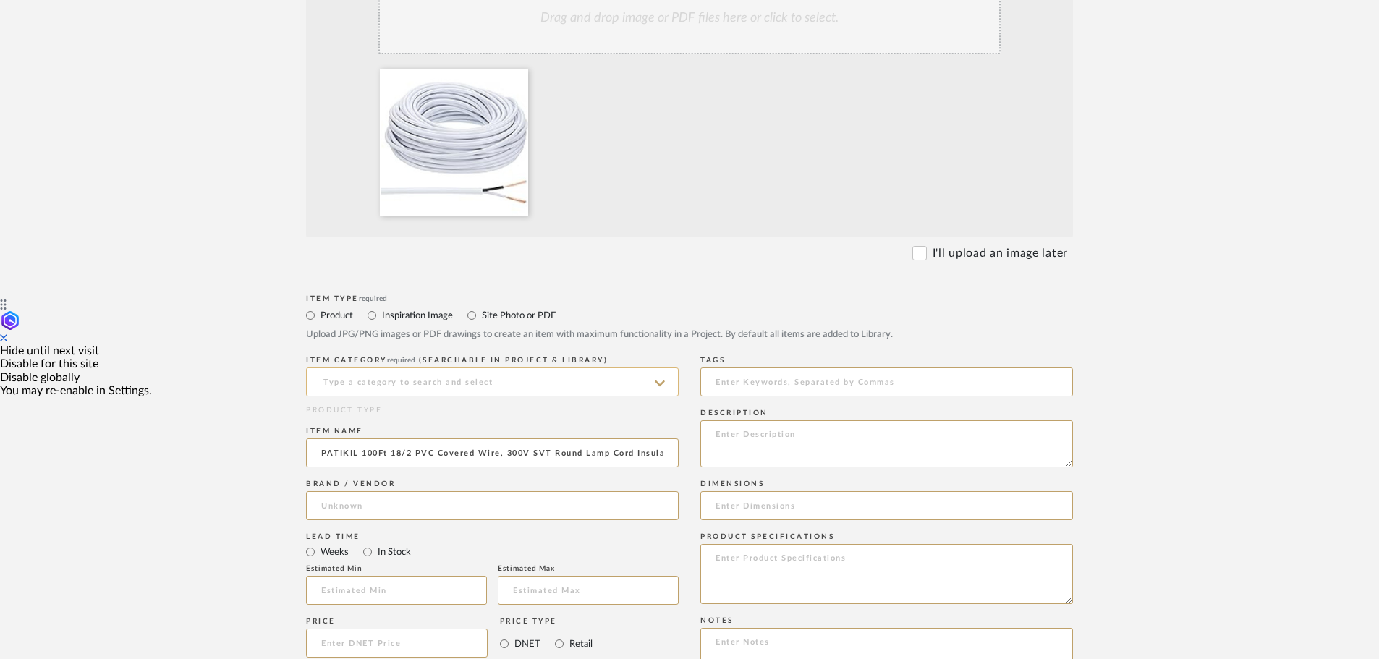
click at [332, 383] on input at bounding box center [492, 381] width 372 height 29
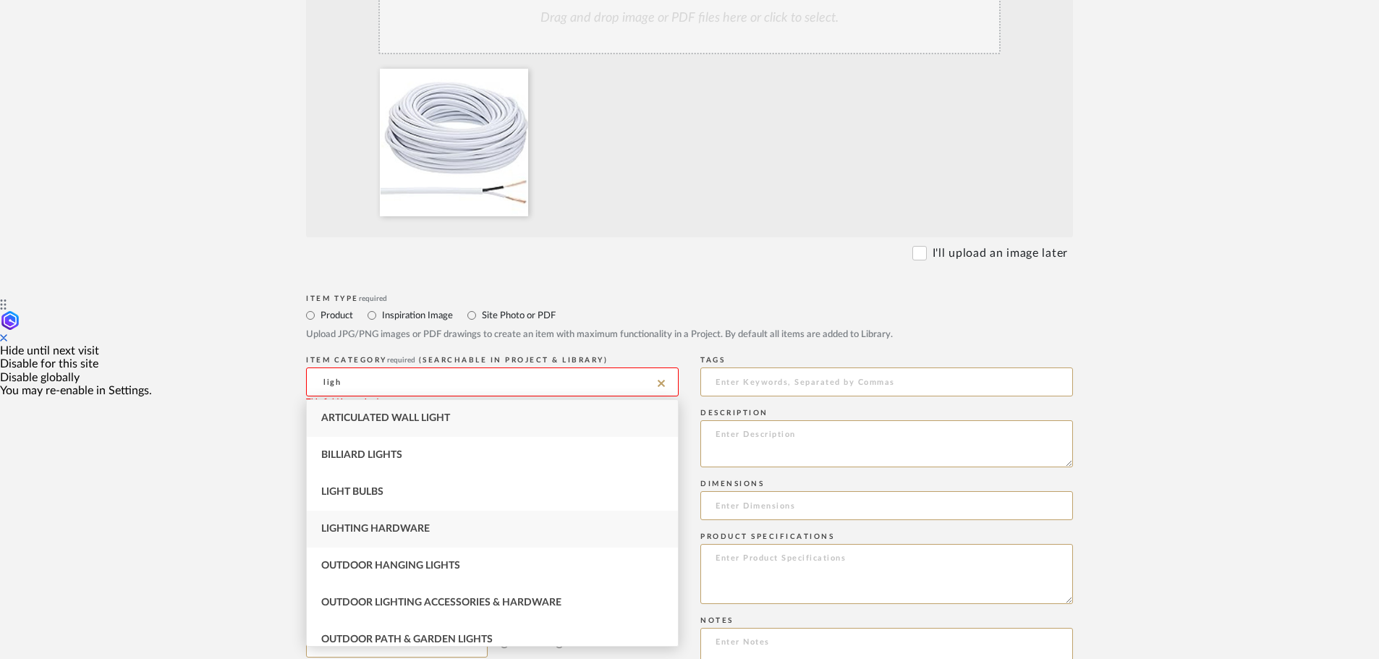
click at [370, 525] on span "Lighting Hardware" at bounding box center [375, 529] width 108 height 10
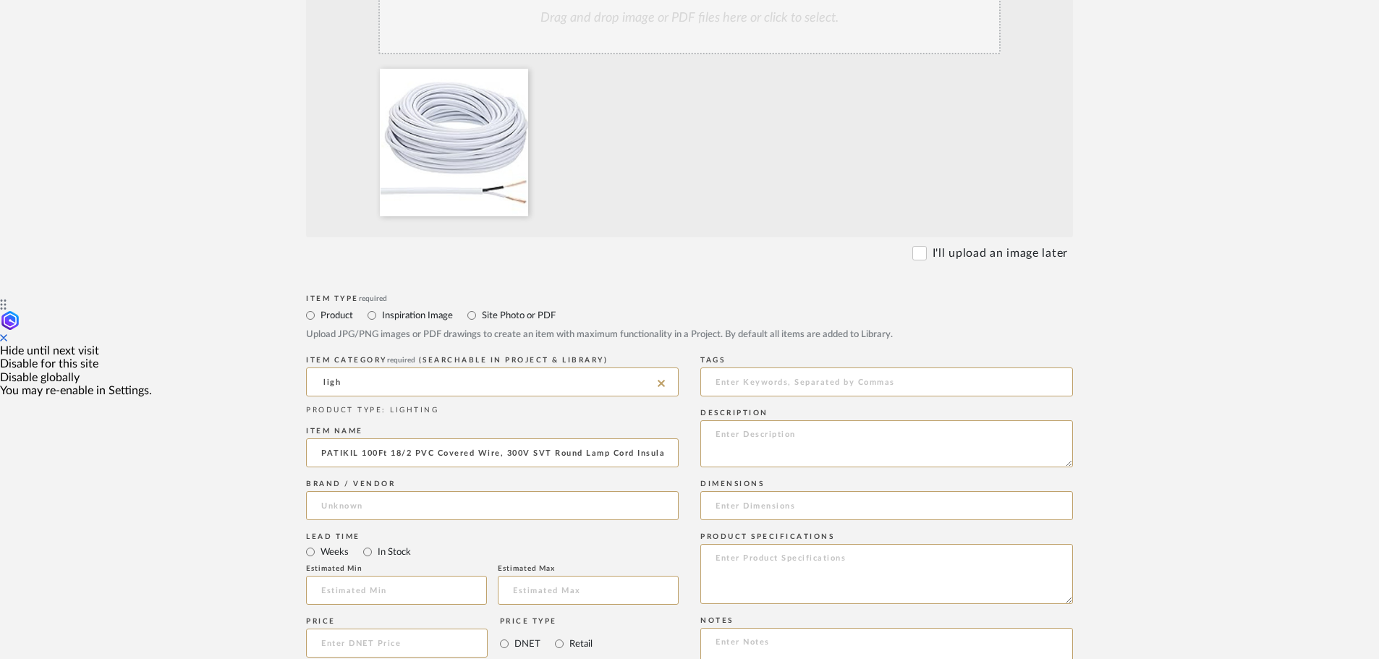
type input "Lighting Hardware"
click at [341, 506] on input at bounding box center [492, 505] width 372 height 29
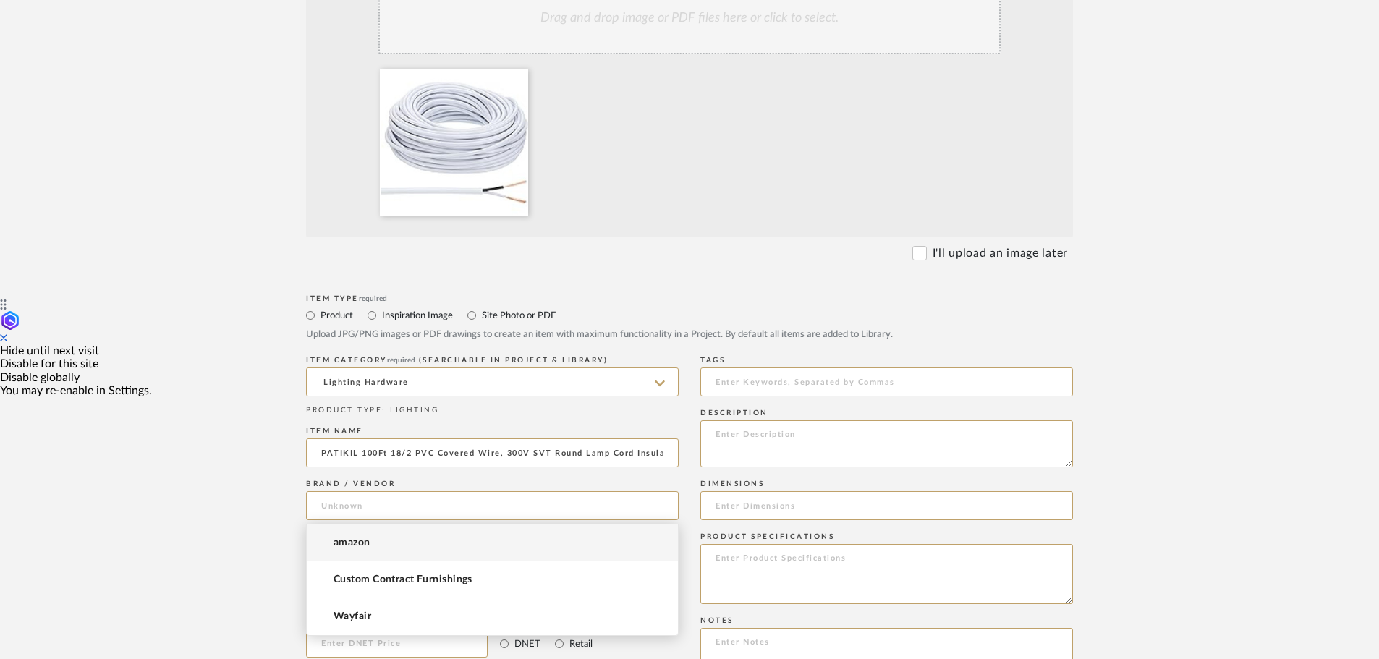
click at [364, 544] on span "amazon" at bounding box center [351, 543] width 37 height 12
type input "amazon"
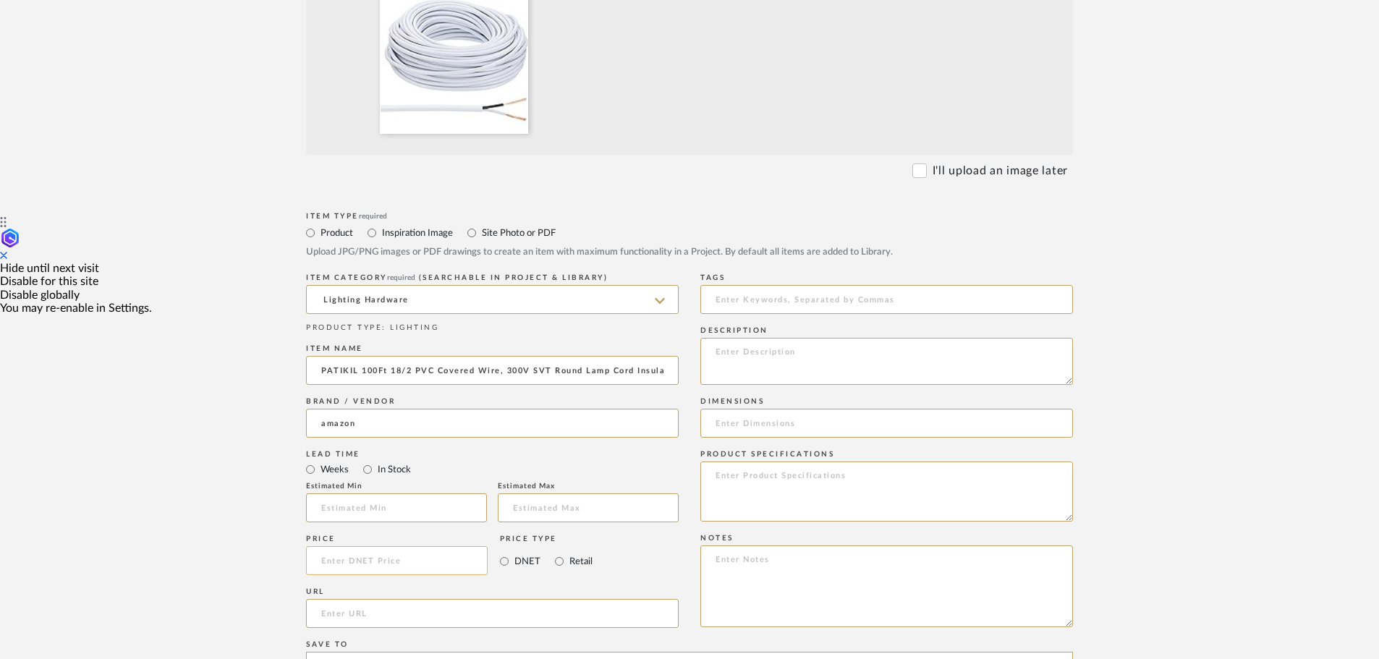
scroll to position [506, 0]
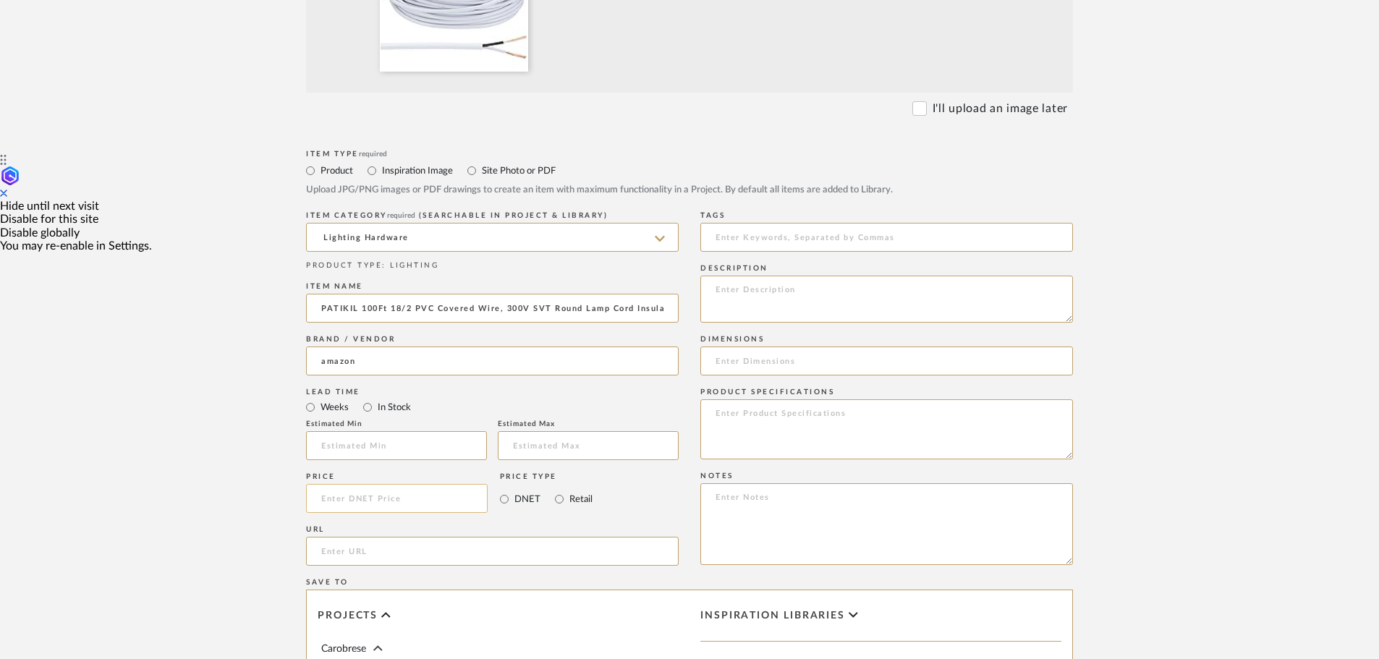
click at [343, 499] on input at bounding box center [397, 498] width 182 height 29
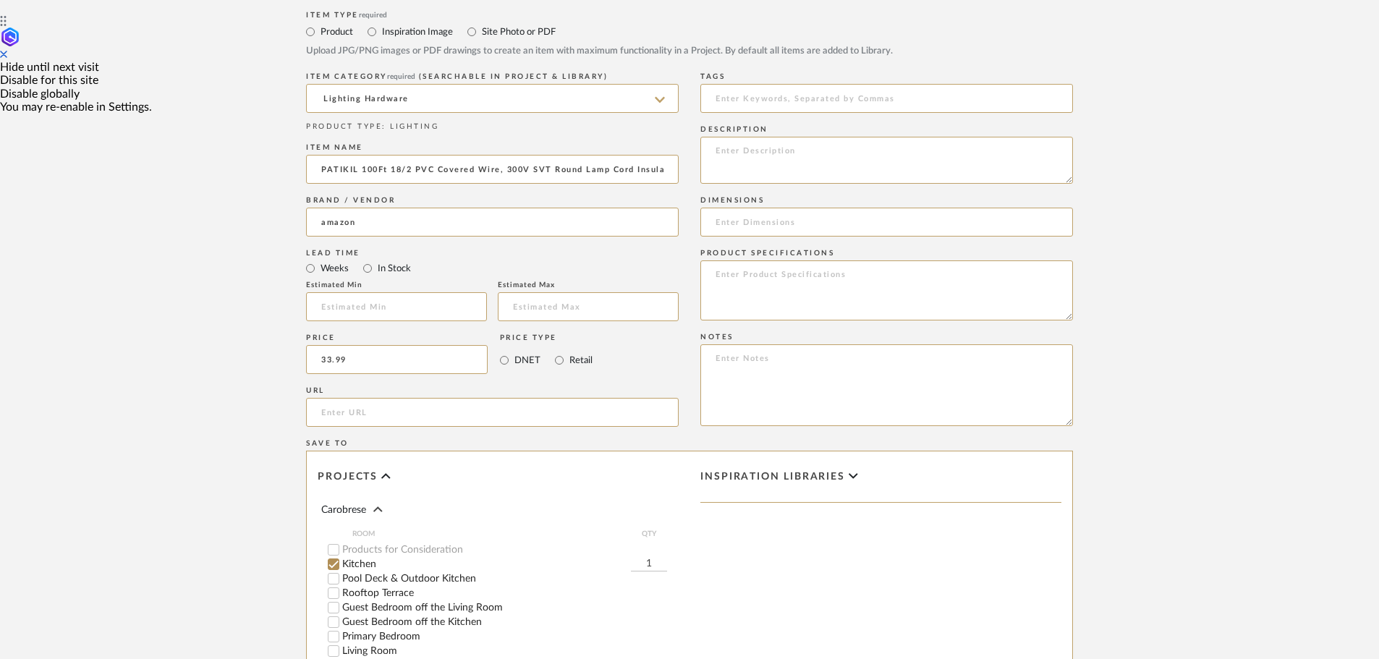
scroll to position [651, 0]
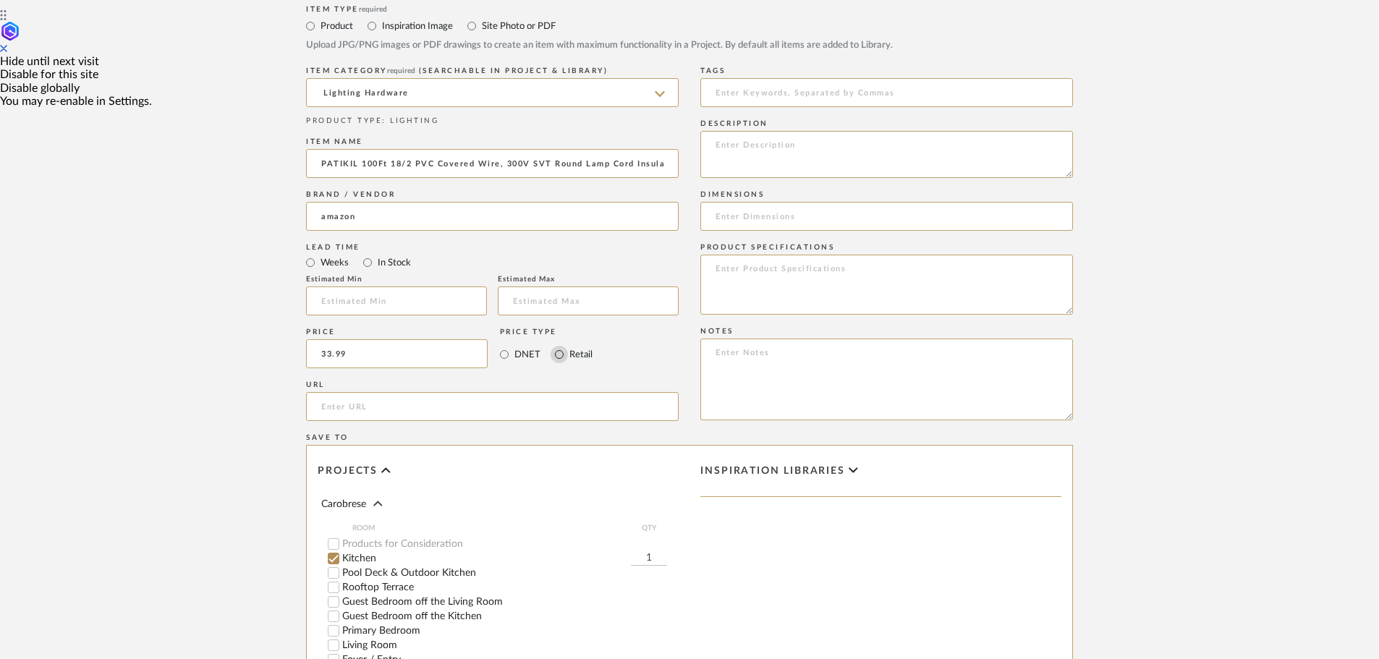
type input "$33.99"
click at [556, 353] on input "Retail" at bounding box center [558, 354] width 17 height 17
radio input "true"
click at [650, 557] on input "1" at bounding box center [649, 558] width 36 height 14
type input "2"
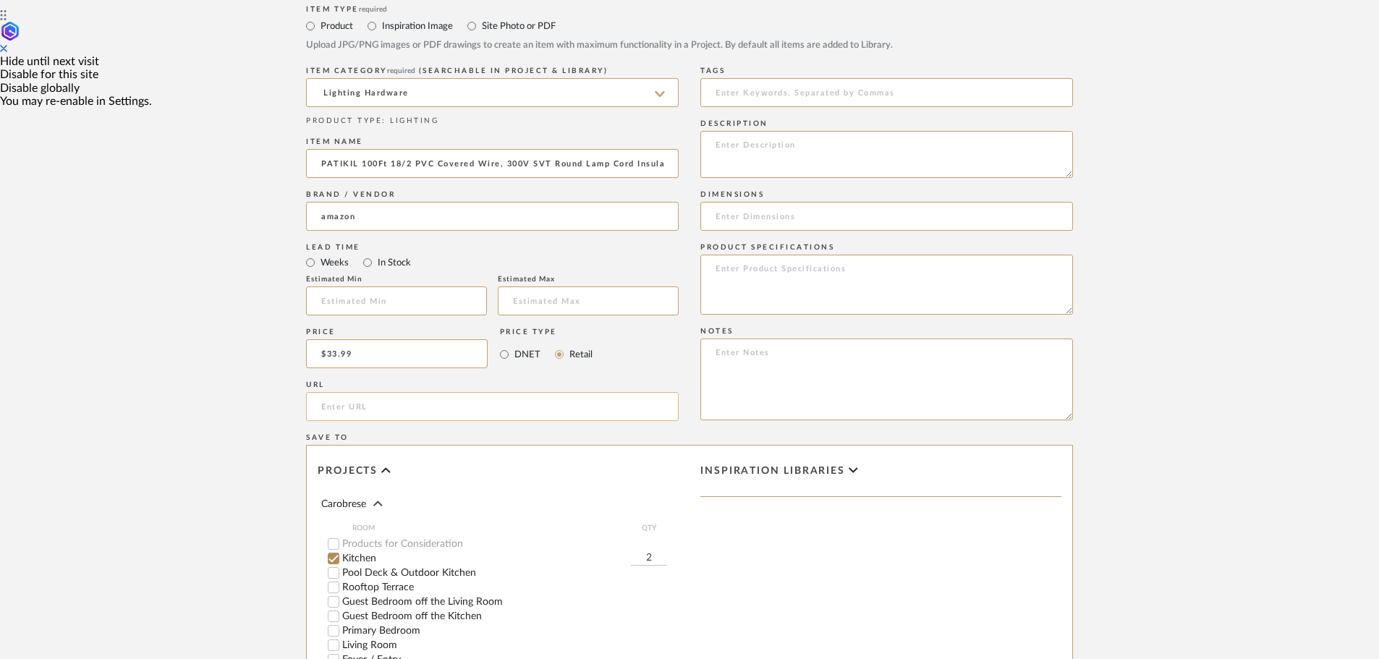
click at [390, 400] on input "url" at bounding box center [492, 406] width 372 height 29
paste input "https://www.amazon.com/gp/product/B0DT5Y4X17/ref=ox_sc_act_image_5?smid=AF9CPIL…"
type input "https://www.amazon.com/gp/product/B0DT5Y4X17/ref=ox_sc_act_image_5?smid=AF9CPIL…"
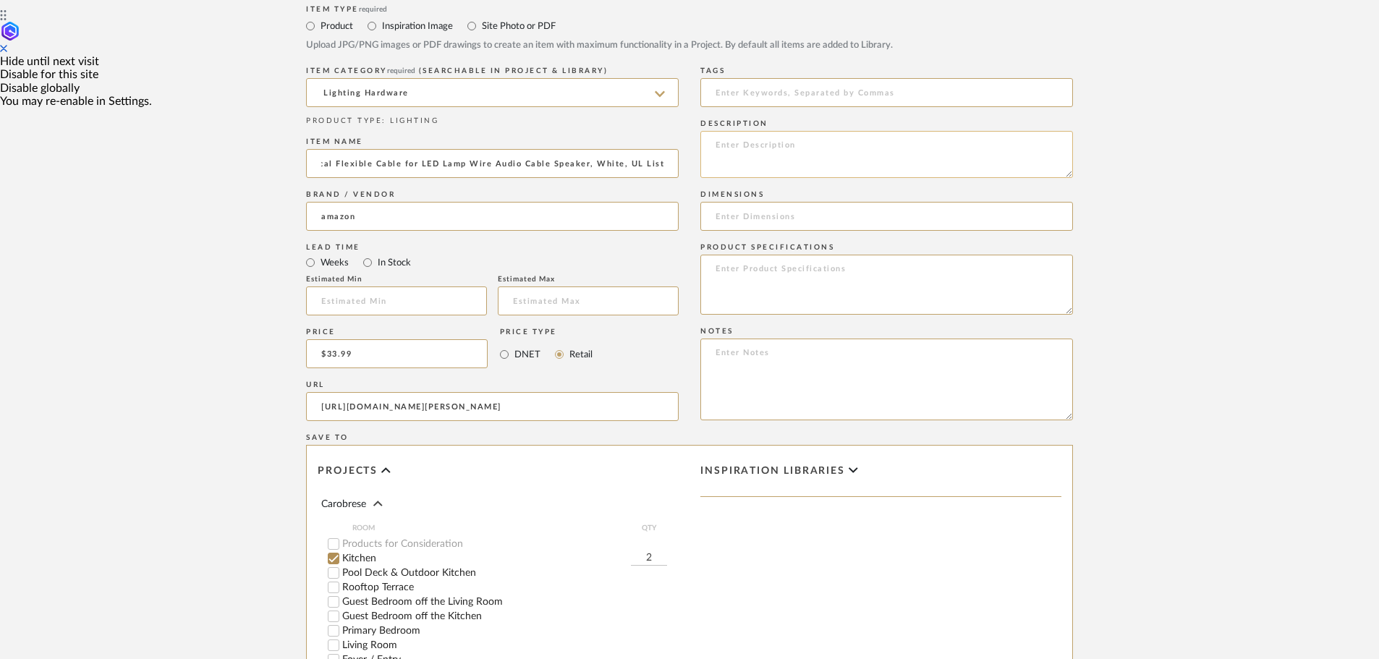
drag, startPoint x: 389, startPoint y: 163, endPoint x: 710, endPoint y: 169, distance: 320.5
click at [710, 169] on div "Item Type required Product Inspiration Image Site Photo or PDF Upload JPG/PNG i…" at bounding box center [689, 423] width 767 height 845
click at [732, 150] on textarea at bounding box center [886, 154] width 372 height 47
paste textarea "18/2 PVC Covered Wire, 300V SVT Round Lamp Cord Insulated Heat Resistant Electr…"
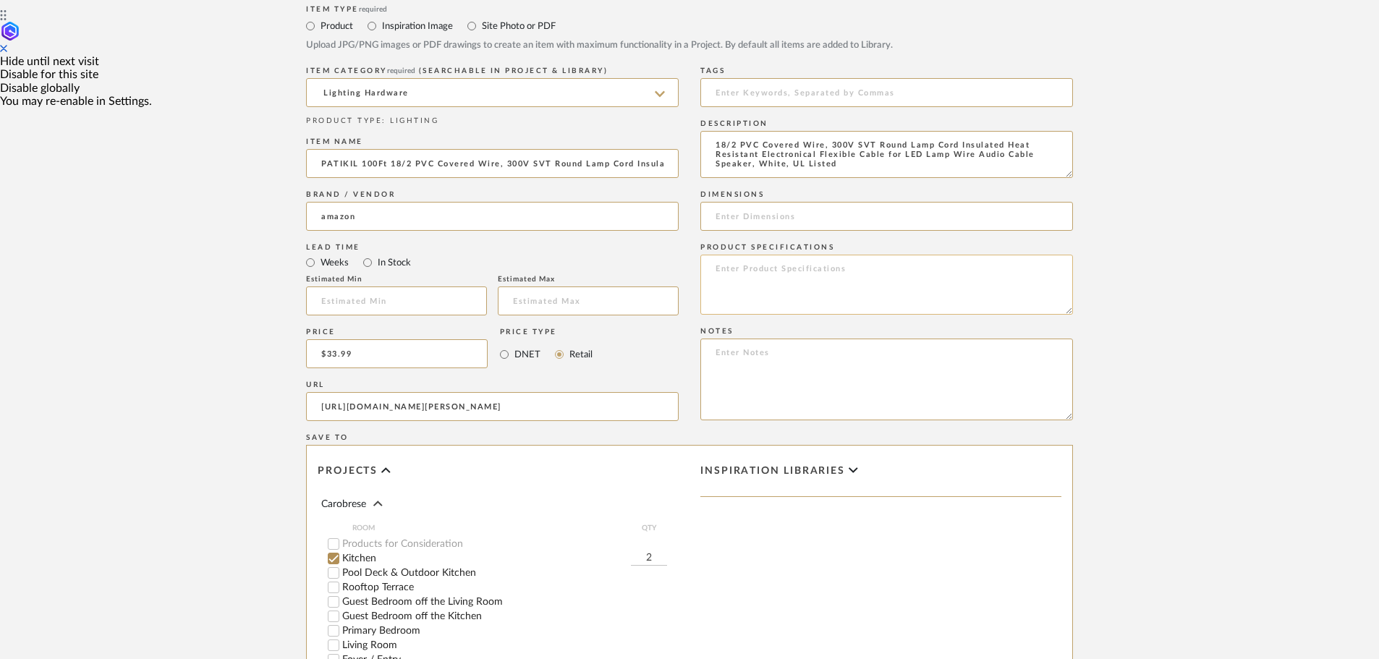
type textarea "18/2 PVC Covered Wire, 300V SVT Round Lamp Cord Insulated Heat Resistant Electr…"
click at [738, 273] on textarea at bounding box center [886, 285] width 372 height 60
type textarea "100ft"
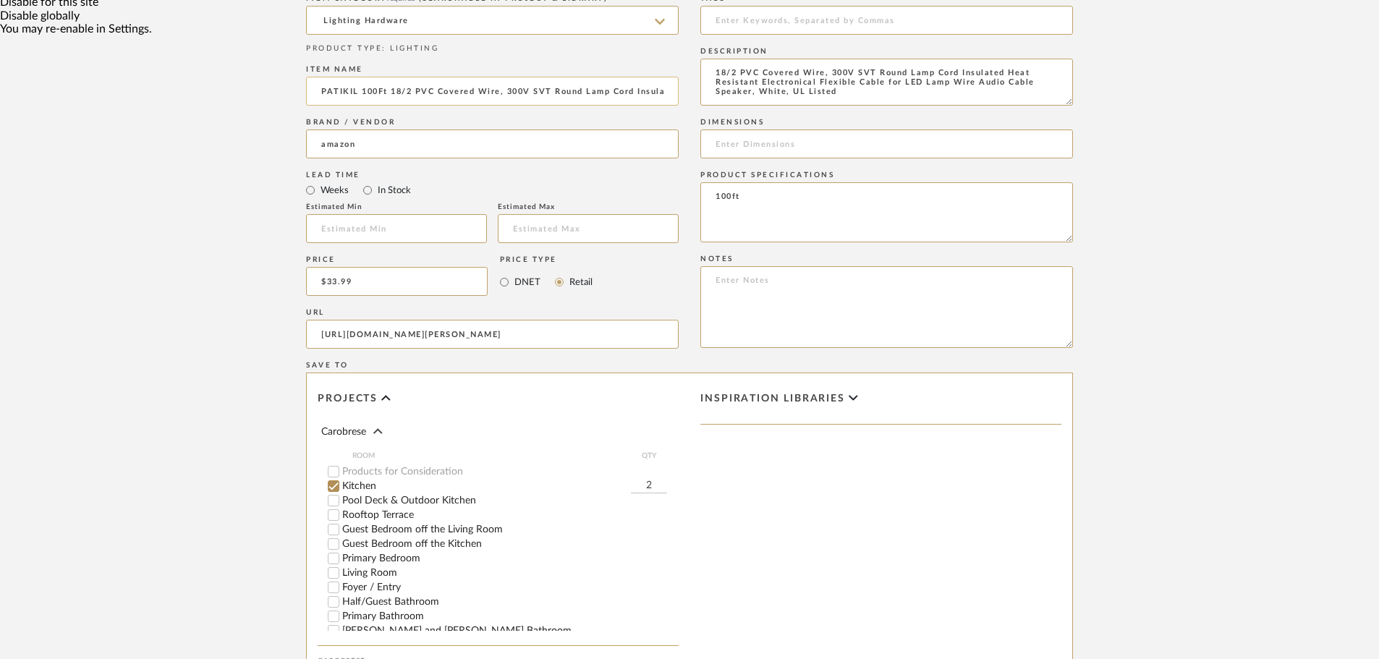
scroll to position [941, 0]
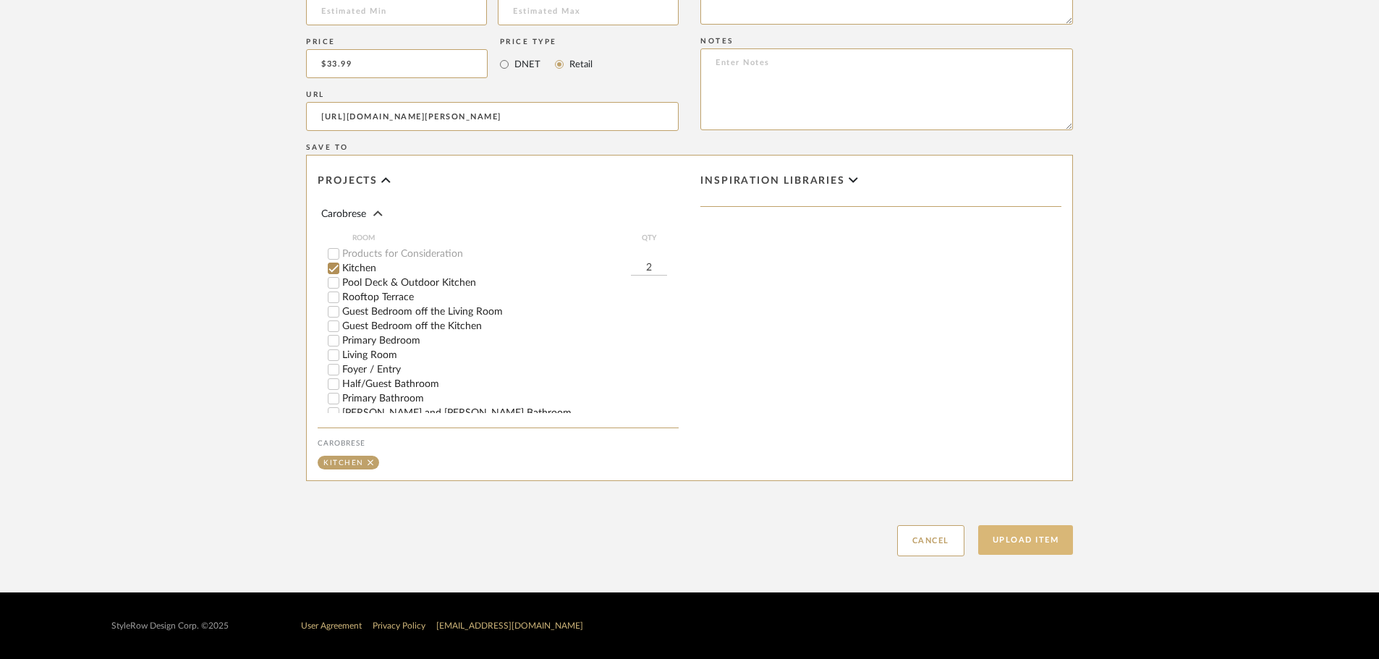
click at [1022, 542] on button "Upload Item" at bounding box center [1025, 540] width 95 height 30
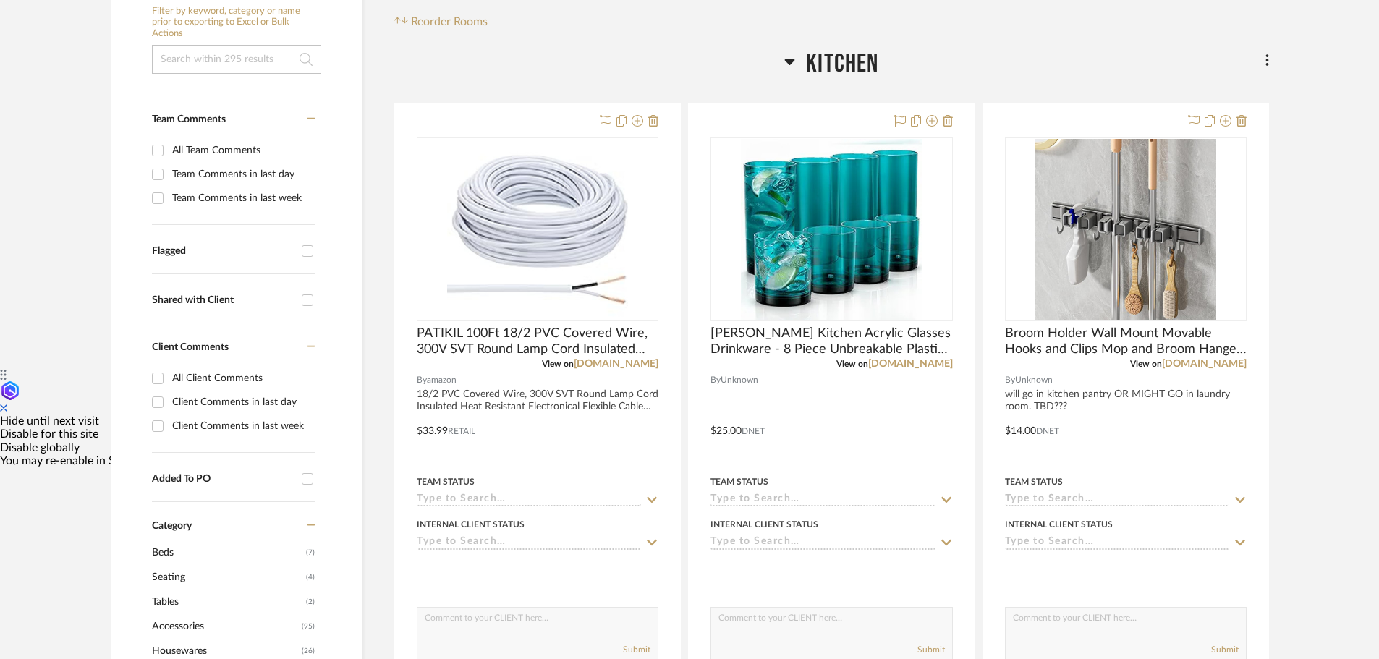
scroll to position [340, 0]
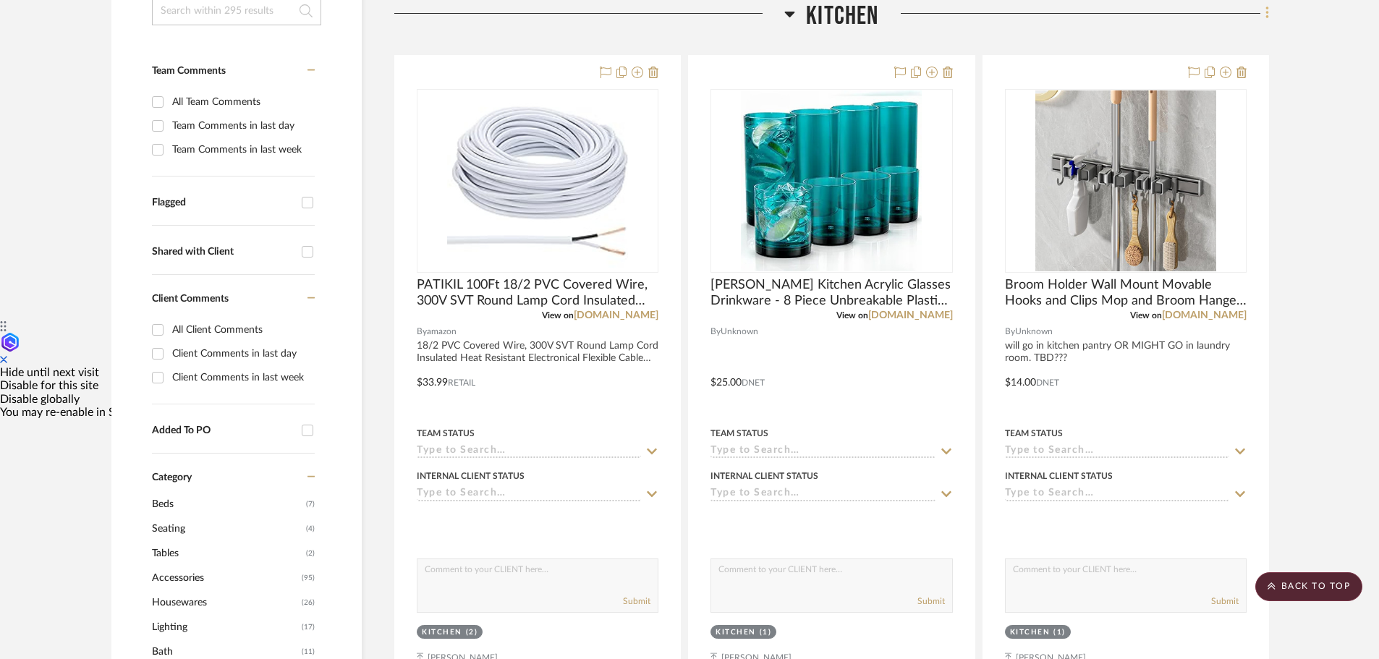
click at [1263, 12] on fa-icon at bounding box center [1264, 14] width 9 height 24
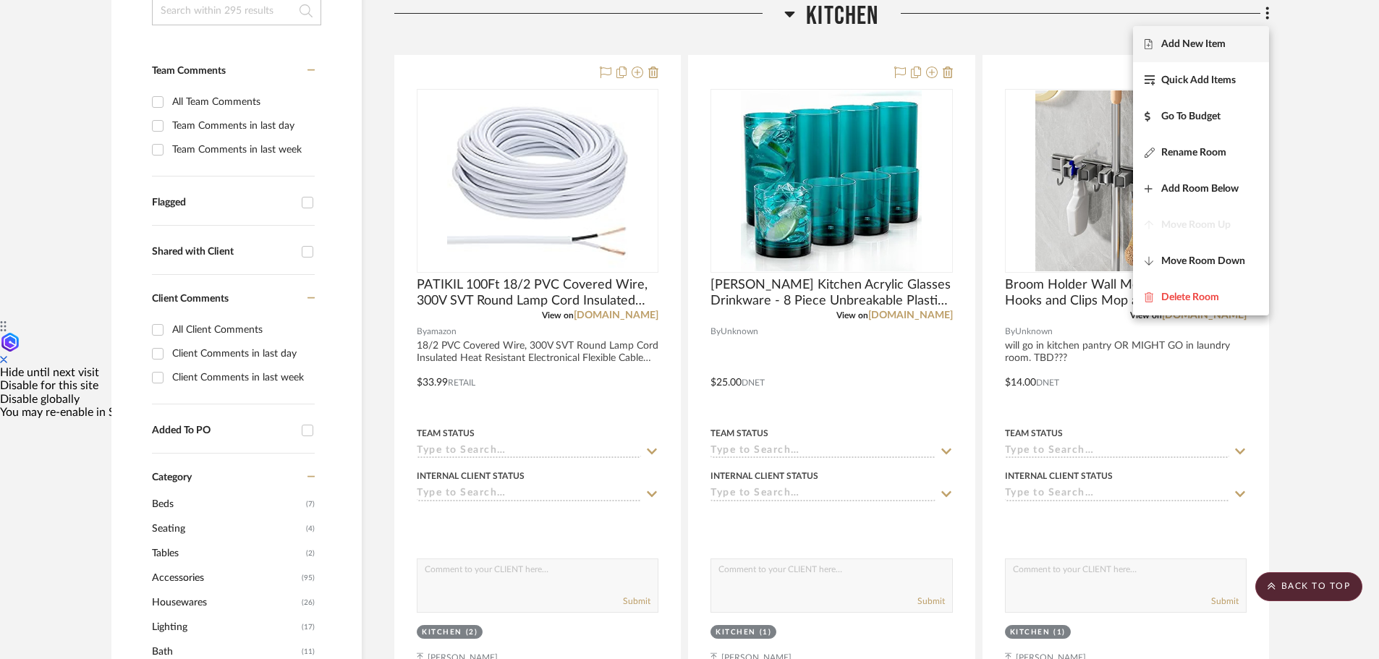
click at [1182, 46] on span "Add New Item" at bounding box center [1193, 44] width 64 height 12
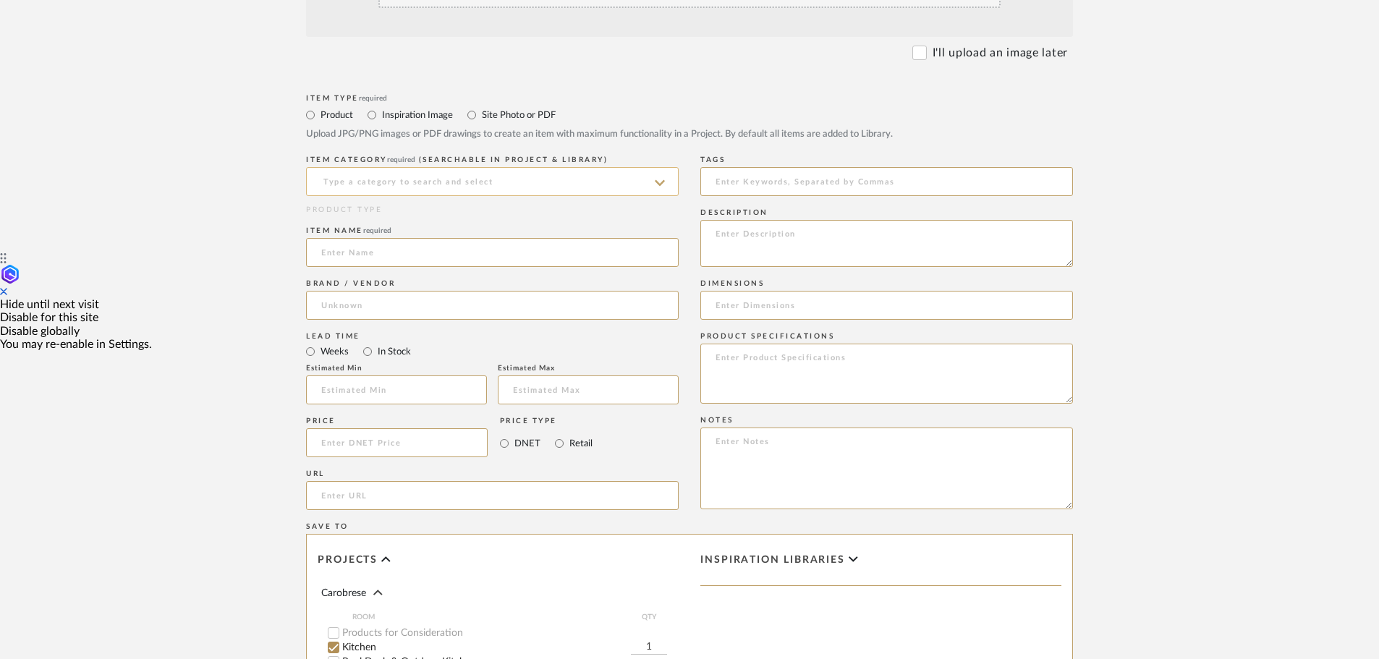
scroll to position [434, 0]
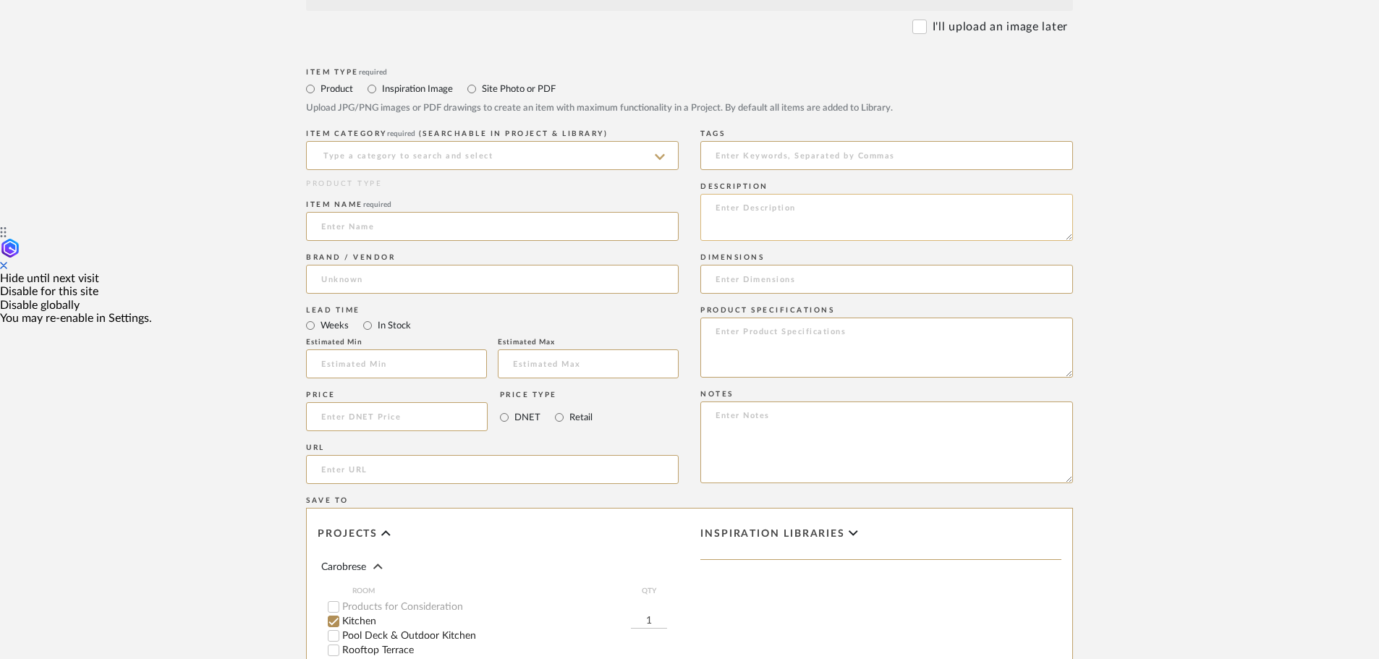
click at [725, 209] on textarea at bounding box center [886, 217] width 372 height 47
paste textarea "PATIKIL Sloped Ceiling Light Adapter, 3 Pack 180 Degree M10 Thread Chandeliers …"
type textarea "PATIKIL Sloped Ceiling Light Adapter, 3 Pack 180 Degree M10 Thread Chandeliers …"
click at [359, 229] on input at bounding box center [492, 226] width 372 height 29
type input "P"
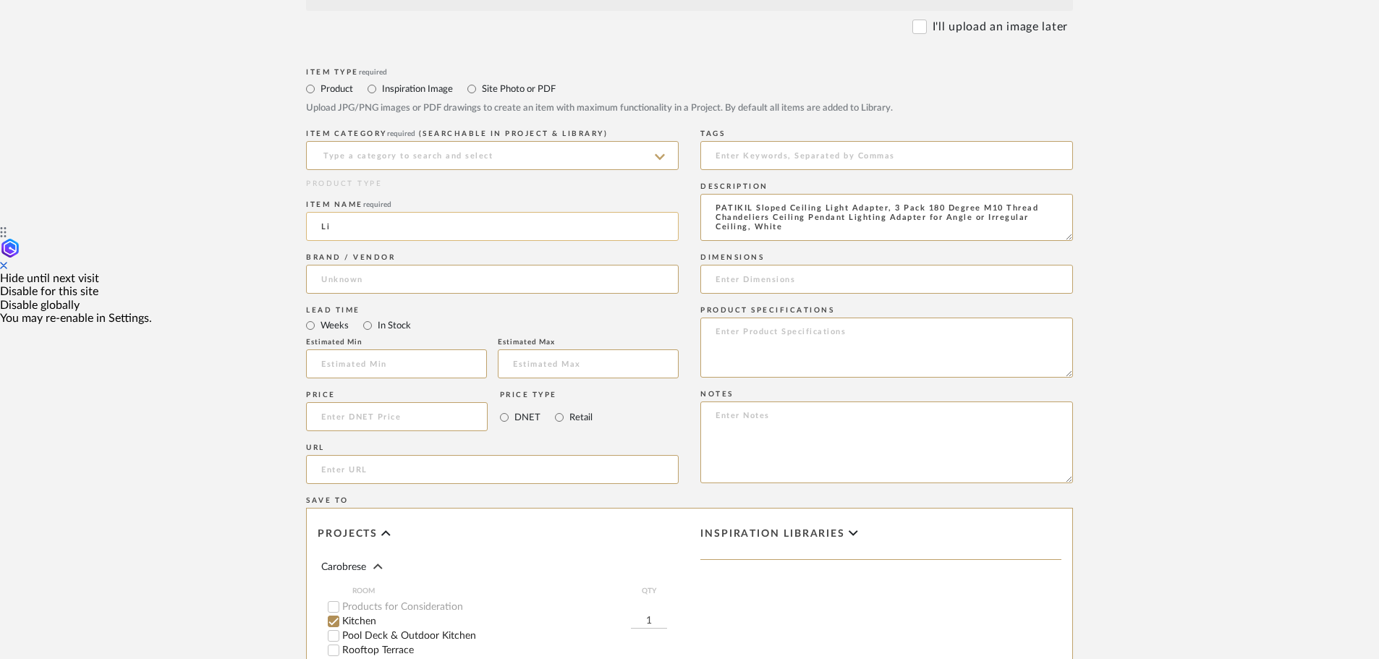
type input "L"
type input "Pendant lighting hanging kit"
click at [378, 159] on input at bounding box center [492, 155] width 372 height 29
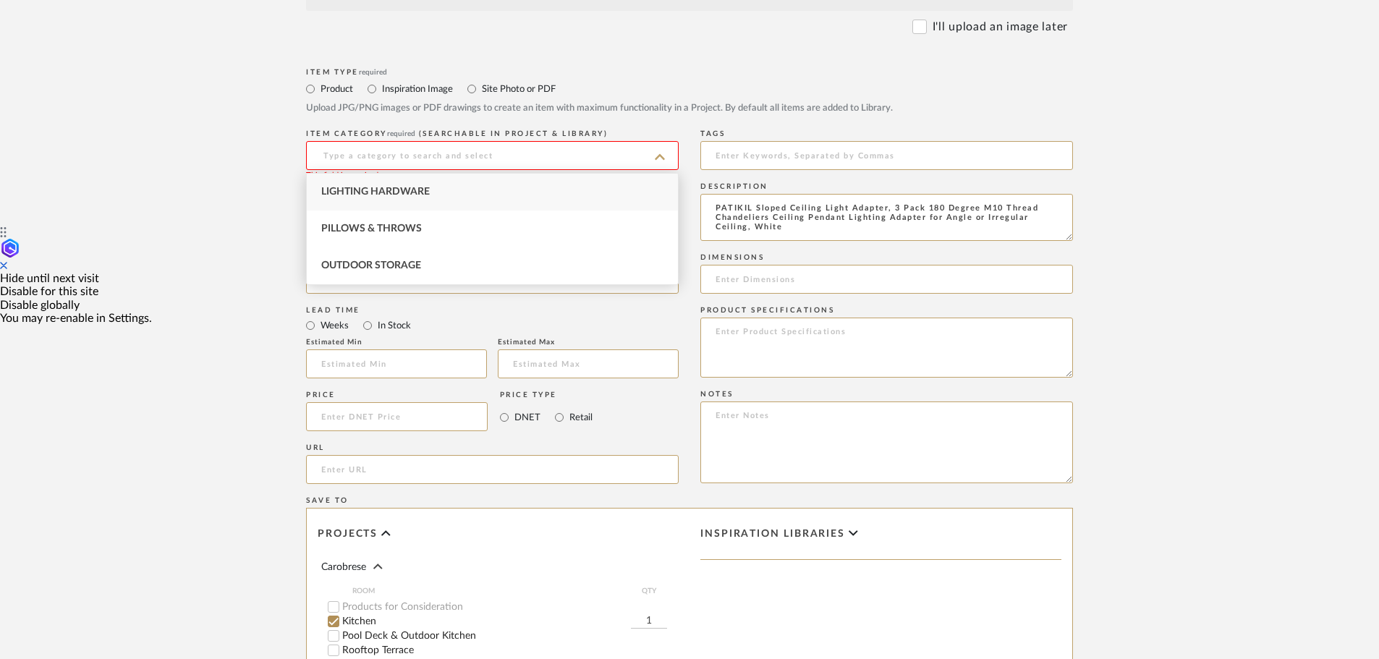
click at [380, 194] on span "Lighting Hardware" at bounding box center [375, 192] width 108 height 10
type input "Lighting Hardware"
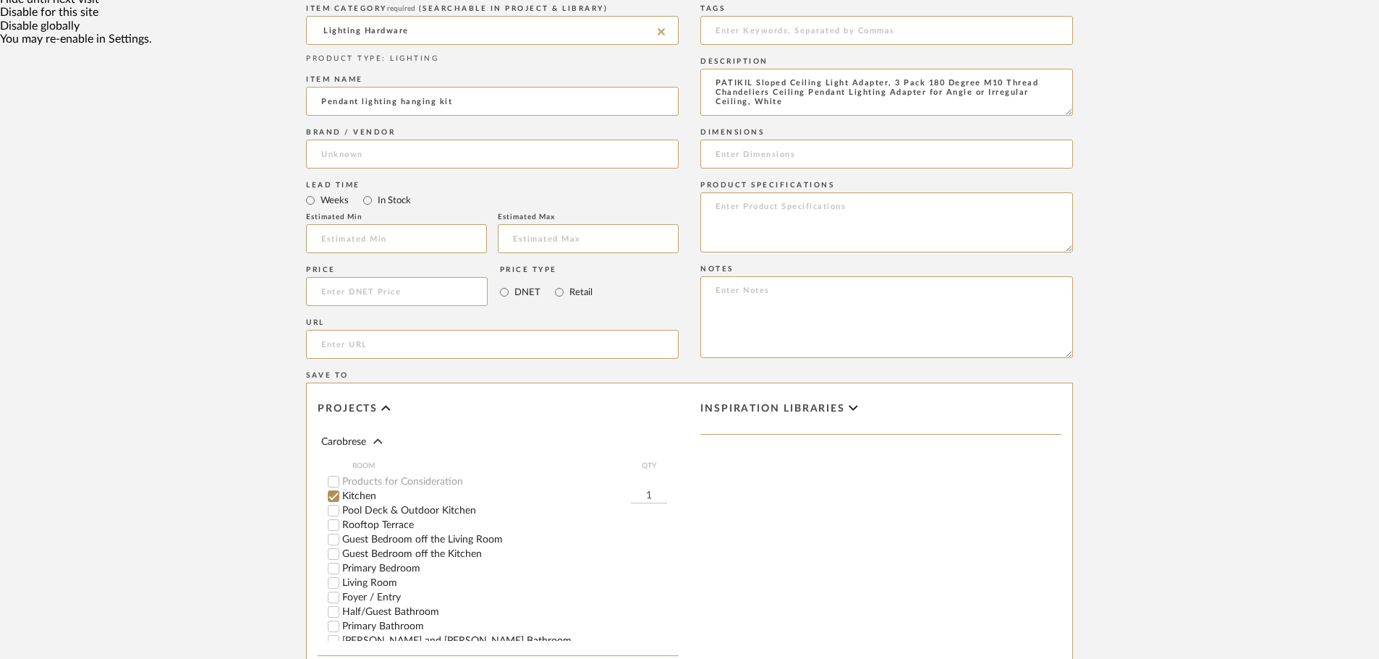
scroll to position [723, 0]
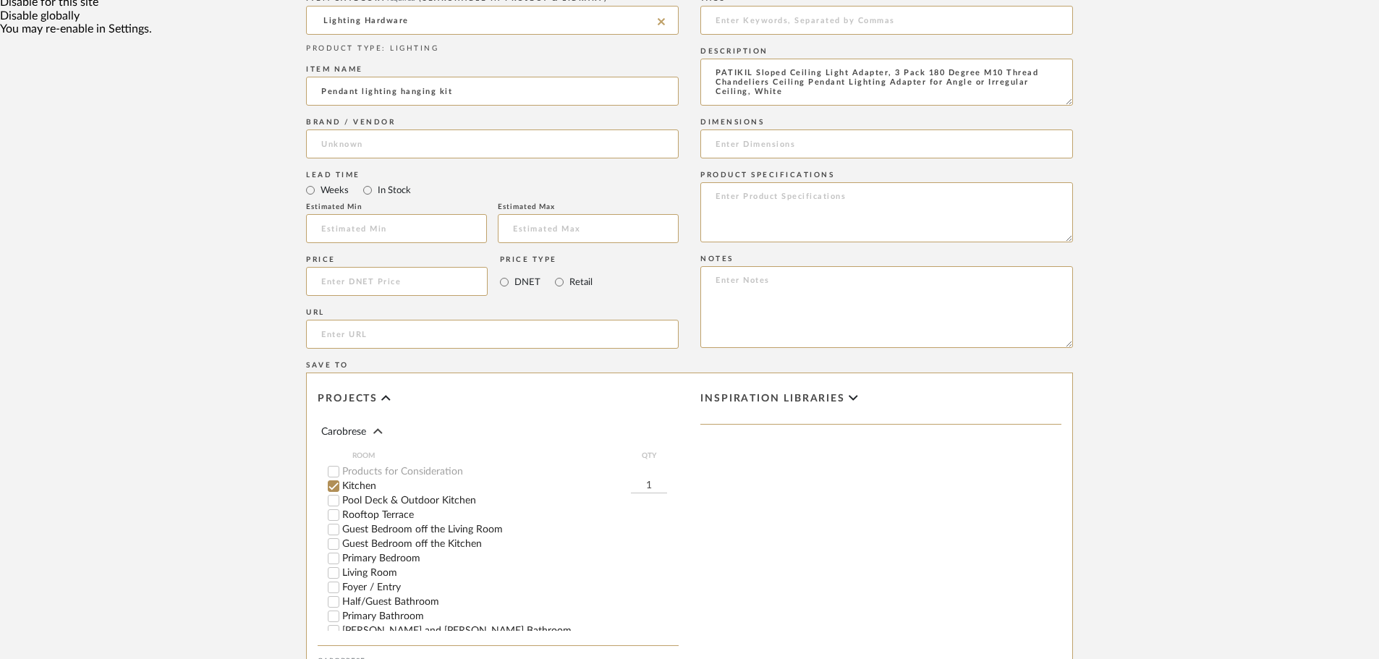
click at [651, 482] on input "1" at bounding box center [649, 486] width 36 height 14
type input "6"
click at [334, 280] on input at bounding box center [397, 281] width 182 height 29
click at [371, 328] on input "url" at bounding box center [492, 334] width 372 height 29
paste input "https://www.amazon.com/gp/product/B0BRMXDGNW/ref=ox_sc_act_image_3?smid=AF9CPIL…"
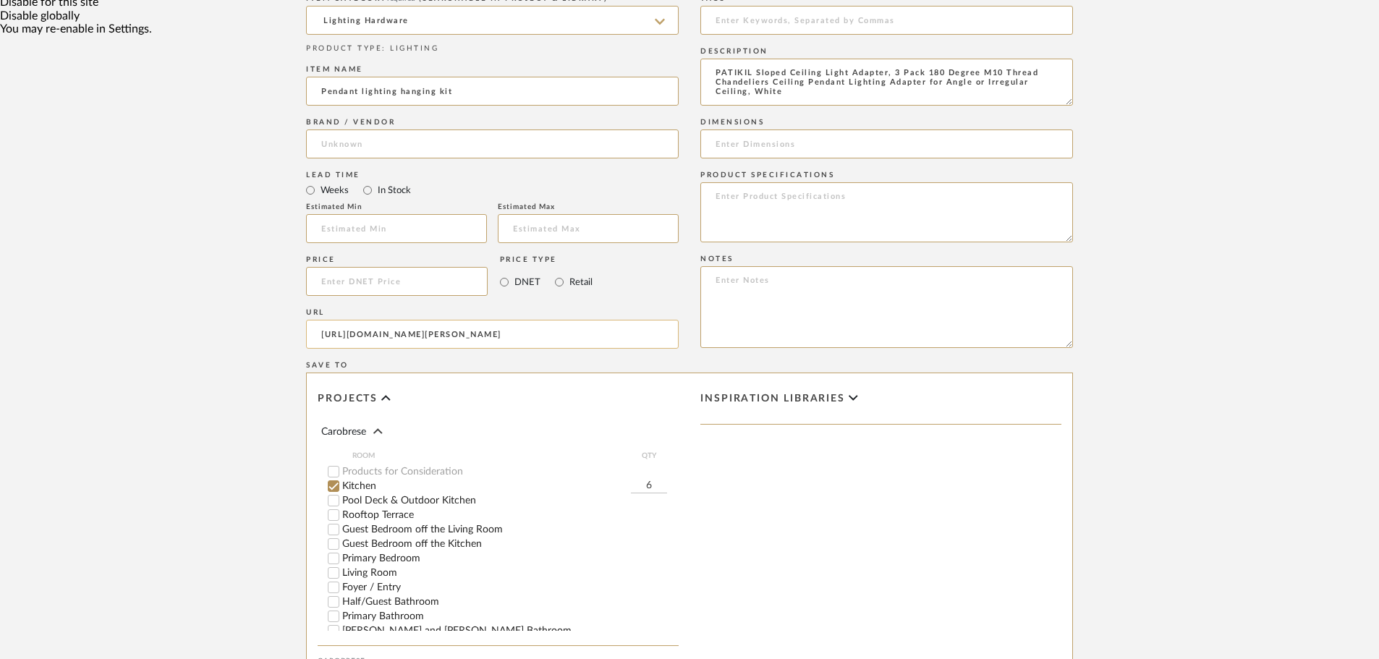
scroll to position [0, 153]
type input "https://www.amazon.com/gp/product/B0BRMXDGNW/ref=ox_sc_act_image_3?smid=AF9CPIL…"
click at [336, 289] on input at bounding box center [397, 281] width 182 height 29
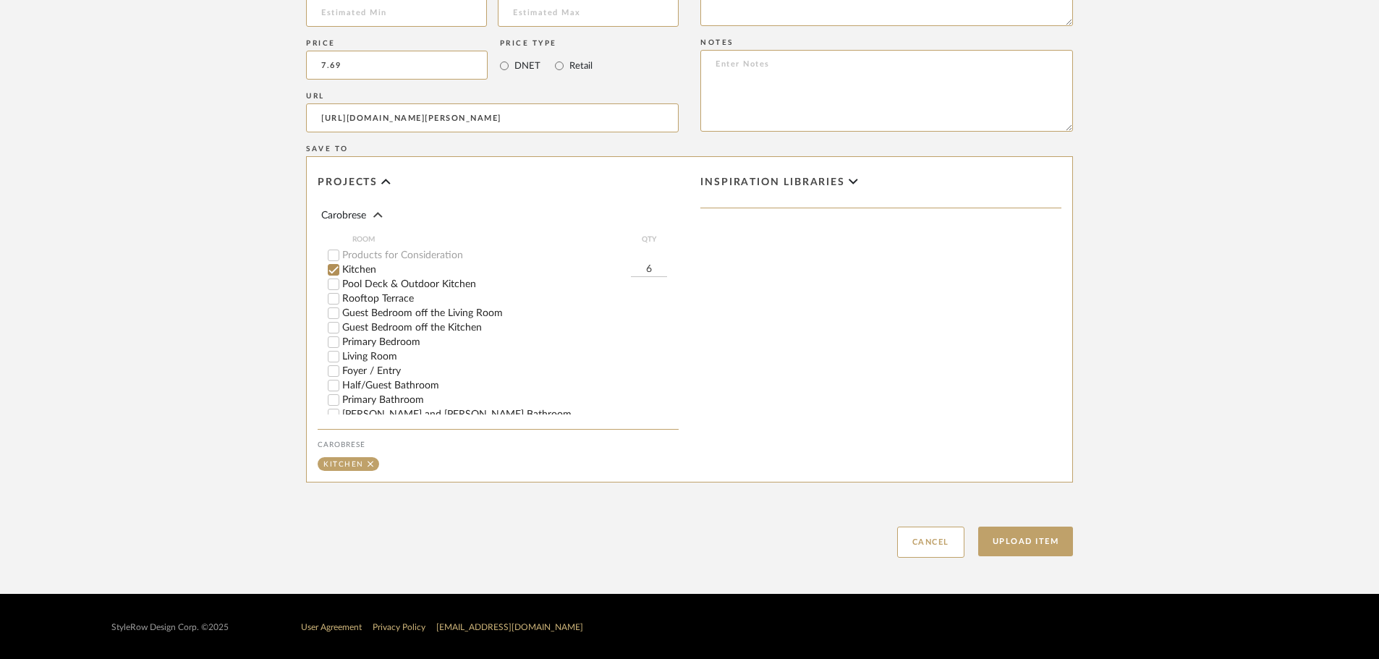
scroll to position [941, 0]
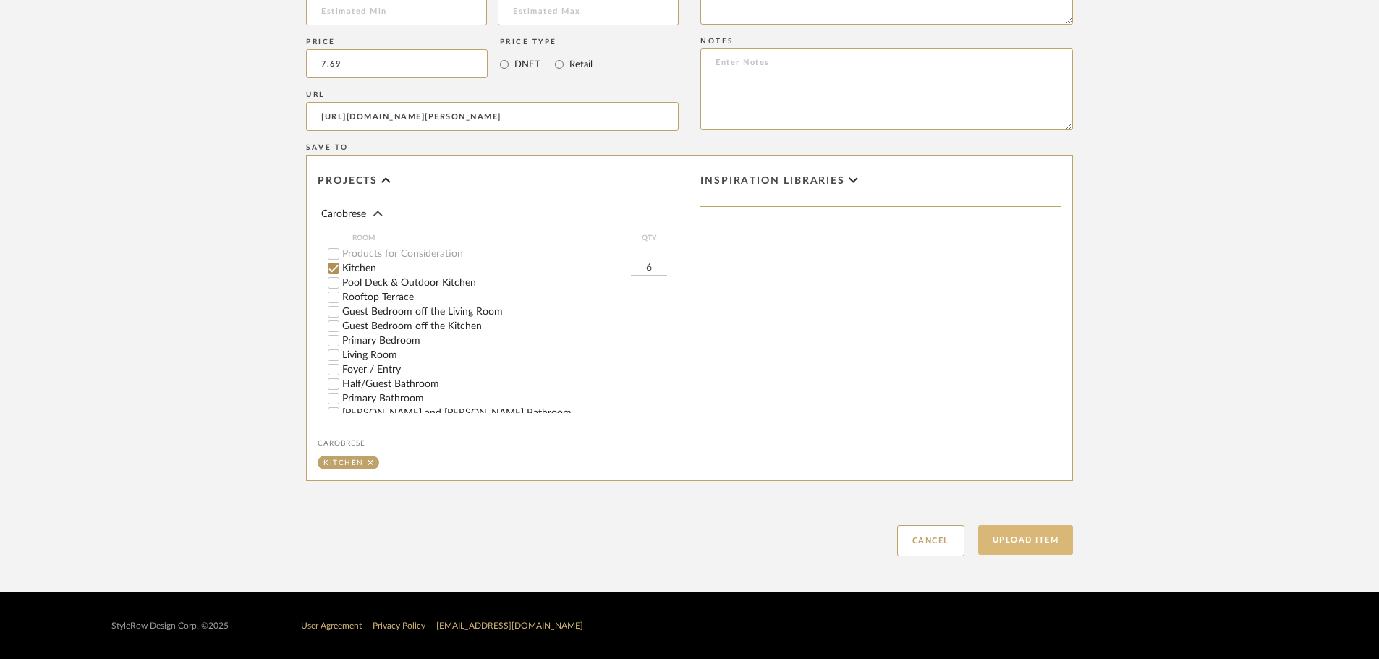
type input "$7.69"
click at [1049, 542] on button "Upload Item" at bounding box center [1025, 540] width 95 height 30
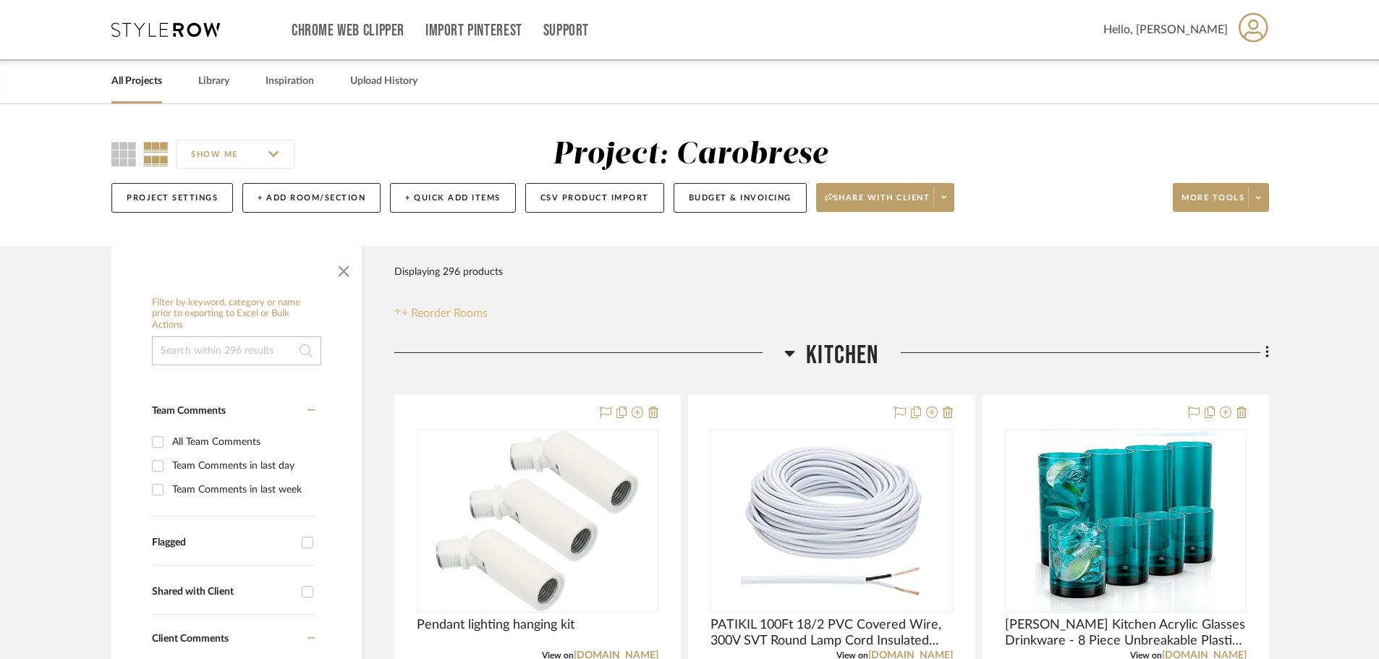
click at [445, 306] on span "Reorder Rooms" at bounding box center [449, 312] width 77 height 17
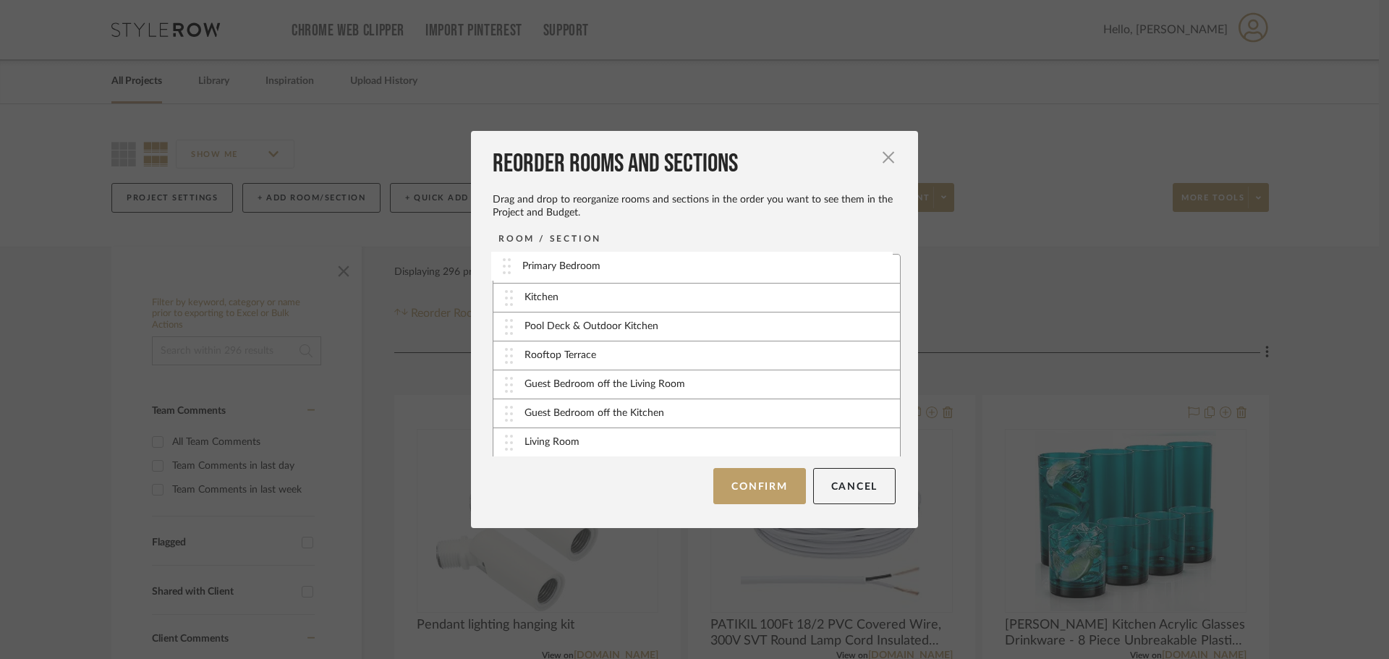
drag, startPoint x: 552, startPoint y: 414, endPoint x: 555, endPoint y: 266, distance: 147.6
click at [733, 490] on button "Confirm" at bounding box center [759, 486] width 92 height 36
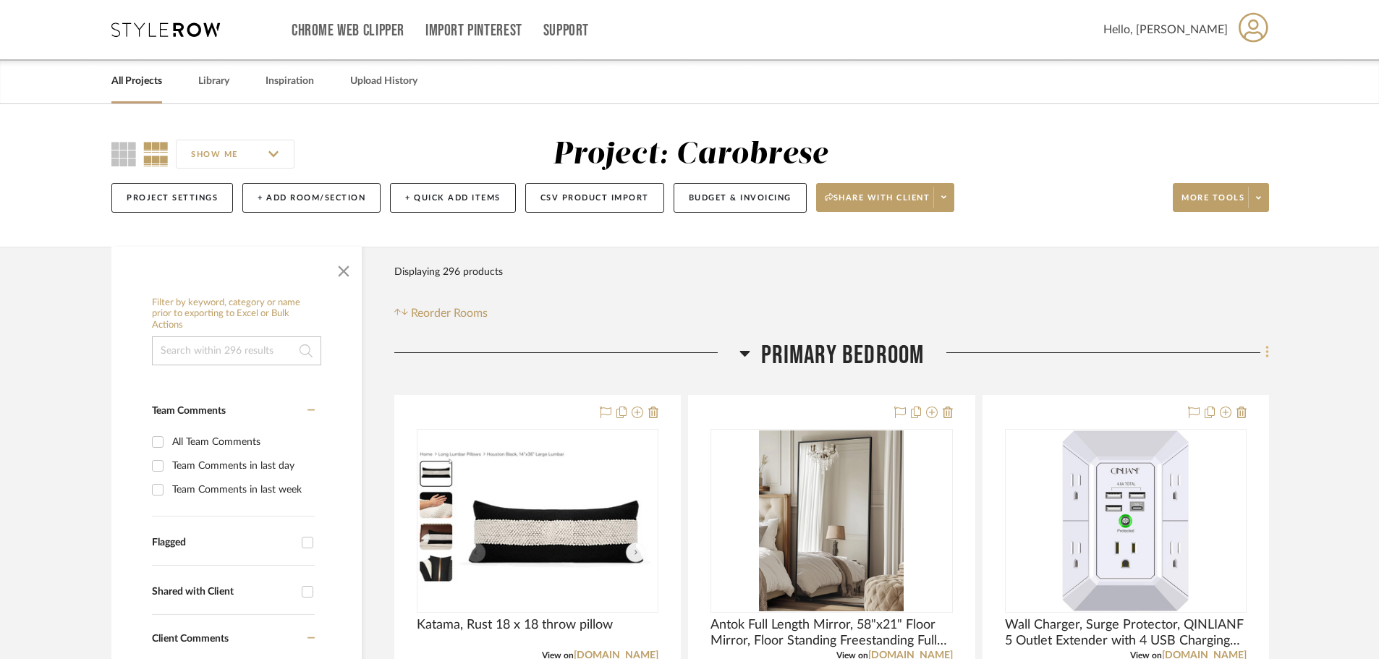
click at [1262, 354] on fa-icon at bounding box center [1264, 354] width 9 height 24
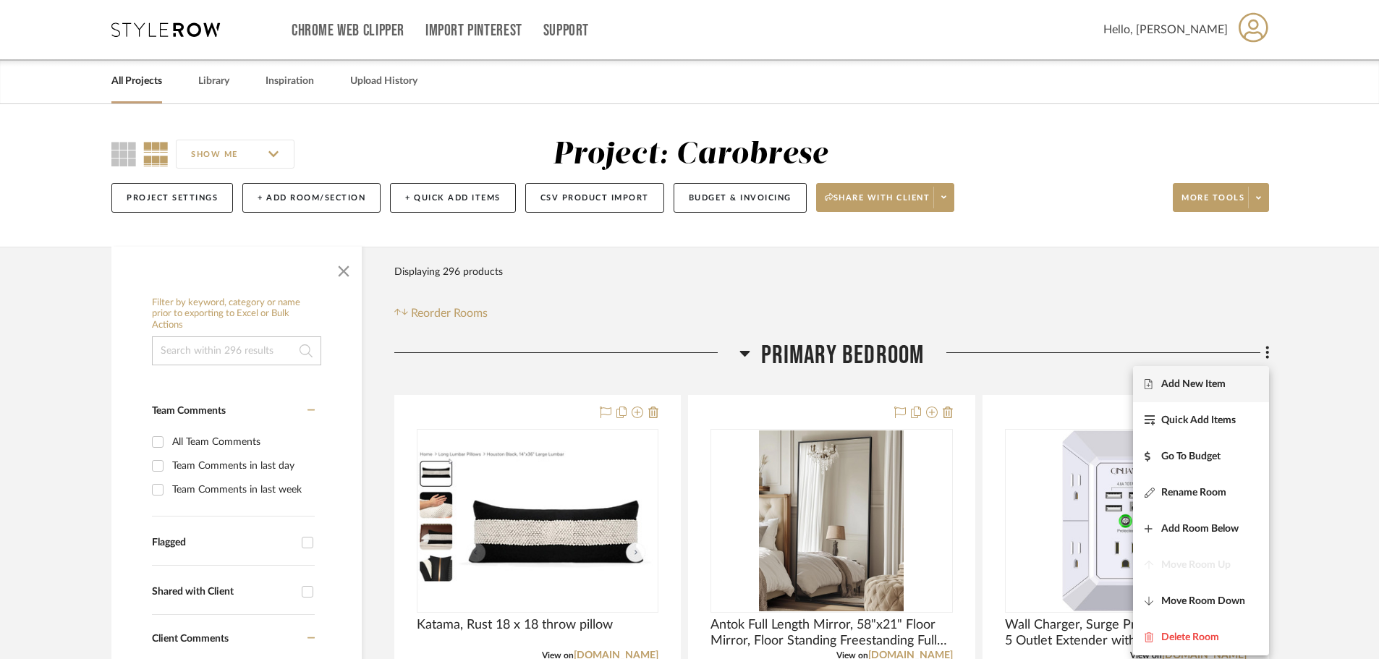
click at [1201, 385] on span "Add New Item" at bounding box center [1193, 384] width 64 height 12
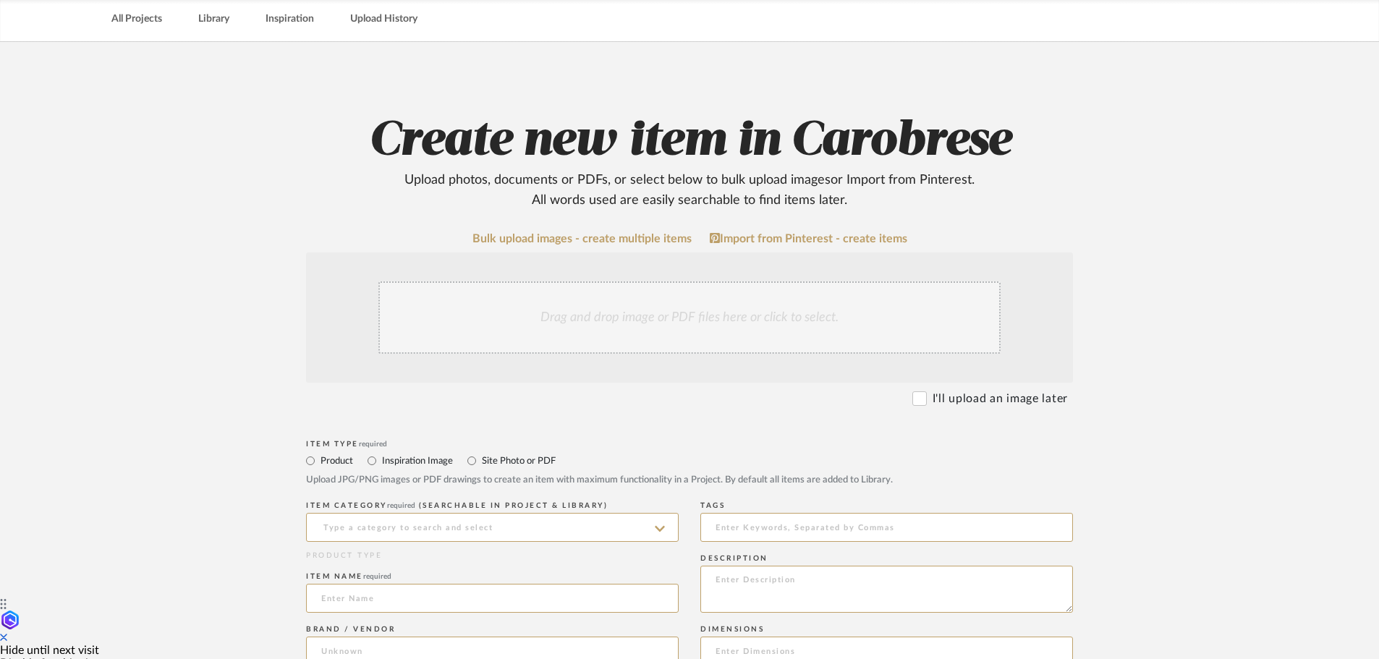
scroll to position [145, 0]
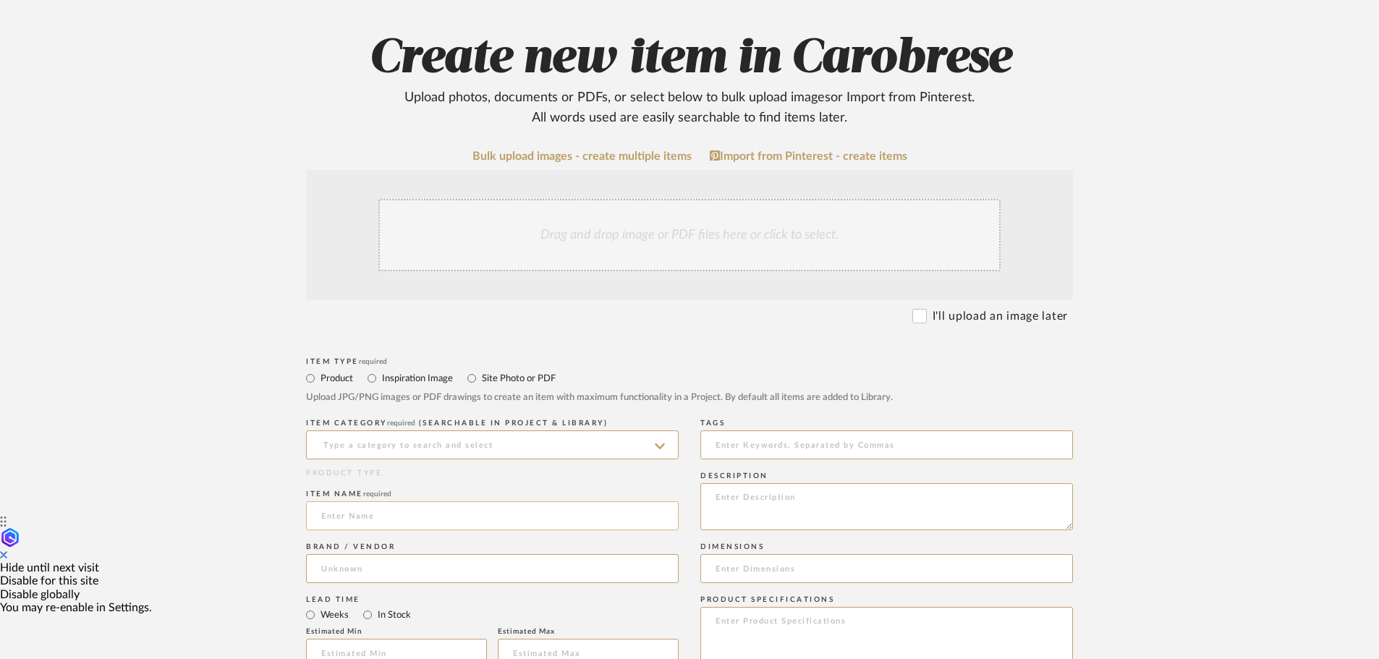
click at [340, 508] on input at bounding box center [492, 515] width 372 height 29
type input "F"
type input "A"
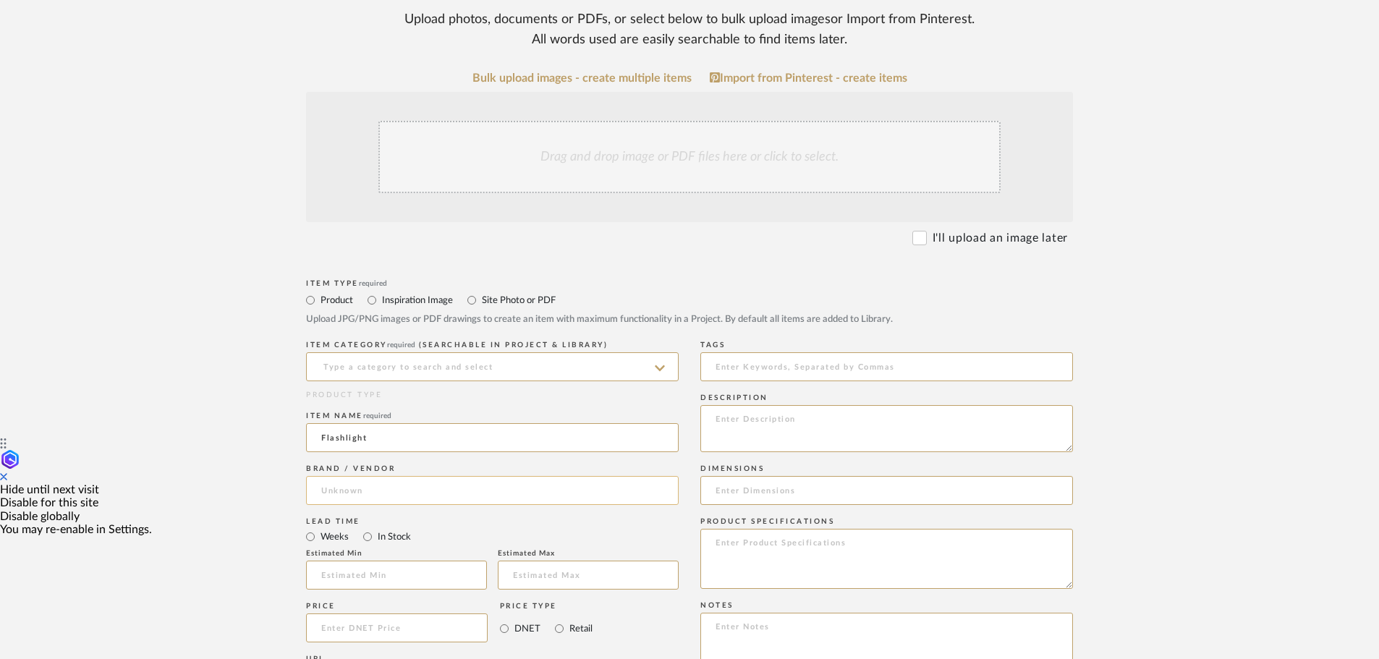
scroll to position [362, 0]
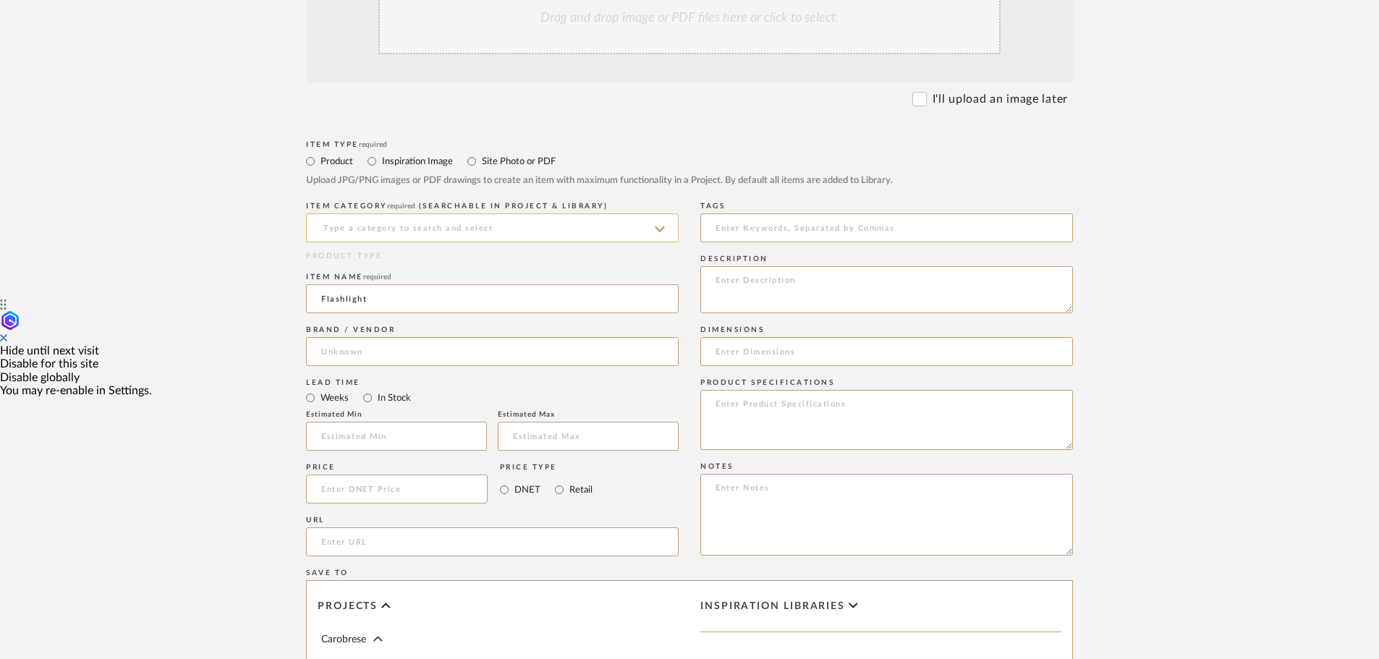
type input "Flashlight"
click at [577, 229] on input at bounding box center [492, 227] width 372 height 29
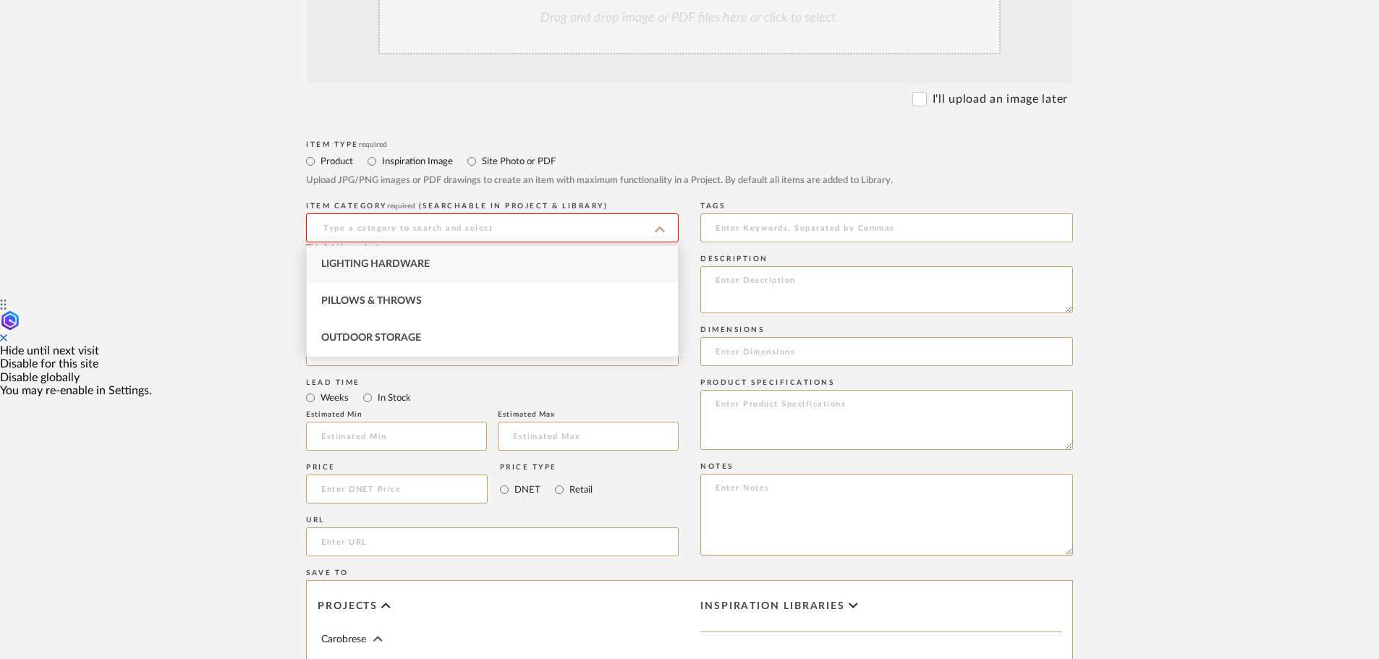
click at [362, 226] on input at bounding box center [492, 227] width 372 height 29
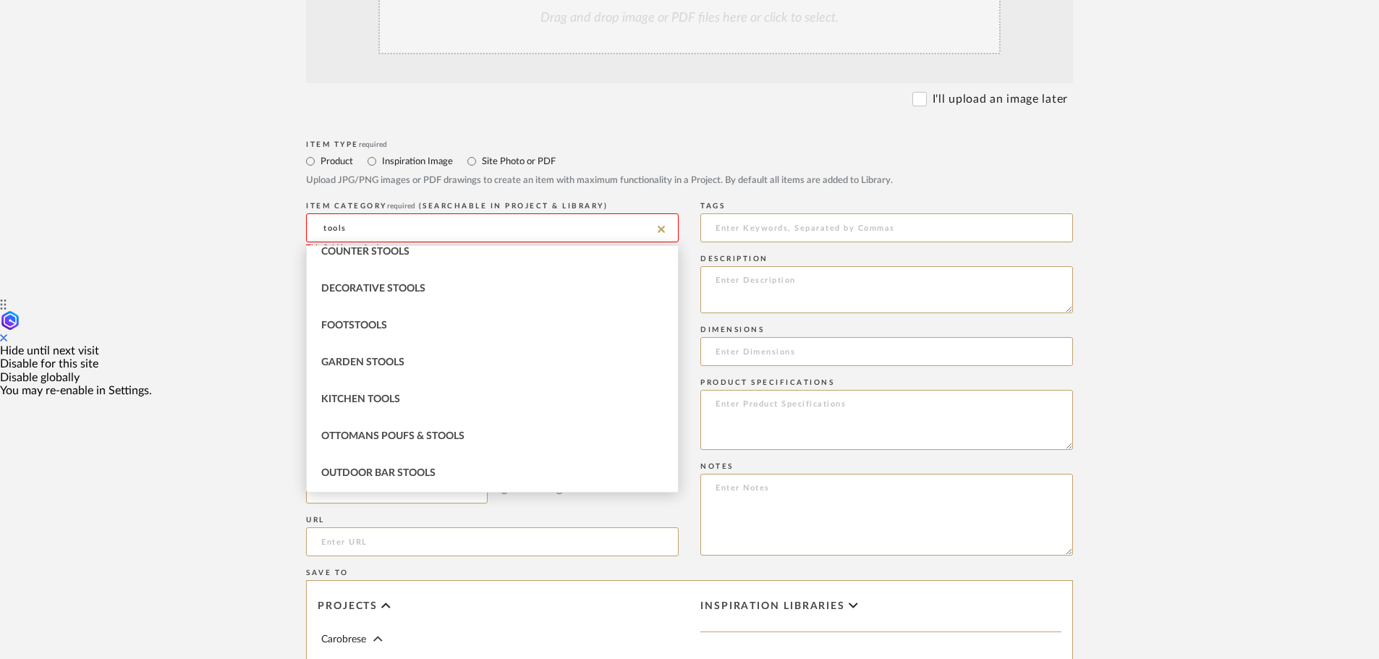
scroll to position [0, 0]
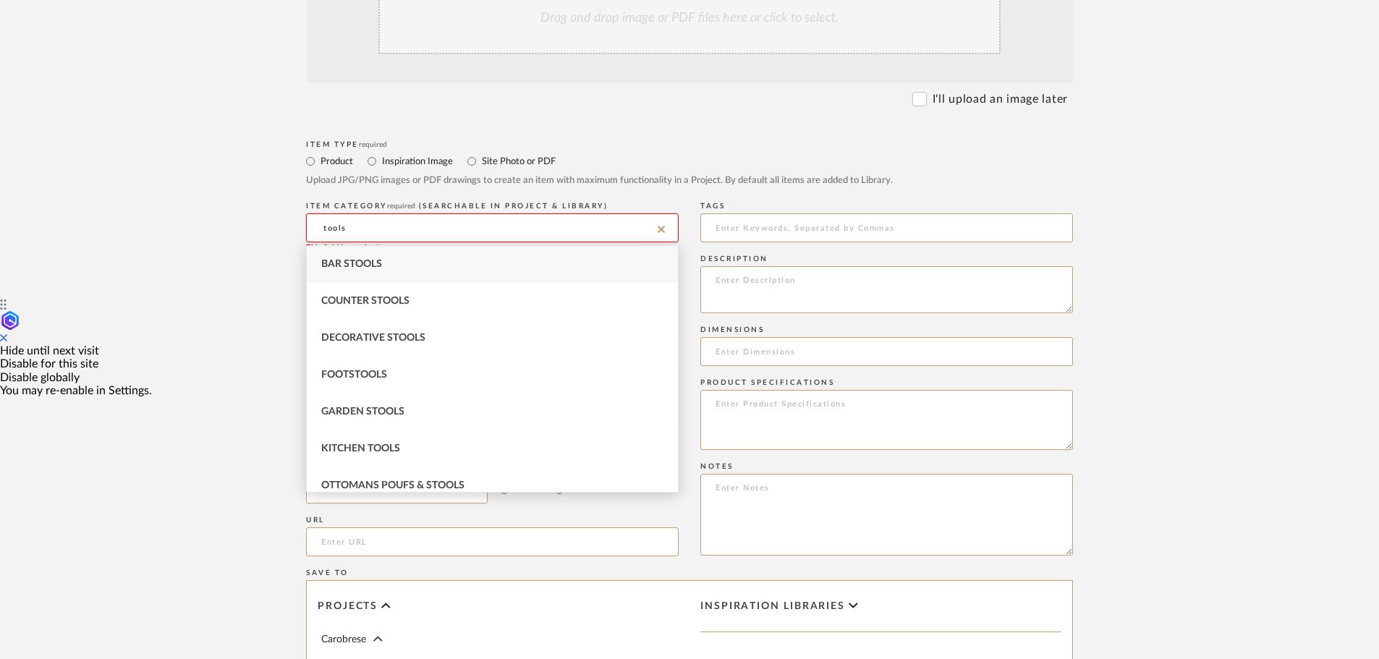
click at [365, 231] on input "tools" at bounding box center [492, 227] width 372 height 29
type input "t"
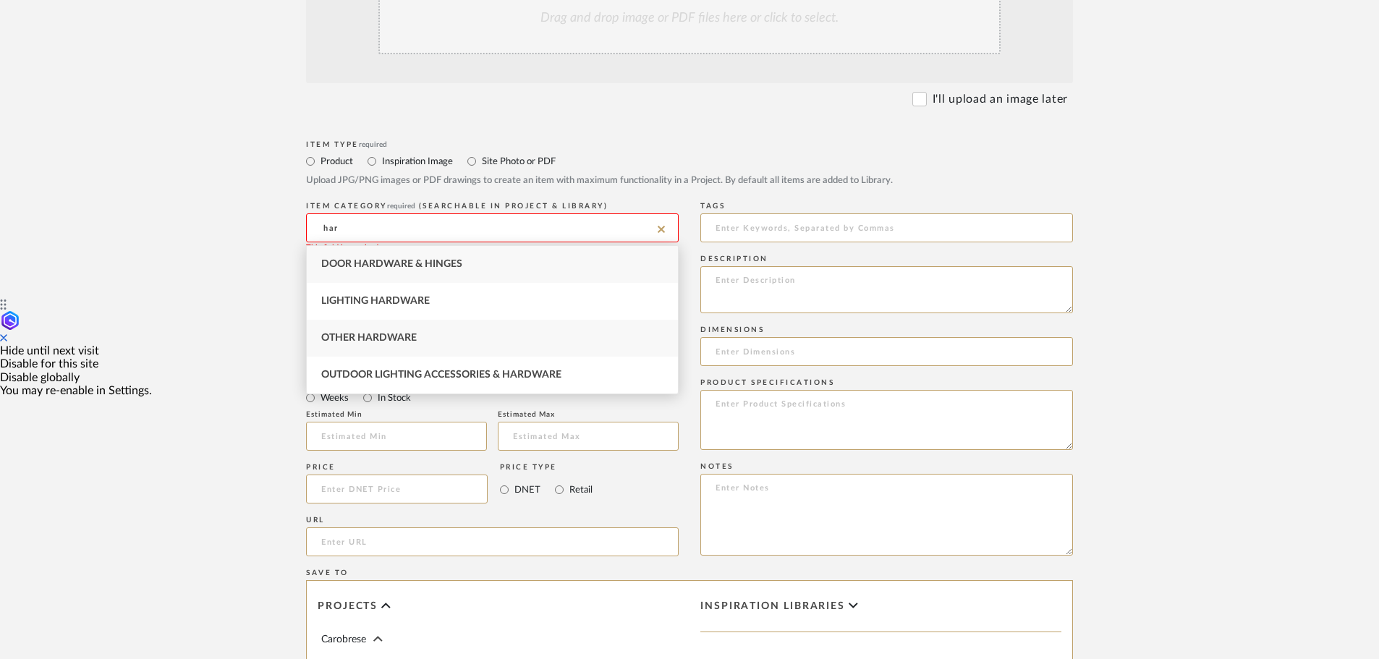
click at [367, 331] on div "Other Hardware" at bounding box center [492, 338] width 371 height 37
type input "Other Hardware"
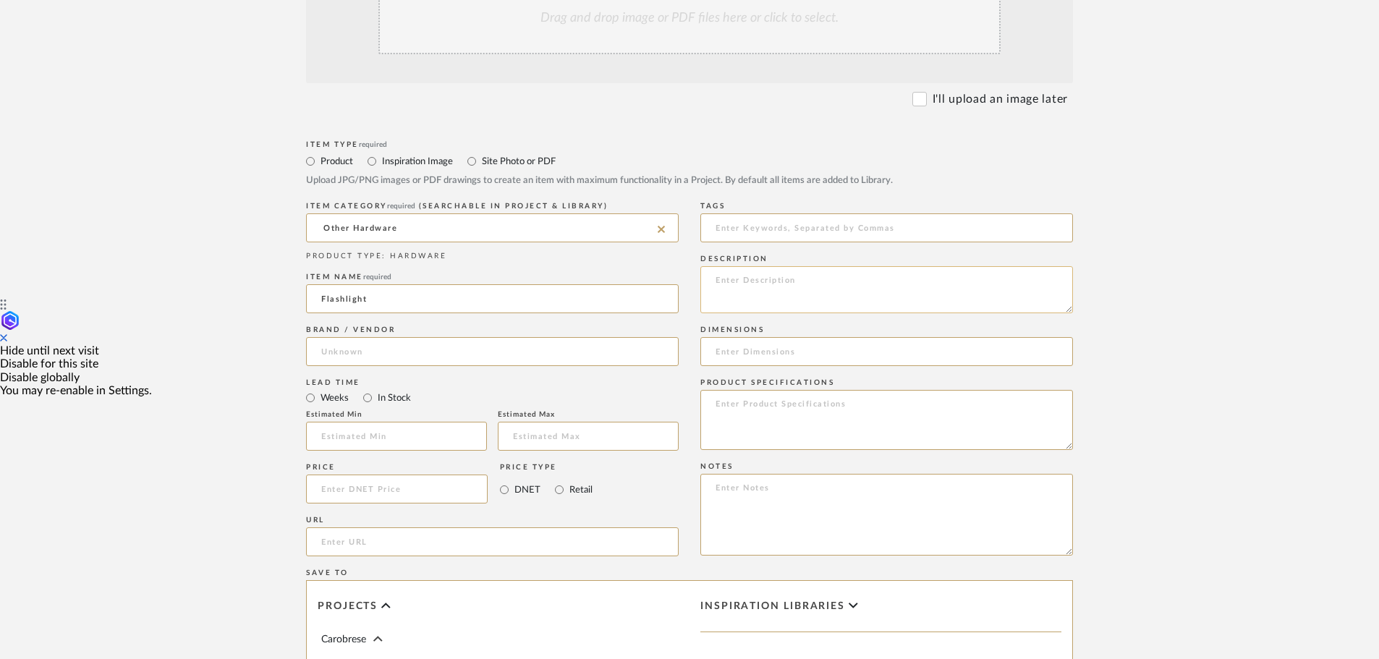
click at [732, 281] on textarea at bounding box center [886, 289] width 372 height 47
paste textarea "Fenix PD36R Pro High Lumen Tactical Flashlight, 2800 Lumen Dual Rear Switches U…"
drag, startPoint x: 775, startPoint y: 278, endPoint x: 701, endPoint y: 274, distance: 74.6
click at [701, 274] on textarea "Fenix PD36R Pro High Lumen Tactical Flashlight, 2800 Lumen Dual Rear Switches U…" at bounding box center [886, 289] width 372 height 47
type textarea "Fenix PD36R Pro High Lumen Tactical Flashlight, 2800 Lumen Dual Rear Switches U…"
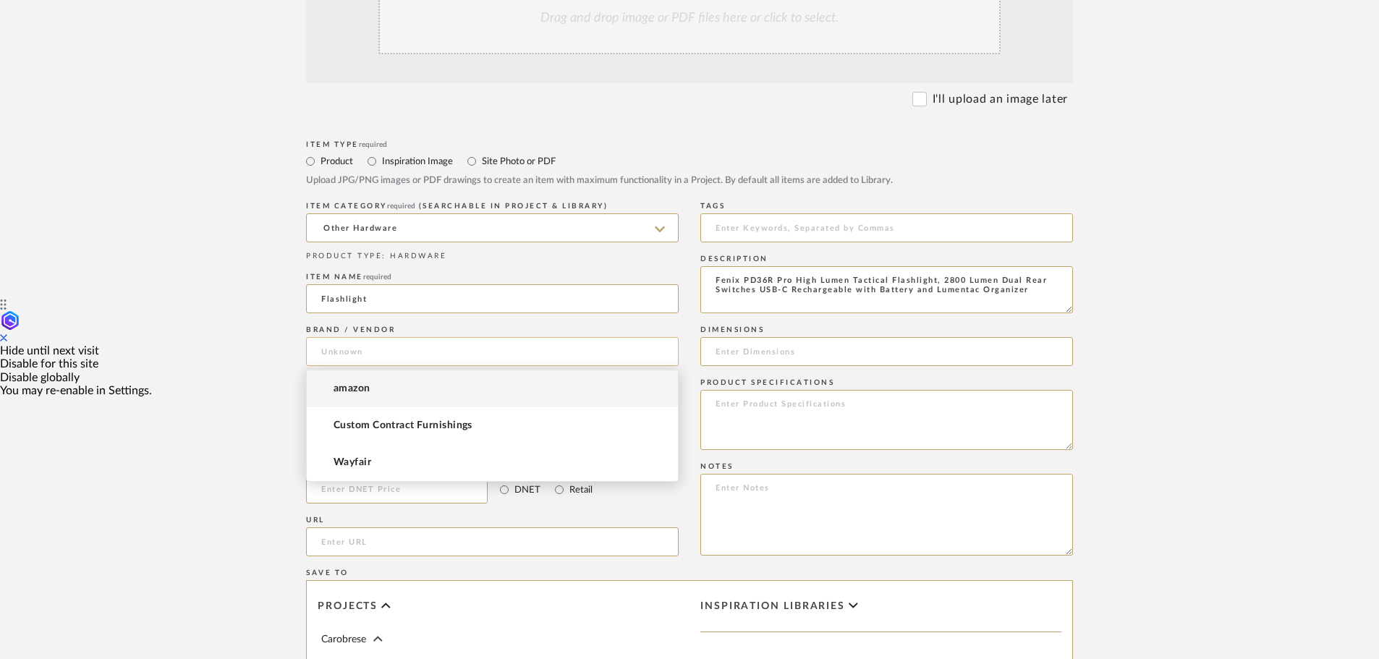
click at [338, 349] on input at bounding box center [492, 351] width 372 height 29
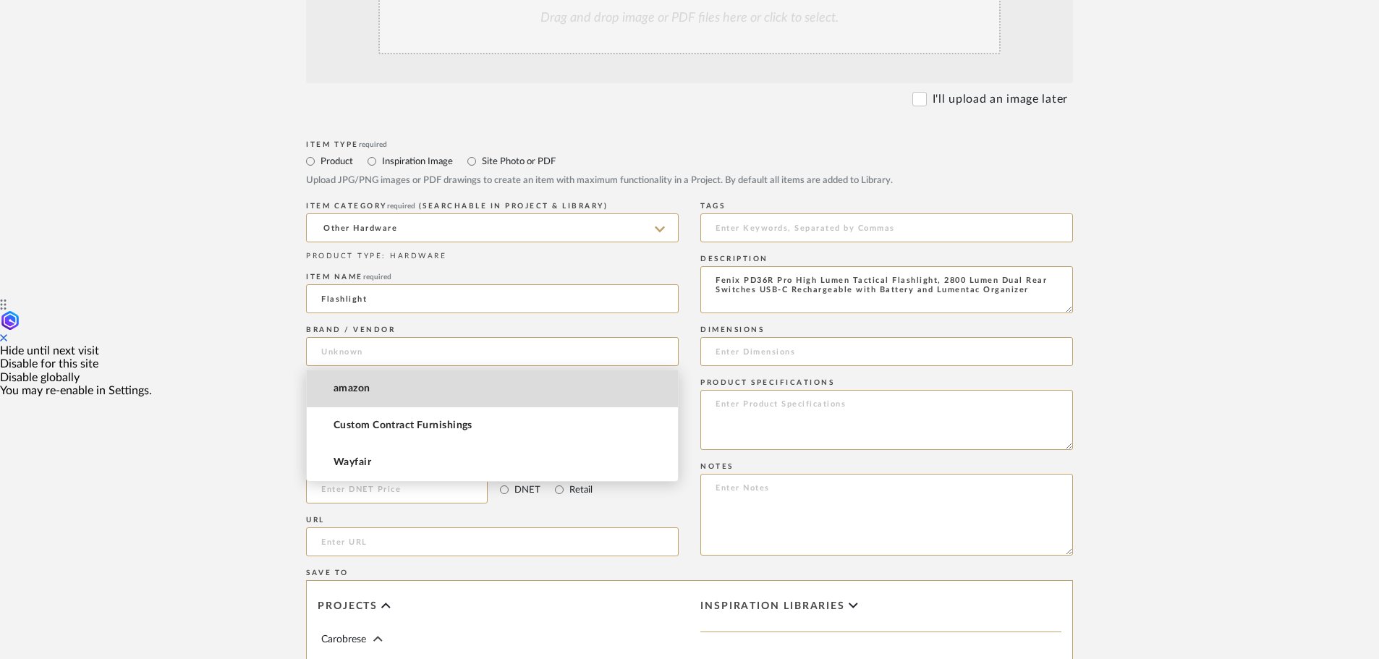
click at [352, 389] on span "amazon" at bounding box center [351, 389] width 37 height 12
type input "amazon"
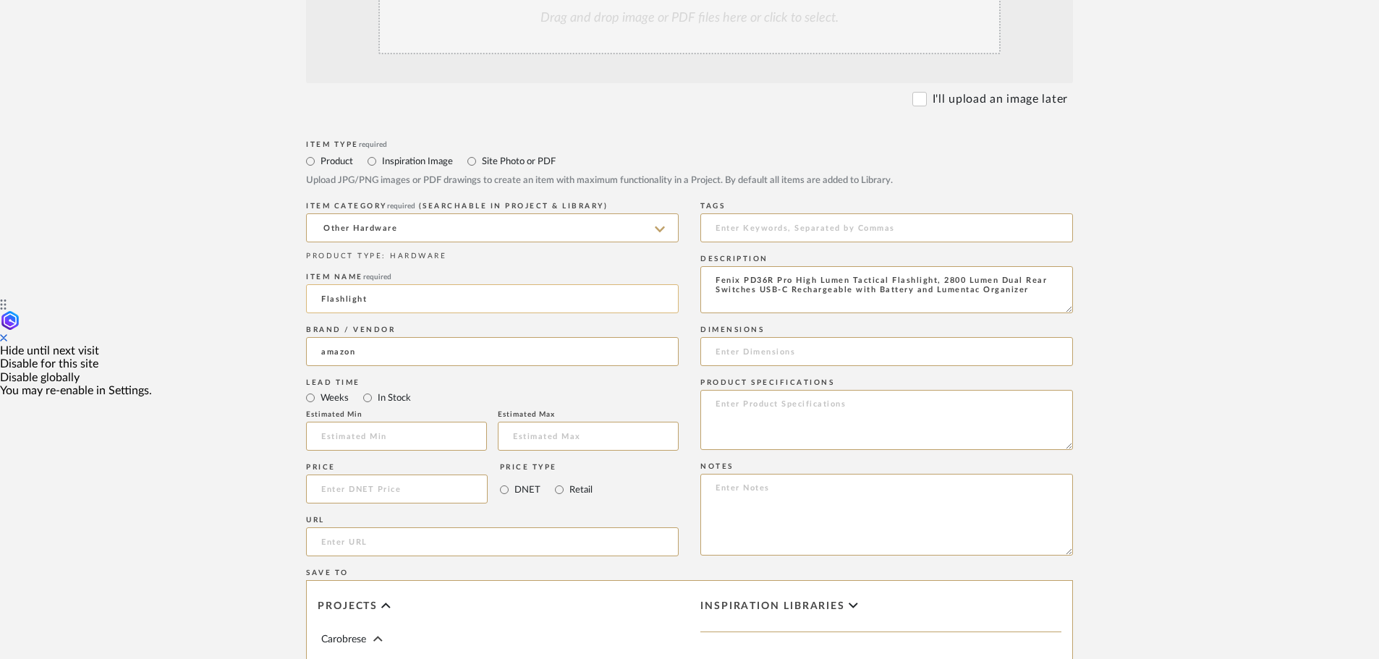
drag, startPoint x: 390, startPoint y: 301, endPoint x: 312, endPoint y: 296, distance: 77.6
click at [312, 296] on input "Flashlight" at bounding box center [492, 298] width 372 height 29
paste input "enix PD36R"
type input "Fenix PD36R"
click at [325, 487] on input at bounding box center [397, 488] width 182 height 29
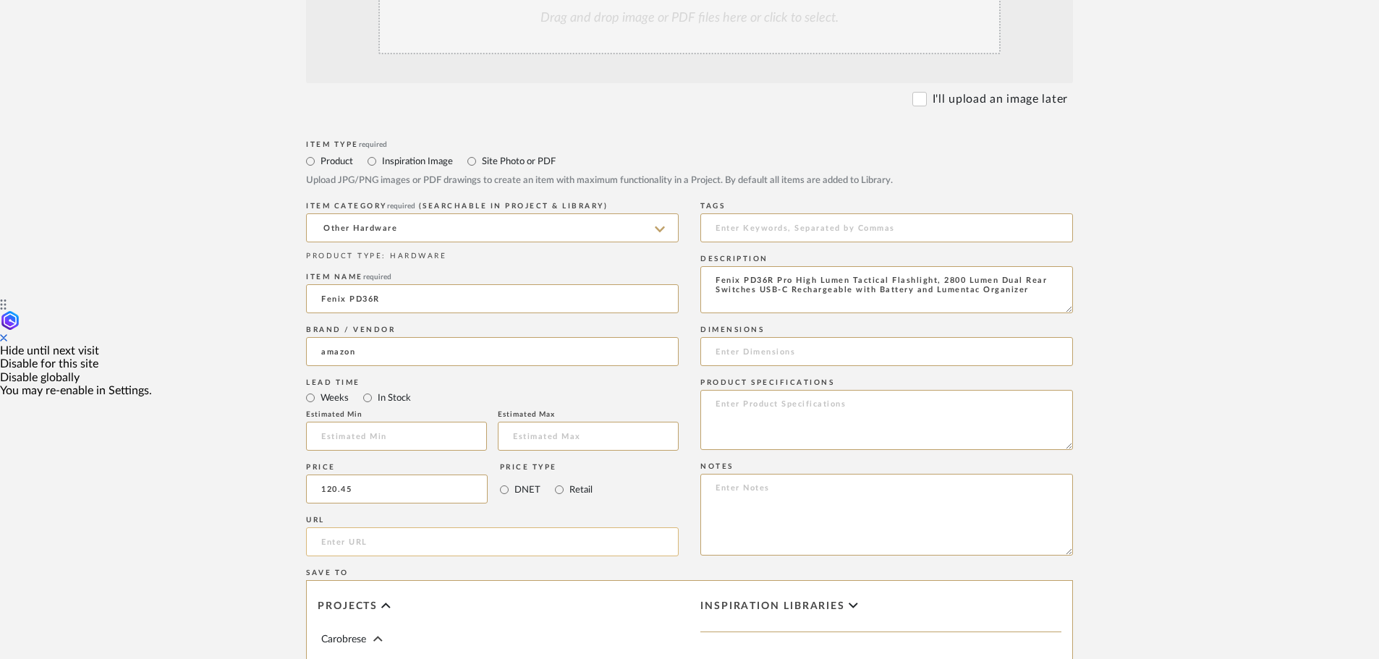
type input "$120.45"
click at [347, 546] on input "url" at bounding box center [492, 541] width 372 height 29
click at [342, 542] on input "url" at bounding box center [492, 541] width 372 height 29
paste input "https://www.amazon.com/gp/product/B0BGMZ4YNC/ref=ox_sc_act_image_6?smid=AMCCGH3…"
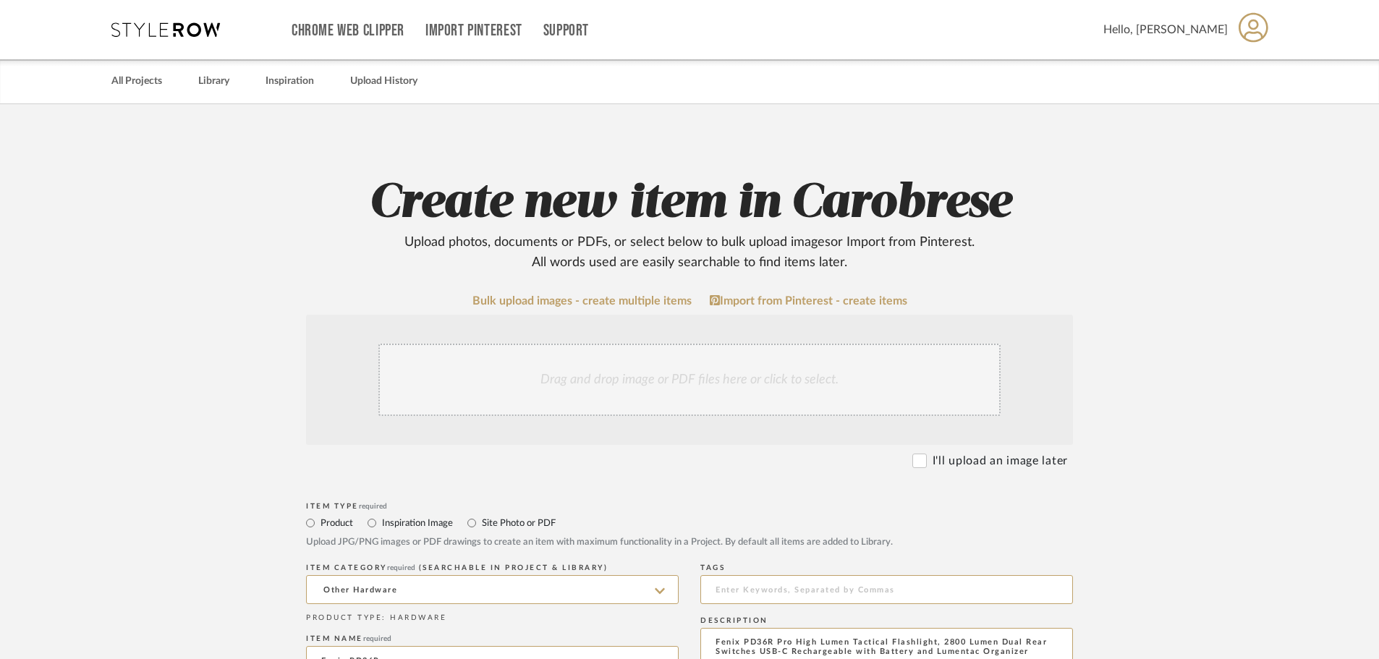
type input "https://www.amazon.com/gp/product/B0BGMZ4YNC/ref=ox_sc_act_image_6?smid=AMCCGH3…"
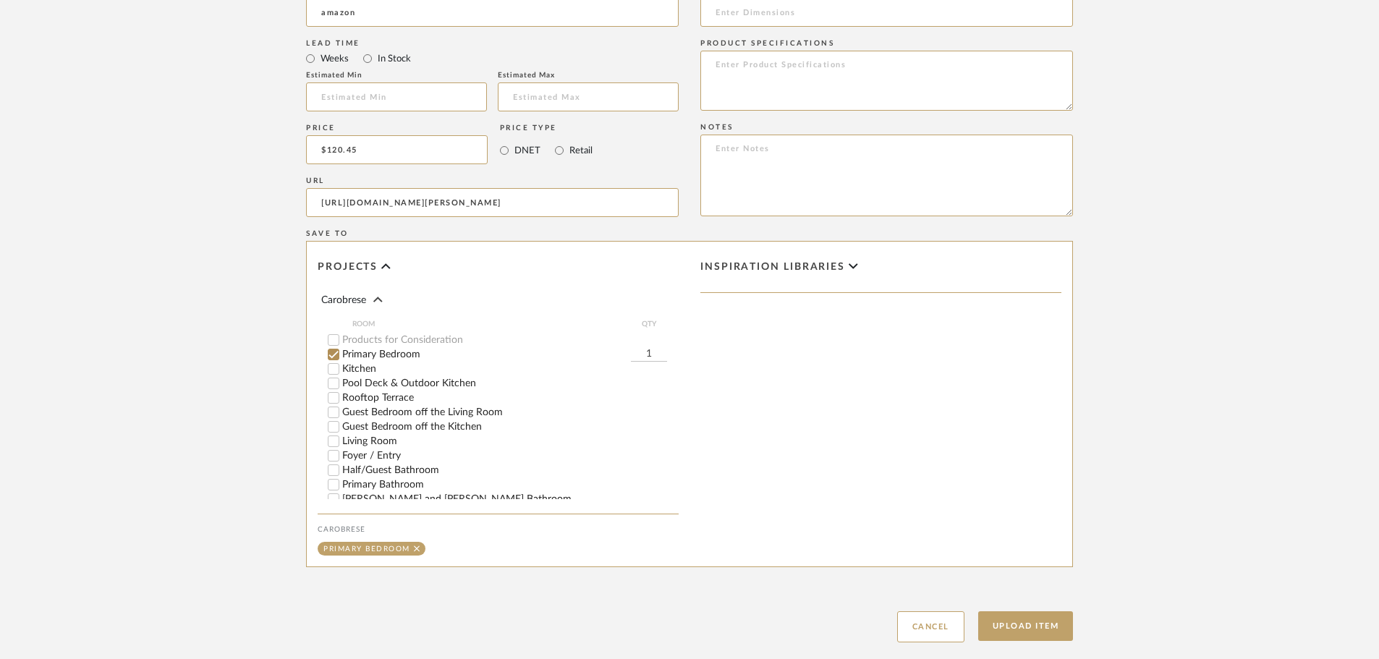
scroll to position [941, 0]
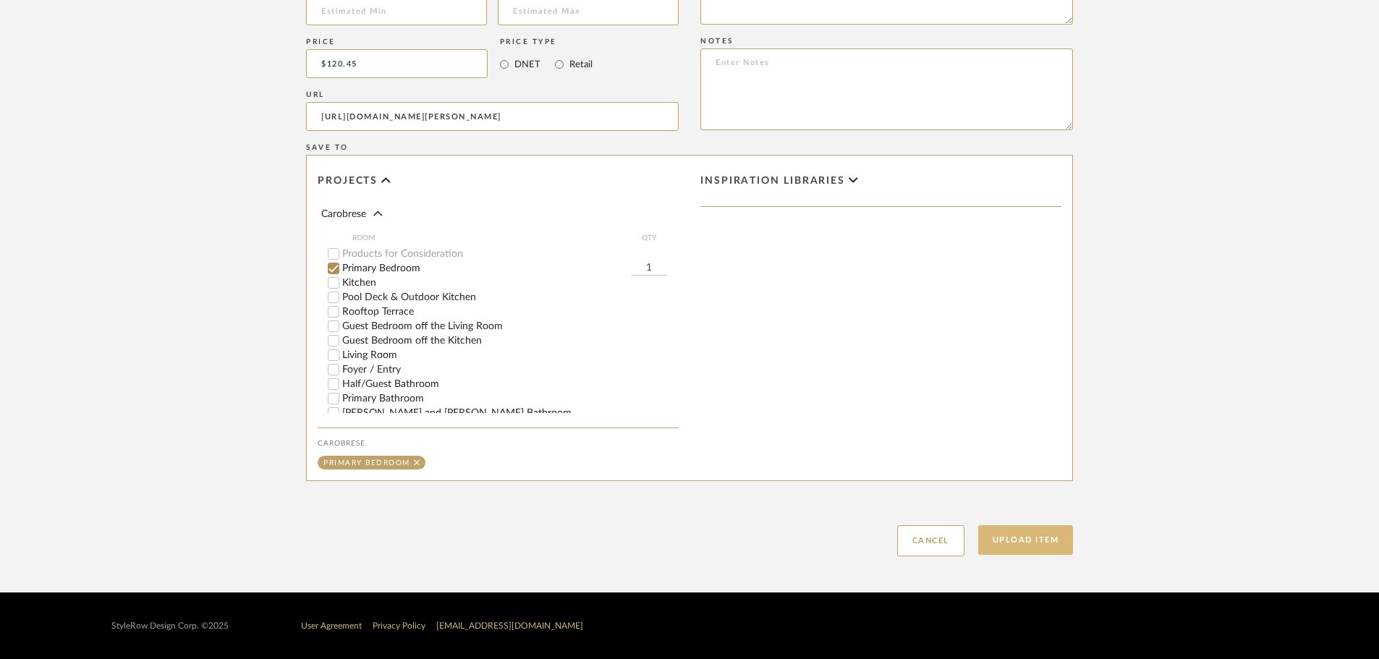
click at [1021, 542] on button "Upload Item" at bounding box center [1025, 540] width 95 height 30
